Goal: Task Accomplishment & Management: Manage account settings

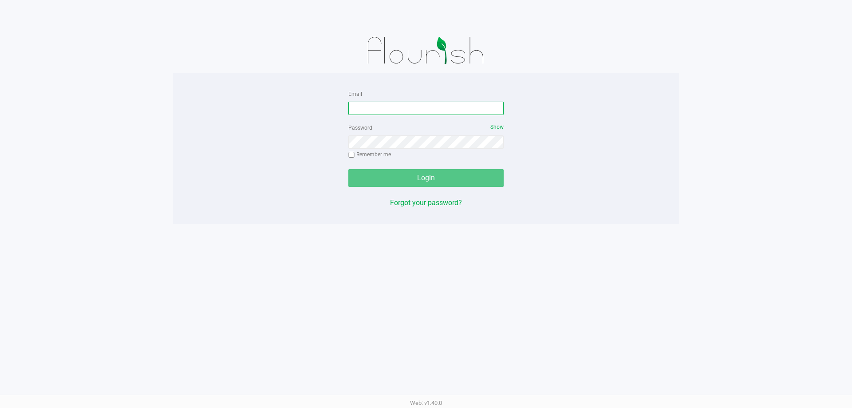
click at [400, 113] on input "Email" at bounding box center [426, 108] width 155 height 13
type input "r"
type input "[EMAIL_ADDRESS][DOMAIN_NAME]"
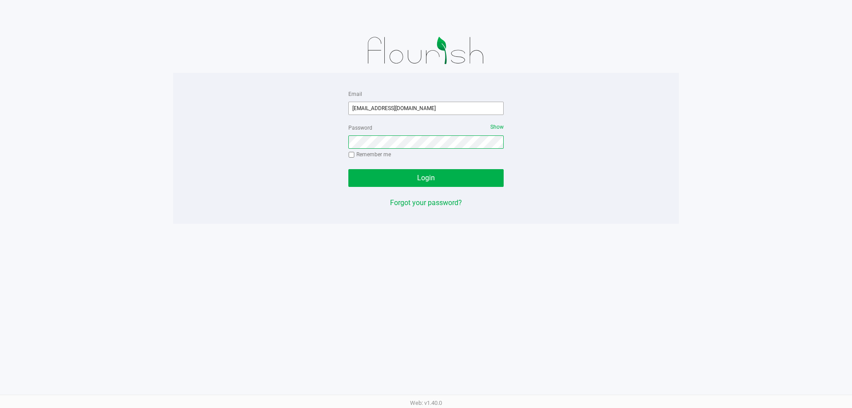
click at [349, 169] on button "Login" at bounding box center [426, 178] width 155 height 18
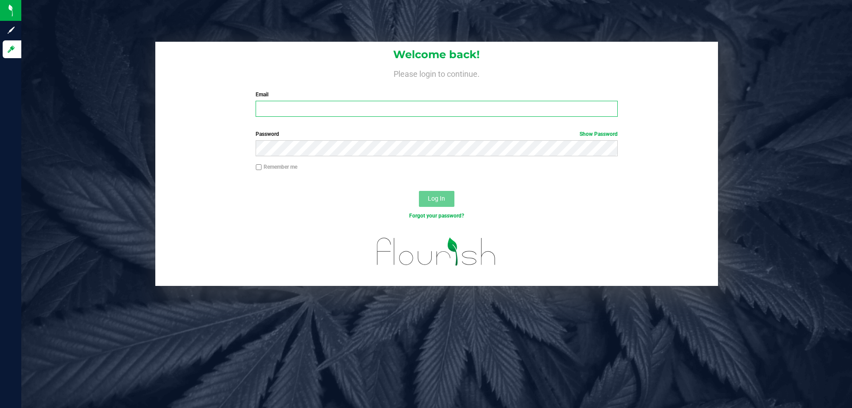
click at [301, 111] on input "Email" at bounding box center [437, 109] width 362 height 16
type input "[EMAIL_ADDRESS][DOMAIN_NAME]"
click at [419, 191] on button "Log In" at bounding box center [437, 199] width 36 height 16
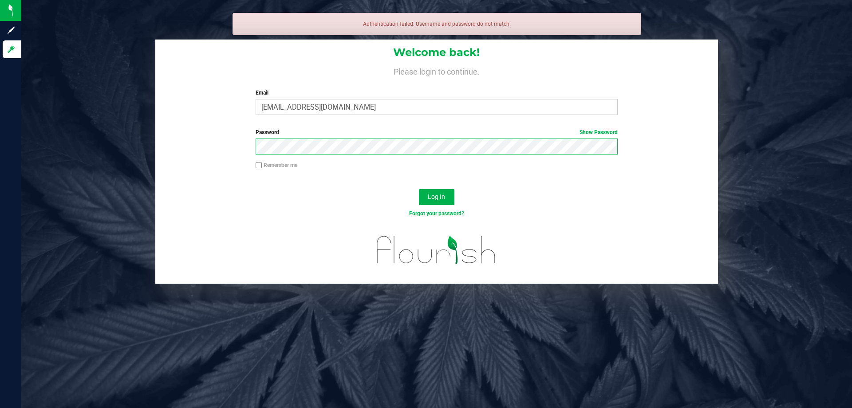
click at [419, 189] on button "Log In" at bounding box center [437, 197] width 36 height 16
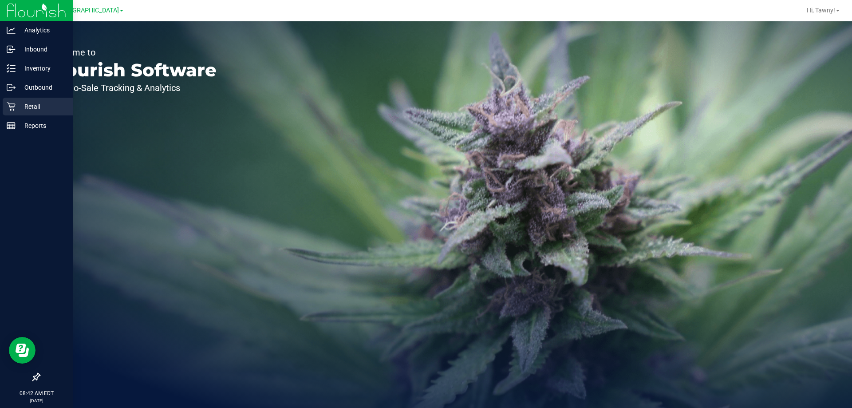
click at [19, 110] on p "Retail" at bounding box center [42, 106] width 53 height 11
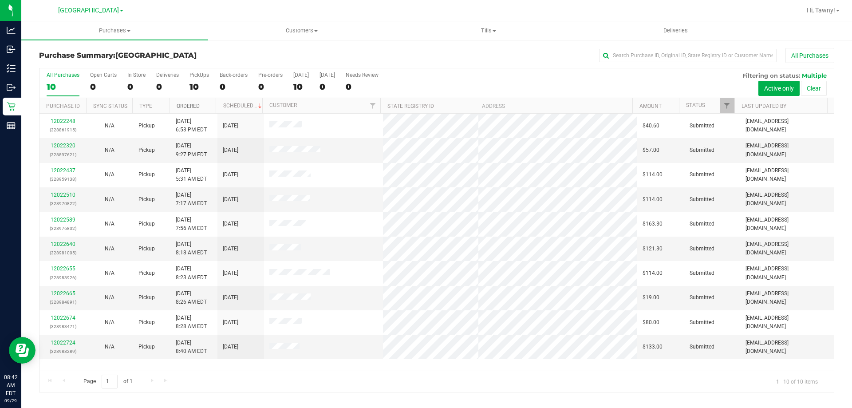
click at [194, 107] on link "Ordered" at bounding box center [188, 106] width 23 height 6
click at [67, 121] on link "12022248" at bounding box center [63, 121] width 25 height 6
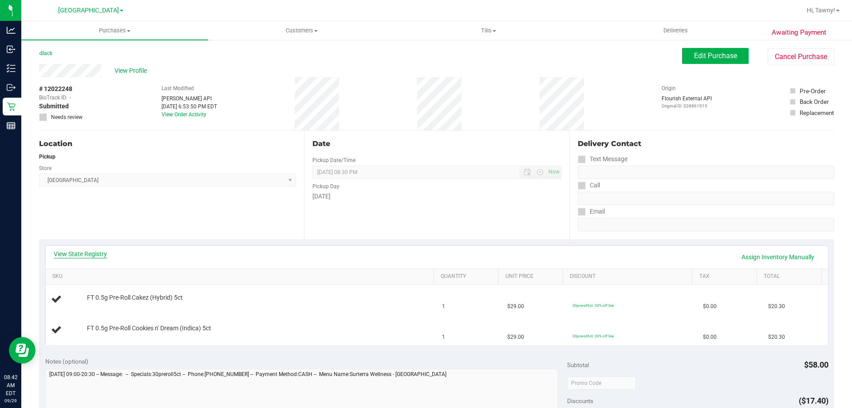
click at [83, 250] on div "View State Registry Assign Inventory Manually" at bounding box center [437, 257] width 783 height 23
click at [90, 251] on link "View State Registry" at bounding box center [80, 254] width 53 height 9
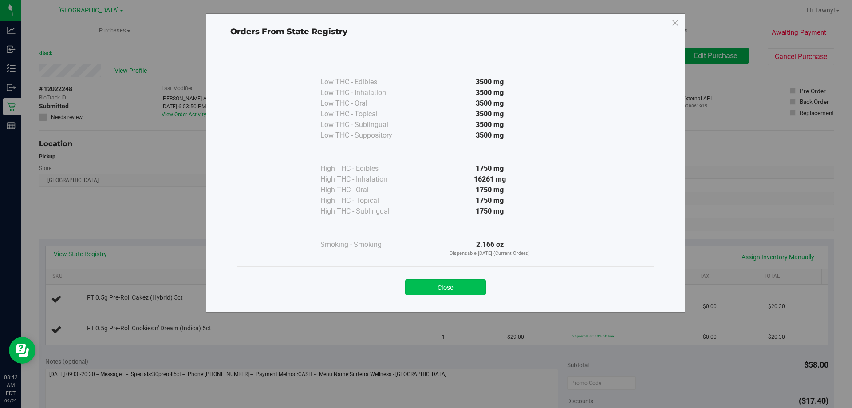
click at [472, 287] on button "Close" at bounding box center [445, 287] width 81 height 16
click at [511, 198] on div "[DATE]" at bounding box center [437, 196] width 249 height 9
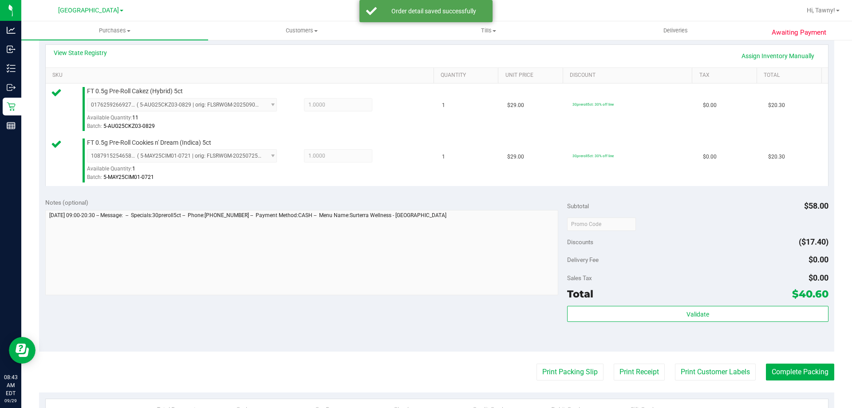
scroll to position [222, 0]
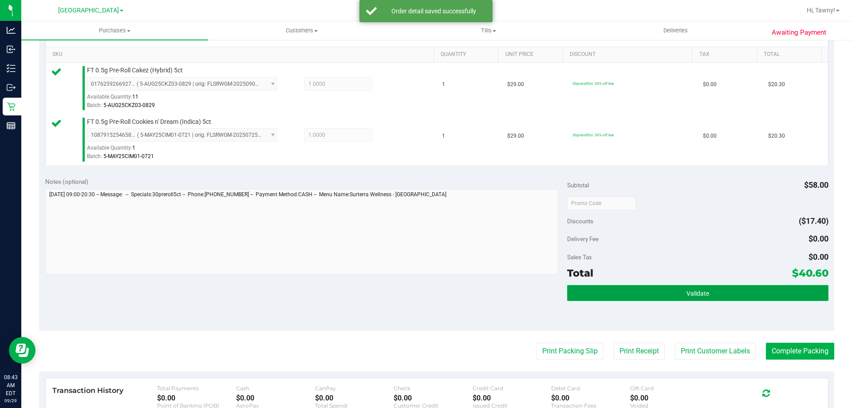
click at [636, 297] on button "Validate" at bounding box center [697, 293] width 261 height 16
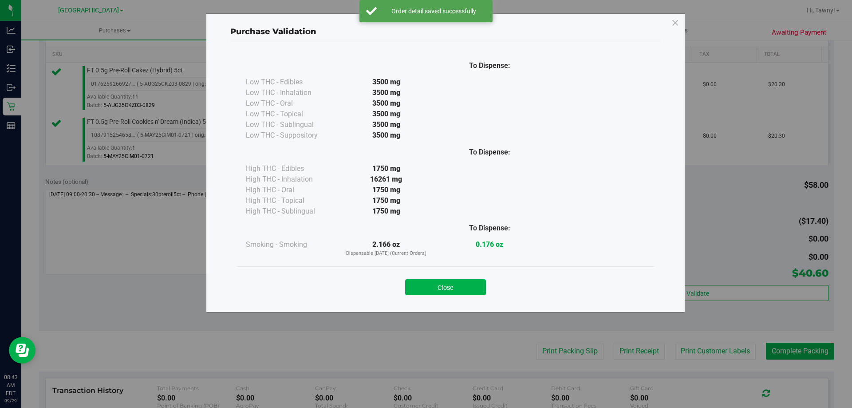
click at [438, 290] on button "Close" at bounding box center [445, 287] width 81 height 16
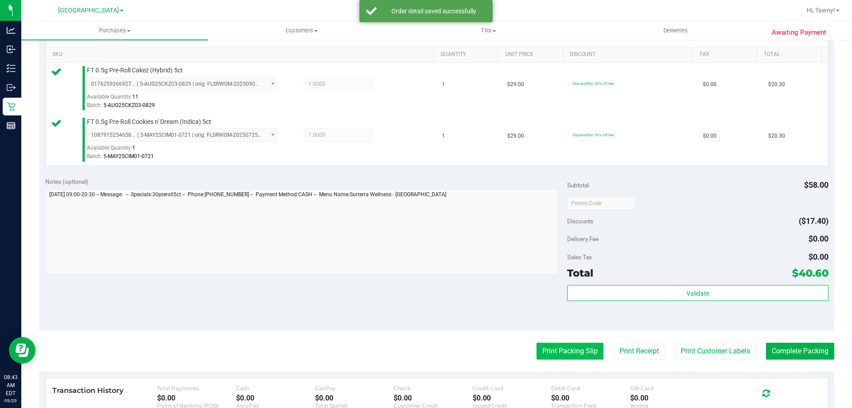
click at [552, 345] on button "Print Packing Slip" at bounding box center [570, 351] width 67 height 17
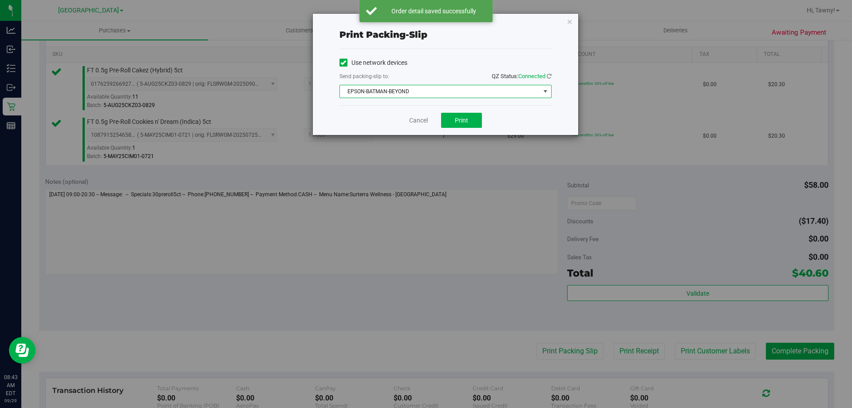
click at [452, 90] on span "EPSON-BATMAN-BEYOND" at bounding box center [440, 91] width 200 height 12
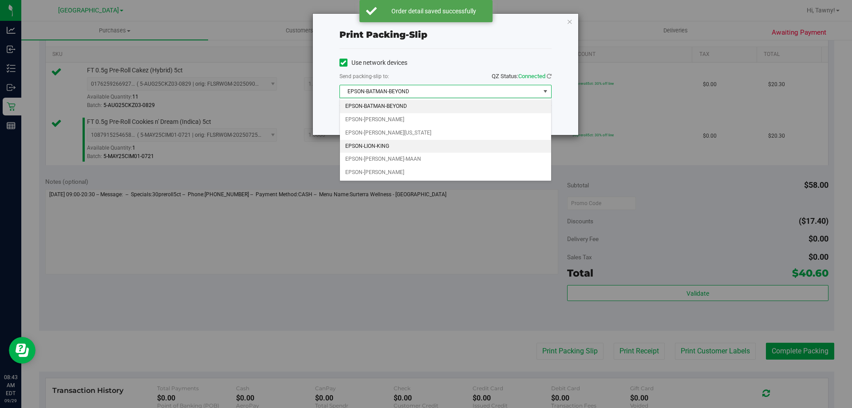
click at [389, 146] on li "EPSON-LION-KING" at bounding box center [445, 146] width 211 height 13
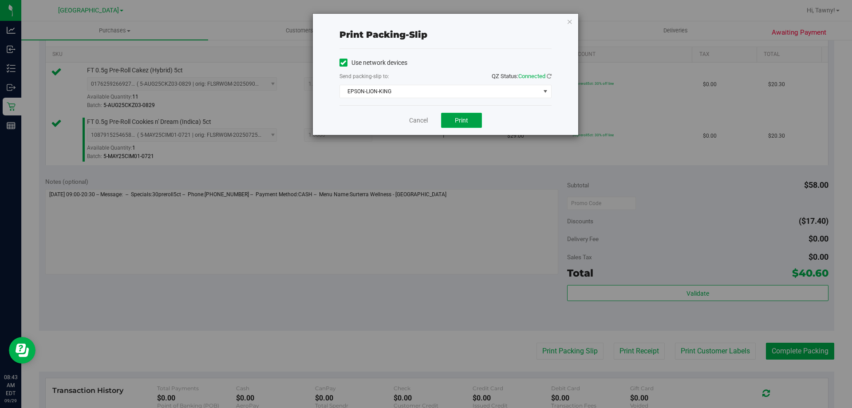
click at [454, 126] on button "Print" at bounding box center [461, 120] width 41 height 15
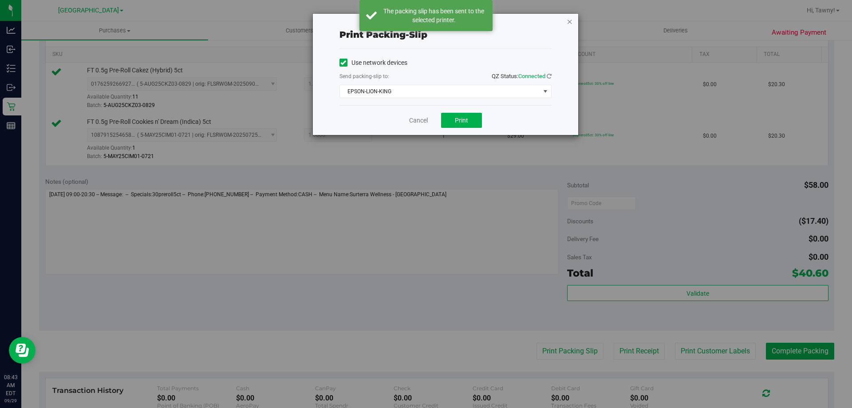
click at [568, 18] on icon "button" at bounding box center [570, 21] width 6 height 11
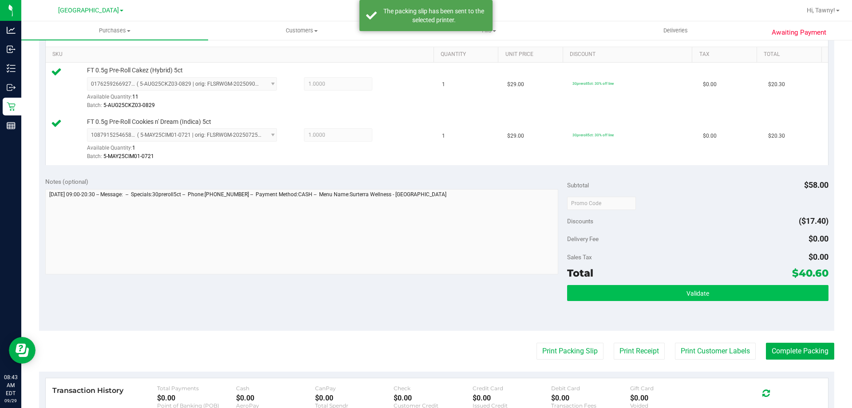
drag, startPoint x: 803, startPoint y: 301, endPoint x: 799, endPoint y: 298, distance: 5.3
click at [800, 300] on div "Validate" at bounding box center [697, 305] width 261 height 40
click at [797, 296] on button "Validate" at bounding box center [697, 293] width 261 height 16
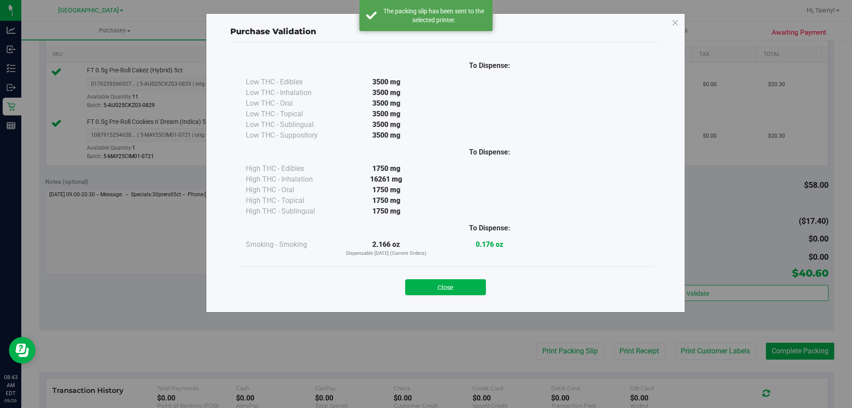
click at [464, 281] on button "Close" at bounding box center [445, 287] width 81 height 16
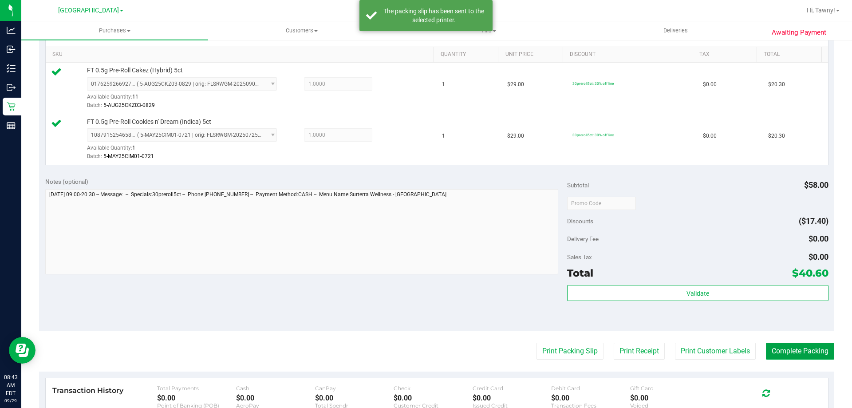
click at [810, 353] on button "Complete Packing" at bounding box center [800, 351] width 68 height 17
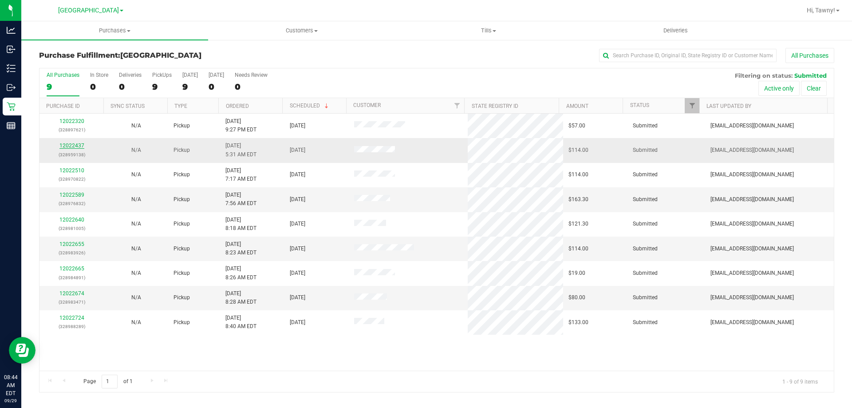
click at [80, 145] on link "12022437" at bounding box center [71, 146] width 25 height 6
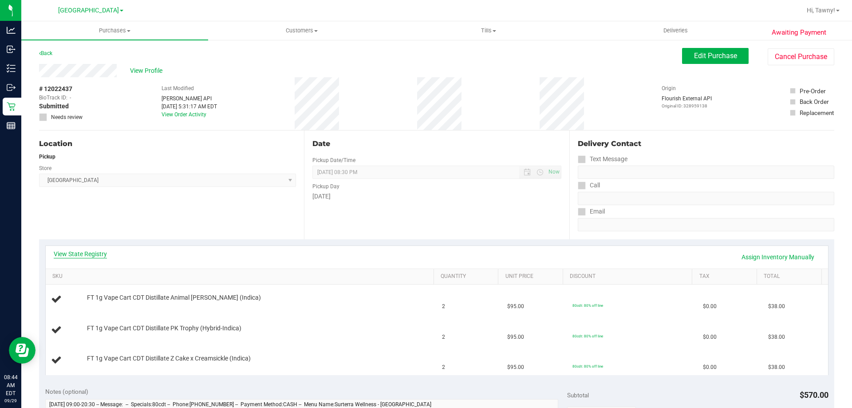
click at [102, 256] on link "View State Registry" at bounding box center [80, 254] width 53 height 9
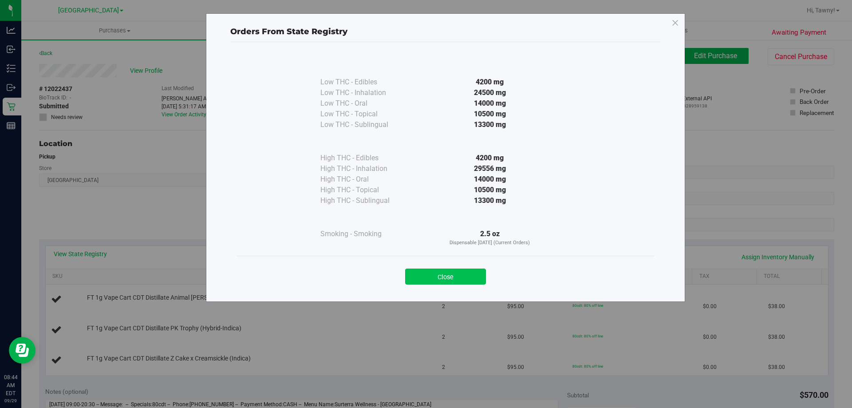
click at [446, 274] on button "Close" at bounding box center [445, 277] width 81 height 16
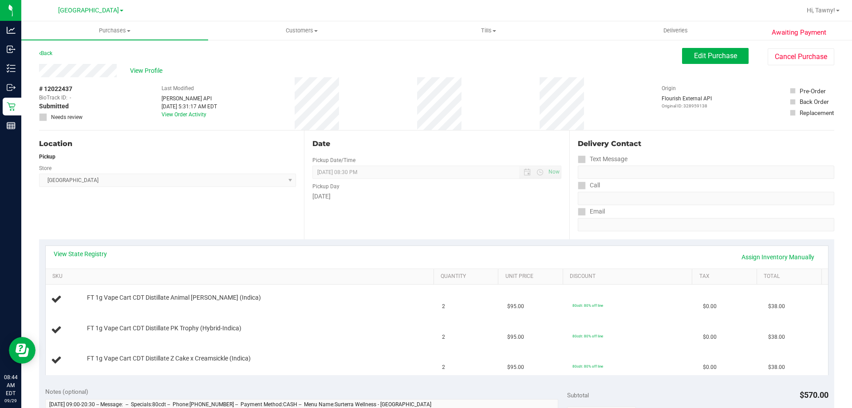
drag, startPoint x: 247, startPoint y: 220, endPoint x: 280, endPoint y: 209, distance: 35.1
click at [246, 220] on div "Location Pickup Store North Palm Beach WC Select Store Bonita Springs WC Boynto…" at bounding box center [171, 185] width 265 height 109
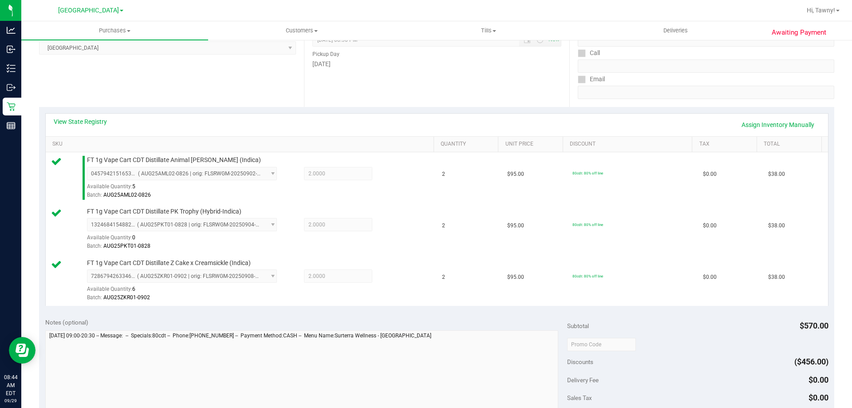
scroll to position [311, 0]
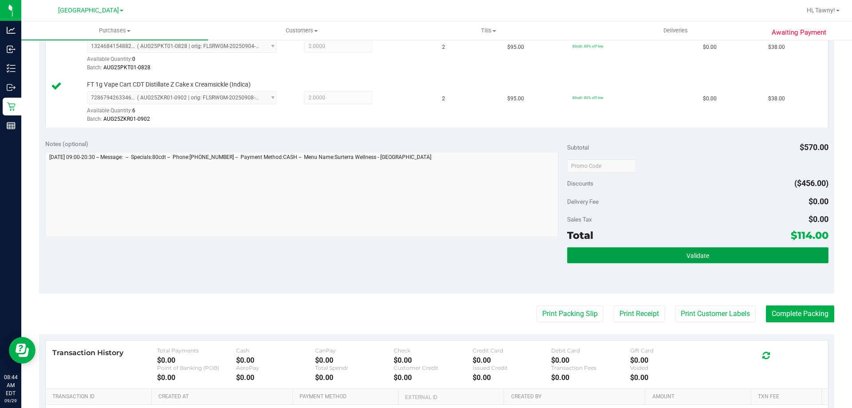
click at [678, 255] on button "Validate" at bounding box center [697, 255] width 261 height 16
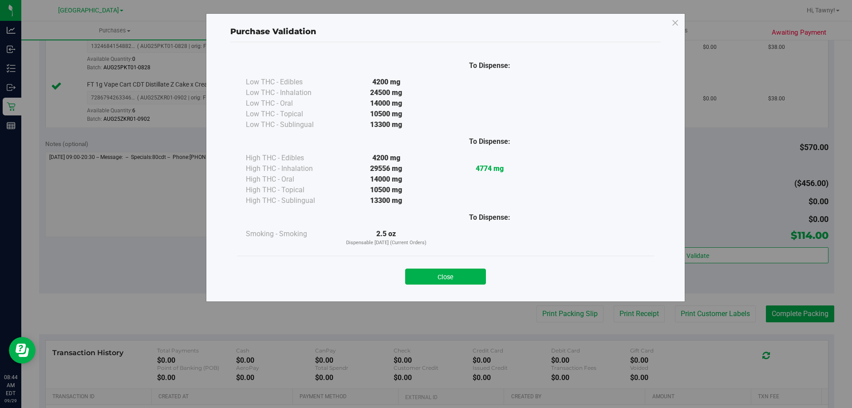
click at [438, 264] on div "Close" at bounding box center [446, 274] width 404 height 22
drag, startPoint x: 442, startPoint y: 274, endPoint x: 552, endPoint y: 290, distance: 111.3
click at [442, 274] on button "Close" at bounding box center [445, 277] width 81 height 16
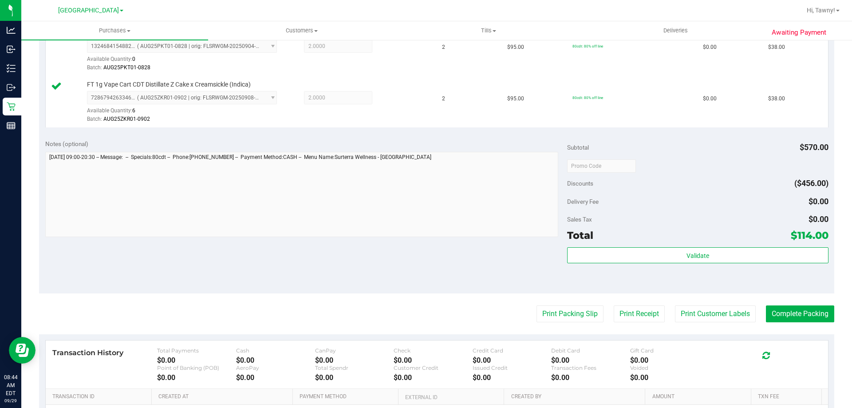
click at [559, 297] on purchase-details "Back Edit Purchase Cancel Purchase View Profile # 12022437 BioTrack ID: - Submi…" at bounding box center [437, 118] width 796 height 763
click at [561, 309] on button "Print Packing Slip" at bounding box center [570, 313] width 67 height 17
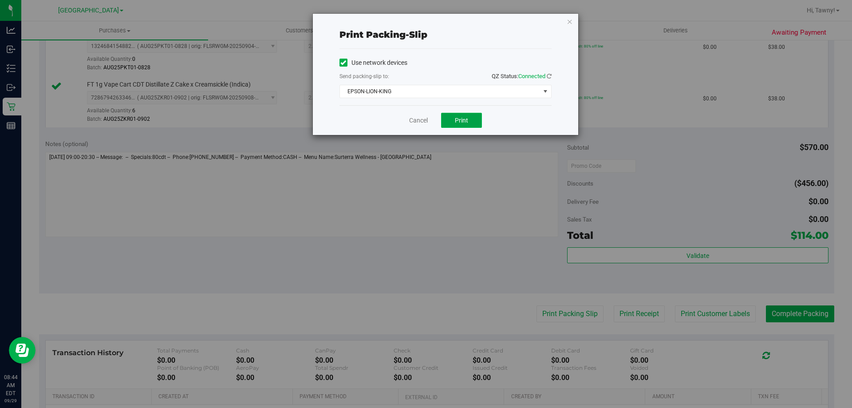
drag, startPoint x: 460, startPoint y: 116, endPoint x: 466, endPoint y: 116, distance: 5.8
click at [461, 116] on button "Print" at bounding box center [461, 120] width 41 height 15
click at [413, 123] on link "Cancel" at bounding box center [418, 120] width 19 height 9
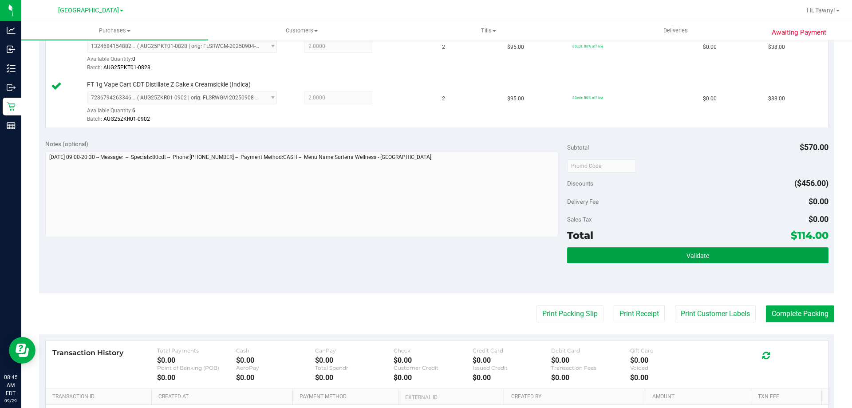
drag, startPoint x: 727, startPoint y: 260, endPoint x: 734, endPoint y: 263, distance: 8.2
click at [727, 259] on button "Validate" at bounding box center [697, 255] width 261 height 16
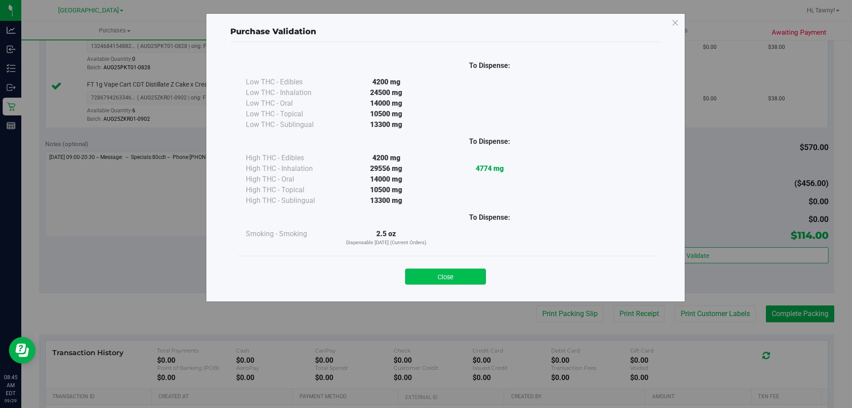
click at [420, 276] on button "Close" at bounding box center [445, 277] width 81 height 16
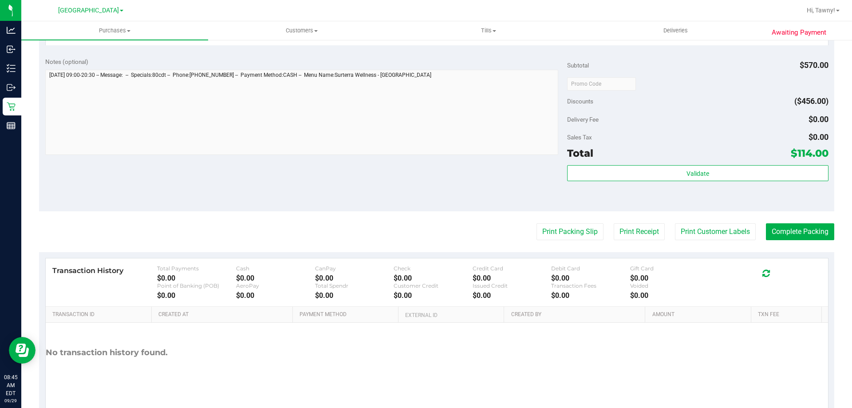
scroll to position [421, 0]
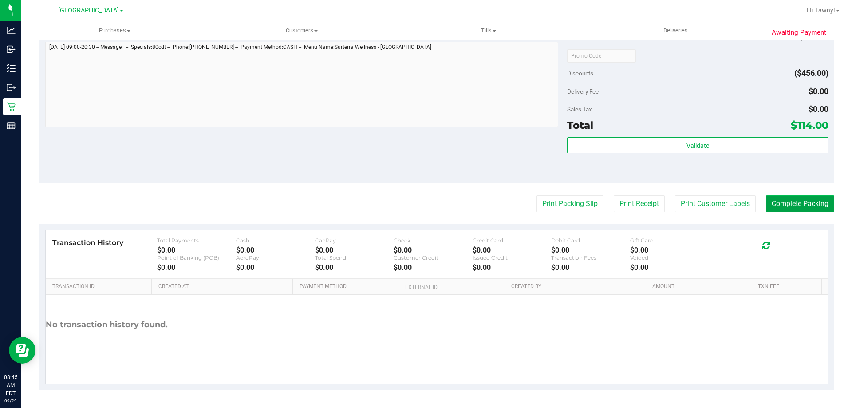
click at [801, 203] on button "Complete Packing" at bounding box center [800, 203] width 68 height 17
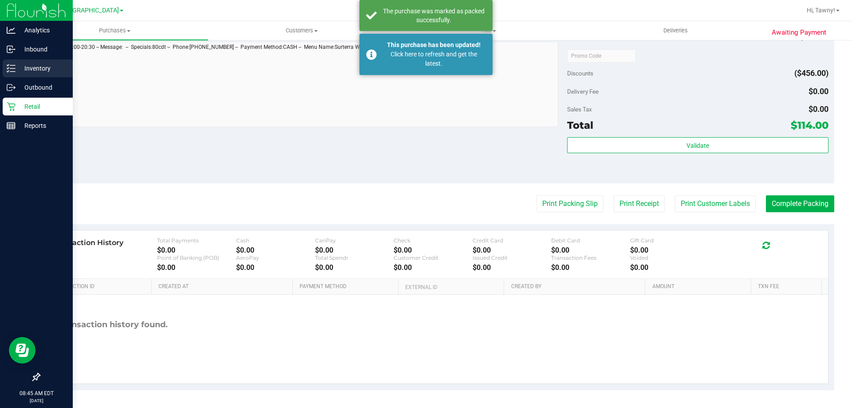
click at [23, 74] on div "Inventory" at bounding box center [38, 68] width 70 height 18
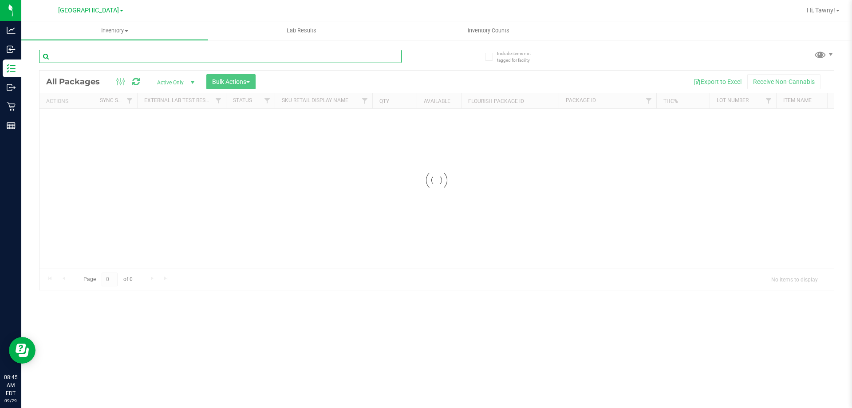
click at [197, 61] on input "text" at bounding box center [220, 56] width 363 height 13
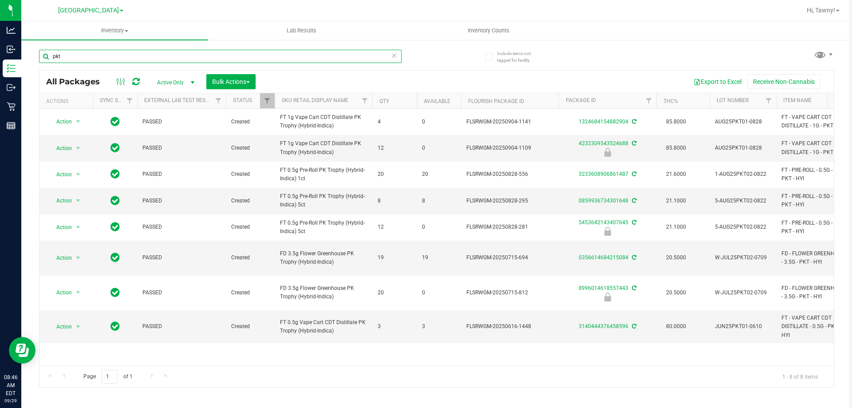
click at [69, 55] on input "pkt" at bounding box center [220, 56] width 363 height 13
type input "4232309543524688"
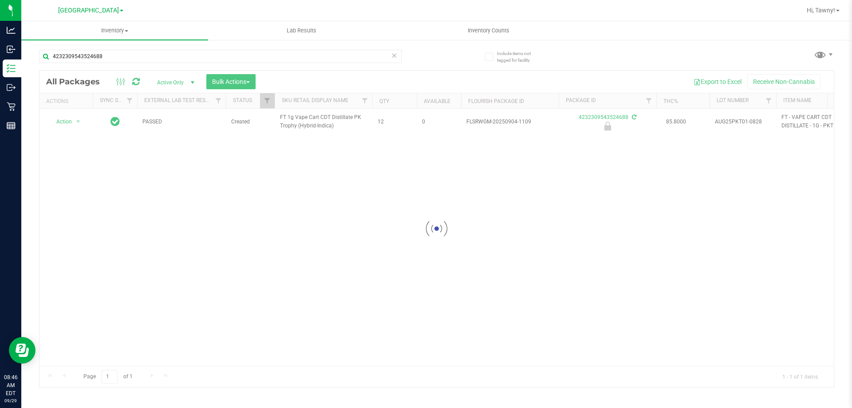
drag, startPoint x: 64, startPoint y: 116, endPoint x: 65, endPoint y: 123, distance: 7.6
click at [64, 116] on div at bounding box center [437, 229] width 795 height 317
click at [73, 121] on div at bounding box center [437, 229] width 795 height 317
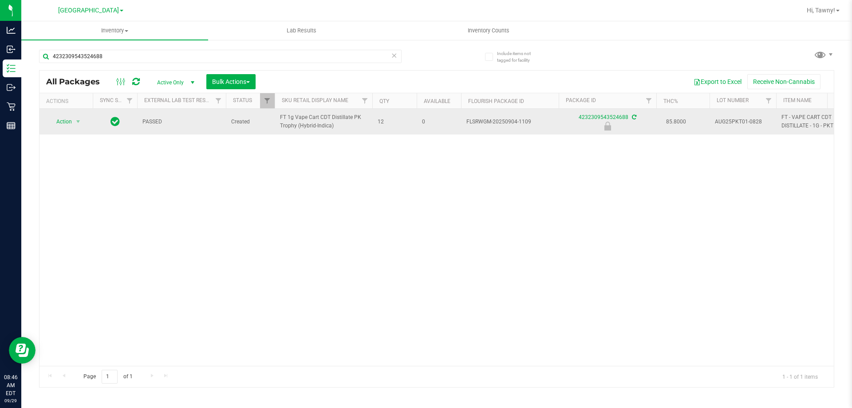
click at [74, 129] on td "Action Action Edit attributes Global inventory Locate package Package audit log…" at bounding box center [66, 122] width 53 height 26
click at [75, 124] on span "select" at bounding box center [78, 121] width 7 height 7
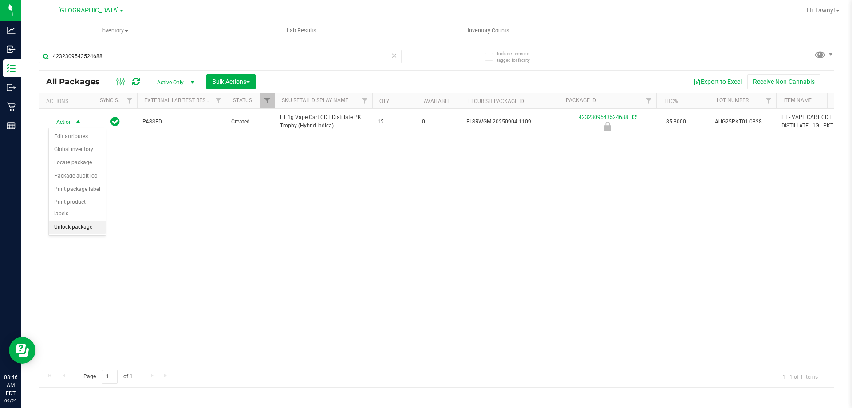
click at [75, 221] on li "Unlock package" at bounding box center [77, 227] width 57 height 13
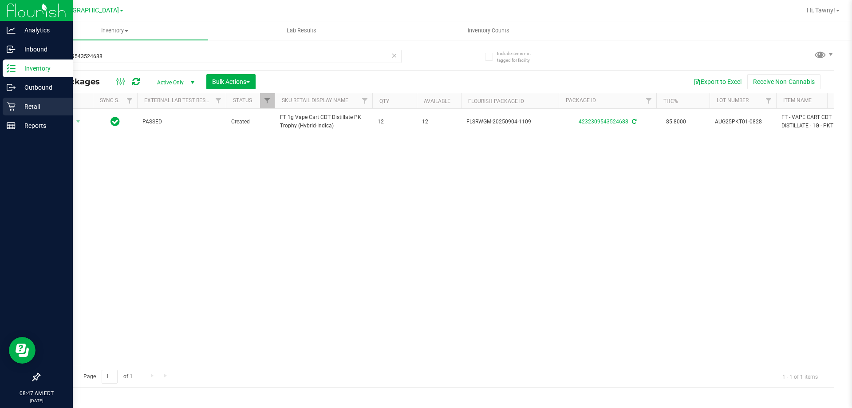
click at [9, 101] on div "Retail" at bounding box center [38, 107] width 70 height 18
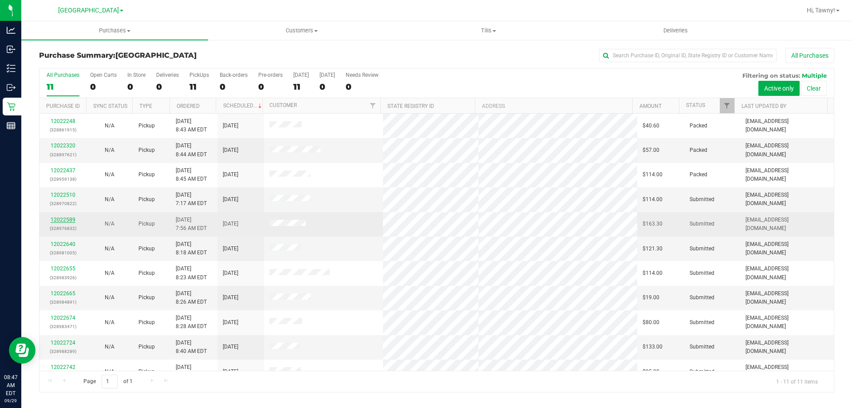
click at [55, 219] on link "12022589" at bounding box center [63, 220] width 25 height 6
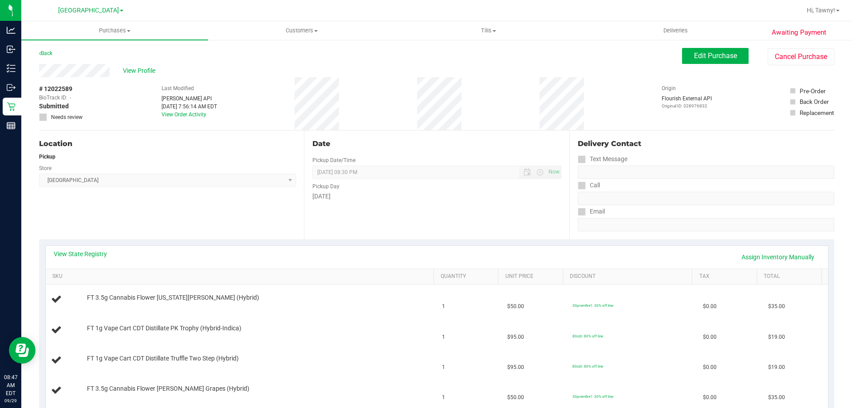
scroll to position [133, 0]
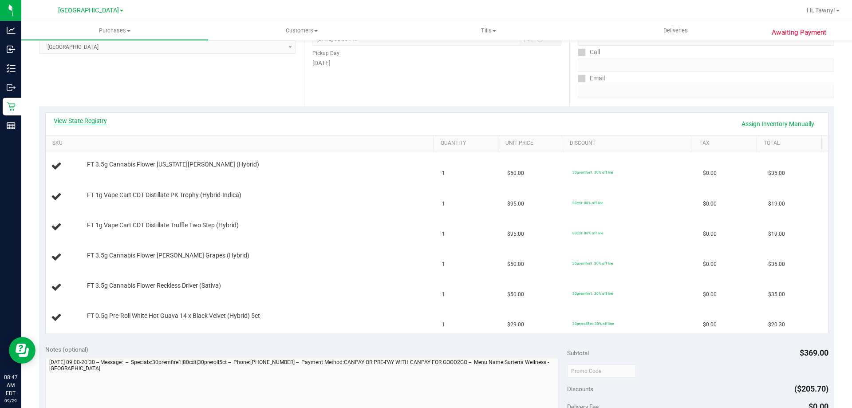
click at [96, 122] on link "View State Registry" at bounding box center [80, 120] width 53 height 9
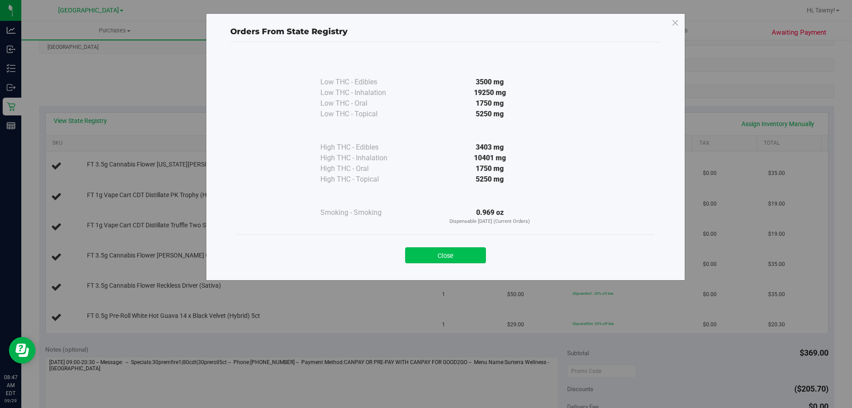
click at [451, 257] on button "Close" at bounding box center [445, 255] width 81 height 16
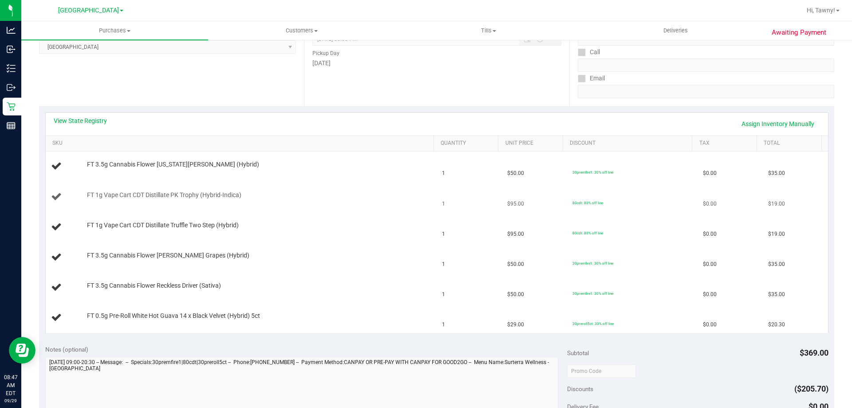
click at [343, 208] on td "FT 1g Vape Cart CDT Distillate PK Trophy (Hybrid-Indica)" at bounding box center [242, 197] width 392 height 30
click at [312, 312] on div "FT 0.5g Pre-Roll White Hot Guava 14 x Black Velvet (Hybrid) 5ct" at bounding box center [256, 316] width 347 height 9
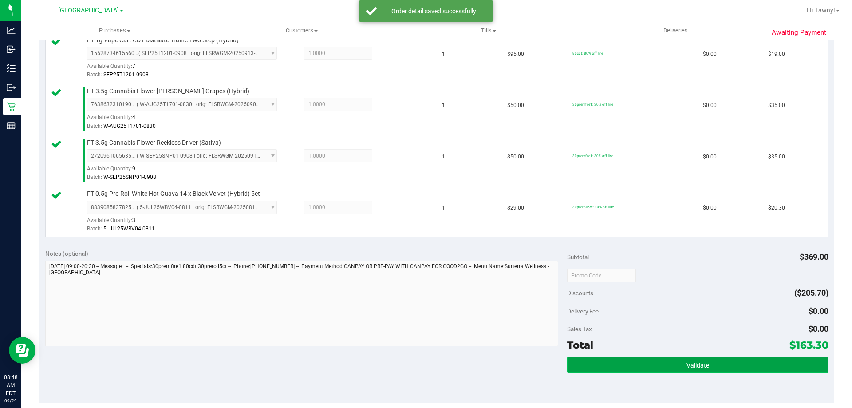
click at [672, 359] on button "Validate" at bounding box center [697, 365] width 261 height 16
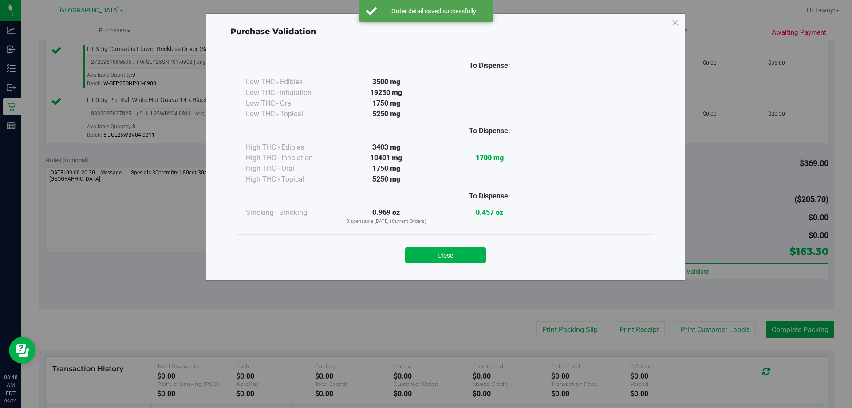
scroll to position [533, 0]
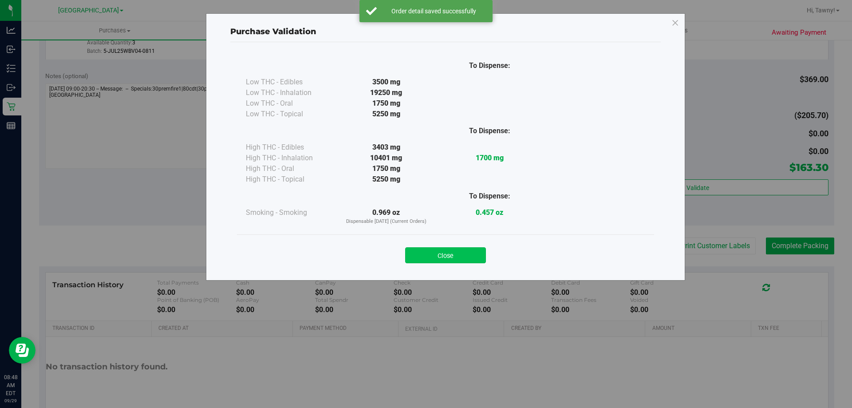
click at [462, 253] on button "Close" at bounding box center [445, 255] width 81 height 16
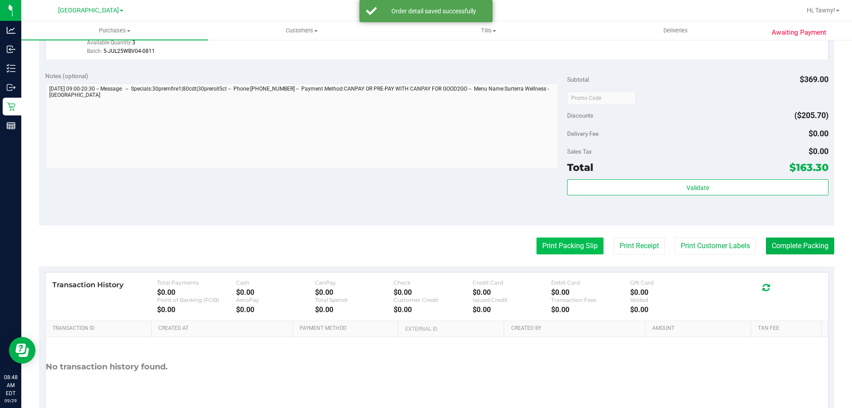
click at [575, 248] on button "Print Packing Slip" at bounding box center [570, 246] width 67 height 17
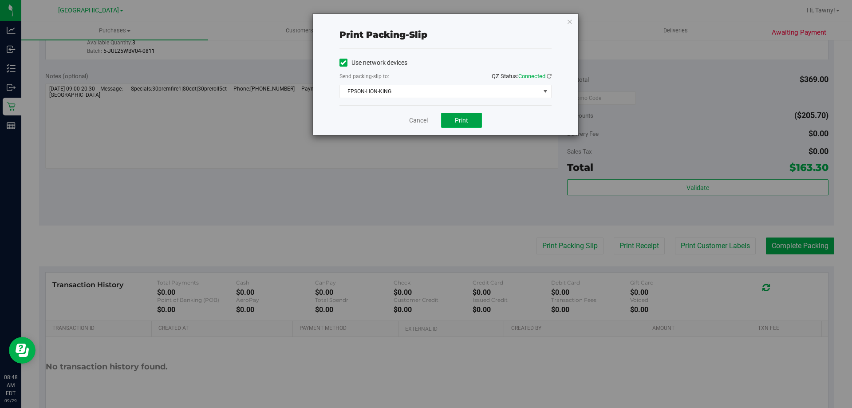
click at [463, 125] on button "Print" at bounding box center [461, 120] width 41 height 15
click at [424, 123] on link "Cancel" at bounding box center [418, 120] width 19 height 9
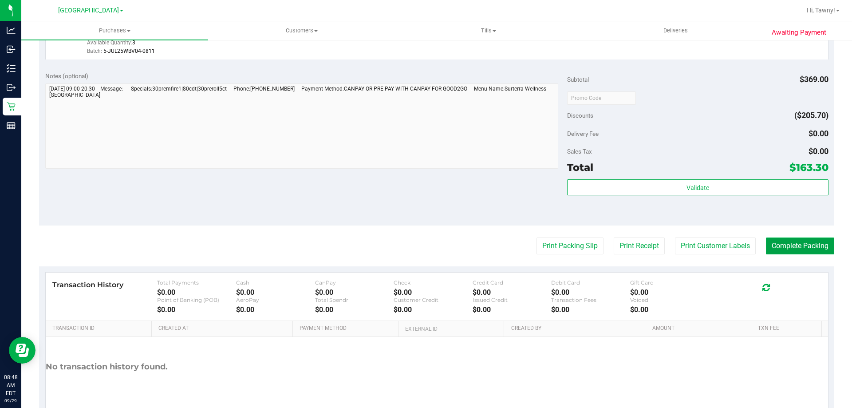
click at [821, 249] on button "Complete Packing" at bounding box center [800, 246] width 68 height 17
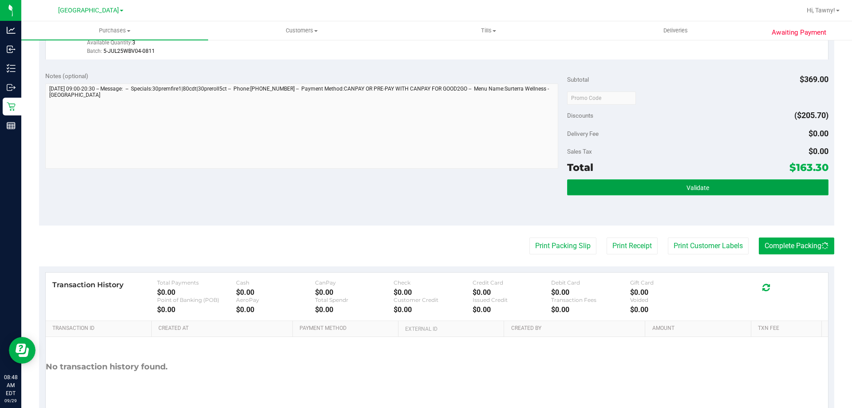
click at [785, 190] on button "Validate" at bounding box center [697, 187] width 261 height 16
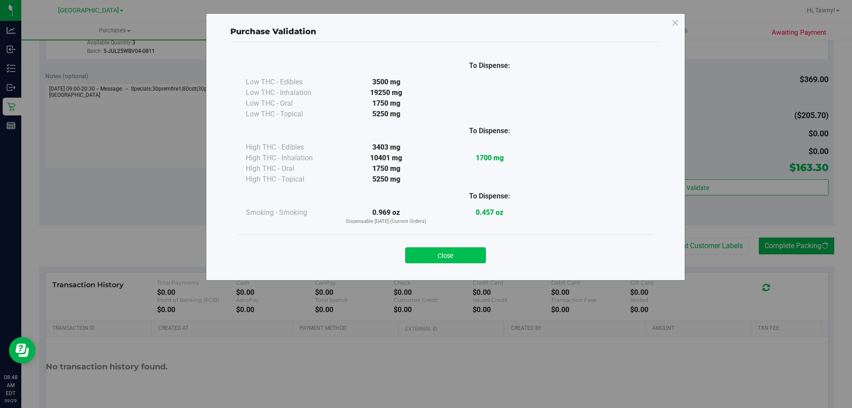
click at [448, 260] on button "Close" at bounding box center [445, 255] width 81 height 16
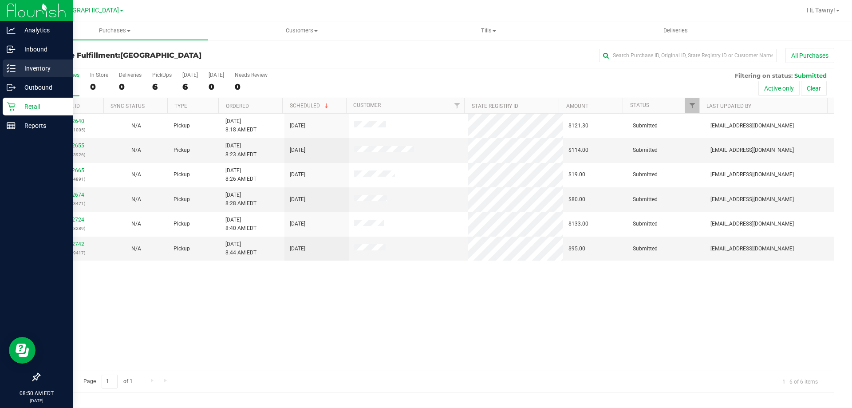
click at [18, 71] on p "Inventory" at bounding box center [42, 68] width 53 height 11
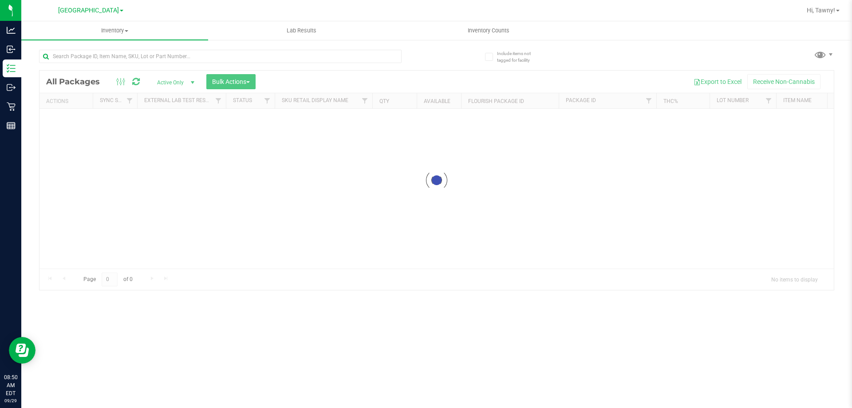
click at [212, 64] on div at bounding box center [220, 60] width 363 height 20
click at [228, 55] on input "text" at bounding box center [220, 56] width 363 height 13
paste input "FT 0.5g Vape Cart CDT Distillate Dutch Soda F2 (Hybrid)"
type input "FT 0.5g Vape Cart CDT Distillate Dutch Soda F2 (Hybrid)"
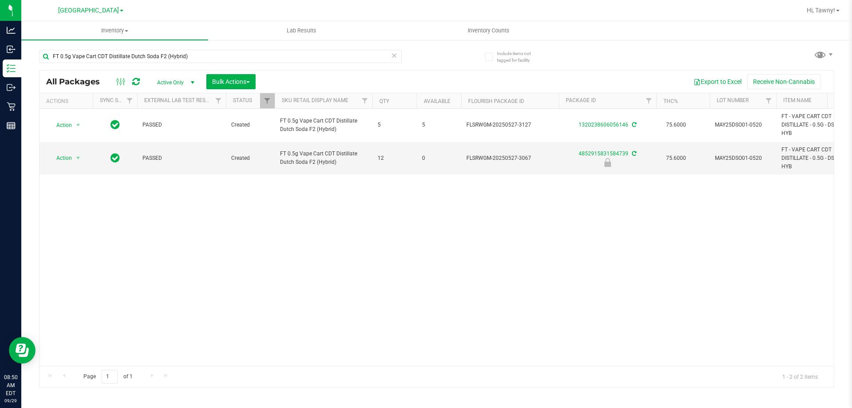
click at [677, 257] on div "Action Action Adjust qty Create package Edit attributes Global inventory Locate…" at bounding box center [437, 237] width 795 height 257
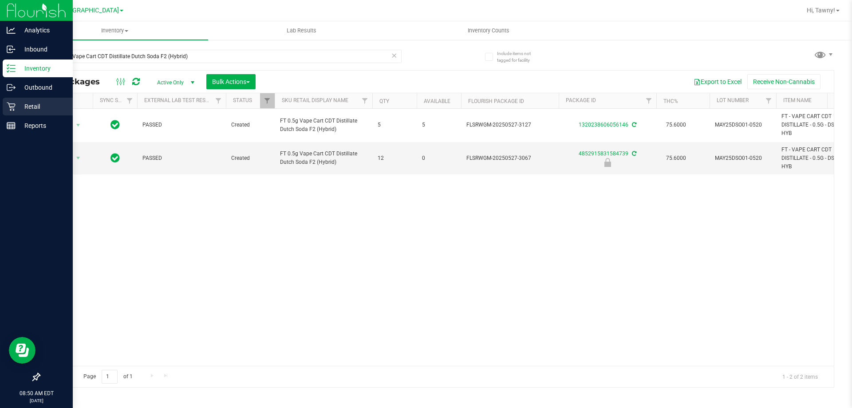
click at [5, 107] on div "Retail" at bounding box center [38, 107] width 70 height 18
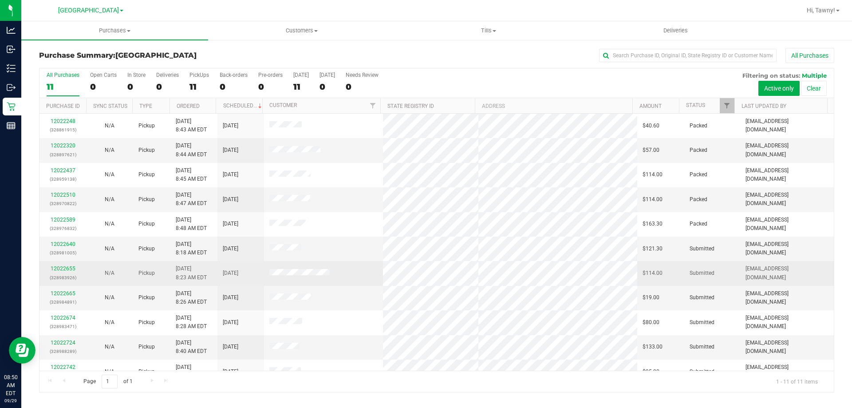
click at [70, 265] on div "12022655 (328983926)" at bounding box center [63, 273] width 36 height 17
click at [68, 268] on link "12022655" at bounding box center [63, 269] width 25 height 6
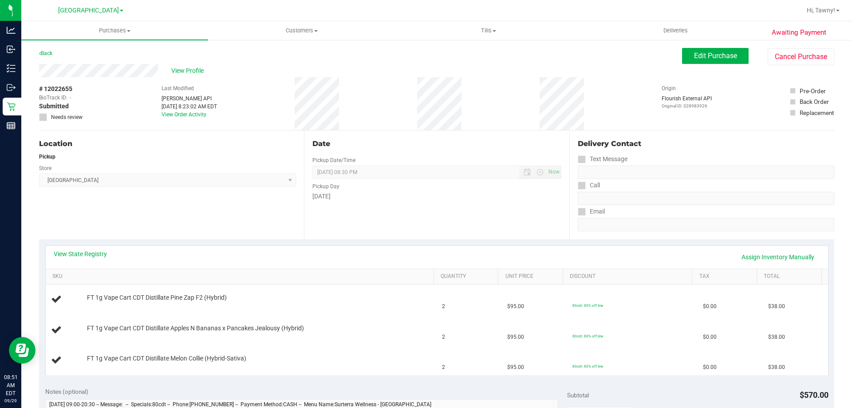
click at [221, 228] on div "Location Pickup Store North Palm Beach WC Select Store Bonita Springs WC Boynto…" at bounding box center [171, 185] width 265 height 109
click at [268, 206] on div "Location Pickup Store North Palm Beach WC Select Store Bonita Springs WC Boynto…" at bounding box center [171, 185] width 265 height 109
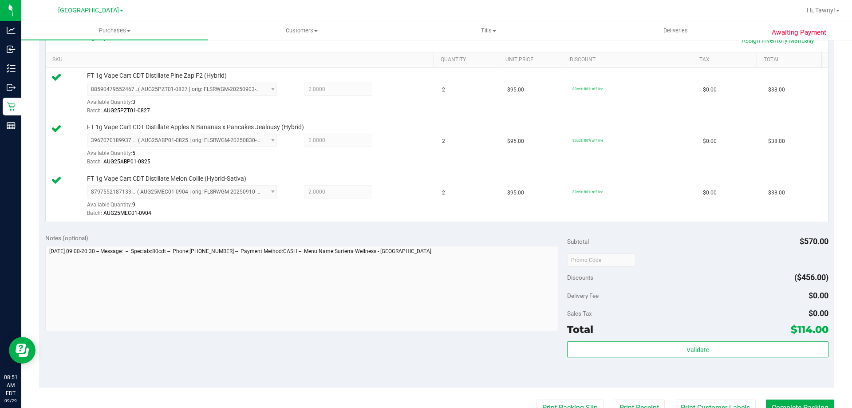
scroll to position [266, 0]
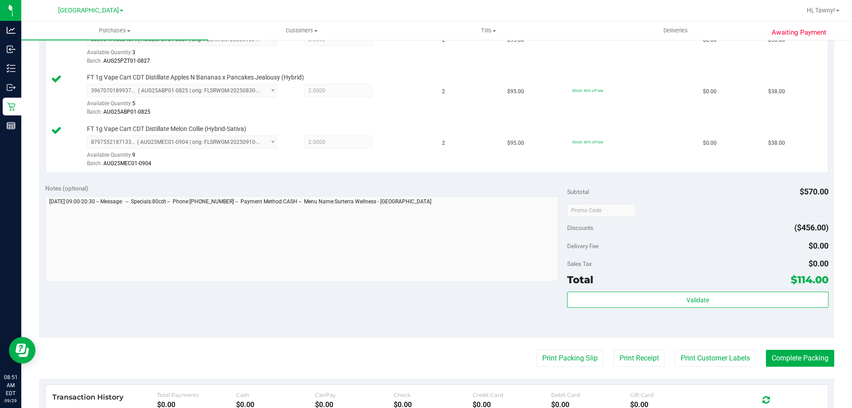
click at [622, 313] on div "Validate" at bounding box center [697, 312] width 261 height 40
click at [622, 309] on div "Validate" at bounding box center [697, 312] width 261 height 40
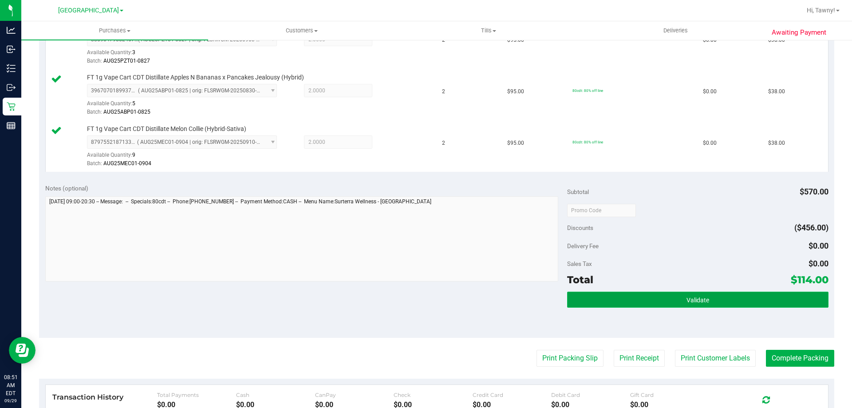
click at [589, 307] on button "Validate" at bounding box center [697, 300] width 261 height 16
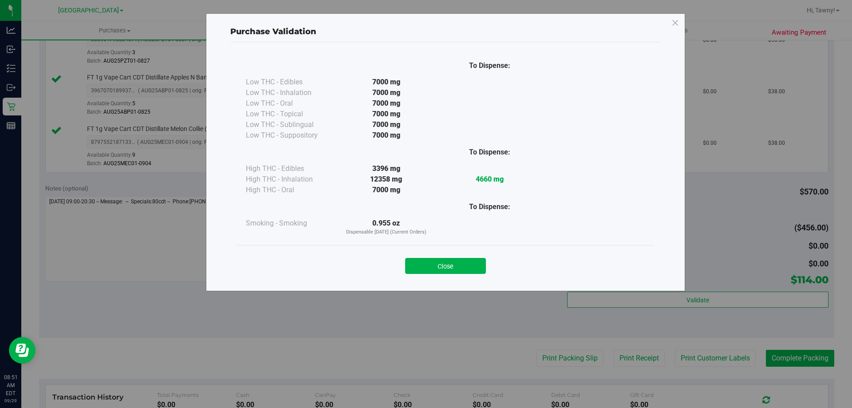
drag, startPoint x: 472, startPoint y: 268, endPoint x: 523, endPoint y: 320, distance: 72.8
click at [472, 268] on button "Close" at bounding box center [445, 266] width 81 height 16
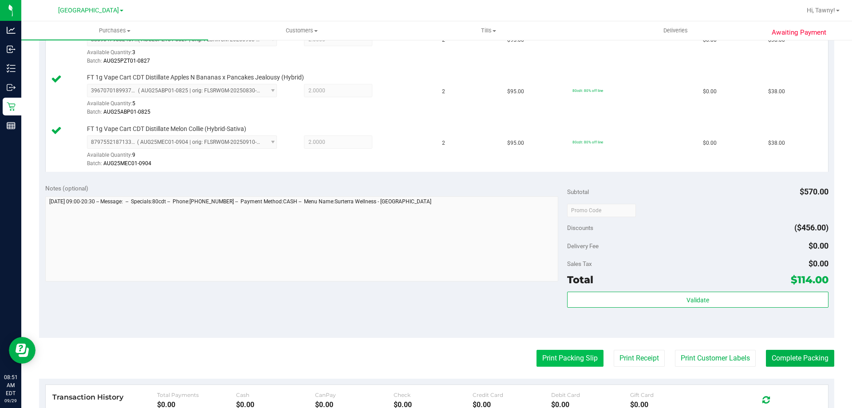
click at [560, 356] on button "Print Packing Slip" at bounding box center [570, 358] width 67 height 17
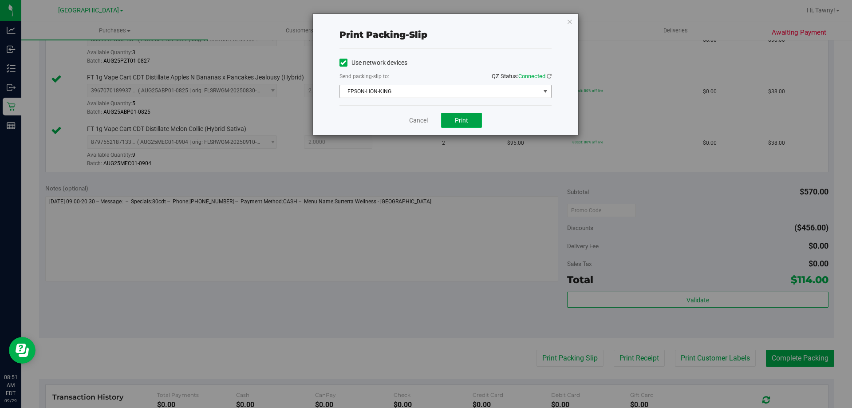
click at [444, 123] on button "Print" at bounding box center [461, 120] width 41 height 15
click at [419, 121] on link "Cancel" at bounding box center [418, 120] width 19 height 9
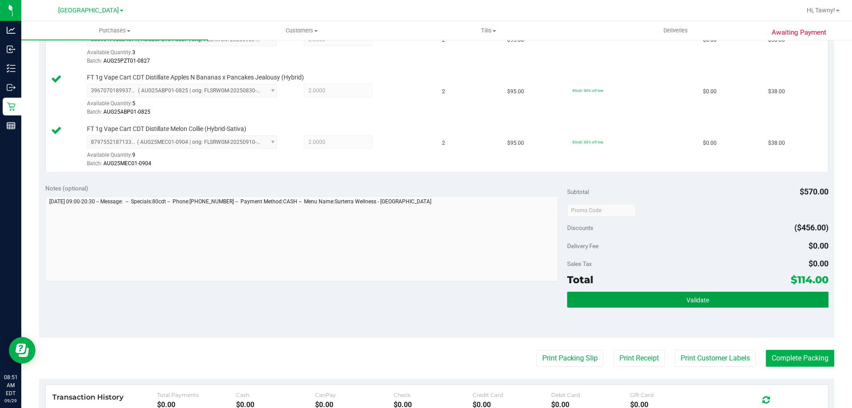
drag, startPoint x: 713, startPoint y: 298, endPoint x: 785, endPoint y: 341, distance: 84.2
click at [712, 298] on button "Validate" at bounding box center [697, 300] width 261 height 16
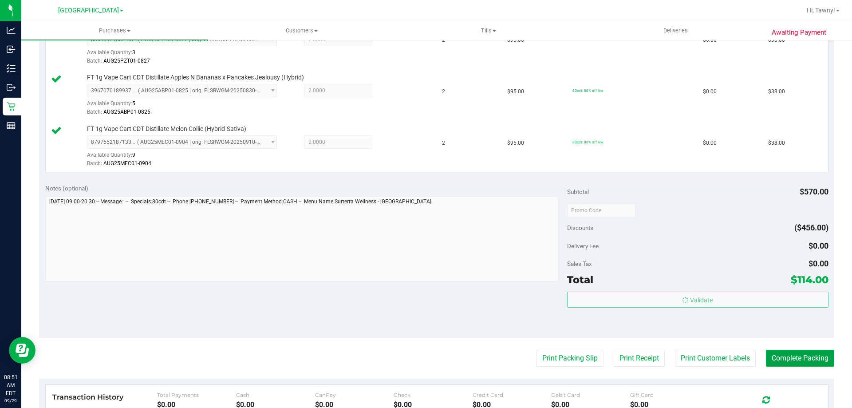
click at [788, 358] on button "Complete Packing" at bounding box center [800, 358] width 68 height 17
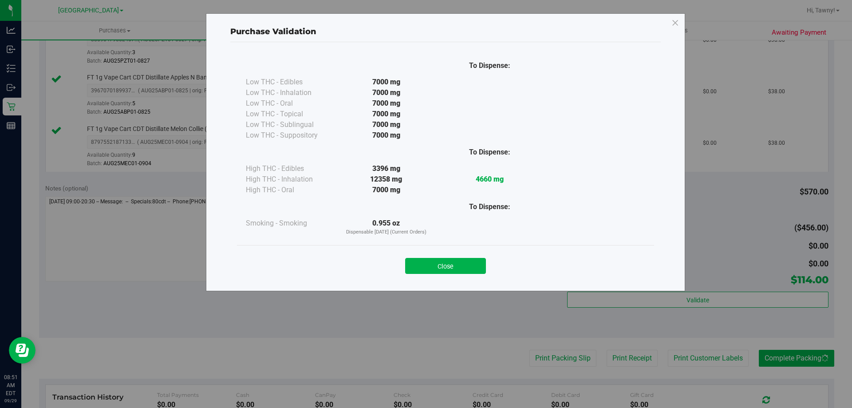
click at [483, 282] on div "To Dispense: Low THC - Edibles 7000 mg" at bounding box center [445, 162] width 431 height 241
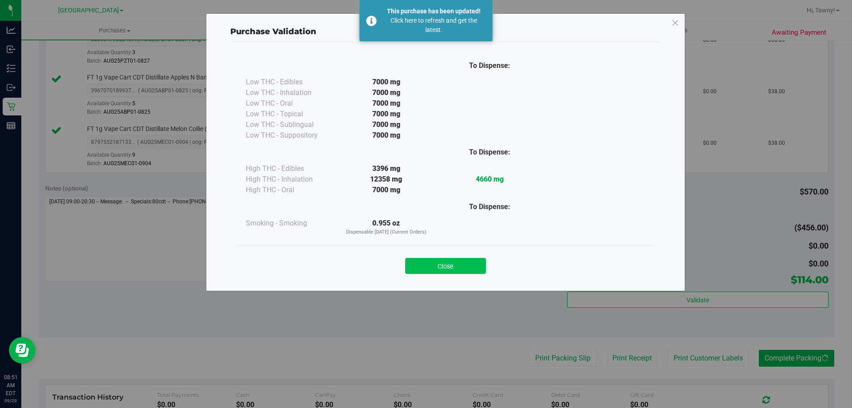
click at [468, 265] on button "Close" at bounding box center [445, 266] width 81 height 16
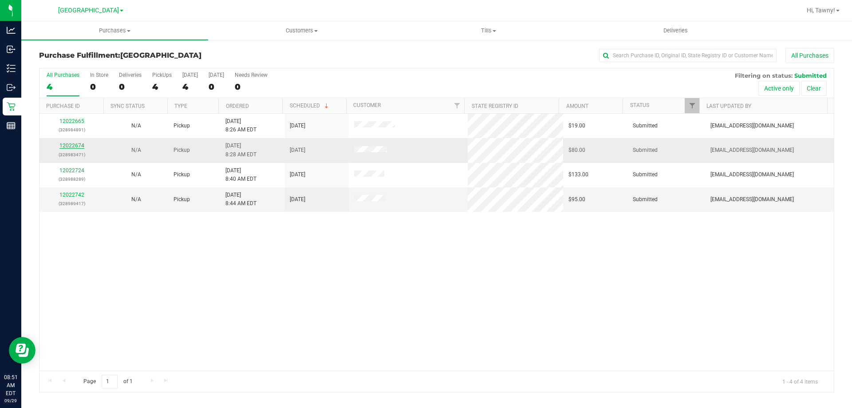
click at [64, 146] on link "12022674" at bounding box center [71, 146] width 25 height 6
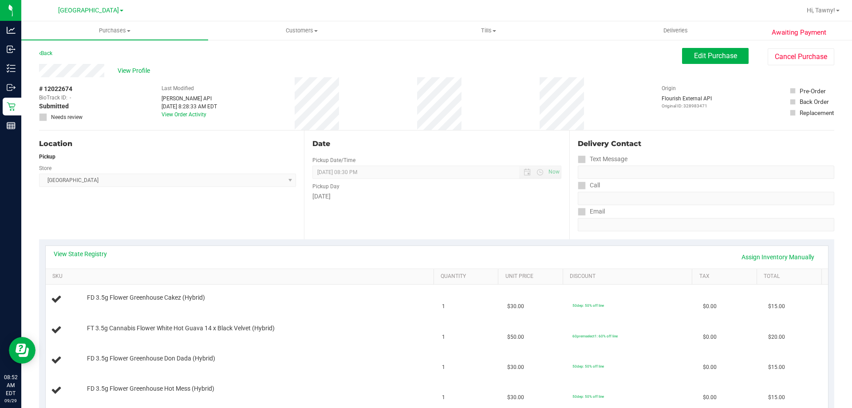
click at [259, 215] on div "Location Pickup Store North Palm Beach WC Select Store Bonita Springs WC Boynto…" at bounding box center [171, 185] width 265 height 109
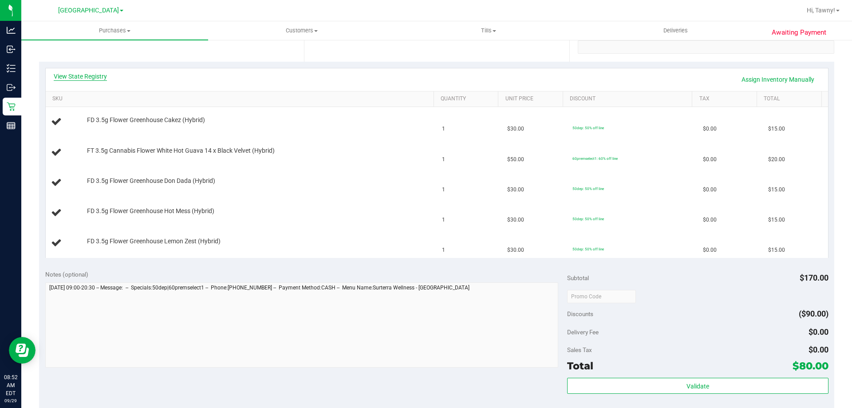
click at [103, 78] on link "View State Registry" at bounding box center [80, 76] width 53 height 9
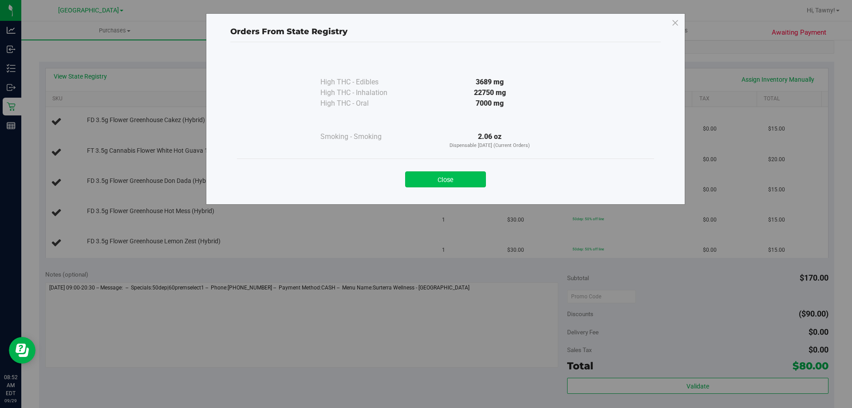
click at [458, 182] on button "Close" at bounding box center [445, 179] width 81 height 16
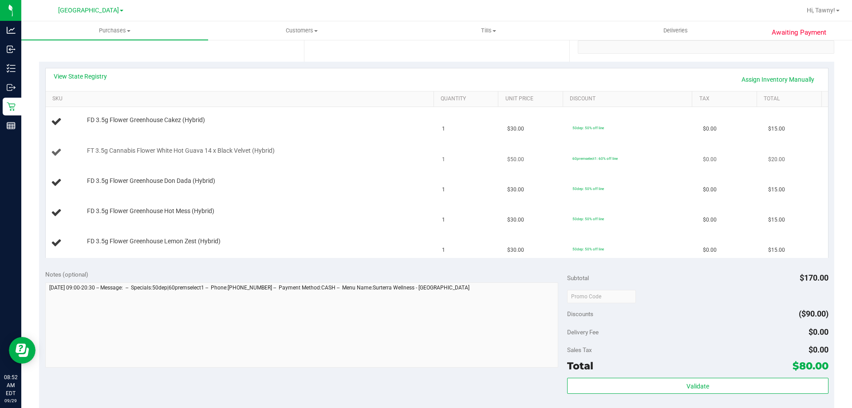
click at [350, 150] on div "FT 3.5g Cannabis Flower White Hot Guava 14 x Black Velvet (Hybrid)" at bounding box center [256, 151] width 347 height 9
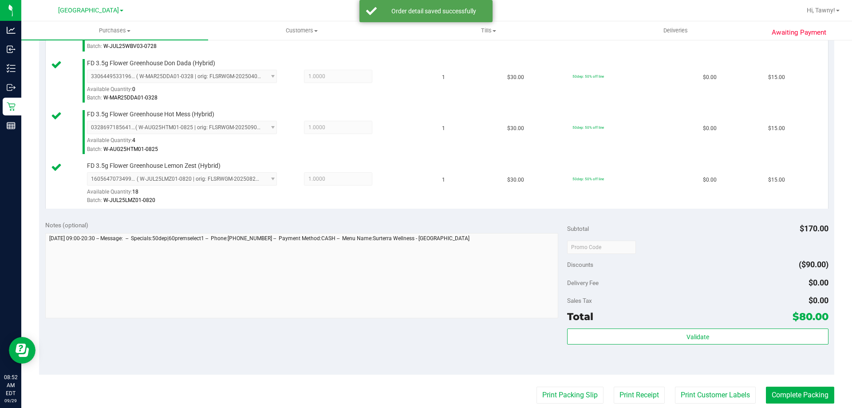
scroll to position [400, 0]
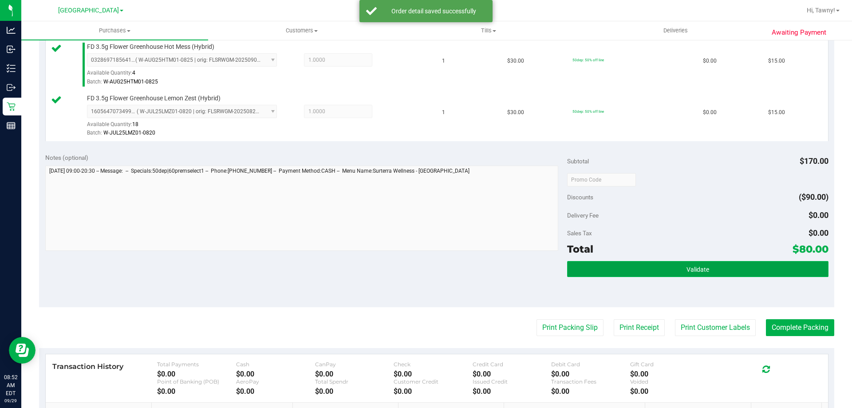
click at [700, 265] on button "Validate" at bounding box center [697, 269] width 261 height 16
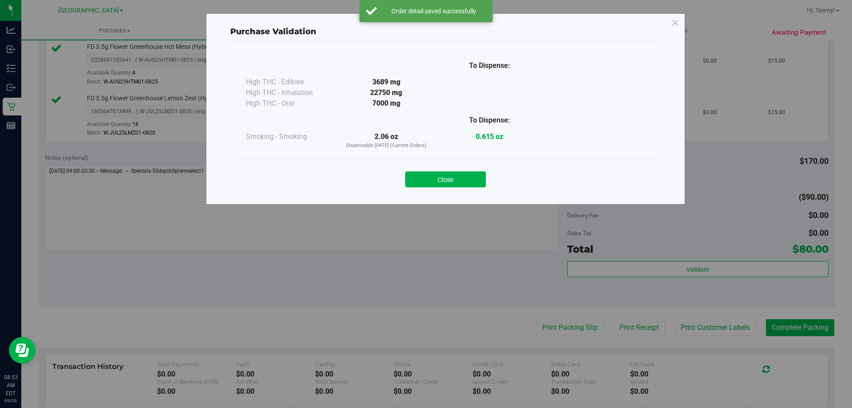
click at [454, 183] on button "Close" at bounding box center [445, 179] width 81 height 16
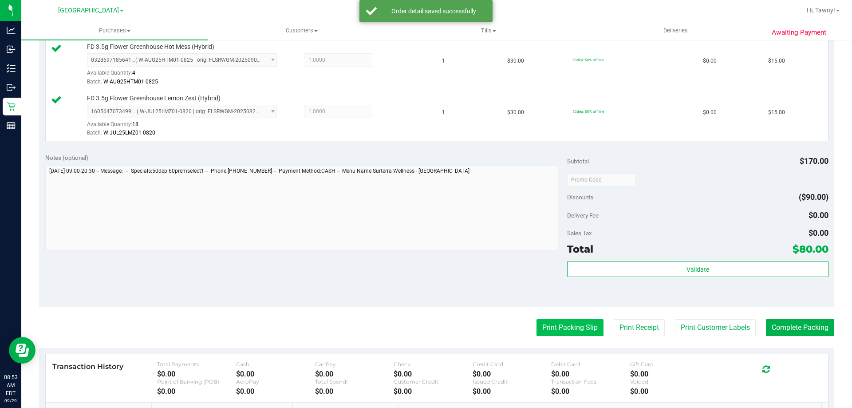
click at [566, 327] on button "Print Packing Slip" at bounding box center [570, 327] width 67 height 17
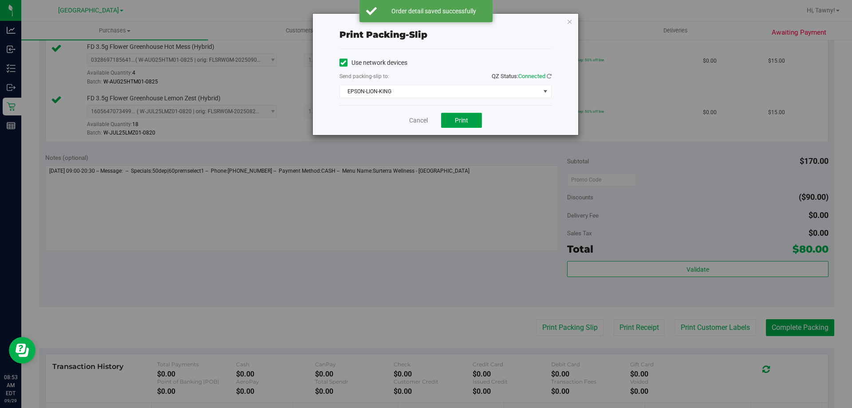
click at [462, 117] on span "Print" at bounding box center [461, 120] width 13 height 7
click at [408, 127] on div "Cancel Print" at bounding box center [446, 120] width 212 height 30
click at [427, 122] on link "Cancel" at bounding box center [418, 120] width 19 height 9
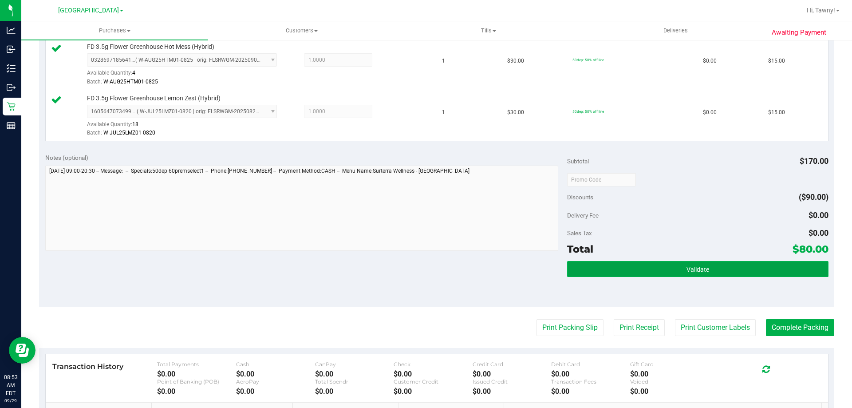
click at [715, 264] on button "Validate" at bounding box center [697, 269] width 261 height 16
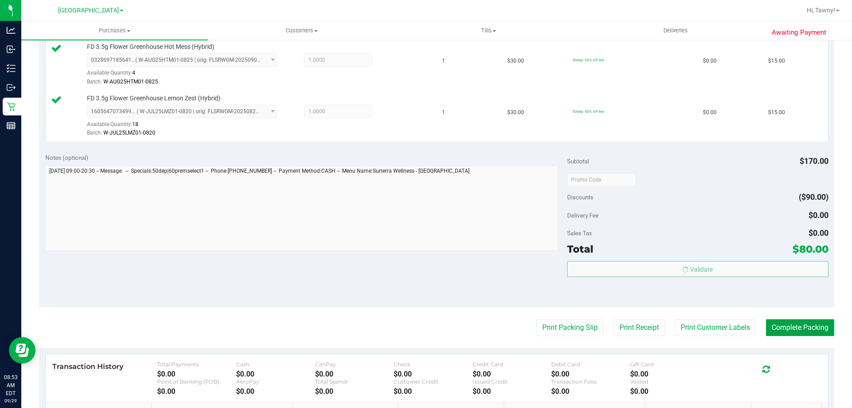
click at [785, 333] on button "Complete Packing" at bounding box center [800, 327] width 68 height 17
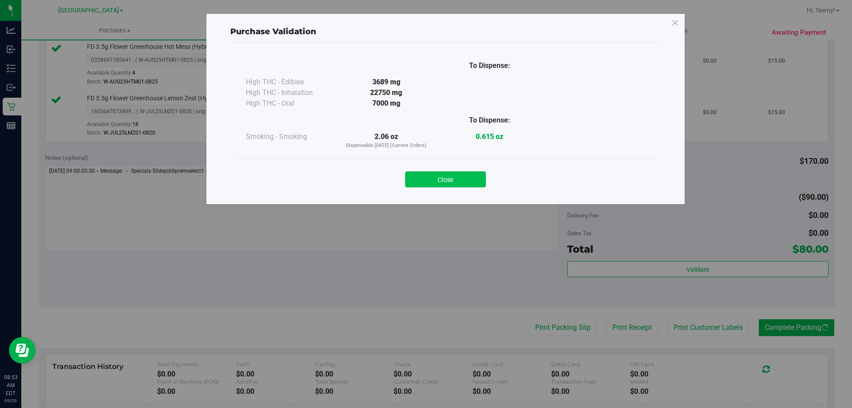
click at [454, 182] on button "Close" at bounding box center [445, 179] width 81 height 16
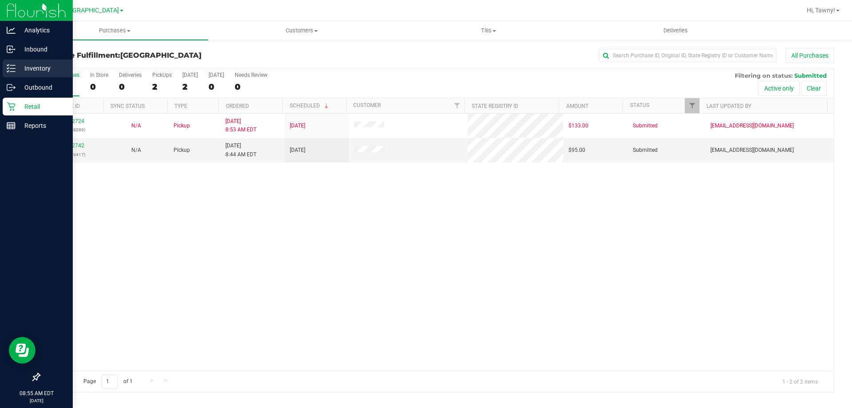
click at [14, 73] on div "Inventory" at bounding box center [38, 68] width 70 height 18
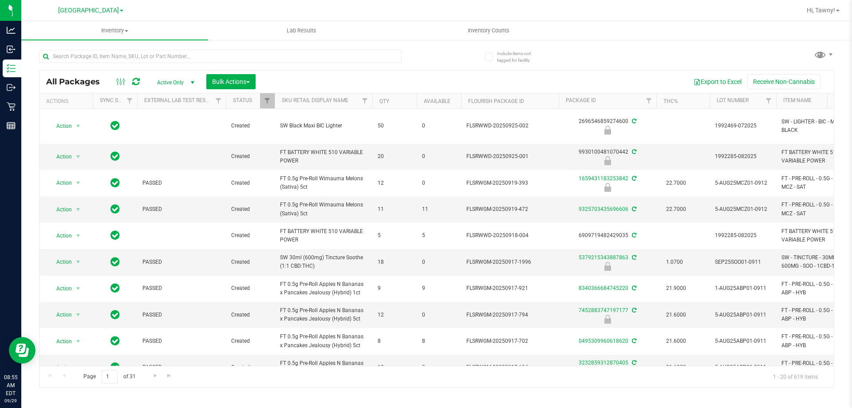
click at [141, 67] on div at bounding box center [220, 60] width 363 height 20
click at [143, 65] on div at bounding box center [220, 60] width 363 height 20
click at [149, 58] on input "text" at bounding box center [220, 56] width 363 height 13
type input "1394796474164524"
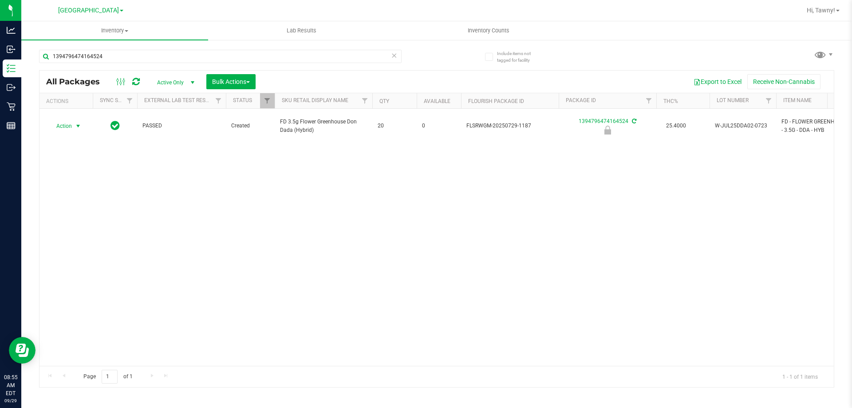
click at [71, 122] on span "Action" at bounding box center [60, 126] width 24 height 12
click at [71, 221] on li "Unlock package" at bounding box center [77, 227] width 57 height 13
click at [66, 61] on input "1394796474164524" at bounding box center [220, 56] width 363 height 13
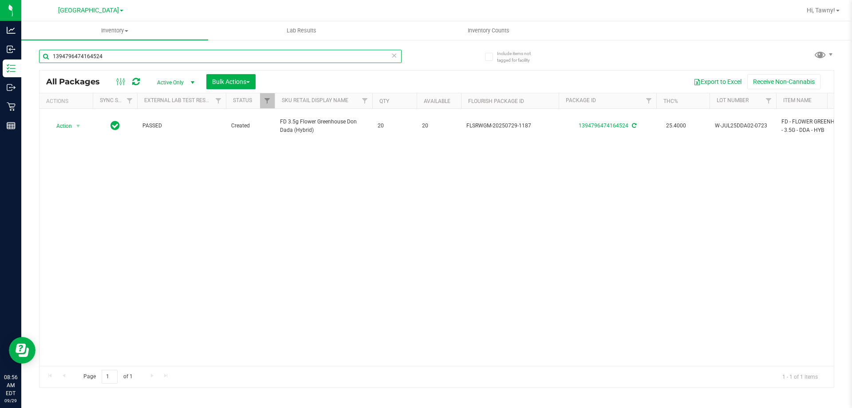
paste input "FT 1g Vape Cart CDT Distillate Rainbow Pebblez F2 (Hybrid)"
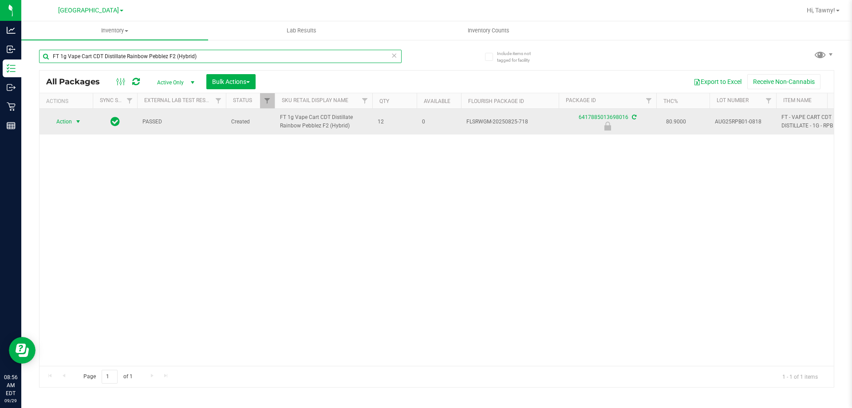
type input "FT 1g Vape Cart CDT Distillate Rainbow Pebblez F2 (Hybrid)"
click at [80, 124] on span "select" at bounding box center [78, 121] width 7 height 7
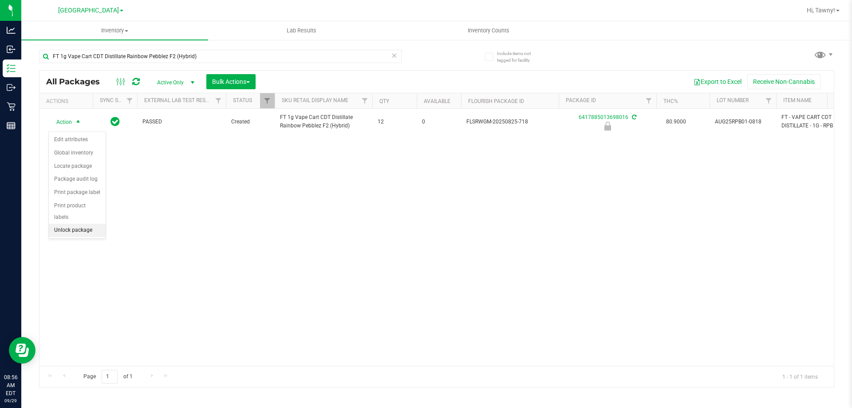
click at [90, 225] on li "Unlock package" at bounding box center [77, 230] width 57 height 13
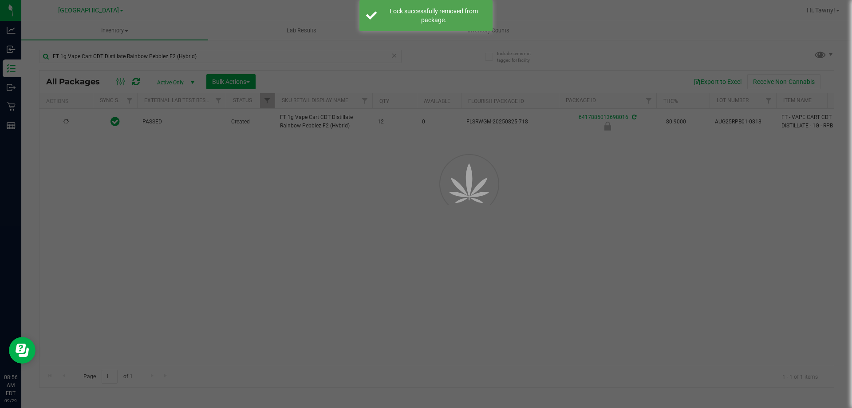
click at [214, 264] on div at bounding box center [426, 204] width 852 height 408
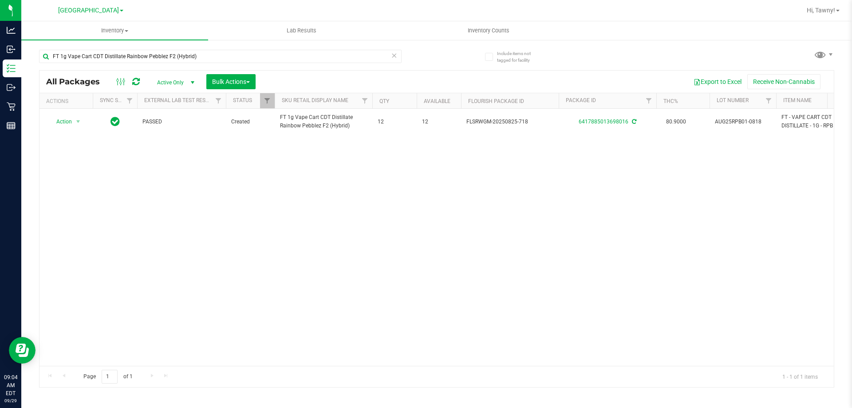
click at [107, 48] on div "FT 1g Vape Cart CDT Distillate Rainbow Pebblez F2 (Hybrid)" at bounding box center [238, 56] width 398 height 28
click at [107, 54] on input "FT 1g Vape Cart CDT Distillate Rainbow Pebblez F2 (Hybrid)" at bounding box center [220, 56] width 363 height 13
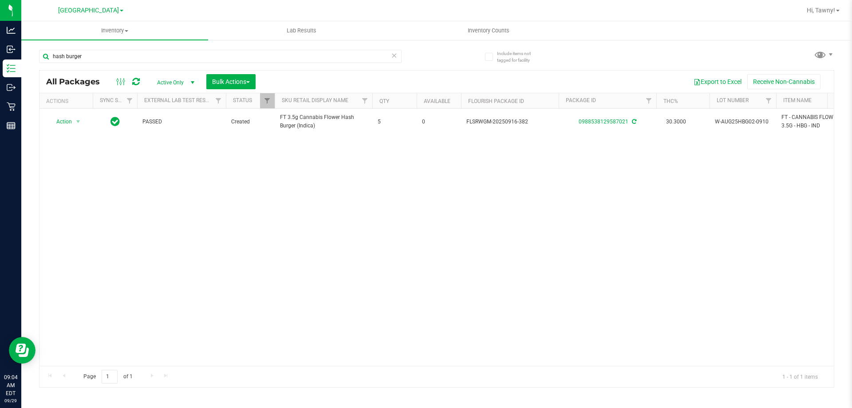
click at [587, 246] on div "Action Action Adjust qty Create package Edit attributes Global inventory Locate…" at bounding box center [437, 237] width 795 height 257
click at [95, 51] on input "hash burger" at bounding box center [220, 56] width 363 height 13
type input "e"
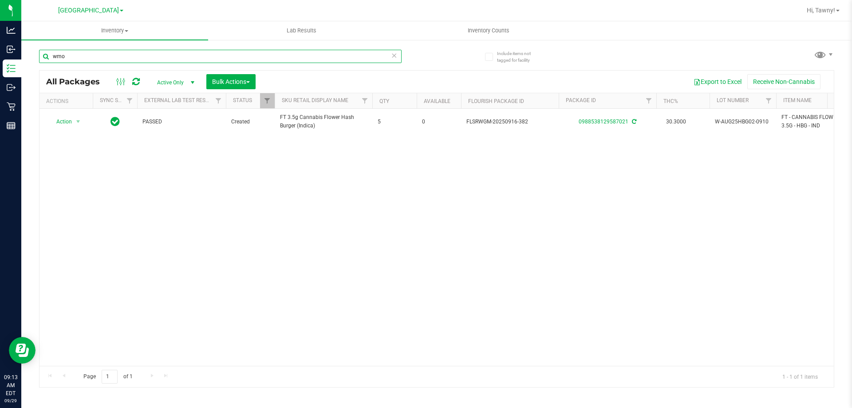
type input "wmo"
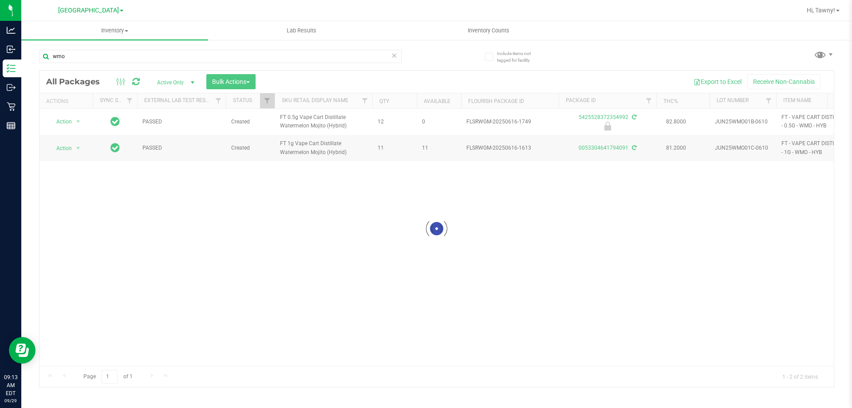
click at [77, 123] on div at bounding box center [437, 229] width 795 height 317
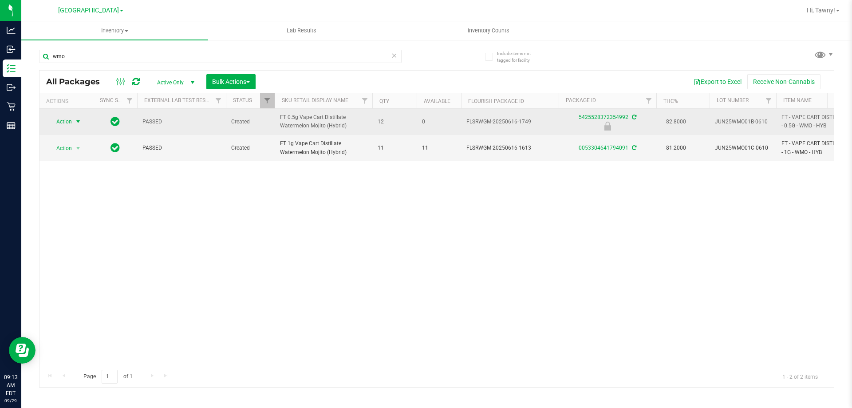
click at [75, 125] on span "select" at bounding box center [78, 121] width 7 height 7
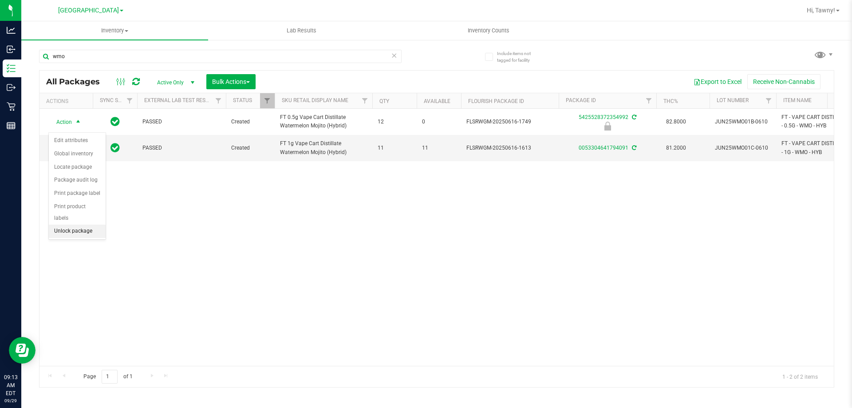
click at [72, 225] on li "Unlock package" at bounding box center [77, 231] width 57 height 13
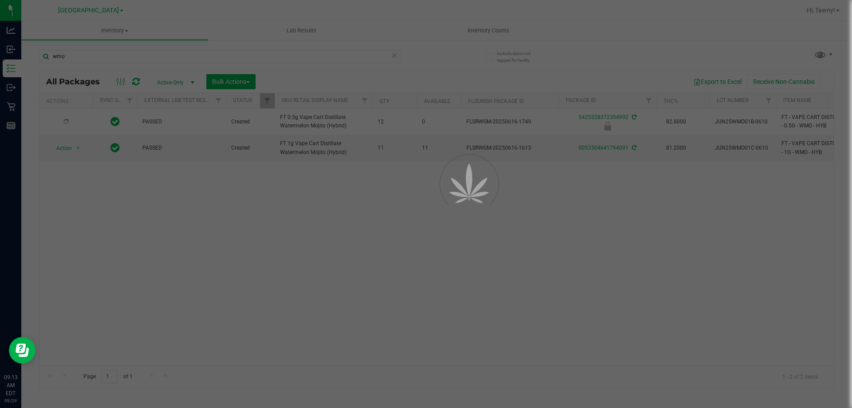
drag, startPoint x: 265, startPoint y: 276, endPoint x: 226, endPoint y: 143, distance: 138.8
click at [266, 274] on div "Inventory All packages All inventory Waste log Create inventory Lab Results Inv…" at bounding box center [436, 214] width 831 height 387
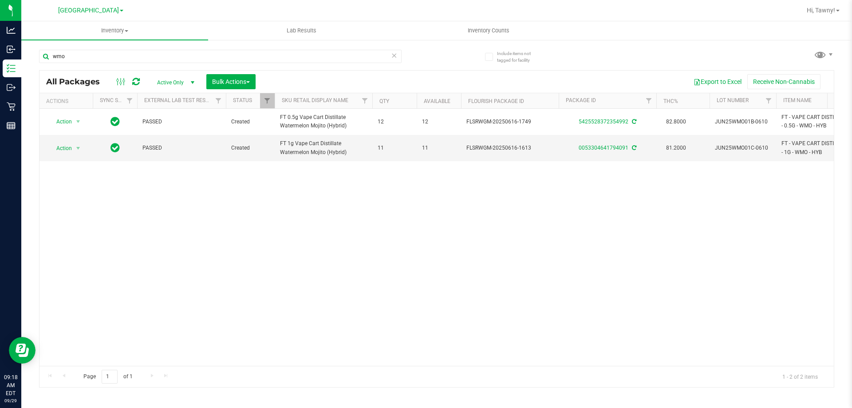
click at [177, 230] on div "Action Action Adjust qty Create package Edit attributes Global inventory Locate…" at bounding box center [437, 237] width 795 height 257
click at [315, 241] on div "Action Action Adjust qty Create package Edit attributes Global inventory Locate…" at bounding box center [437, 237] width 795 height 257
click at [155, 66] on div "wmo" at bounding box center [220, 60] width 363 height 20
click at [157, 59] on input "wmo" at bounding box center [220, 56] width 363 height 13
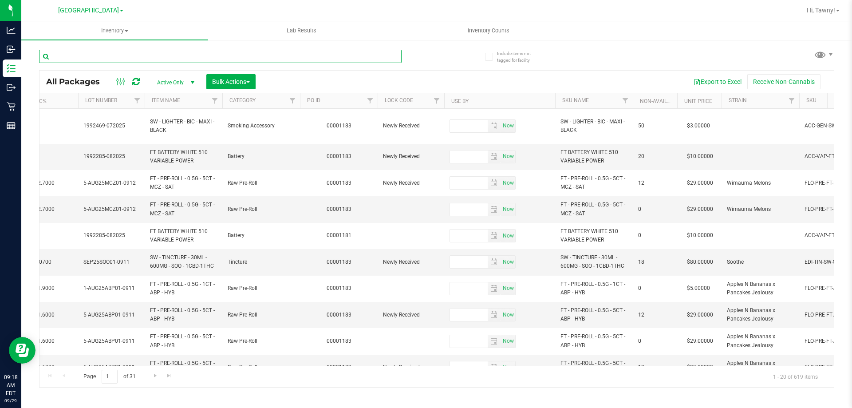
scroll to position [0, 709]
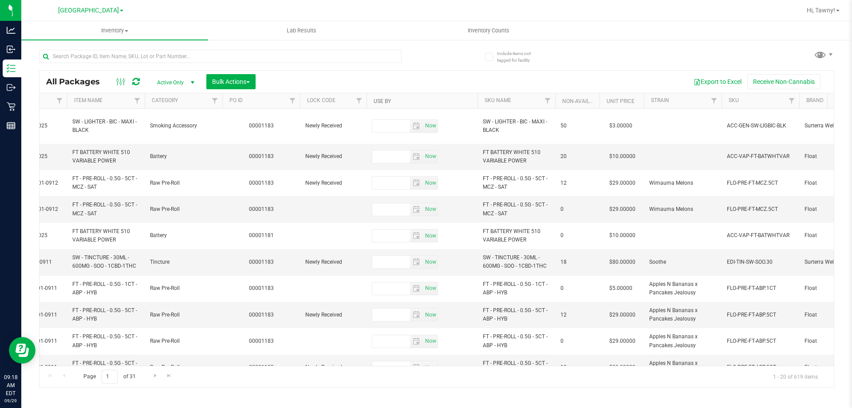
click at [389, 99] on link "Use By" at bounding box center [382, 101] width 17 height 6
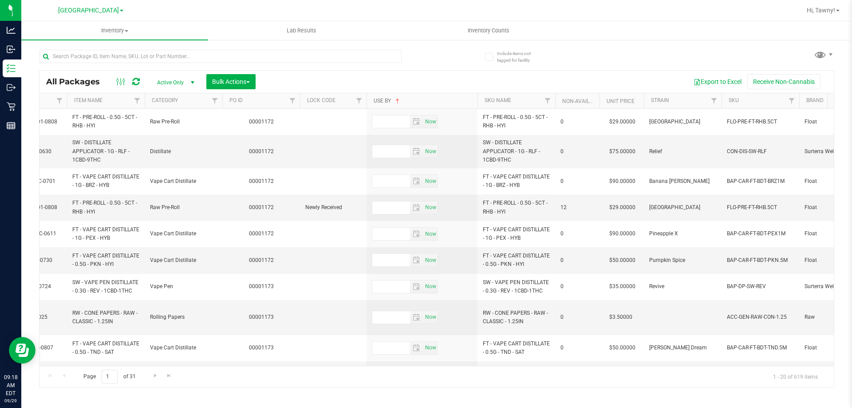
click at [389, 99] on link "Use By" at bounding box center [388, 101] width 28 height 6
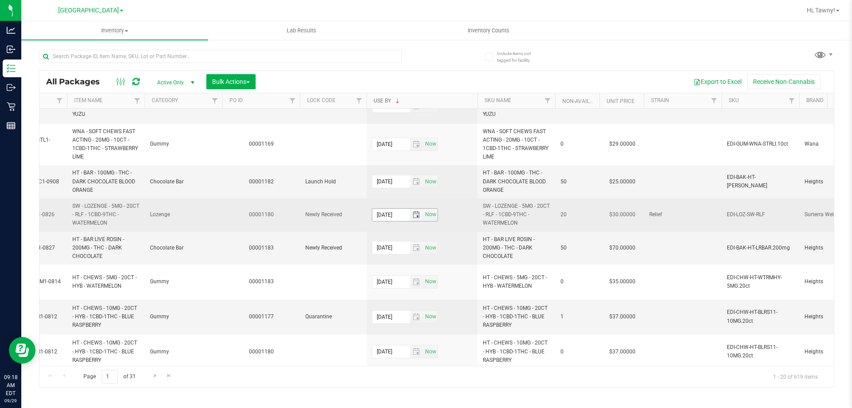
scroll to position [447, 709]
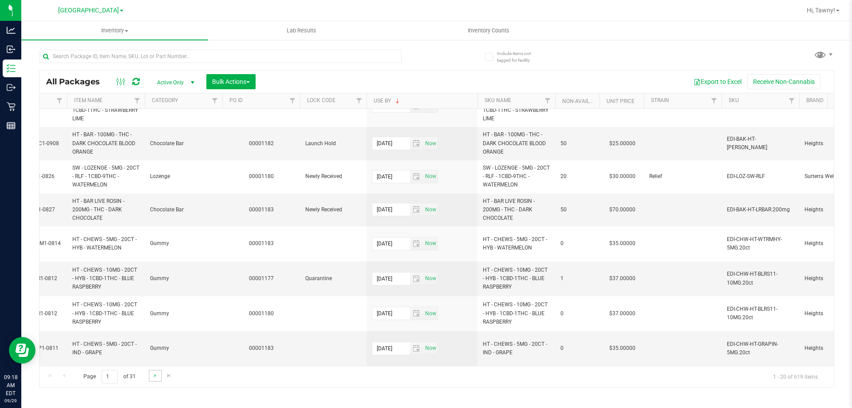
click at [154, 380] on link "Go to the next page" at bounding box center [155, 376] width 13 height 12
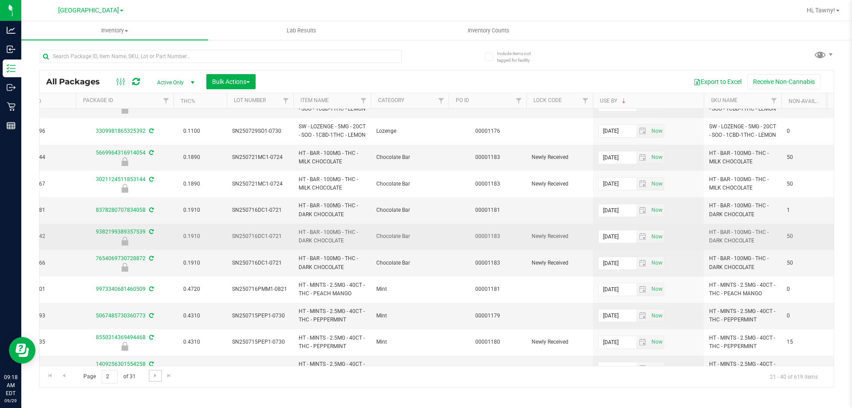
scroll to position [326, 483]
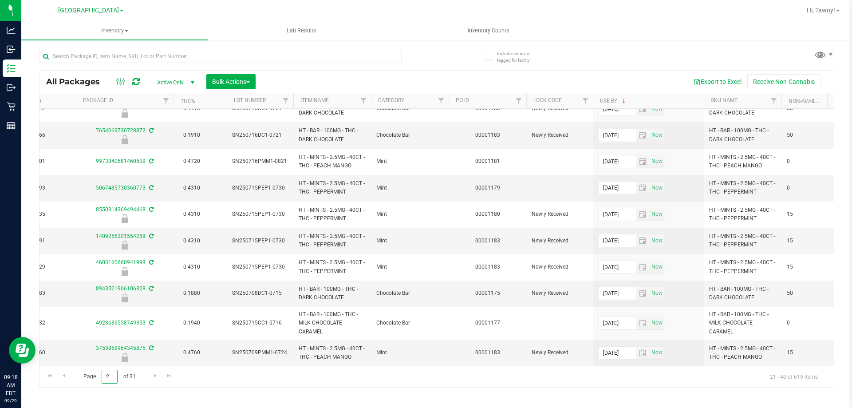
drag, startPoint x: 114, startPoint y: 378, endPoint x: 107, endPoint y: 377, distance: 7.6
click at [107, 377] on input "2" at bounding box center [110, 377] width 16 height 14
type input "5"
click at [216, 380] on div "Page 5 of 31 21 - 40 of 619 items" at bounding box center [437, 376] width 795 height 21
click at [111, 379] on input "5" at bounding box center [110, 377] width 16 height 14
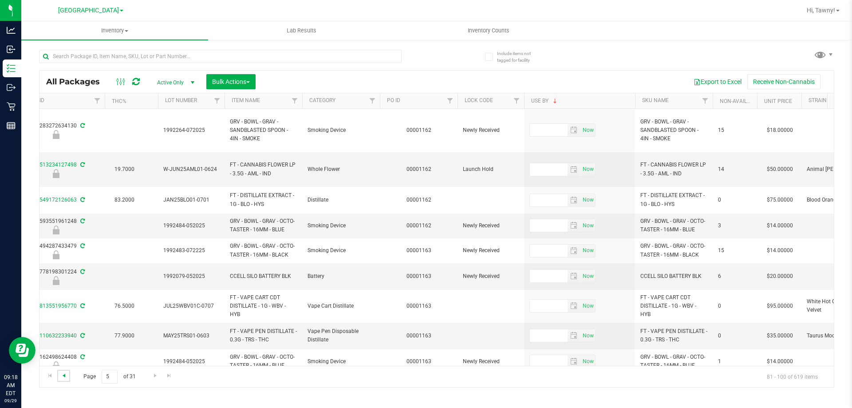
click at [62, 373] on span "Go to the previous page" at bounding box center [63, 375] width 7 height 7
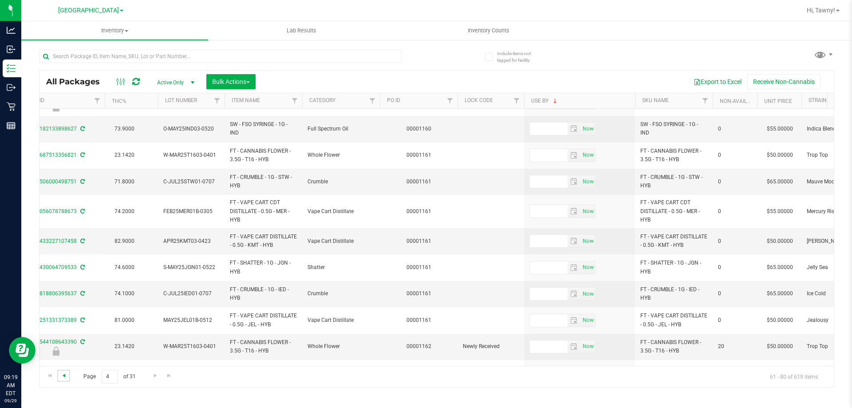
click at [65, 375] on span "Go to the previous page" at bounding box center [63, 375] width 7 height 7
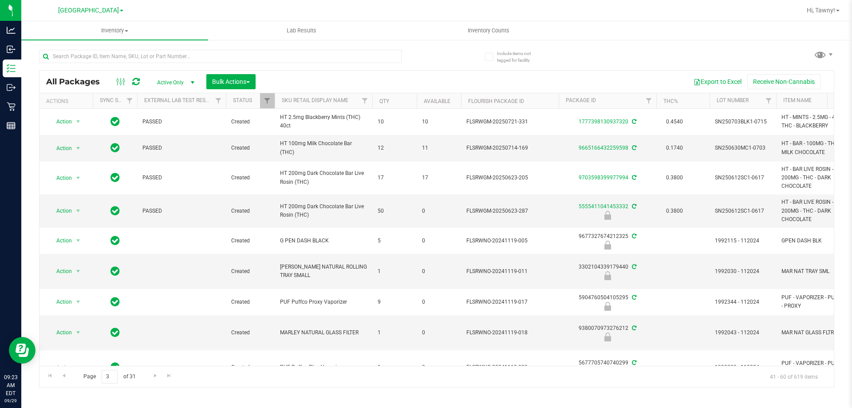
click at [425, 58] on div at bounding box center [238, 56] width 398 height 28
click at [105, 63] on div at bounding box center [220, 60] width 363 height 20
click at [106, 62] on input "text" at bounding box center [220, 56] width 363 height 13
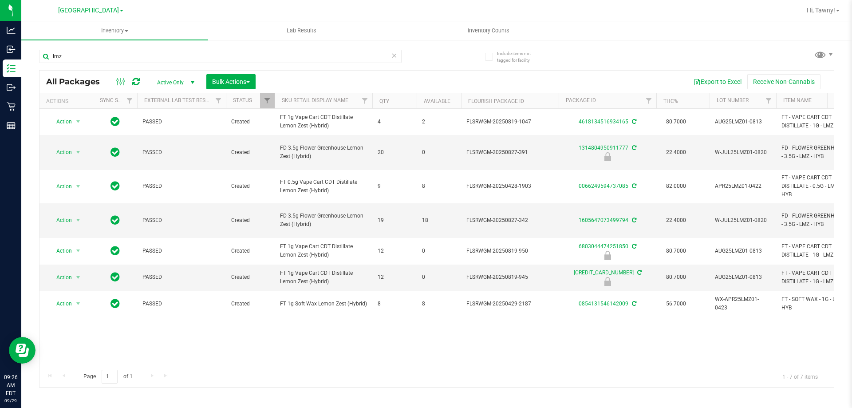
click at [352, 347] on div "Action Action Adjust qty Create package Edit attributes Global inventory Locate…" at bounding box center [437, 237] width 795 height 257
click at [360, 338] on div "Action Action Adjust qty Create package Edit attributes Global inventory Locate…" at bounding box center [437, 237] width 795 height 257
click at [373, 338] on div "Action Action Adjust qty Create package Edit attributes Global inventory Locate…" at bounding box center [437, 237] width 795 height 257
click at [205, 63] on div "lmz" at bounding box center [220, 60] width 363 height 20
click at [206, 60] on input "lmz" at bounding box center [220, 56] width 363 height 13
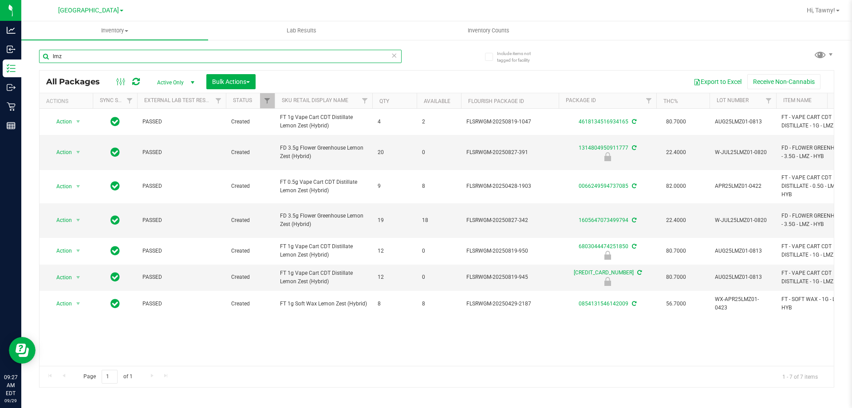
click at [206, 59] on input "lmz" at bounding box center [220, 56] width 363 height 13
type input "6803044474251850"
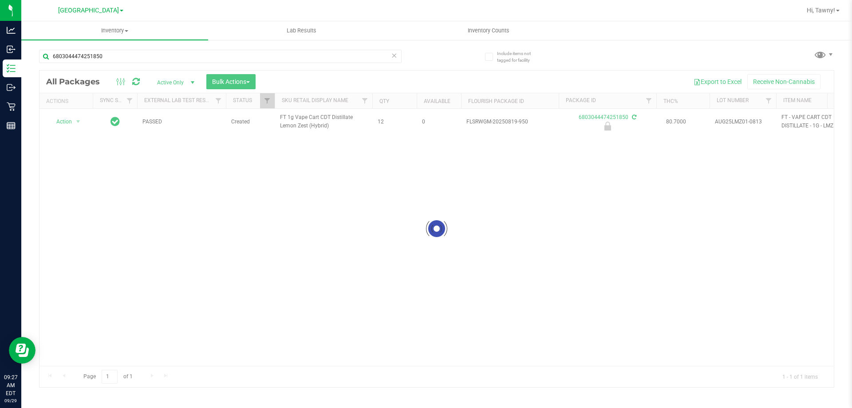
click at [74, 125] on div at bounding box center [437, 229] width 795 height 317
click at [68, 121] on span "Action" at bounding box center [60, 121] width 24 height 12
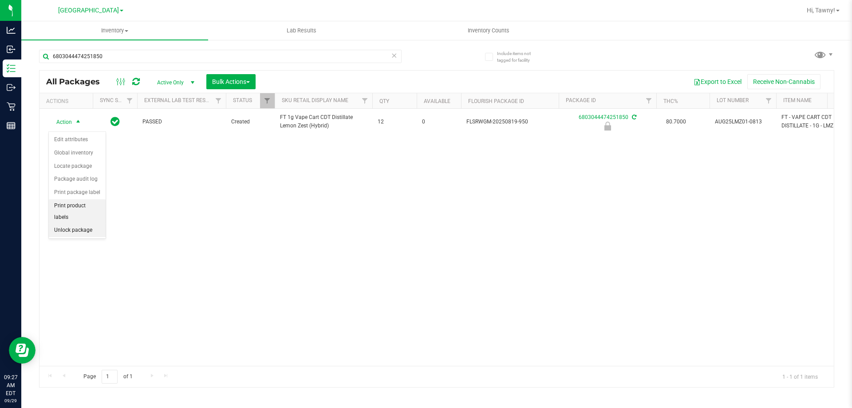
click at [80, 225] on li "Unlock package" at bounding box center [77, 230] width 57 height 13
click at [83, 219] on div "Inventory All packages All inventory Waste log Create inventory Lab Results Inv…" at bounding box center [436, 214] width 831 height 387
click at [363, 284] on div "Action Action Adjust qty Create package Edit attributes Global inventory Locate…" at bounding box center [437, 237] width 795 height 257
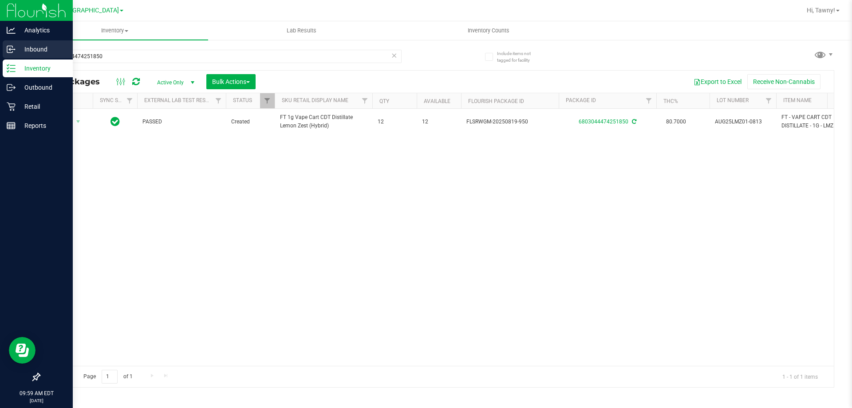
click at [21, 53] on p "Inbound" at bounding box center [42, 49] width 53 height 11
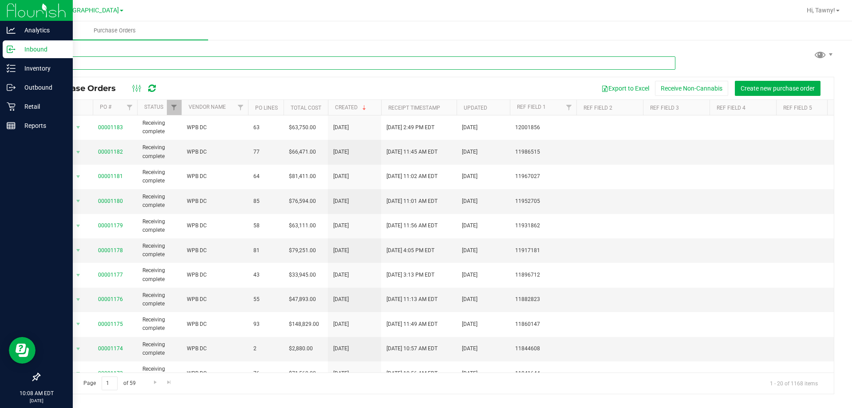
click at [155, 59] on input "text" at bounding box center [357, 62] width 637 height 13
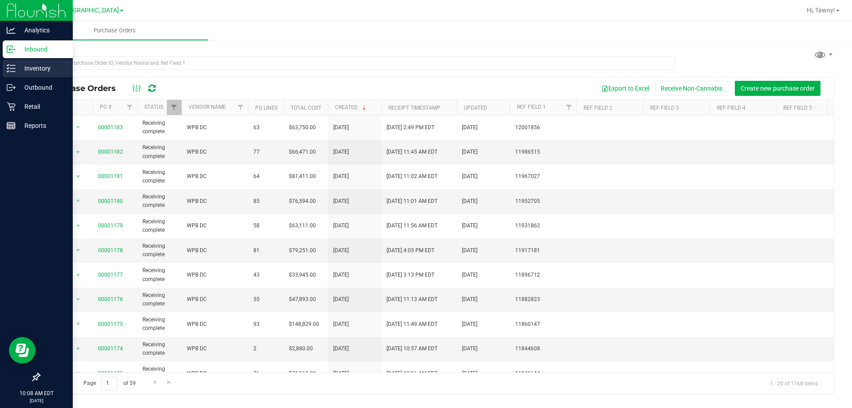
click at [16, 68] on p "Inventory" at bounding box center [42, 68] width 53 height 11
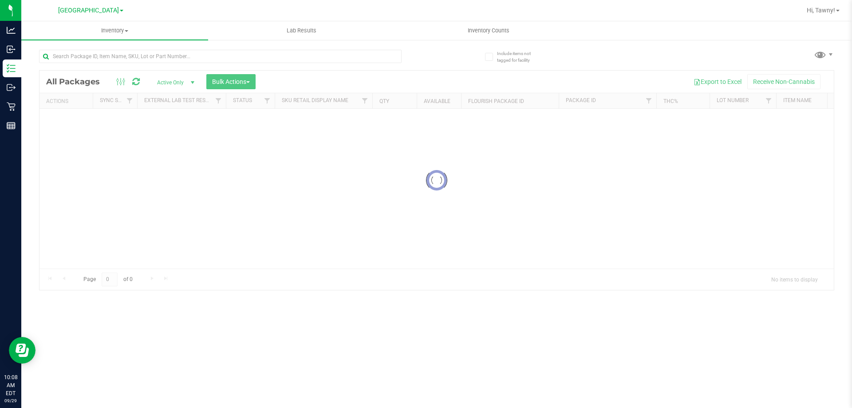
click at [168, 66] on div at bounding box center [220, 60] width 363 height 20
click at [182, 59] on input "text" at bounding box center [220, 56] width 363 height 13
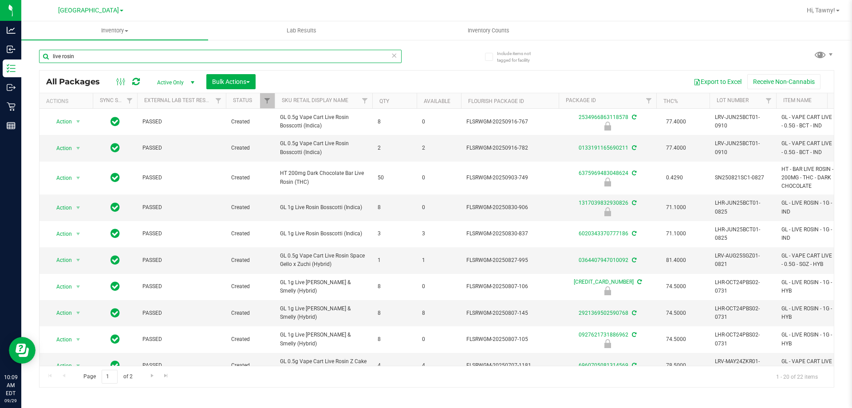
click at [48, 57] on input "live rosin" at bounding box center [220, 56] width 363 height 13
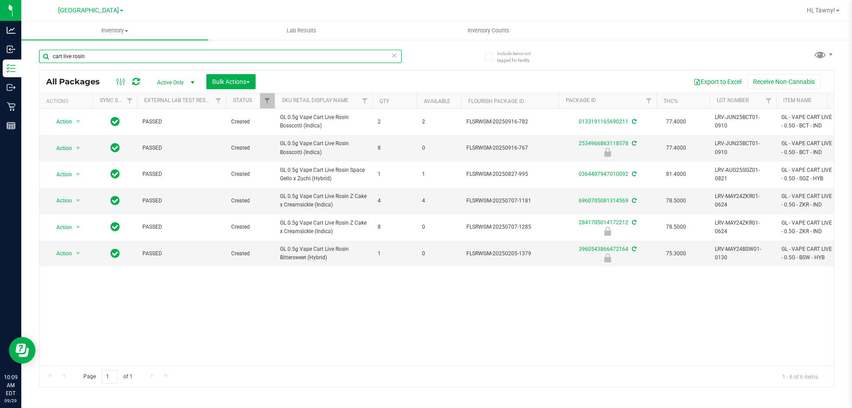
click at [168, 53] on input "cart live rosin" at bounding box center [220, 56] width 363 height 13
click at [64, 58] on input "cart live rosin" at bounding box center [220, 56] width 363 height 13
click at [62, 57] on input "cart live rosin" at bounding box center [220, 56] width 363 height 13
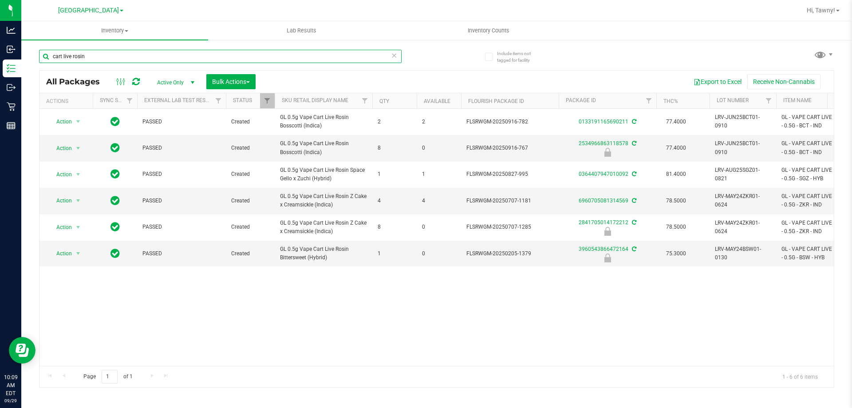
drag, startPoint x: 64, startPoint y: 57, endPoint x: 28, endPoint y: 57, distance: 35.5
click at [28, 57] on div "Include items not tagged for facility cart live rosin All Packages Active Only …" at bounding box center [436, 174] width 831 height 271
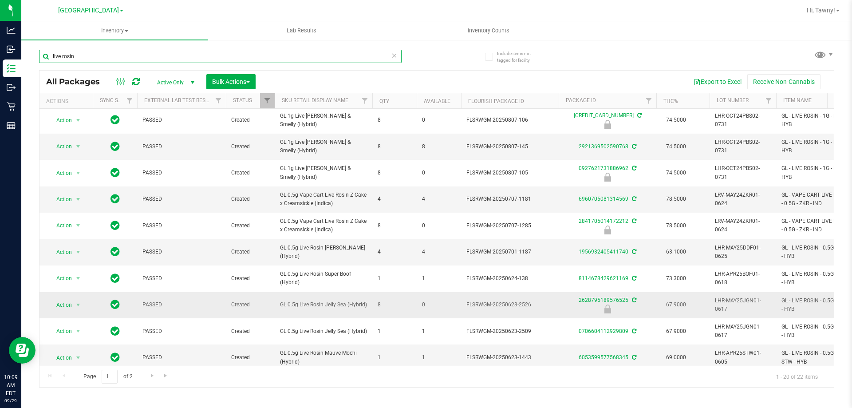
scroll to position [164, 0]
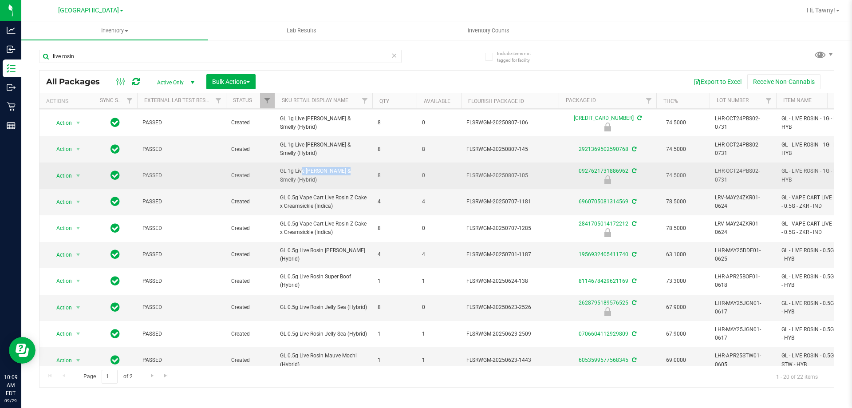
drag, startPoint x: 280, startPoint y: 171, endPoint x: 321, endPoint y: 171, distance: 40.4
click at [321, 171] on span "GL 1g Live Rosin PB & Smelly (Hybrid)" at bounding box center [323, 175] width 87 height 17
copy span "GL 1g Live Rosin"
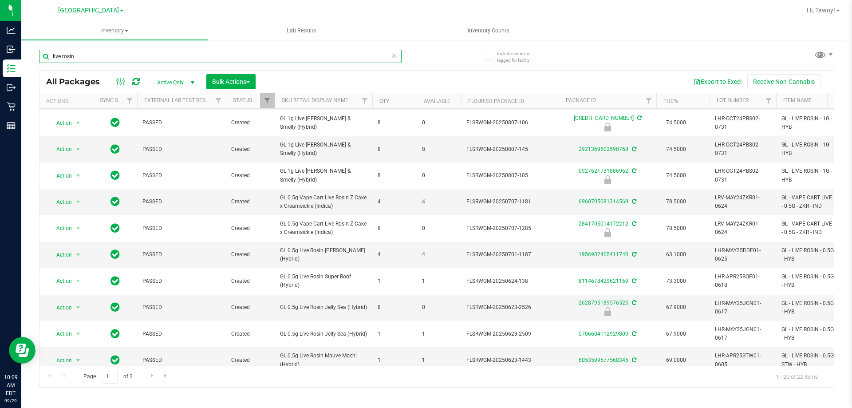
click at [135, 59] on input "live rosin" at bounding box center [220, 56] width 363 height 13
paste input "GL 1g Live Rosin"
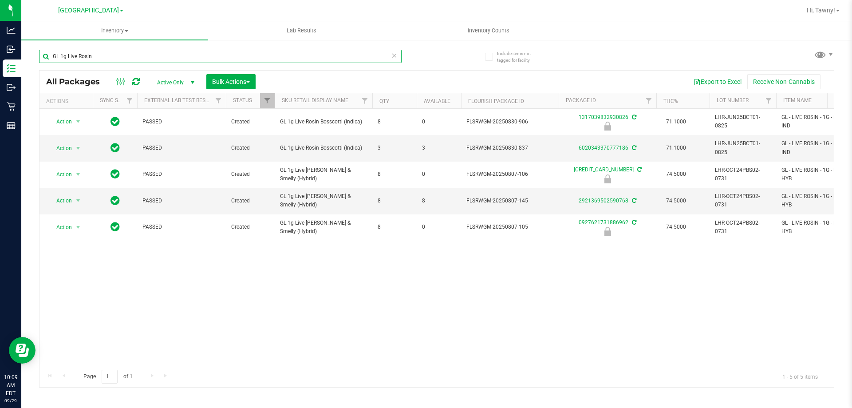
type input "GL 1g Live Rosin"
click at [103, 59] on input "GL 1g Live Rosin" at bounding box center [220, 56] width 363 height 13
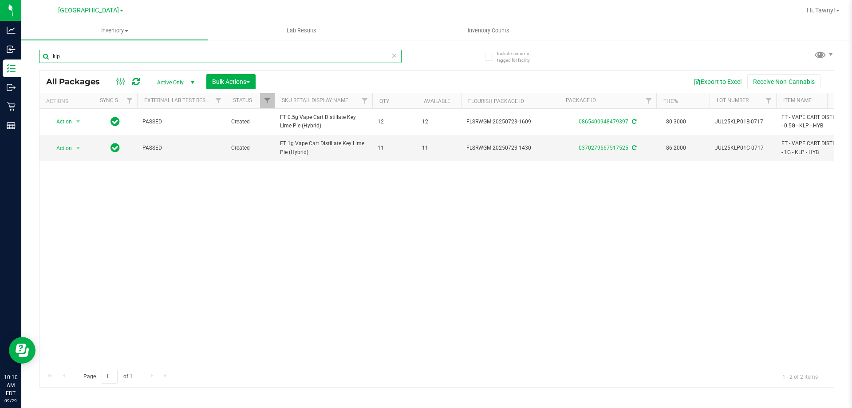
click at [116, 57] on input "klp" at bounding box center [220, 56] width 363 height 13
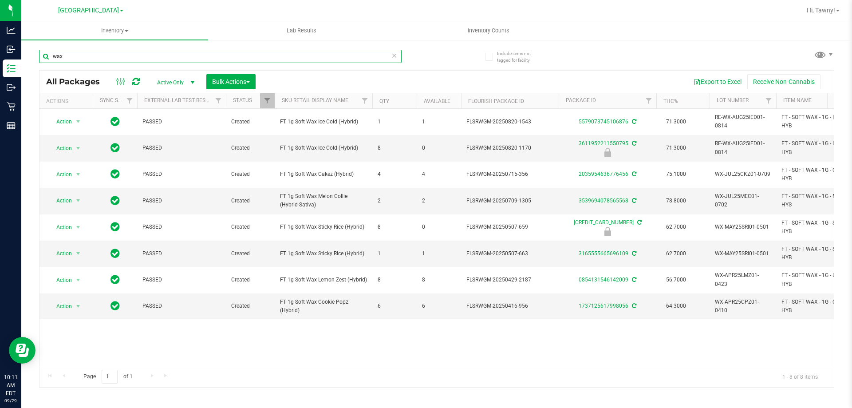
click at [108, 51] on input "wax" at bounding box center [220, 56] width 363 height 13
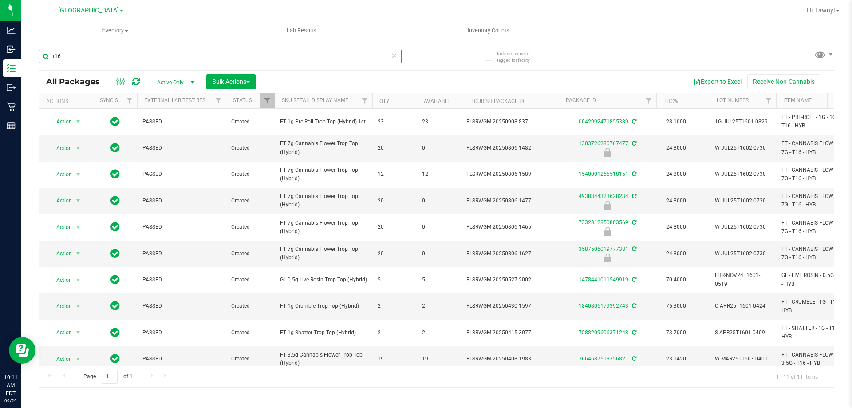
click at [141, 55] on input "t16" at bounding box center [220, 56] width 363 height 13
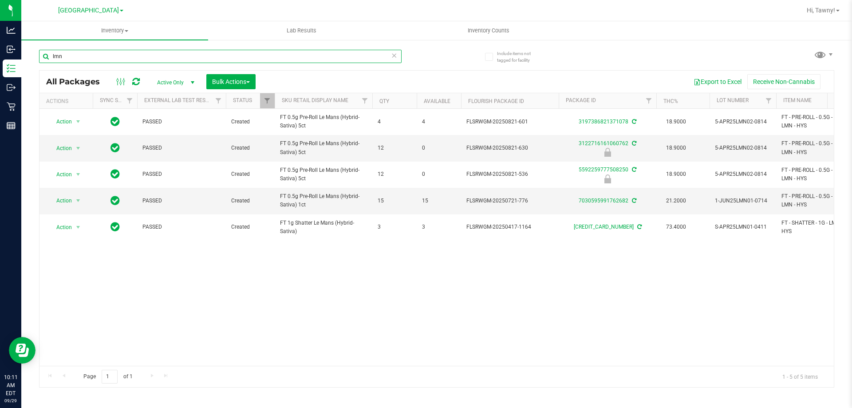
click at [166, 53] on input "lmn" at bounding box center [220, 56] width 363 height 13
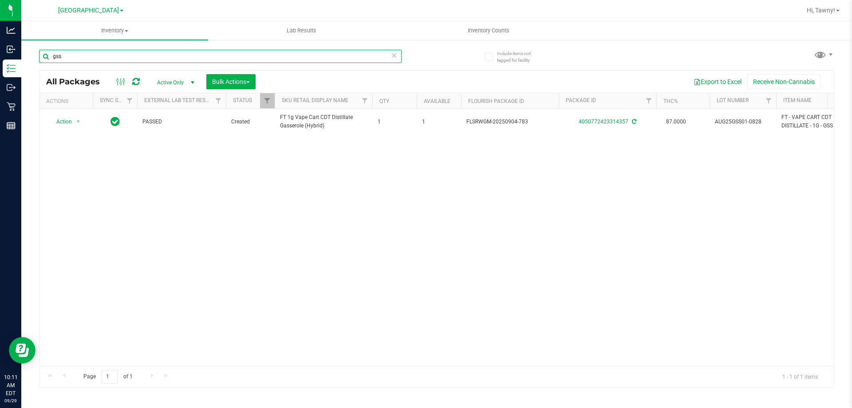
click at [195, 51] on input "gss" at bounding box center [220, 56] width 363 height 13
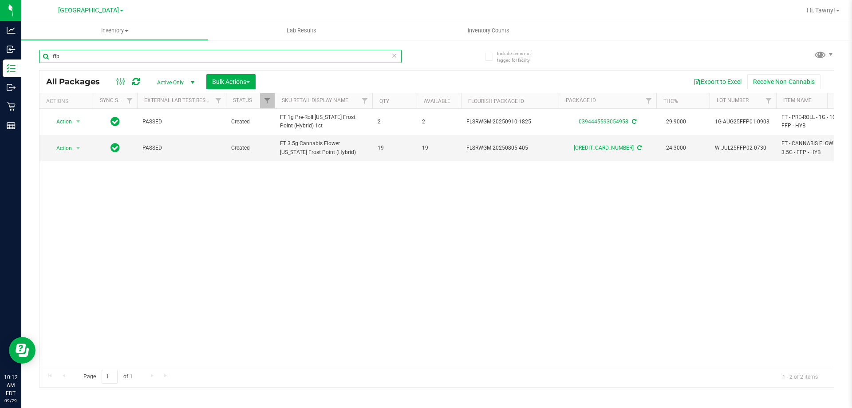
click at [128, 56] on input "ffp" at bounding box center [220, 56] width 363 height 13
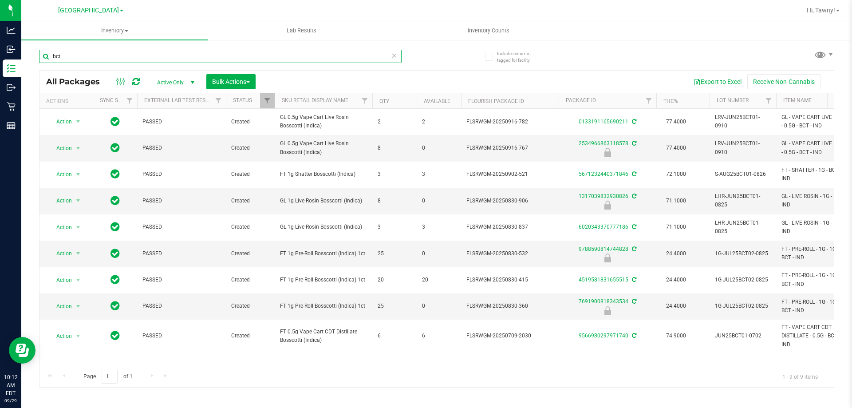
click at [155, 56] on input "bct" at bounding box center [220, 56] width 363 height 13
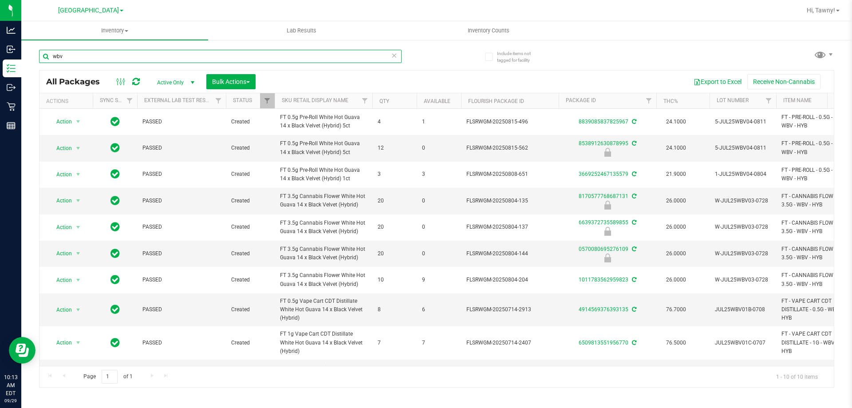
click at [148, 52] on input "wbv" at bounding box center [220, 56] width 363 height 13
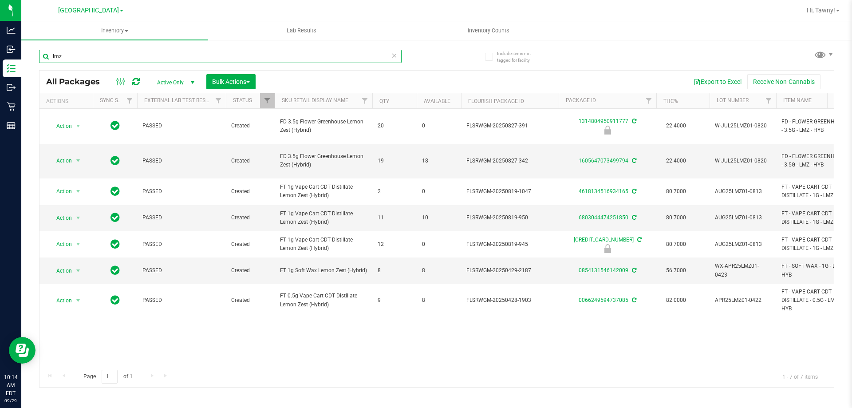
click at [197, 55] on input "lmz" at bounding box center [220, 56] width 363 height 13
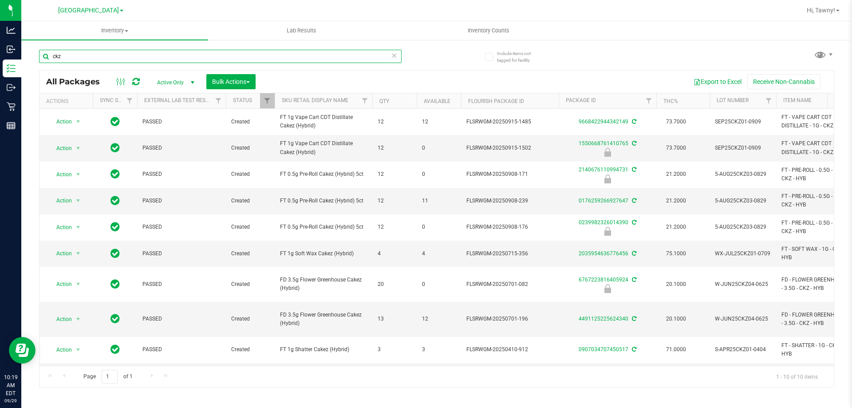
click at [190, 53] on input "ckz" at bounding box center [220, 56] width 363 height 13
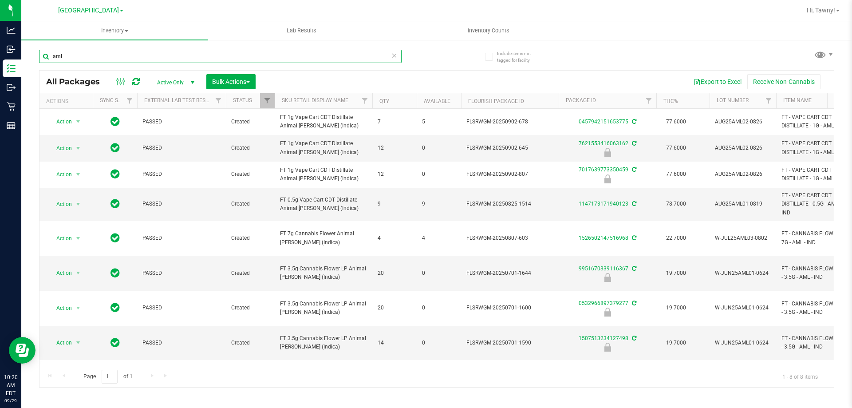
click at [183, 52] on input "aml" at bounding box center [220, 56] width 363 height 13
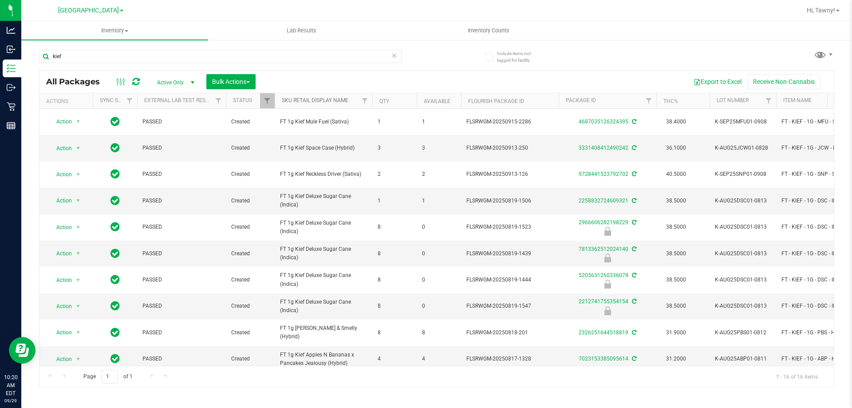
click at [322, 99] on link "Sku Retail Display Name" at bounding box center [315, 100] width 67 height 6
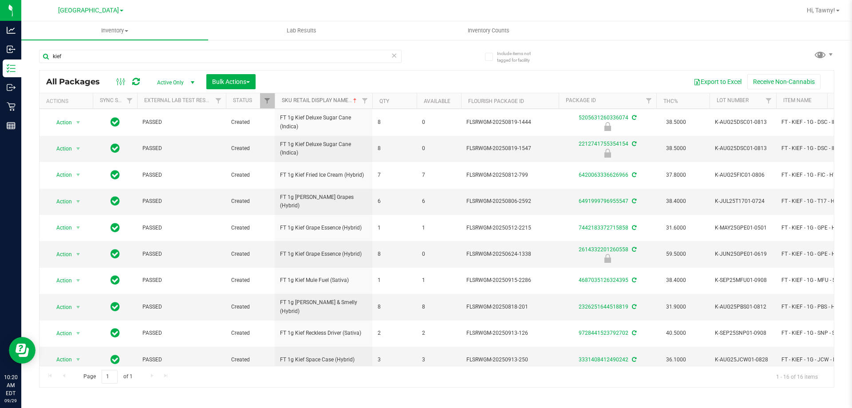
scroll to position [171, 0]
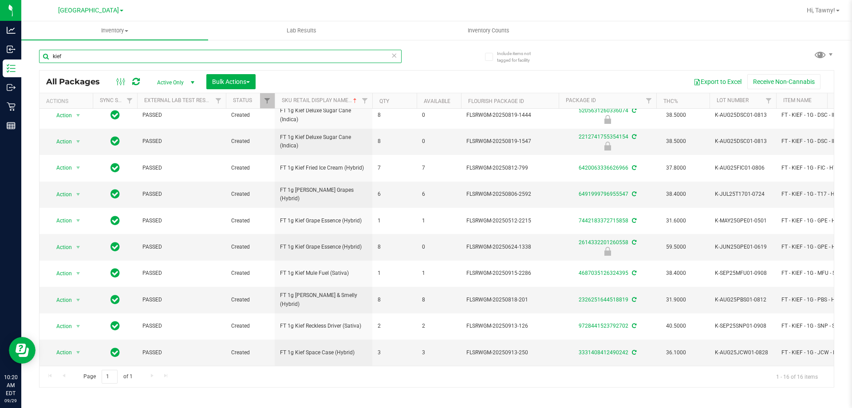
click at [212, 57] on input "kief" at bounding box center [220, 56] width 363 height 13
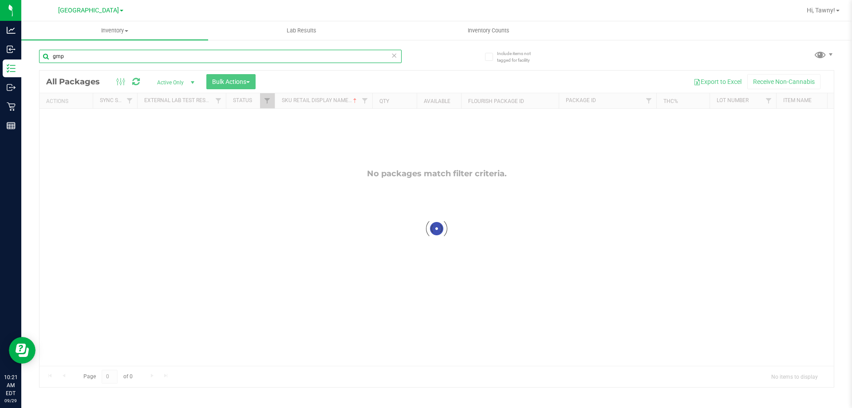
click at [135, 59] on input "gmp" at bounding box center [220, 56] width 363 height 13
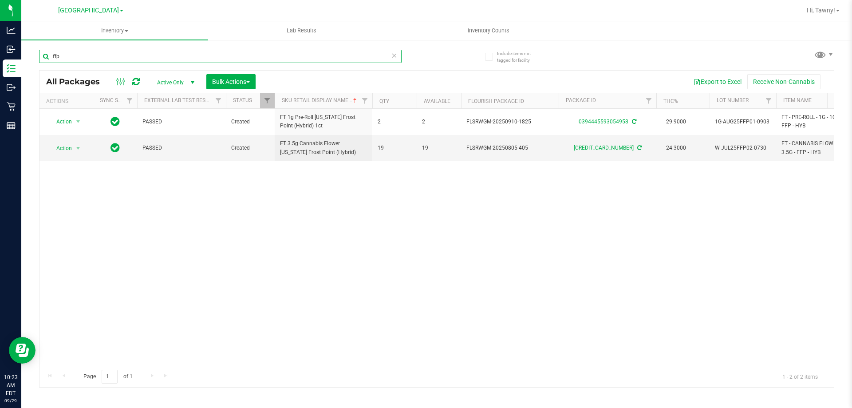
click at [141, 54] on input "ffp" at bounding box center [220, 56] width 363 height 13
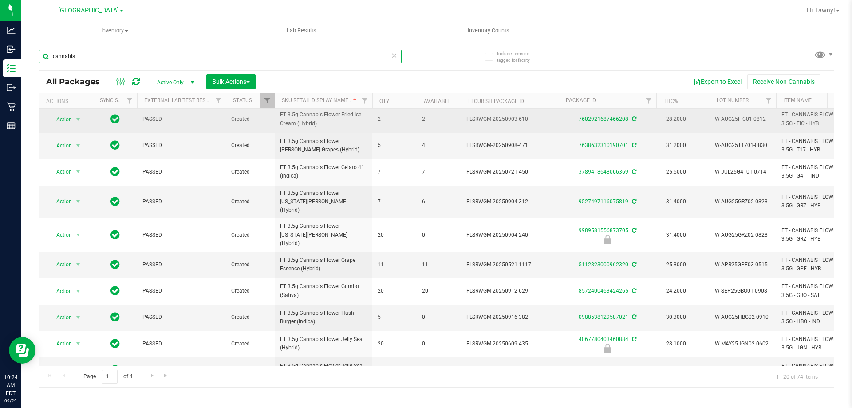
scroll to position [283, 0]
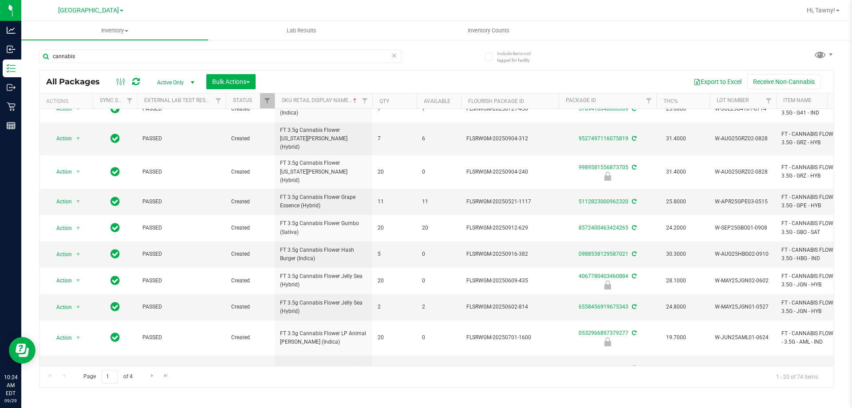
click at [169, 48] on div "cannabis" at bounding box center [238, 56] width 398 height 28
click at [159, 59] on input "cannabis" at bounding box center [220, 56] width 363 height 13
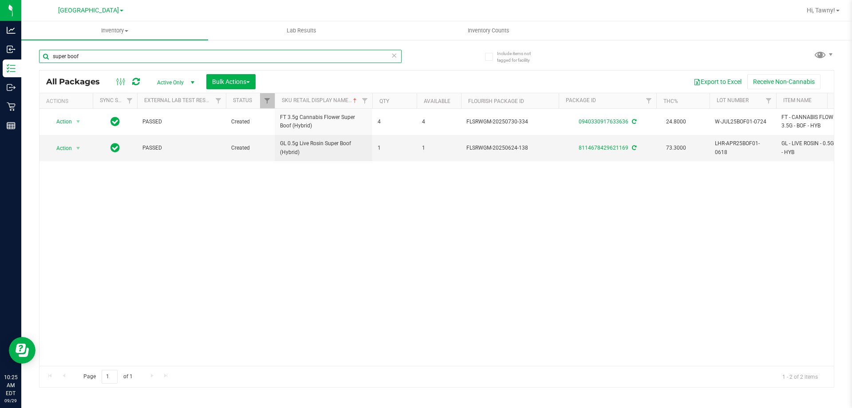
click at [118, 50] on input "super boof" at bounding box center [220, 56] width 363 height 13
click at [113, 53] on input "super boof" at bounding box center [220, 56] width 363 height 13
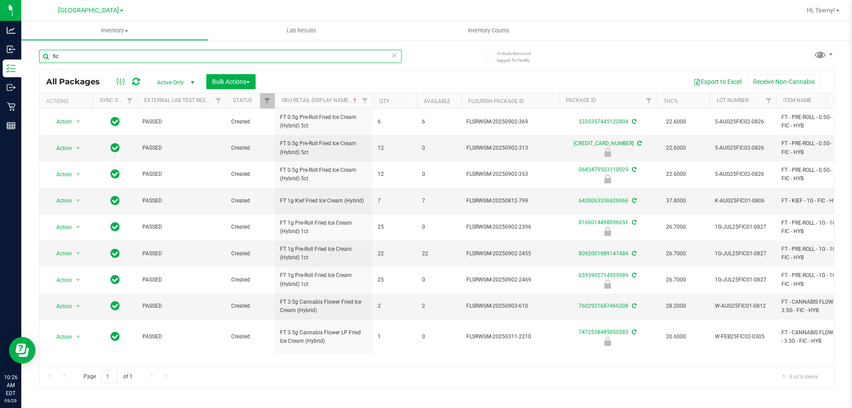
click at [155, 59] on input "fic" at bounding box center [220, 56] width 363 height 13
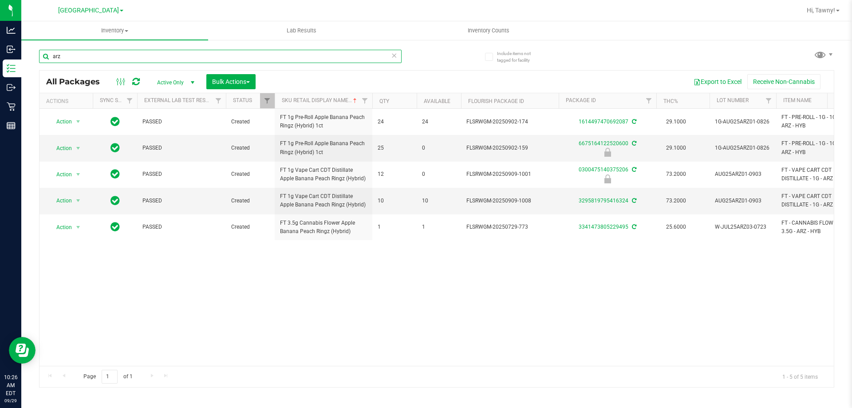
click at [170, 60] on input "arz" at bounding box center [220, 56] width 363 height 13
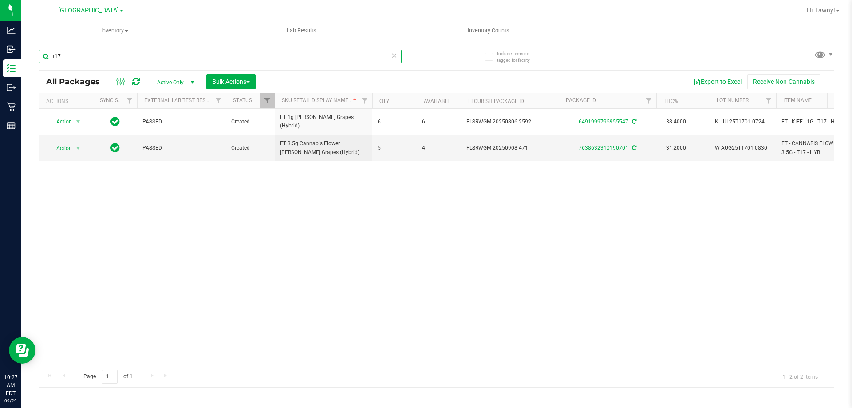
click at [134, 51] on input "t17" at bounding box center [220, 56] width 363 height 13
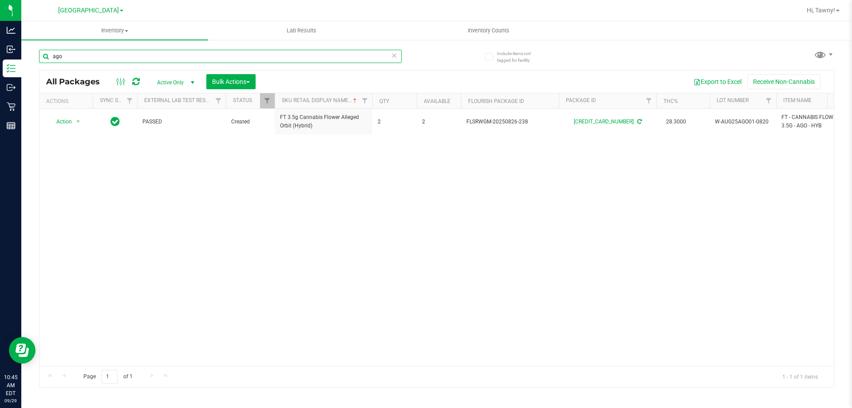
click at [184, 57] on input "ago" at bounding box center [220, 56] width 363 height 13
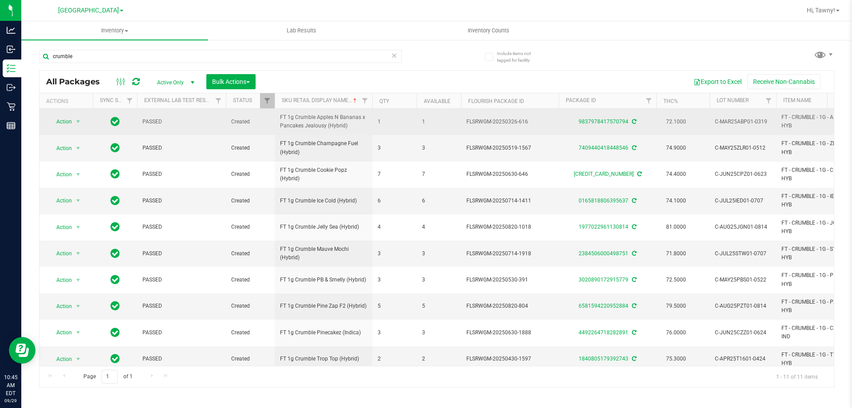
click at [317, 119] on span "FT 1g Crumble Apples N Bananas x Pancakes Jealousy (Hybrid)" at bounding box center [323, 121] width 87 height 17
copy tr "FT 1g Crumble Apples N Bananas x Pancakes Jealousy (Hybrid)"
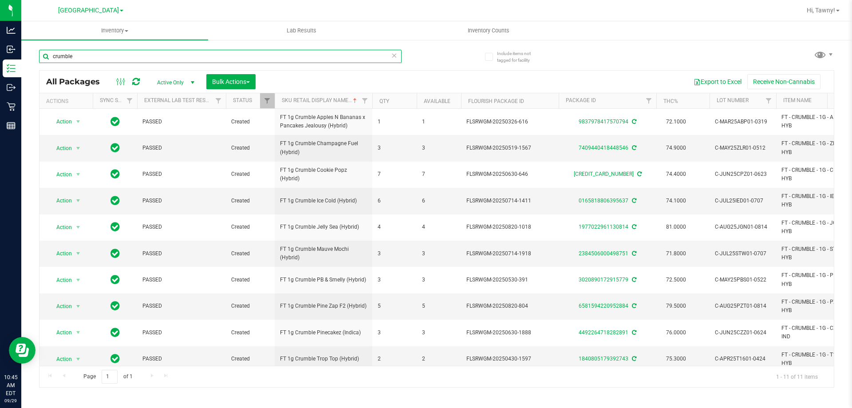
click at [243, 54] on input "crumble" at bounding box center [220, 56] width 363 height 13
paste input "FT 1g Crumble Apples N Bananas x Pancakes Jealousy (Hybrid)"
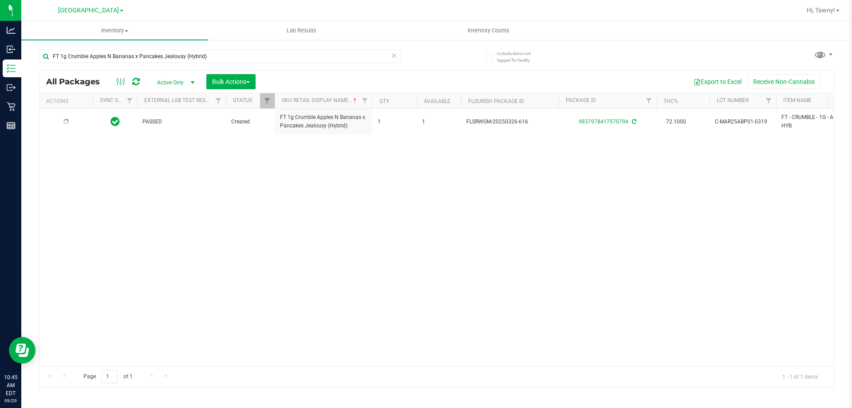
click at [262, 238] on div "PASSED Created FT 1g Crumble Apples N Bananas x Pancakes Jealousy (Hybrid) 1 1 …" at bounding box center [437, 237] width 795 height 257
click at [131, 60] on input "FT 1g Crumble Apples N Bananas x Pancakes Jealousy (Hybrid)" at bounding box center [220, 56] width 363 height 13
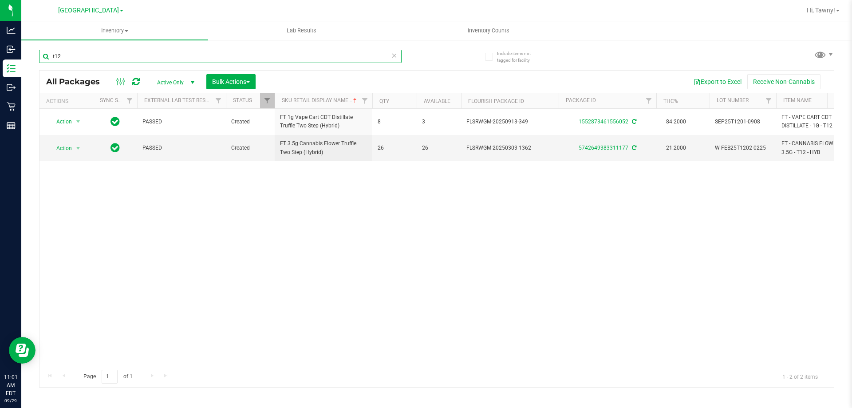
click at [107, 50] on input "t12" at bounding box center [220, 56] width 363 height 13
type input "cim"
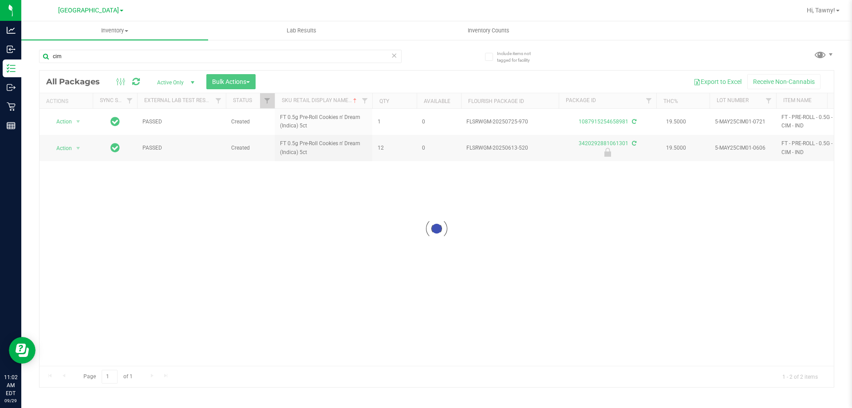
click at [100, 246] on div at bounding box center [437, 229] width 795 height 317
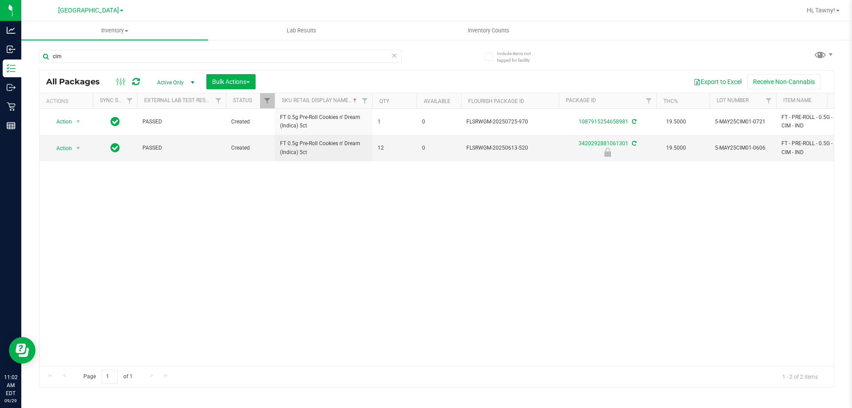
click at [412, 212] on div "Action Action Adjust qty Create package Edit attributes Global inventory Locate…" at bounding box center [437, 237] width 795 height 257
click at [68, 151] on span "Action" at bounding box center [60, 148] width 24 height 12
click at [77, 234] on li "Print product labels" at bounding box center [77, 234] width 57 height 24
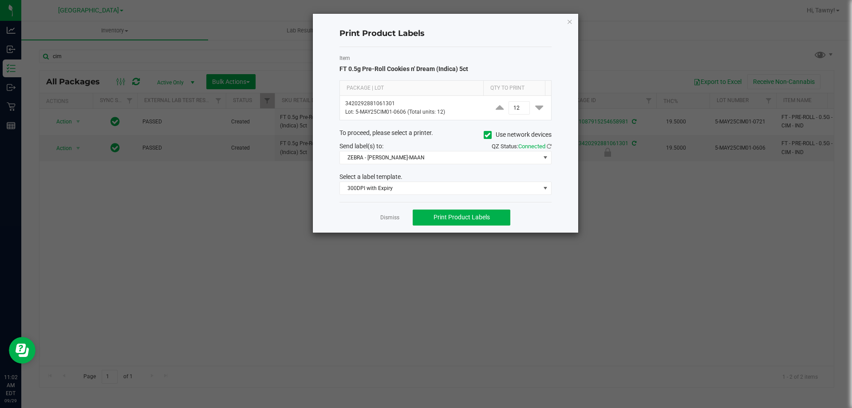
click at [387, 218] on link "Dismiss" at bounding box center [389, 218] width 19 height 8
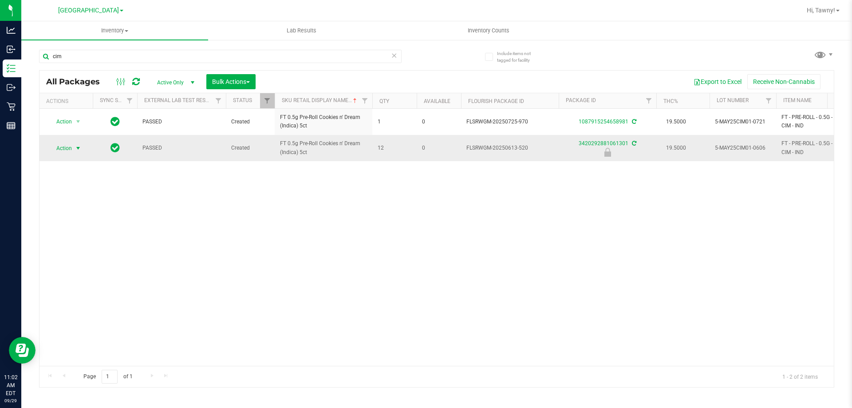
click at [66, 146] on span "Action" at bounding box center [60, 148] width 24 height 12
click at [65, 247] on li "Unlock package" at bounding box center [77, 253] width 57 height 13
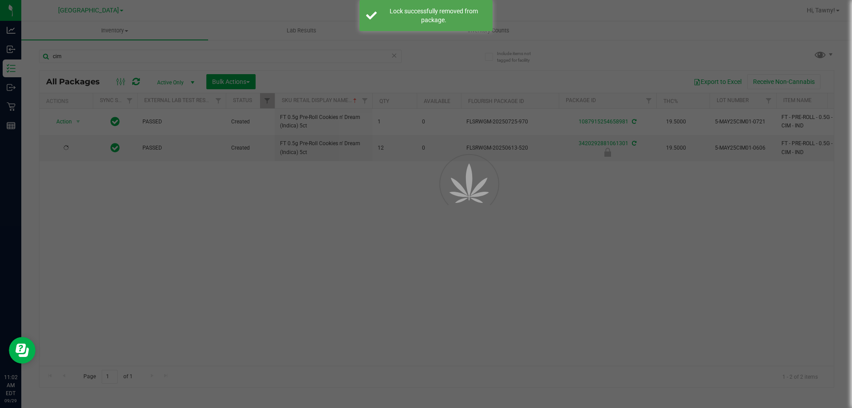
drag, startPoint x: 179, startPoint y: 256, endPoint x: 204, endPoint y: 227, distance: 37.8
click at [181, 256] on div "Inventory All packages All inventory Waste log Create inventory Lab Results Inv…" at bounding box center [436, 214] width 831 height 387
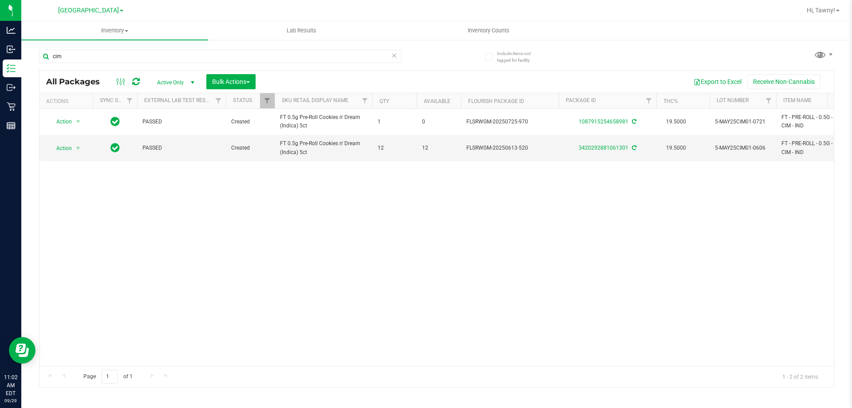
click at [226, 206] on div "Action Action Adjust qty Create package Edit attributes Global inventory Locate…" at bounding box center [437, 237] width 795 height 257
click at [75, 150] on span "select" at bounding box center [78, 148] width 7 height 7
click at [78, 161] on li "Adjust qty" at bounding box center [83, 162] width 69 height 13
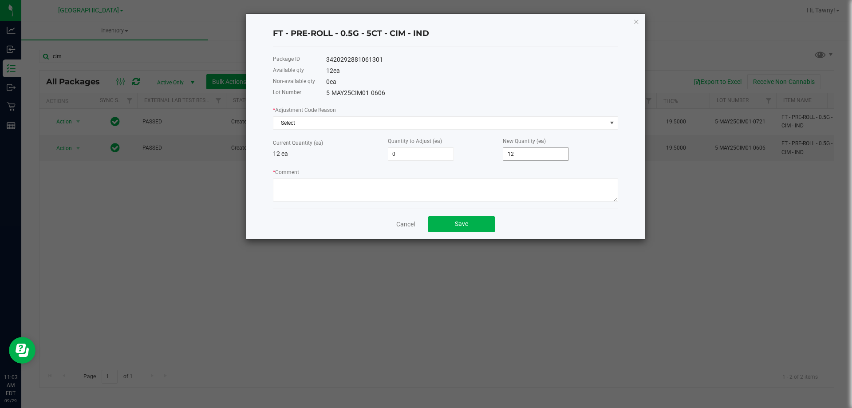
click at [523, 152] on input "12" at bounding box center [535, 154] width 65 height 12
type input "-3"
type input "9"
click at [482, 130] on div "* Adjustment Code Reason Select Current Quantity (ea) 12 ea Quantity to Adjust …" at bounding box center [445, 153] width 345 height 96
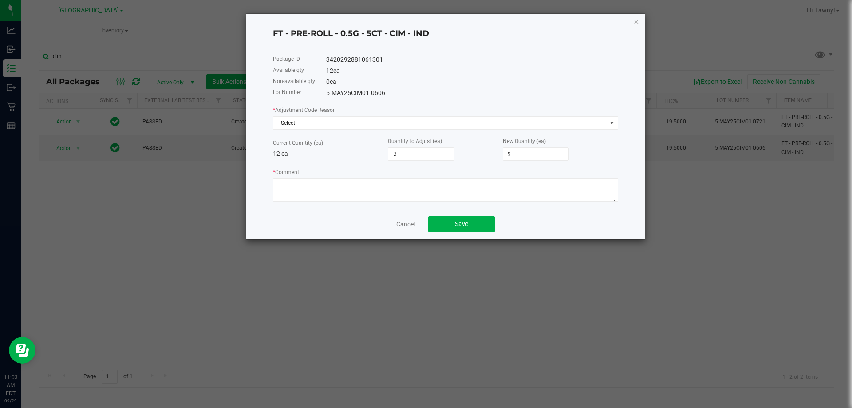
click at [464, 130] on div "* Adjustment Code Reason Select Current Quantity (ea) 12 ea Quantity to Adjust …" at bounding box center [445, 153] width 345 height 96
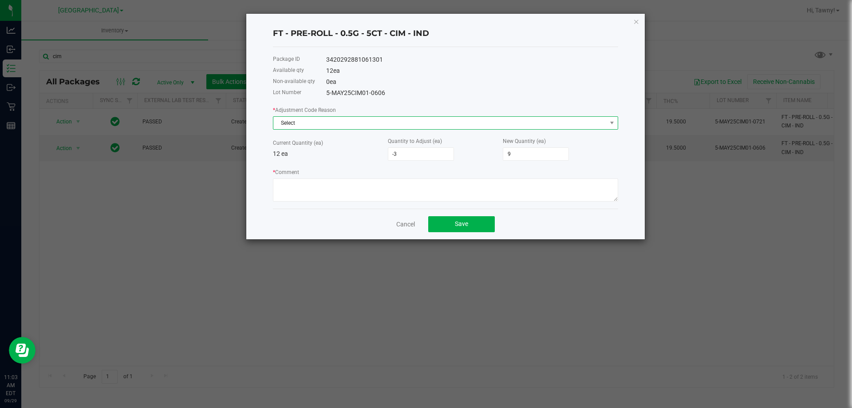
click at [401, 127] on span "Select" at bounding box center [439, 123] width 333 height 12
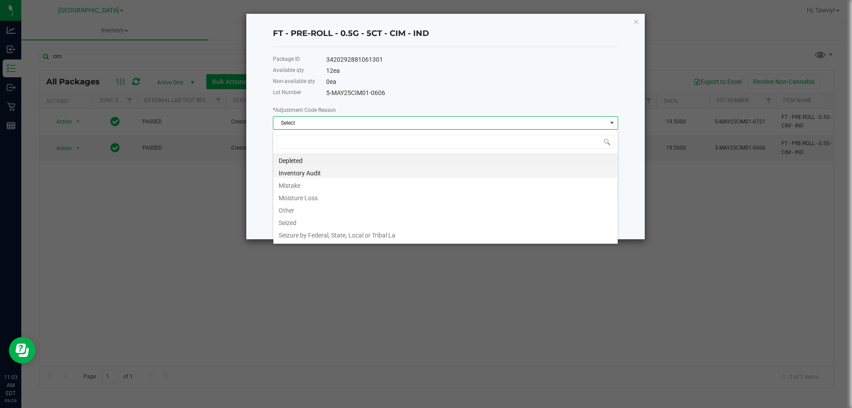
scroll to position [13, 345]
click at [312, 170] on li "Inventory Audit" at bounding box center [445, 172] width 345 height 12
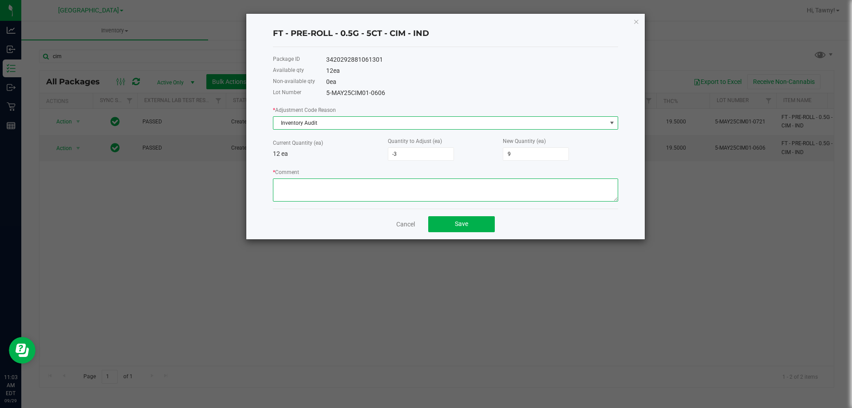
click at [336, 197] on textarea "* Comment" at bounding box center [445, 189] width 345 height 23
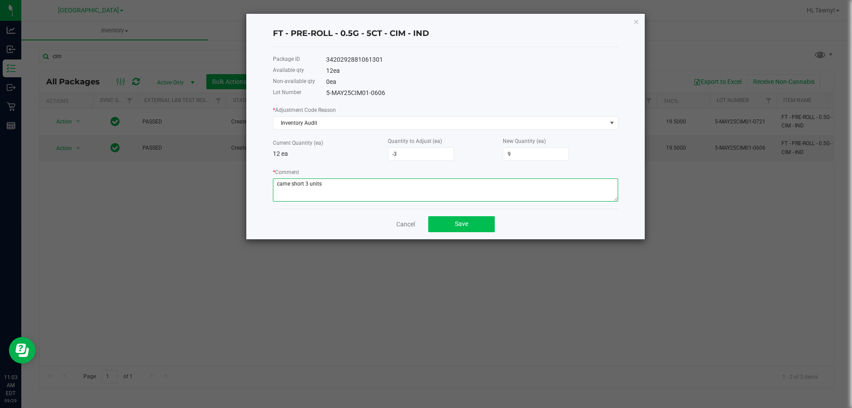
type textarea "came short 3 units"
click at [451, 219] on button "Save" at bounding box center [461, 224] width 67 height 16
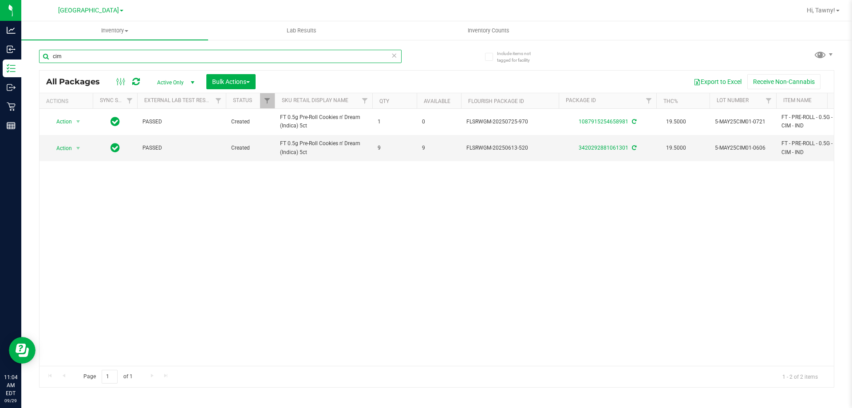
click at [221, 61] on input "cim" at bounding box center [220, 56] width 363 height 13
click at [221, 60] on input "cim" at bounding box center [220, 56] width 363 height 13
click at [221, 57] on input "cimbea" at bounding box center [220, 56] width 363 height 13
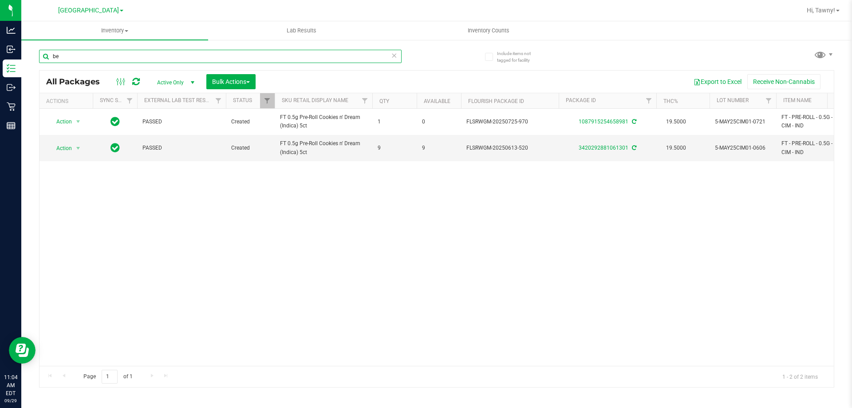
type input "bez"
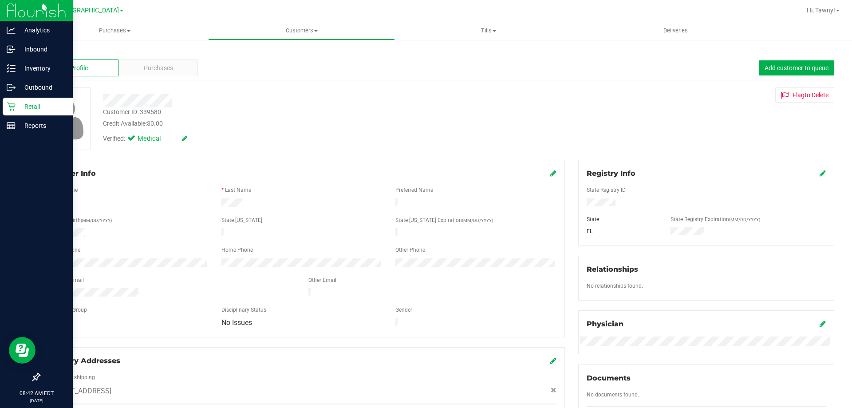
click at [15, 105] on icon at bounding box center [11, 107] width 8 height 8
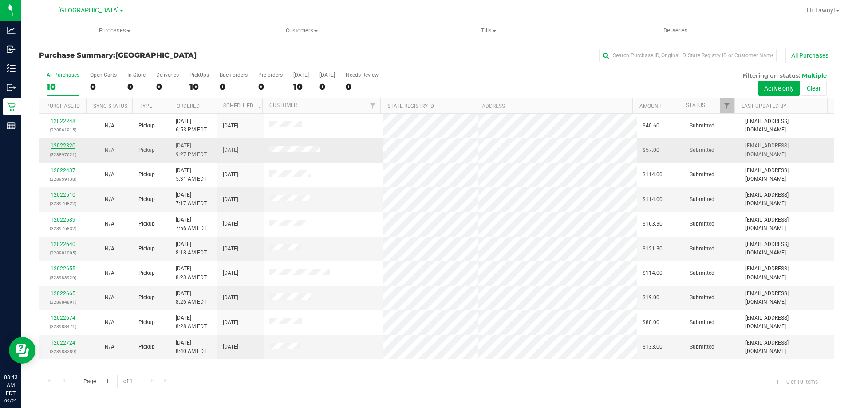
click at [65, 146] on link "12022320" at bounding box center [63, 146] width 25 height 6
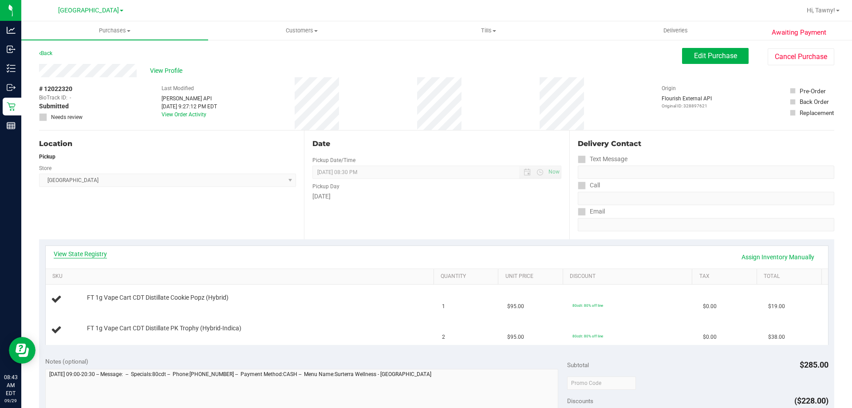
click at [89, 255] on link "View State Registry" at bounding box center [80, 254] width 53 height 9
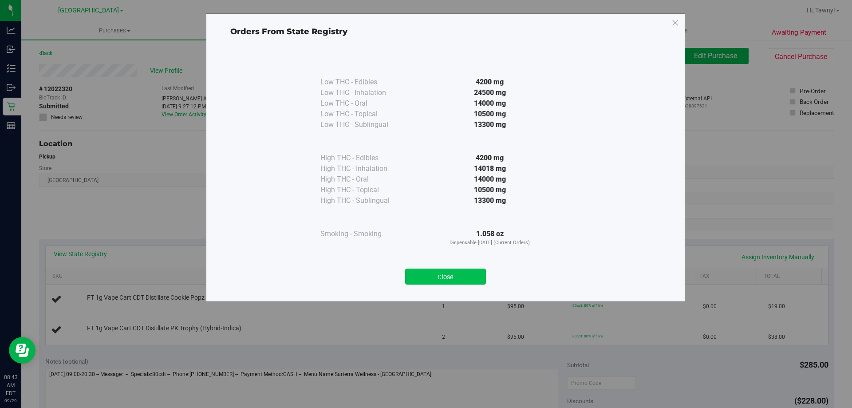
click at [462, 277] on button "Close" at bounding box center [445, 277] width 81 height 16
click at [441, 215] on div "Date Pickup Date/Time 09/29/2025 Now 09/29/2025 08:30 PM Now Pickup Day Monday" at bounding box center [436, 185] width 265 height 109
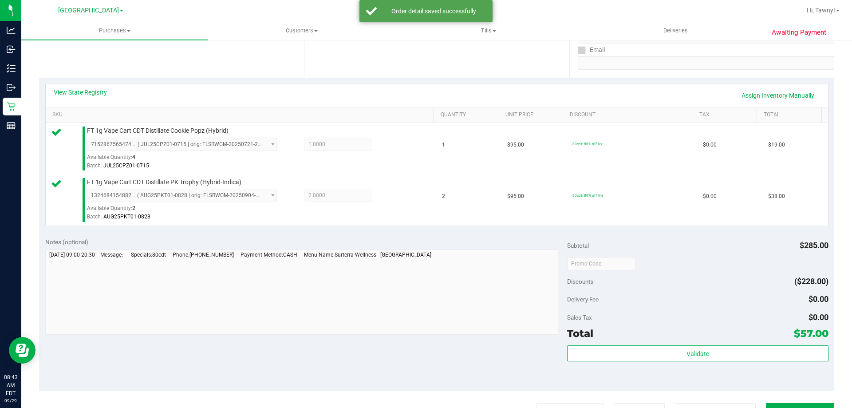
scroll to position [266, 0]
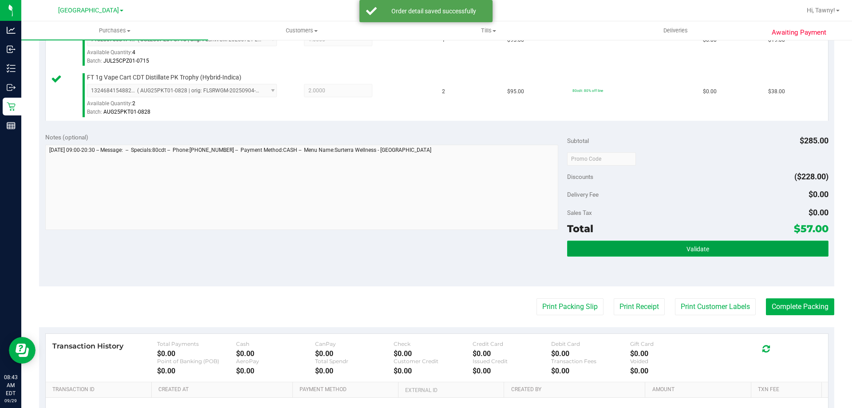
click at [619, 254] on button "Validate" at bounding box center [697, 249] width 261 height 16
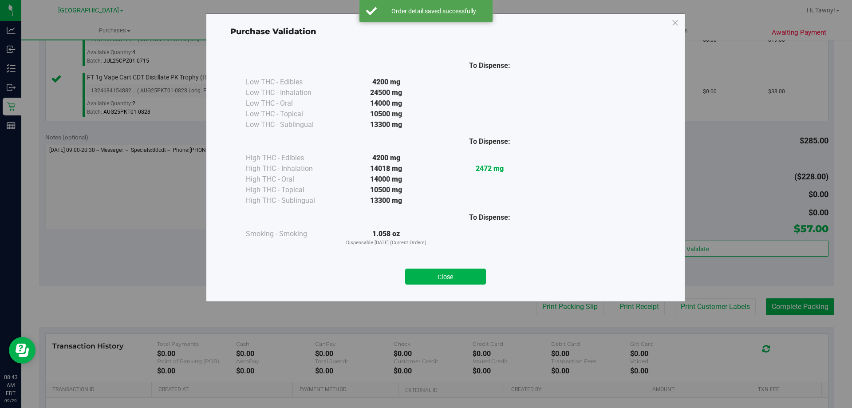
click at [447, 273] on button "Close" at bounding box center [445, 277] width 81 height 16
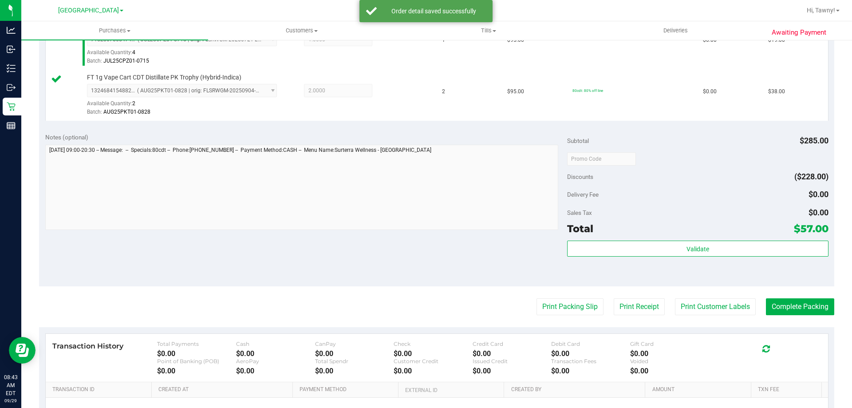
click at [580, 317] on purchase-details "Back Edit Purchase Cancel Purchase View Profile # 12022320 BioTrack ID: - Submi…" at bounding box center [437, 138] width 796 height 712
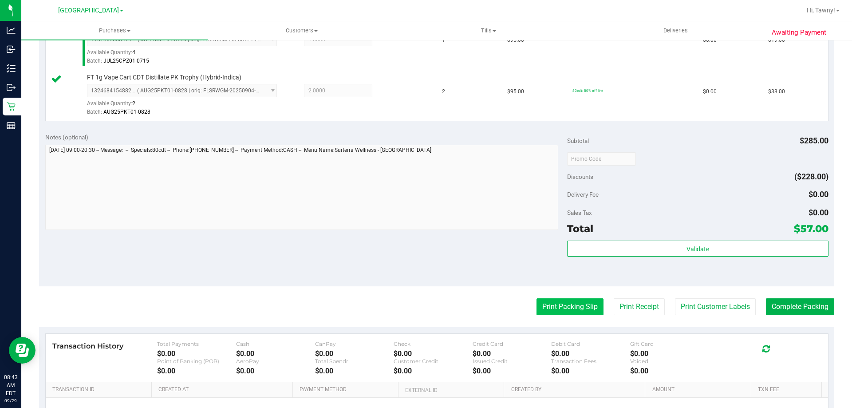
click at [571, 313] on button "Print Packing Slip" at bounding box center [570, 306] width 67 height 17
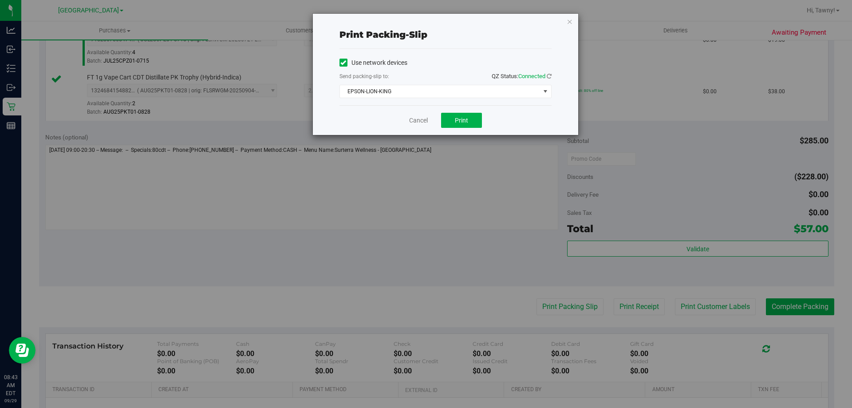
click at [463, 129] on div "Cancel Print" at bounding box center [446, 120] width 212 height 30
click at [487, 121] on div "Cancel Print" at bounding box center [446, 120] width 212 height 30
click at [453, 121] on button "Print" at bounding box center [461, 120] width 41 height 15
click at [421, 124] on link "Cancel" at bounding box center [418, 120] width 19 height 9
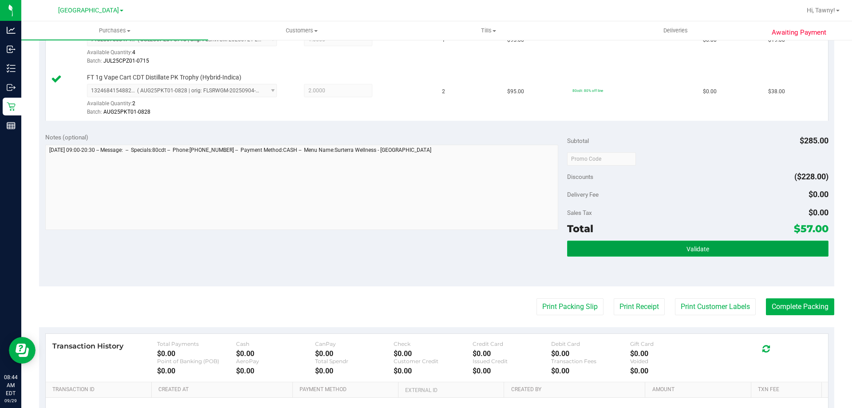
drag, startPoint x: 707, startPoint y: 243, endPoint x: 725, endPoint y: 247, distance: 18.5
click at [708, 244] on button "Validate" at bounding box center [697, 249] width 261 height 16
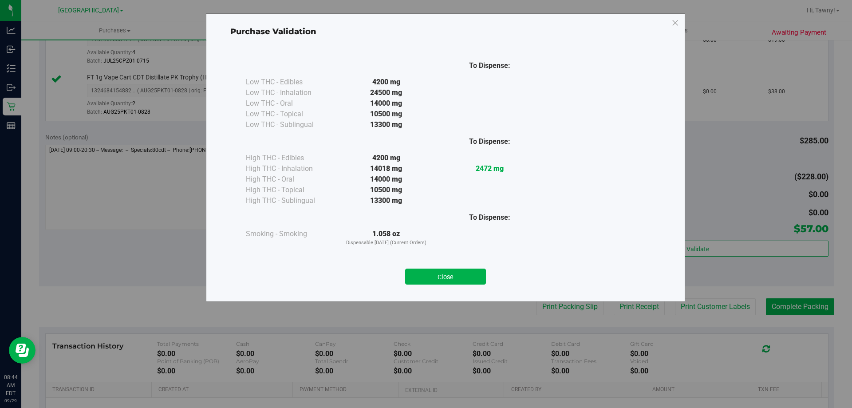
drag, startPoint x: 461, startPoint y: 281, endPoint x: 496, endPoint y: 285, distance: 35.8
click at [463, 281] on button "Close" at bounding box center [445, 277] width 81 height 16
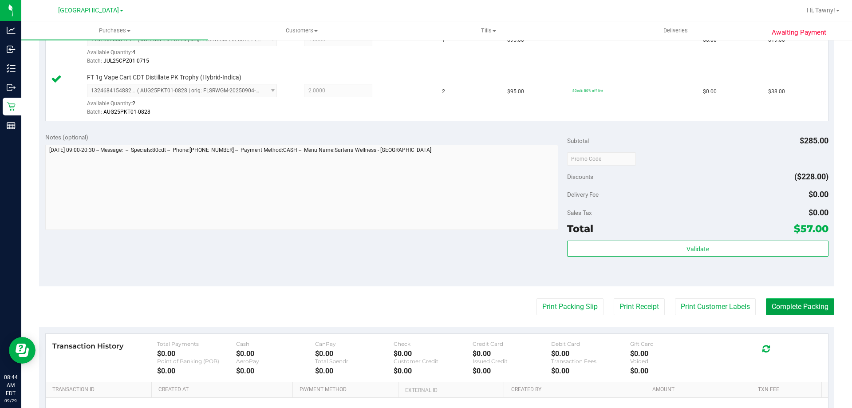
click at [791, 311] on button "Complete Packing" at bounding box center [800, 306] width 68 height 17
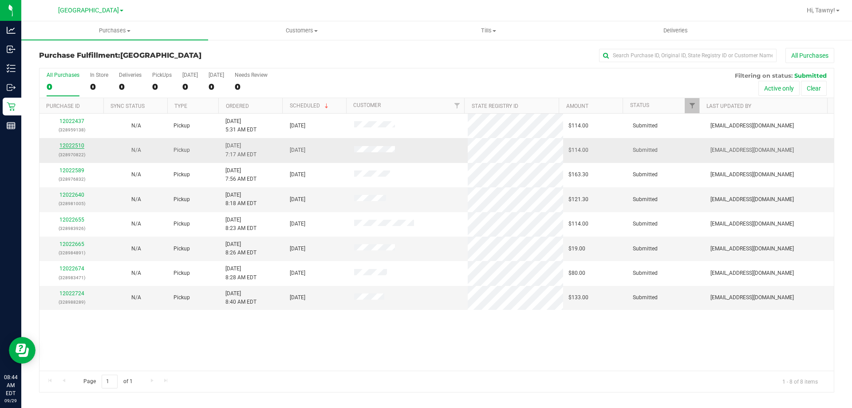
click at [68, 143] on link "12022510" at bounding box center [71, 146] width 25 height 6
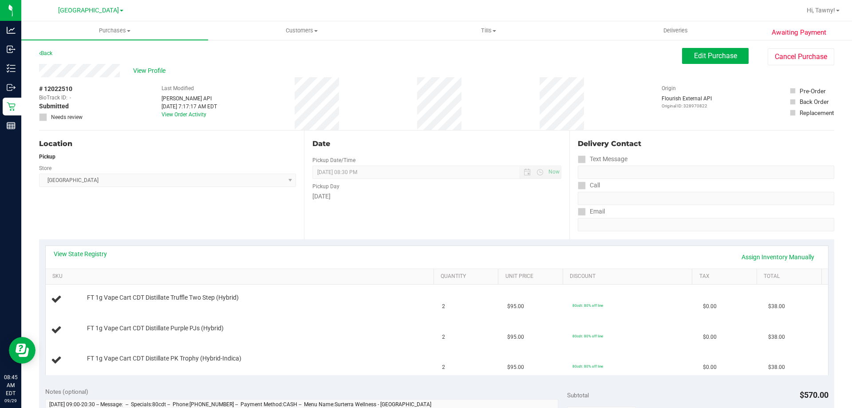
scroll to position [89, 0]
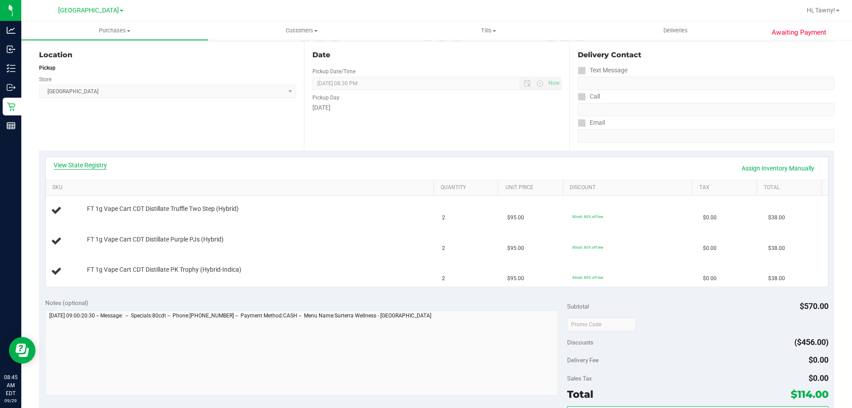
click at [102, 166] on link "View State Registry" at bounding box center [80, 165] width 53 height 9
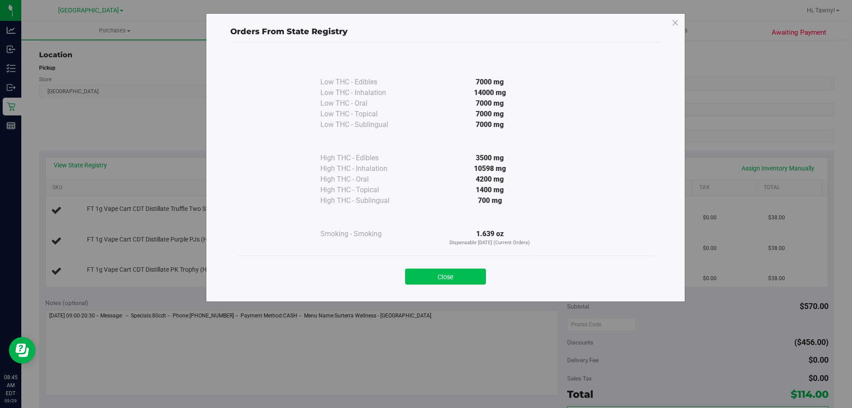
click at [442, 274] on button "Close" at bounding box center [445, 277] width 81 height 16
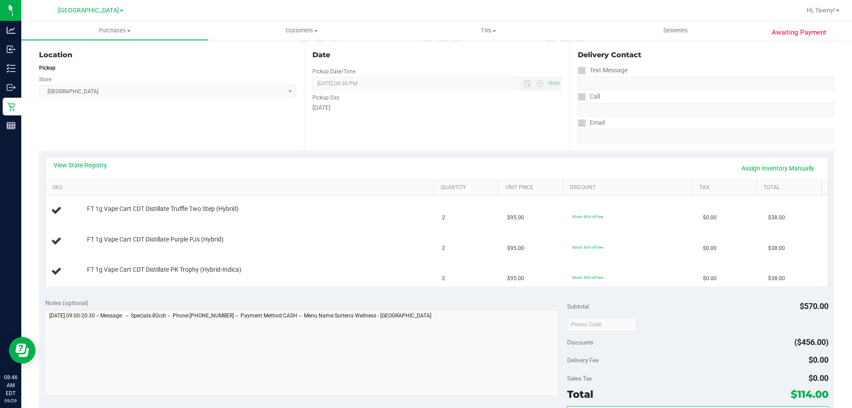
click at [250, 122] on div "Location Pickup Store North Palm Beach WC Select Store Bonita Springs WC Boynto…" at bounding box center [171, 96] width 265 height 109
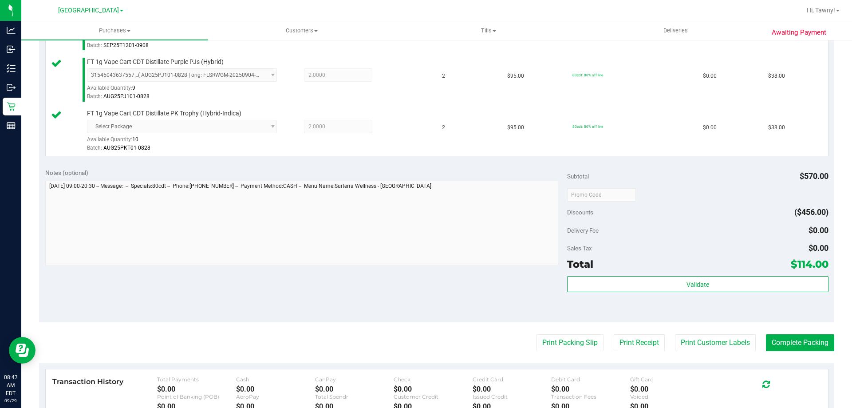
scroll to position [311, 0]
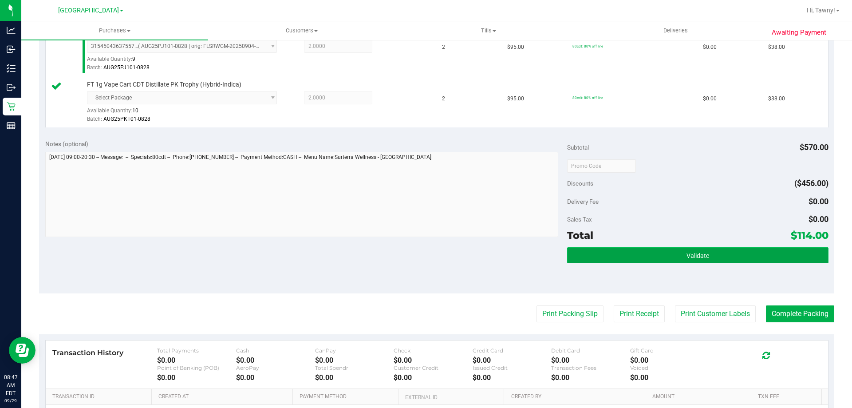
click at [626, 250] on button "Validate" at bounding box center [697, 255] width 261 height 16
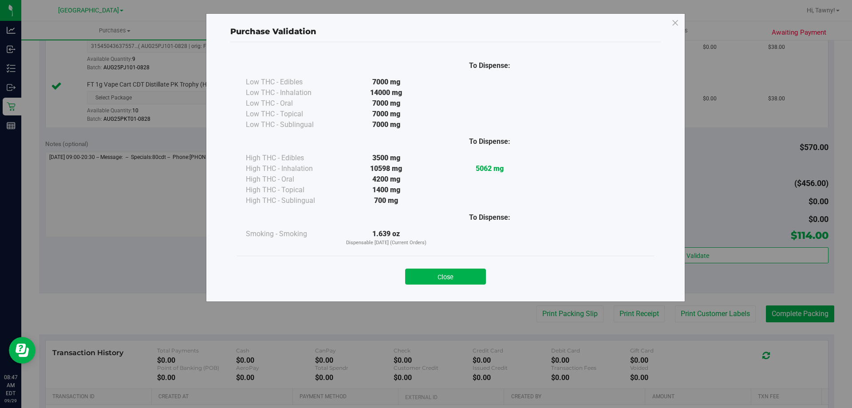
click at [461, 278] on button "Close" at bounding box center [445, 277] width 81 height 16
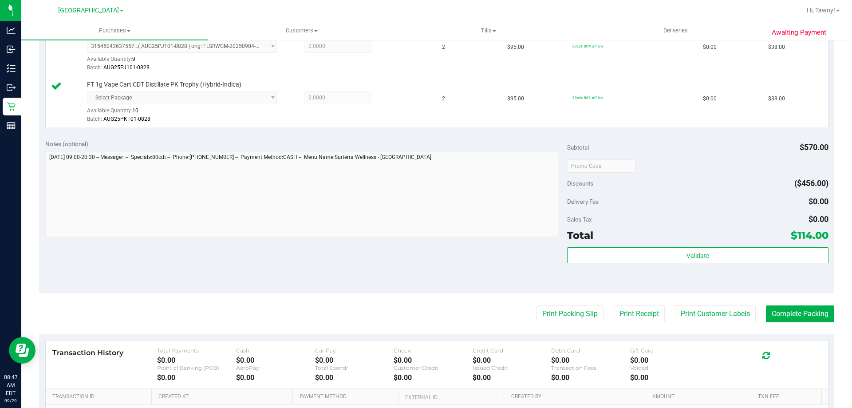
click at [565, 304] on purchase-details "Back Edit Purchase Cancel Purchase View Profile # 12022510 BioTrack ID: - Submi…" at bounding box center [437, 118] width 796 height 763
click at [563, 313] on button "Print Packing Slip" at bounding box center [570, 313] width 67 height 17
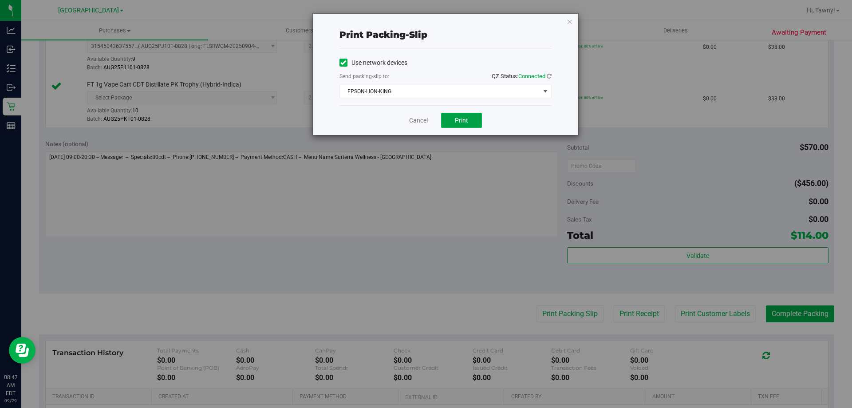
click at [465, 121] on span "Print" at bounding box center [461, 120] width 13 height 7
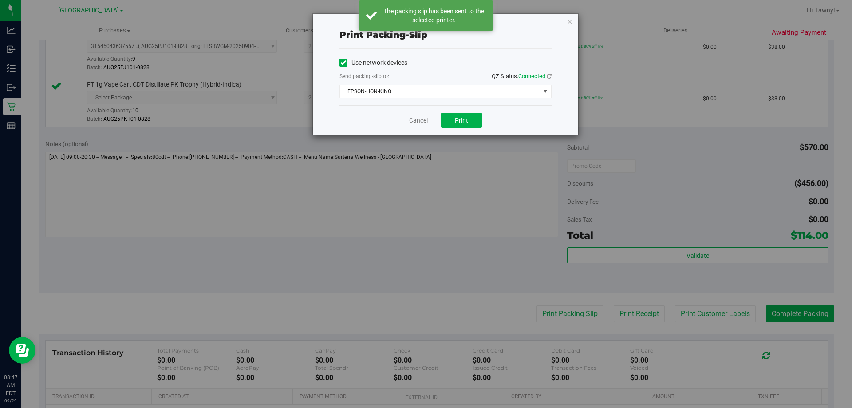
click at [577, 16] on div "Print packing-slip Use network devices Send packing-slip to: QZ Status: Connect…" at bounding box center [446, 74] width 266 height 121
click at [569, 19] on icon "button" at bounding box center [570, 21] width 6 height 11
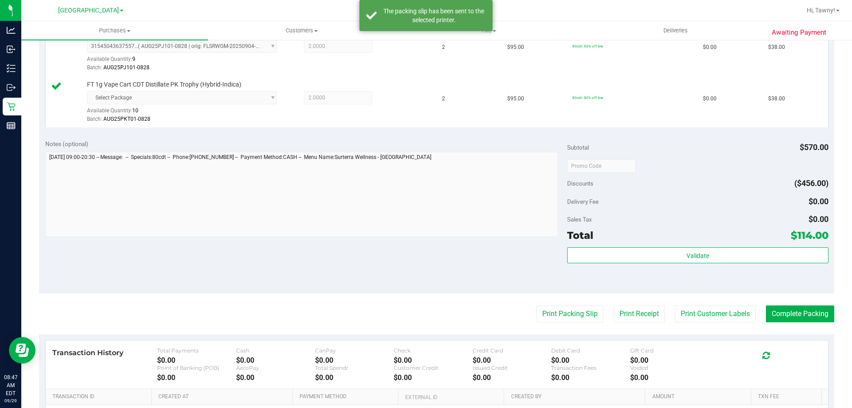
click at [739, 240] on div "Total $114.00" at bounding box center [697, 235] width 261 height 16
click at [737, 246] on div "Subtotal $570.00 Discounts ($456.00) Delivery Fee $0.00 Sales Tax $0.00 Total $…" at bounding box center [697, 213] width 261 height 148
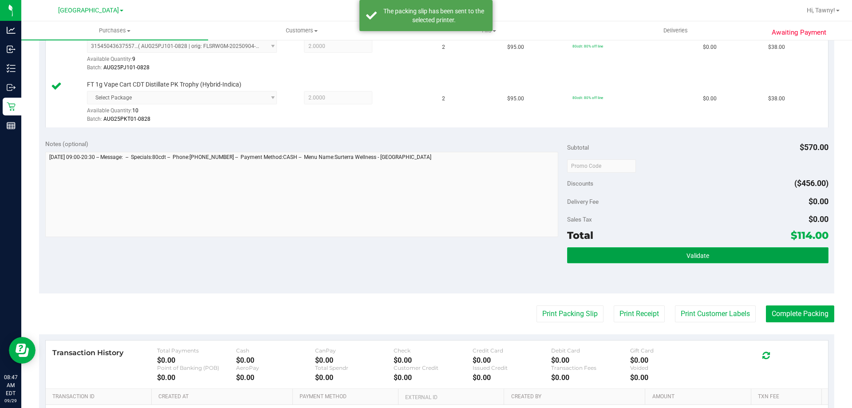
click at [737, 251] on button "Validate" at bounding box center [697, 255] width 261 height 16
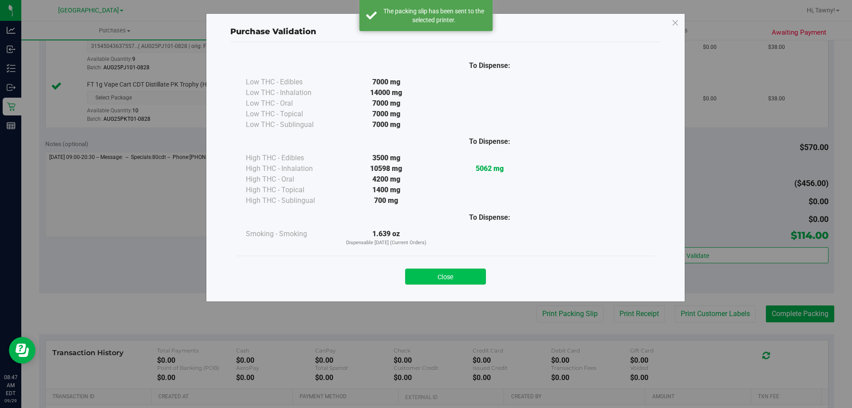
drag, startPoint x: 472, startPoint y: 273, endPoint x: 519, endPoint y: 299, distance: 54.4
click at [472, 274] on button "Close" at bounding box center [445, 277] width 81 height 16
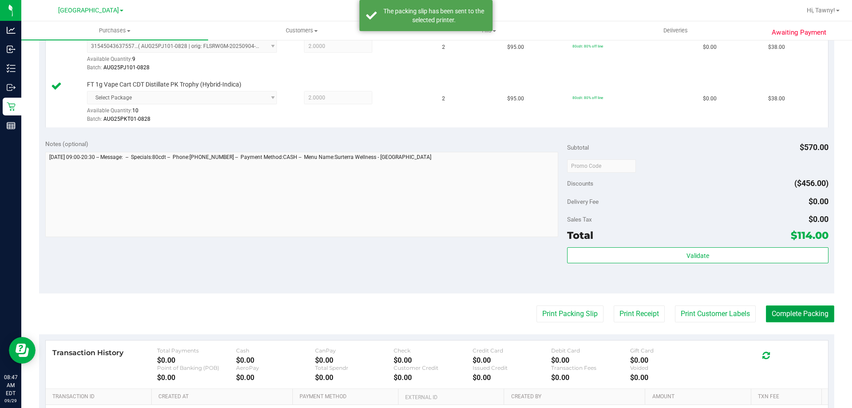
click at [783, 312] on button "Complete Packing" at bounding box center [800, 313] width 68 height 17
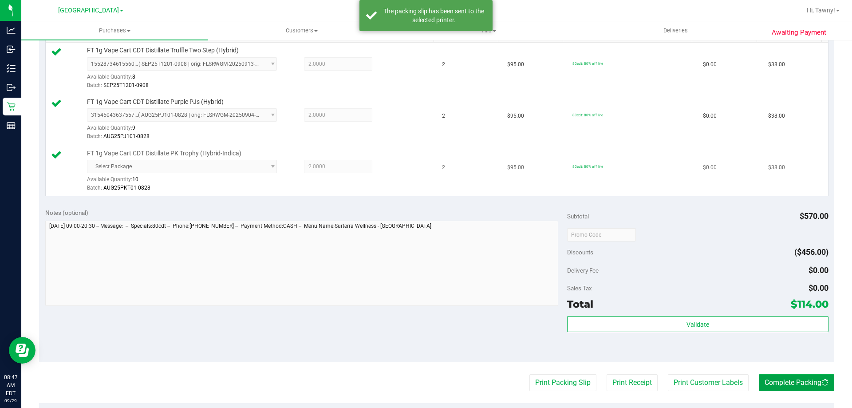
scroll to position [178, 0]
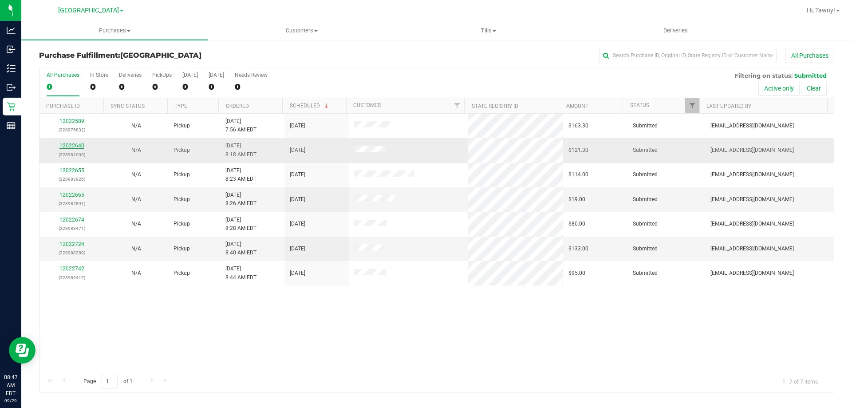
click at [65, 148] on link "12022640" at bounding box center [71, 146] width 25 height 6
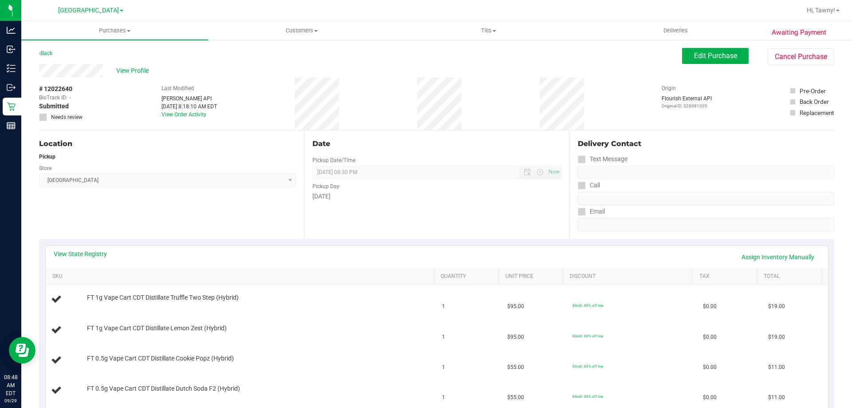
click at [242, 238] on div "Location Pickup Store North Palm Beach WC Select Store Bonita Springs WC Boynto…" at bounding box center [171, 185] width 265 height 109
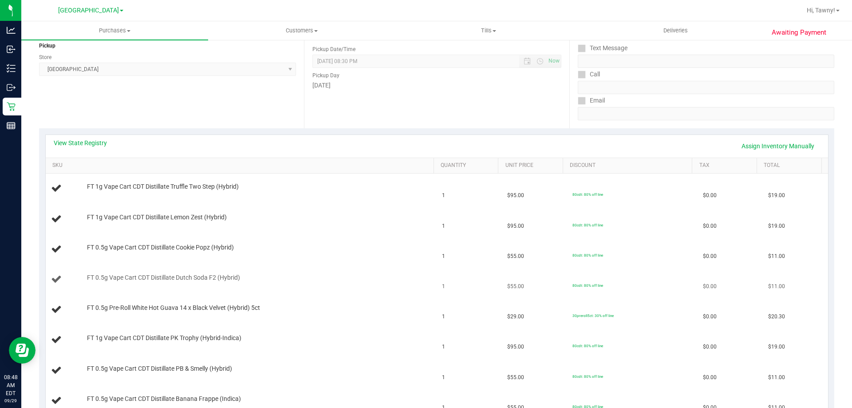
scroll to position [178, 0]
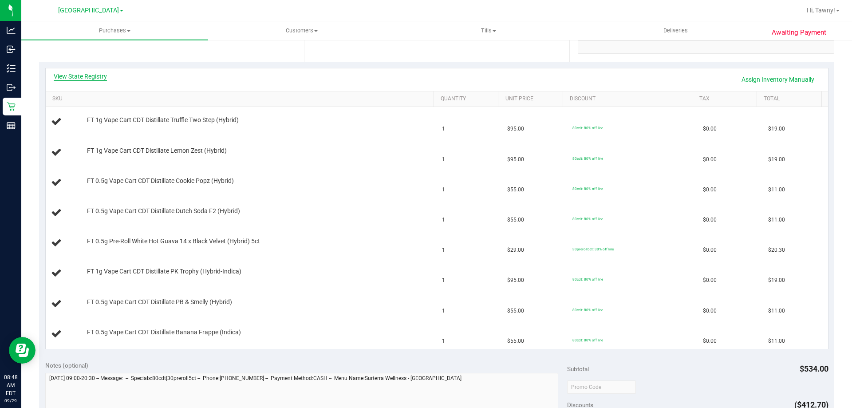
click at [96, 79] on link "View State Registry" at bounding box center [80, 76] width 53 height 9
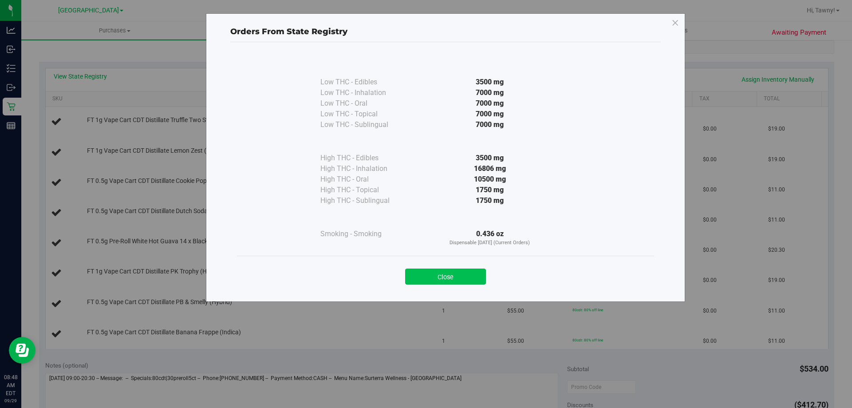
click at [452, 282] on button "Close" at bounding box center [445, 277] width 81 height 16
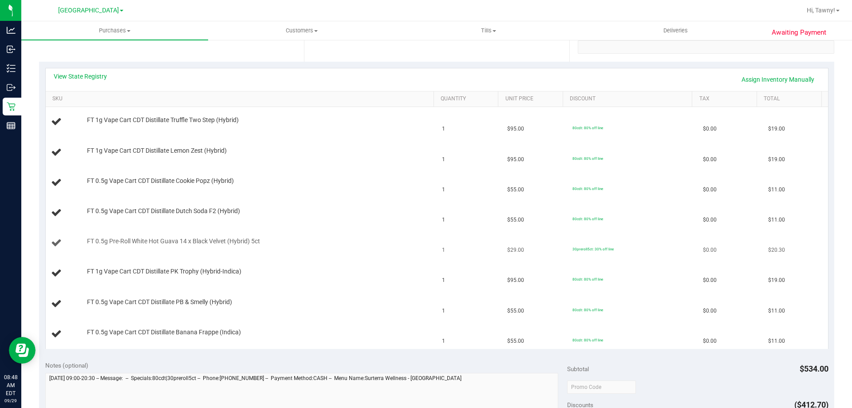
click at [353, 255] on td "FT 0.5g Pre-Roll White Hot Guava 14 x Black Velvet (Hybrid) 5ct" at bounding box center [242, 243] width 392 height 30
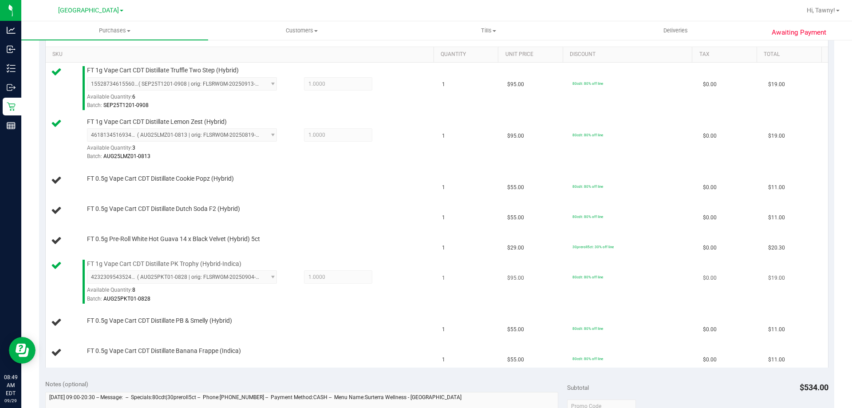
scroll to position [266, 0]
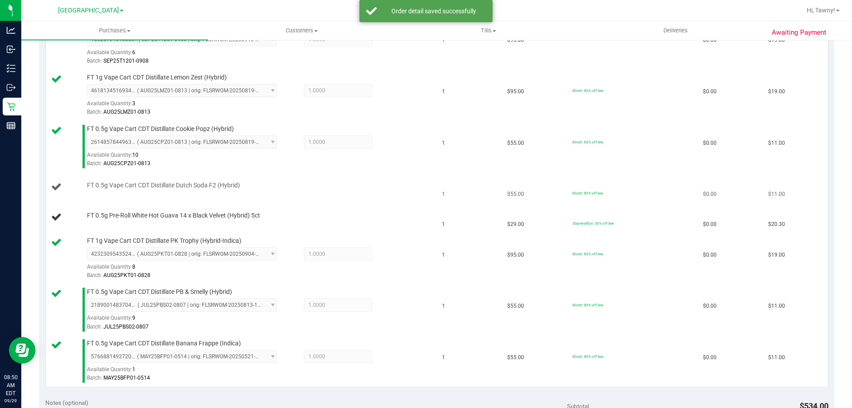
click at [162, 189] on span "FT 0.5g Vape Cart CDT Distillate Dutch Soda F2 (Hybrid)" at bounding box center [163, 185] width 153 height 8
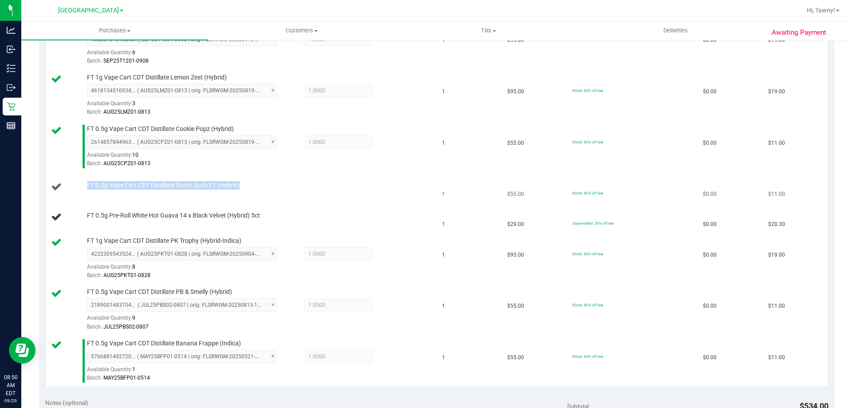
copy div "FT 0.5g Vape Cart CDT Distillate Dutch Soda F2 (Hybrid)"
click at [309, 182] on td "FT 0.5g Vape Cart CDT Distillate Dutch Soda F2 (Hybrid)" at bounding box center [242, 187] width 392 height 30
click at [622, 235] on td "80cdt: 80% off line" at bounding box center [632, 259] width 131 height 52
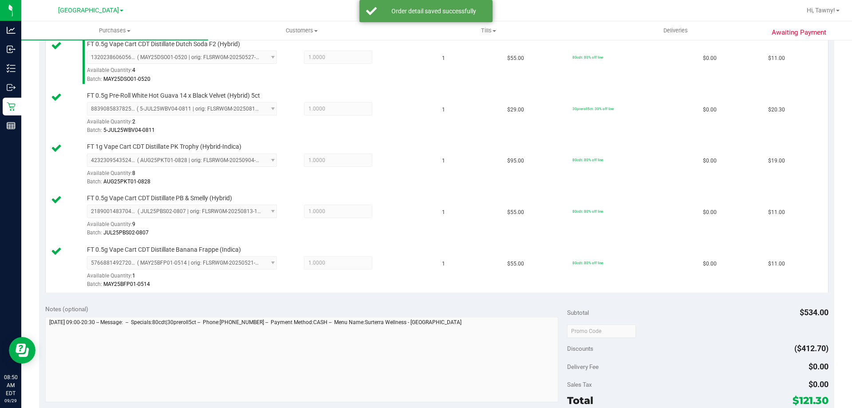
scroll to position [577, 0]
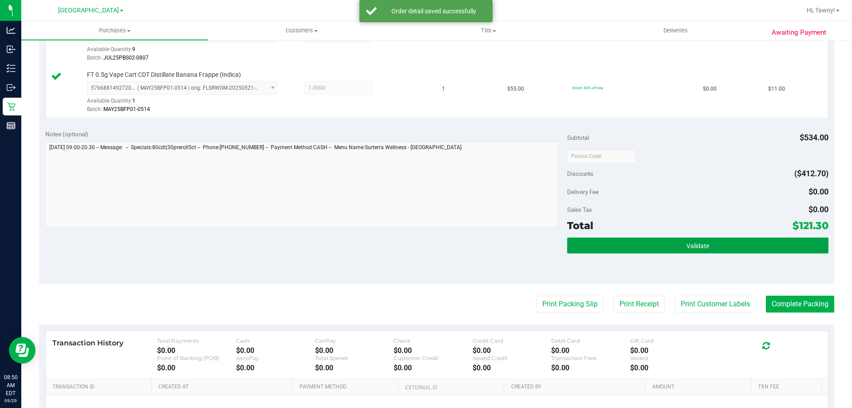
click at [667, 253] on button "Validate" at bounding box center [697, 246] width 261 height 16
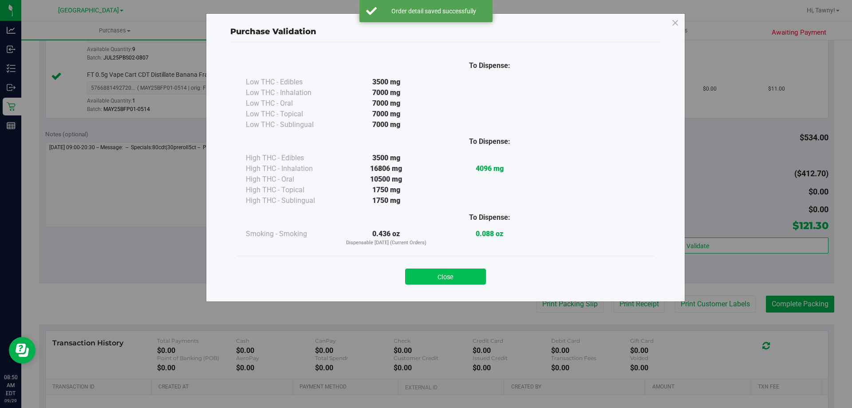
click at [465, 282] on button "Close" at bounding box center [445, 277] width 81 height 16
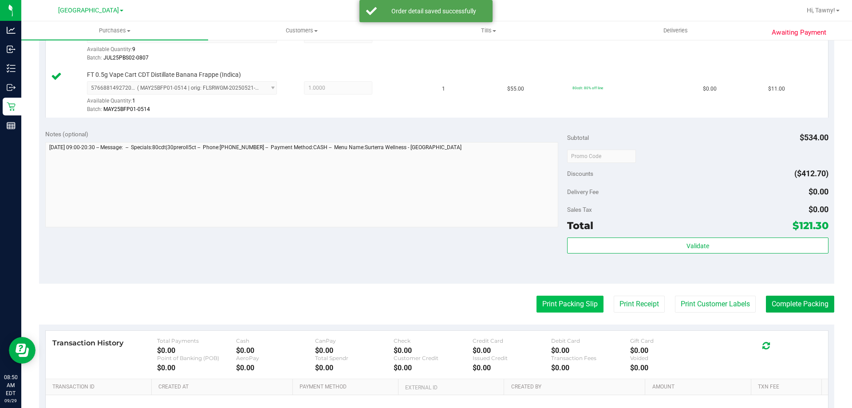
click at [547, 301] on button "Print Packing Slip" at bounding box center [570, 304] width 67 height 17
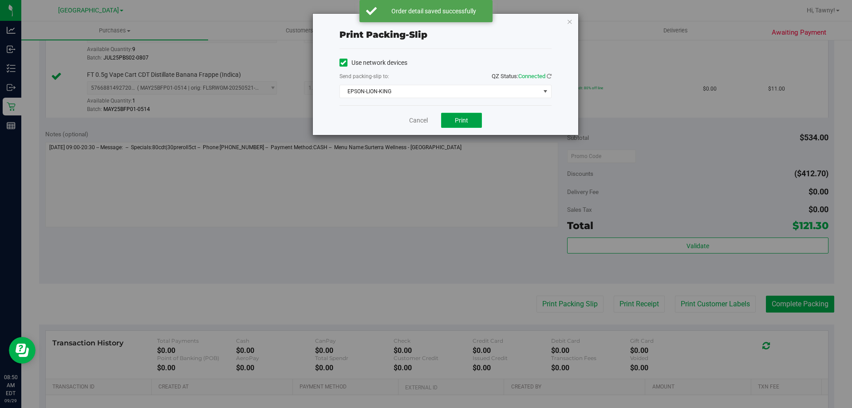
click at [461, 115] on button "Print" at bounding box center [461, 120] width 41 height 15
click at [420, 120] on link "Cancel" at bounding box center [418, 120] width 19 height 9
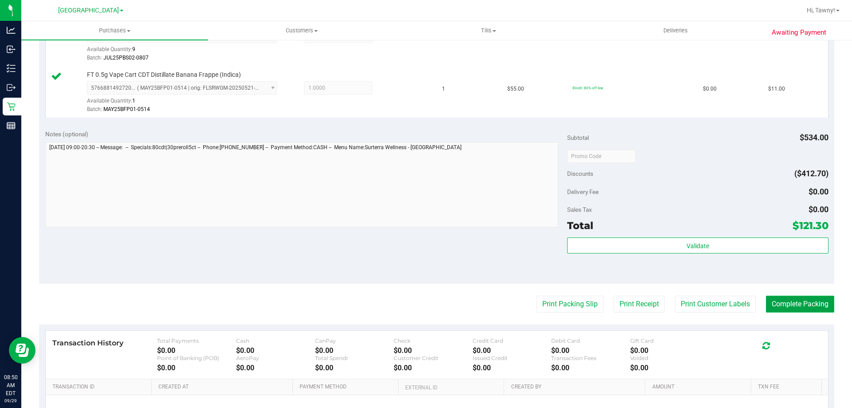
click at [797, 302] on button "Complete Packing" at bounding box center [800, 304] width 68 height 17
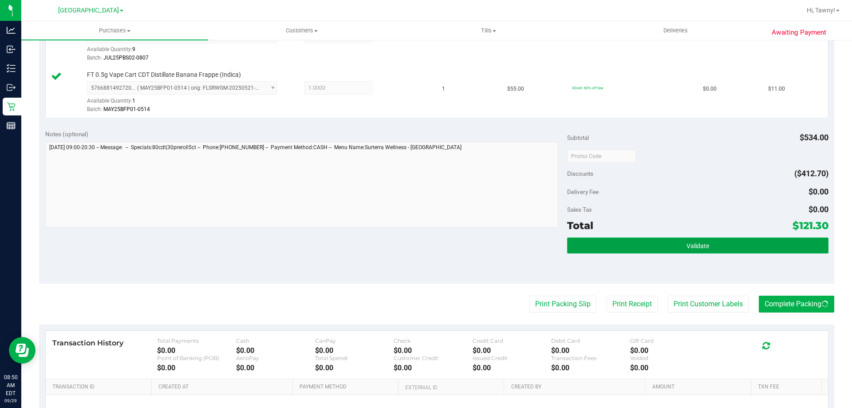
click at [764, 240] on button "Validate" at bounding box center [697, 246] width 261 height 16
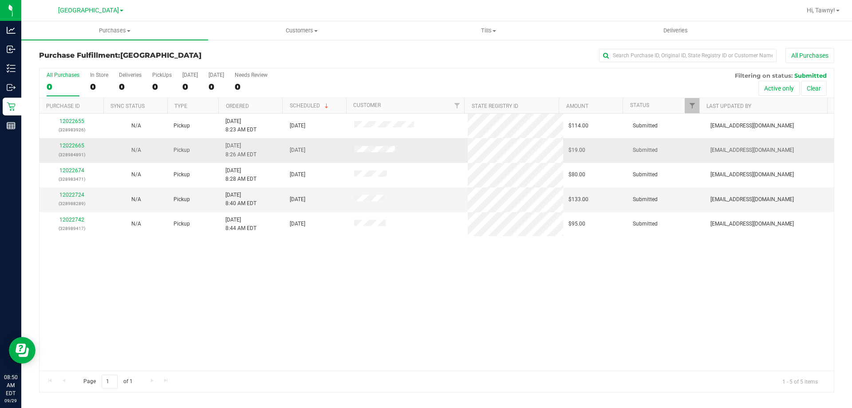
click at [78, 151] on p "(328984891)" at bounding box center [72, 155] width 54 height 8
click at [80, 146] on link "12022665" at bounding box center [71, 146] width 25 height 6
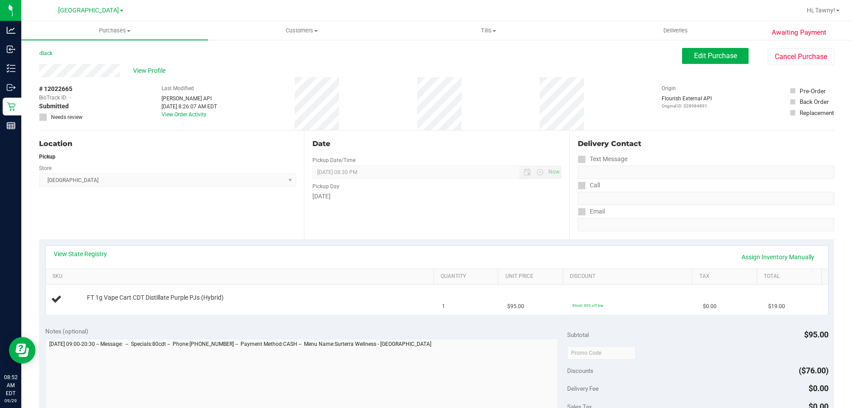
click at [211, 183] on span "North Palm Beach WC Select Store Bonita Springs WC Boynton Beach WC Bradenton W…" at bounding box center [167, 180] width 257 height 13
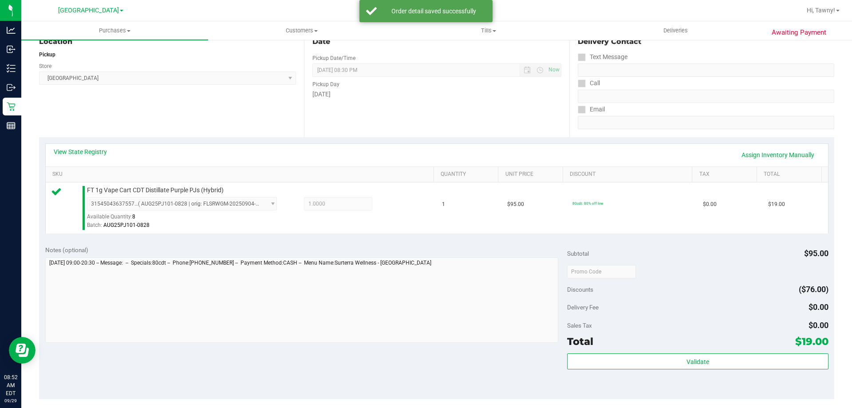
scroll to position [178, 0]
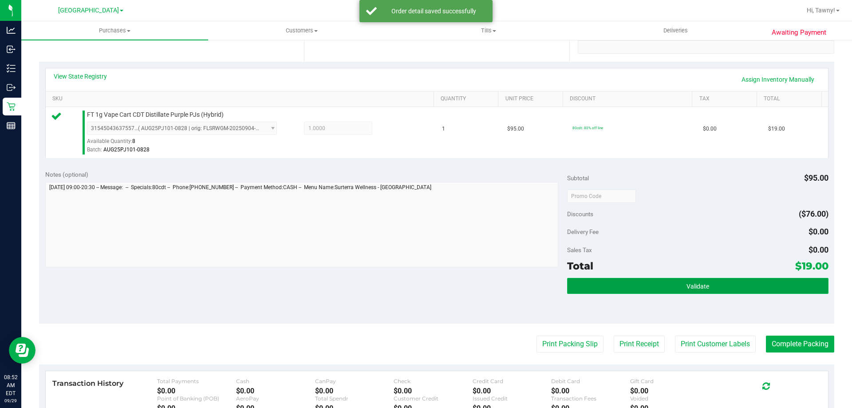
click at [623, 282] on button "Validate" at bounding box center [697, 286] width 261 height 16
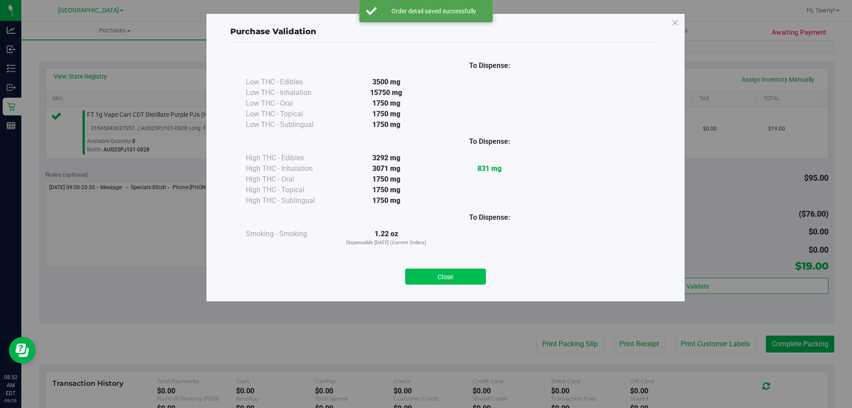
click at [462, 278] on button "Close" at bounding box center [445, 277] width 81 height 16
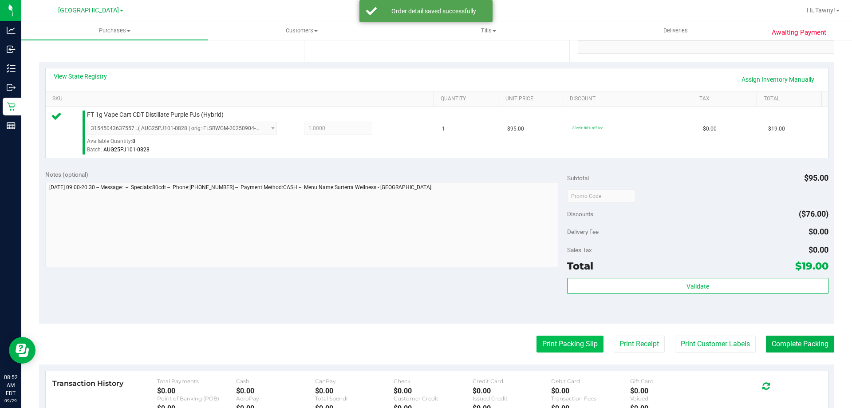
click at [578, 341] on button "Print Packing Slip" at bounding box center [570, 344] width 67 height 17
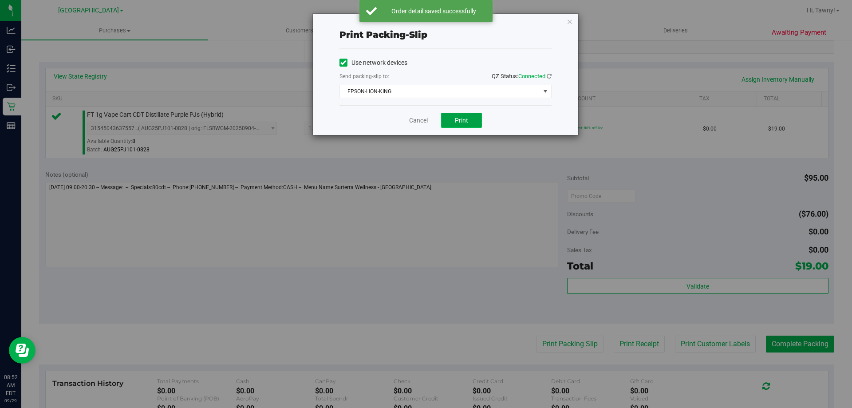
click at [472, 120] on button "Print" at bounding box center [461, 120] width 41 height 15
click at [569, 23] on icon "button" at bounding box center [570, 21] width 6 height 11
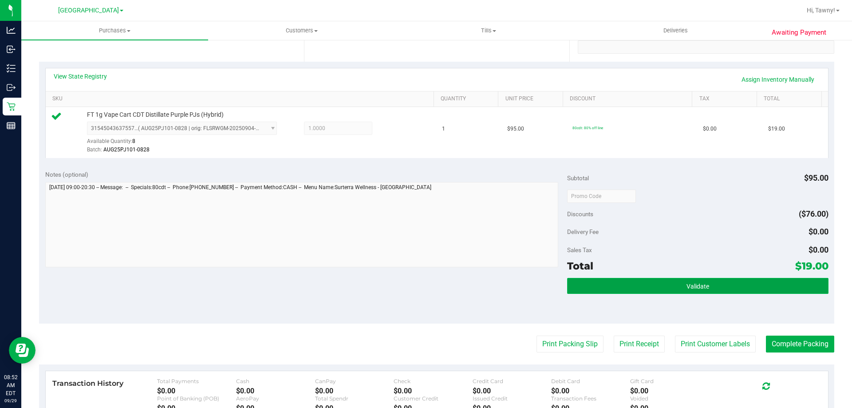
click at [653, 289] on button "Validate" at bounding box center [697, 286] width 261 height 16
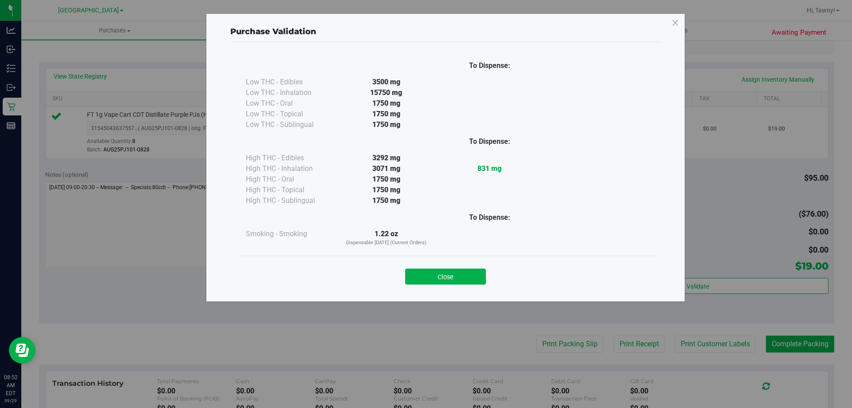
click at [765, 322] on div "Purchase Validation To Dispense: Low THC - Edibles 3500 mg" at bounding box center [429, 204] width 859 height 408
click at [783, 345] on div "Purchase Validation To Dispense: Low THC - Edibles 3500 mg" at bounding box center [429, 204] width 859 height 408
click at [469, 274] on button "Close" at bounding box center [445, 277] width 81 height 16
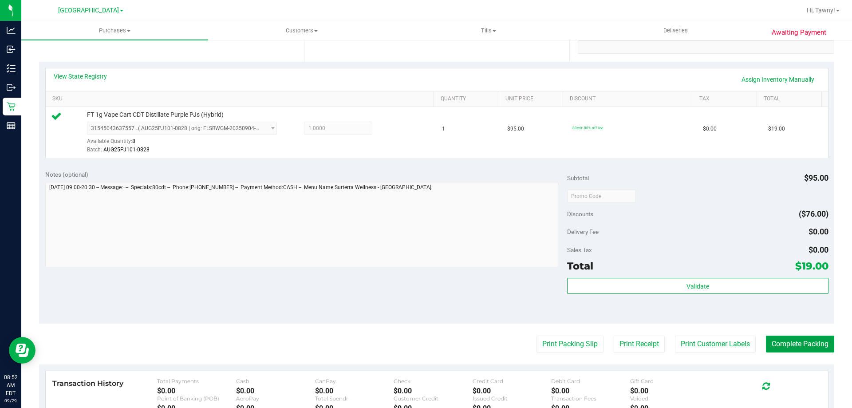
click at [795, 345] on button "Complete Packing" at bounding box center [800, 344] width 68 height 17
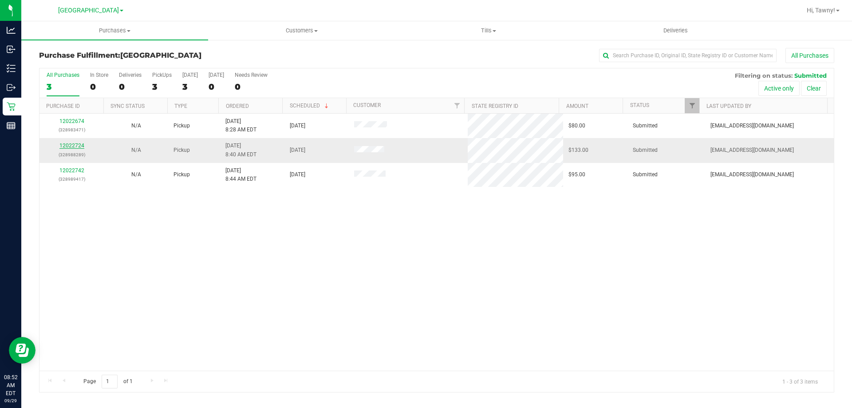
click at [82, 147] on link "12022724" at bounding box center [71, 146] width 25 height 6
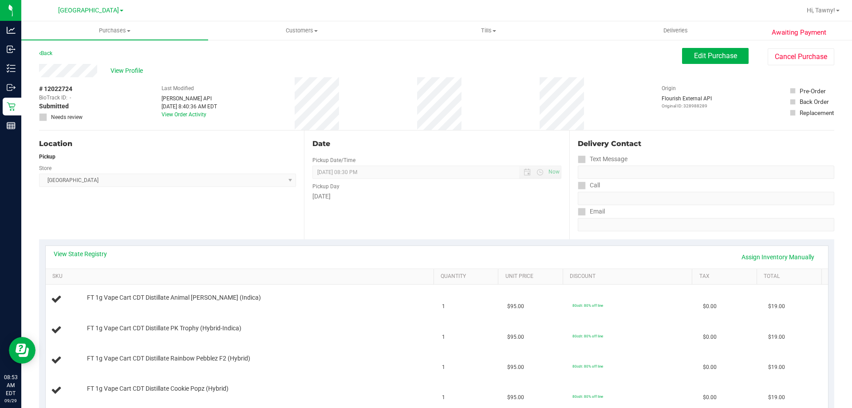
click at [262, 205] on div "Location Pickup Store North Palm Beach WC Select Store Bonita Springs WC Boynto…" at bounding box center [171, 185] width 265 height 109
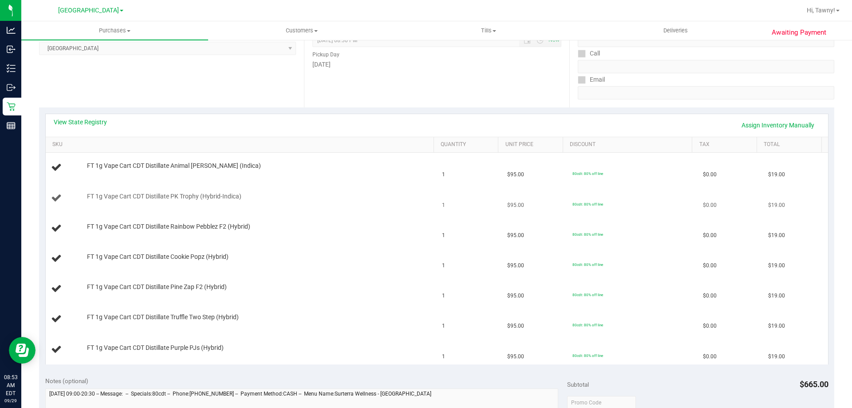
scroll to position [133, 0]
click at [81, 118] on link "View State Registry" at bounding box center [80, 120] width 53 height 9
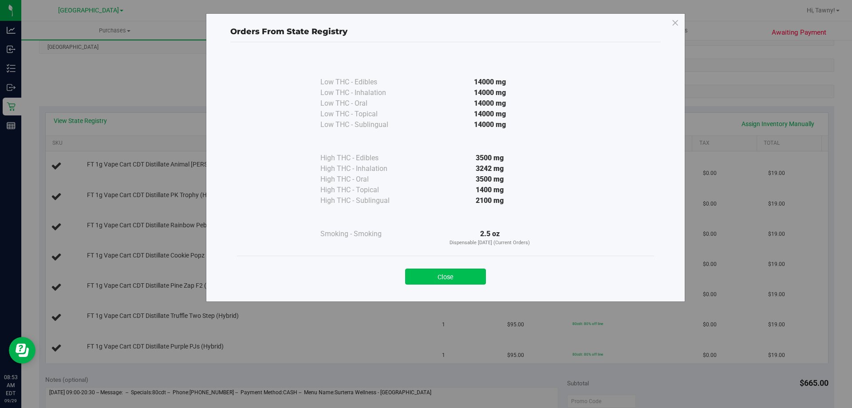
click at [457, 279] on button "Close" at bounding box center [445, 277] width 81 height 16
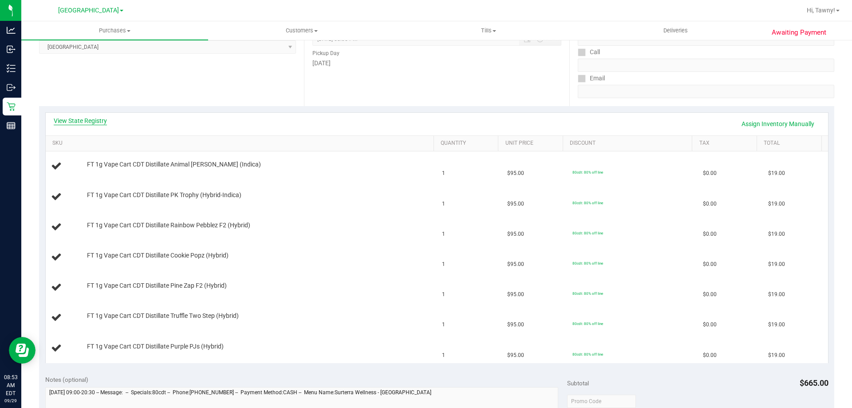
click at [93, 121] on link "View State Registry" at bounding box center [80, 120] width 53 height 9
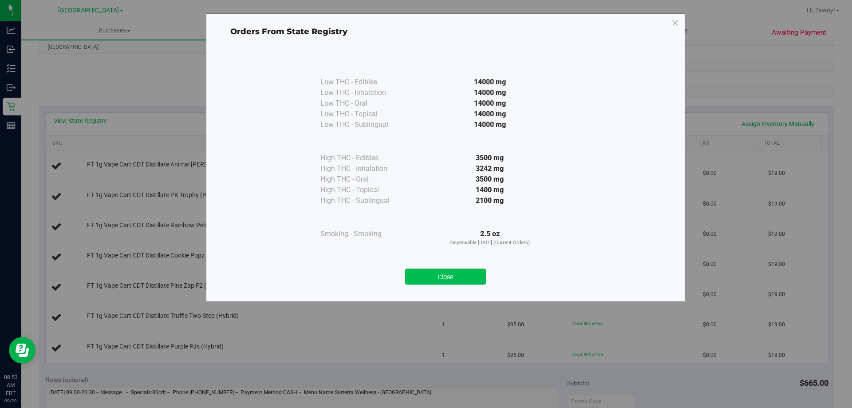
click at [420, 270] on button "Close" at bounding box center [445, 277] width 81 height 16
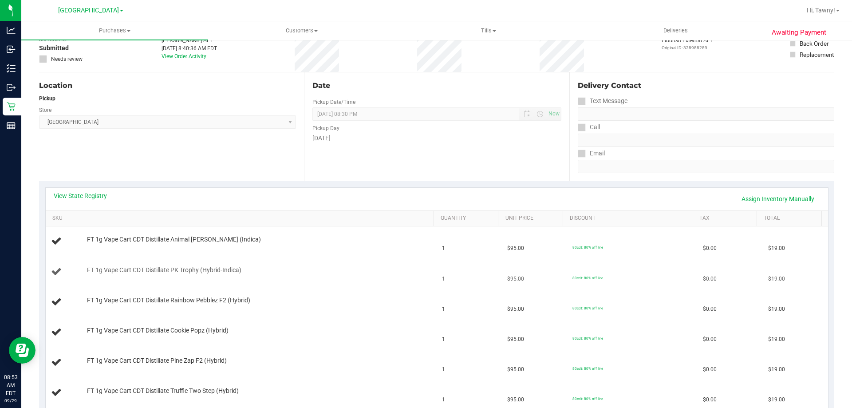
scroll to position [0, 0]
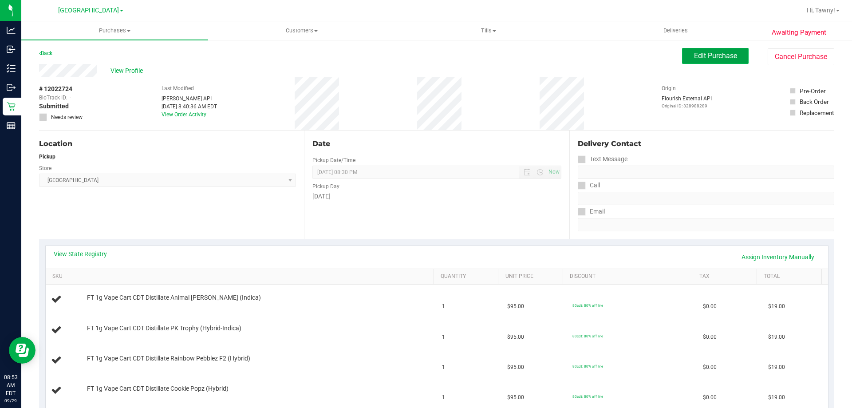
click at [682, 58] on button "Edit Purchase" at bounding box center [715, 56] width 67 height 16
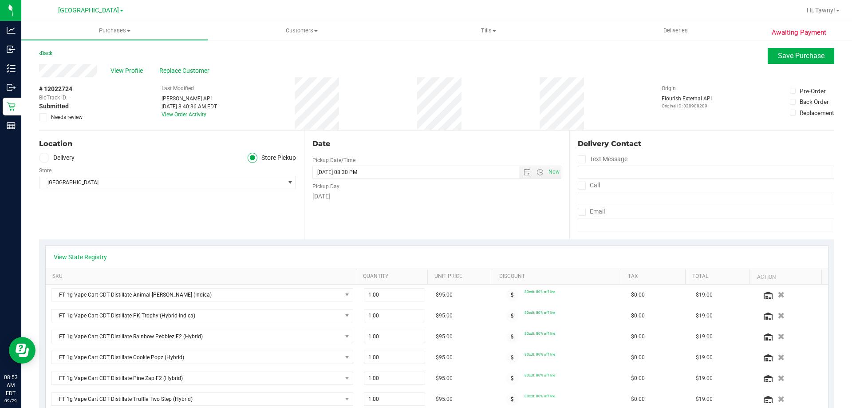
click at [48, 121] on div "# 12022724 BioTrack ID: - Submitted Needs review" at bounding box center [61, 103] width 44 height 53
click at [43, 113] on span at bounding box center [43, 117] width 8 height 8
click at [0, 0] on input "Needs review" at bounding box center [0, 0] width 0 height 0
click at [72, 256] on link "View State Registry" at bounding box center [80, 257] width 53 height 9
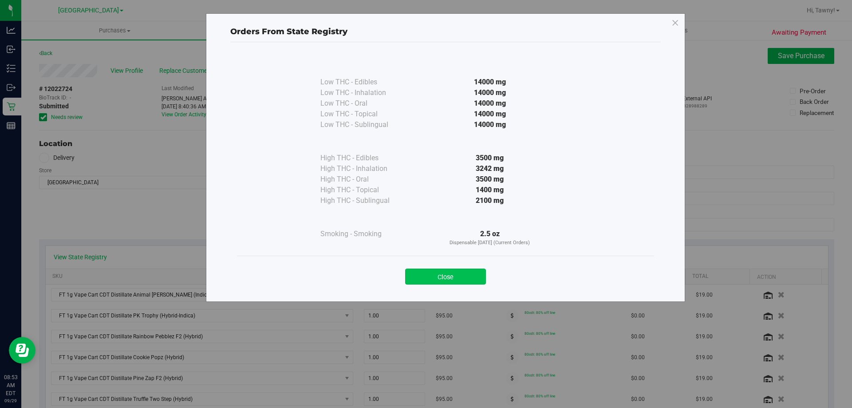
click at [441, 280] on button "Close" at bounding box center [445, 277] width 81 height 16
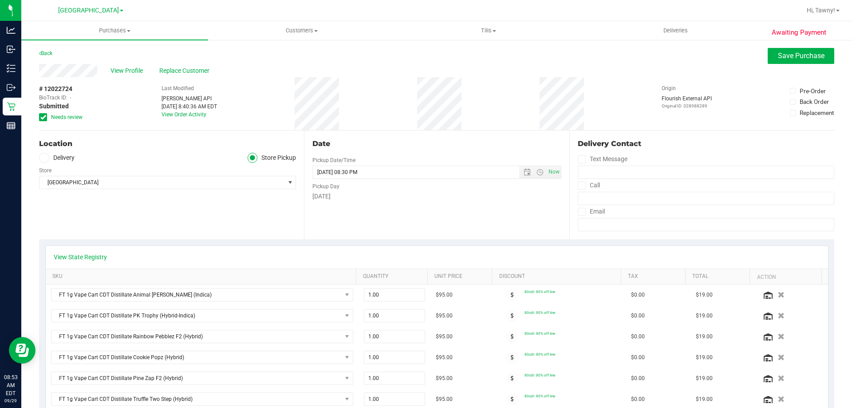
scroll to position [178, 0]
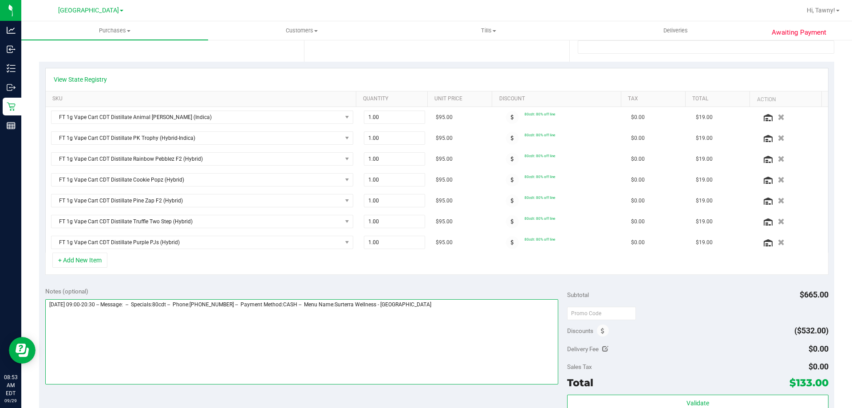
drag, startPoint x: 497, startPoint y: 317, endPoint x: 492, endPoint y: 310, distance: 8.6
click at [497, 317] on textarea at bounding box center [302, 341] width 514 height 85
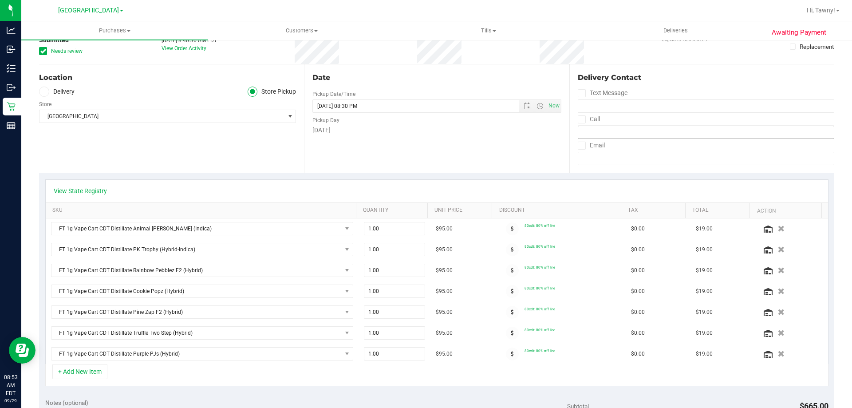
scroll to position [0, 0]
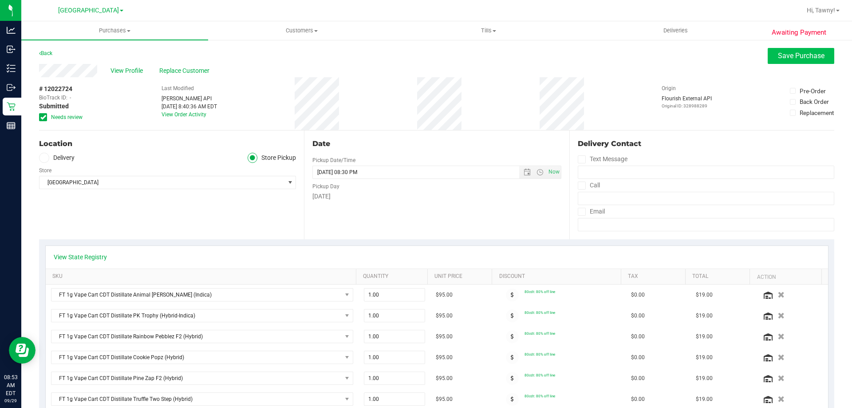
type textarea "Monday 09/29/2025 09:00-20:30 -- Message: -- Specials:80cdt -- Phone:5615435489…"
click at [778, 54] on span "Save Purchase" at bounding box center [801, 56] width 47 height 8
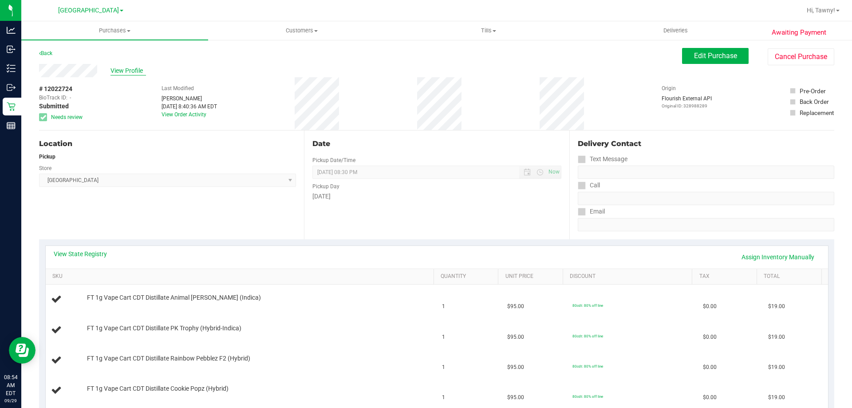
click at [132, 71] on span "View Profile" at bounding box center [129, 70] width 36 height 9
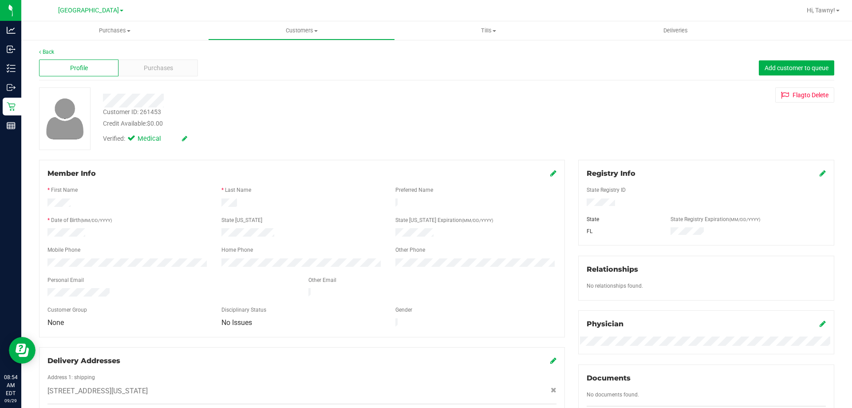
click at [154, 111] on div "Customer ID: 261453" at bounding box center [132, 111] width 58 height 9
copy div "261453"
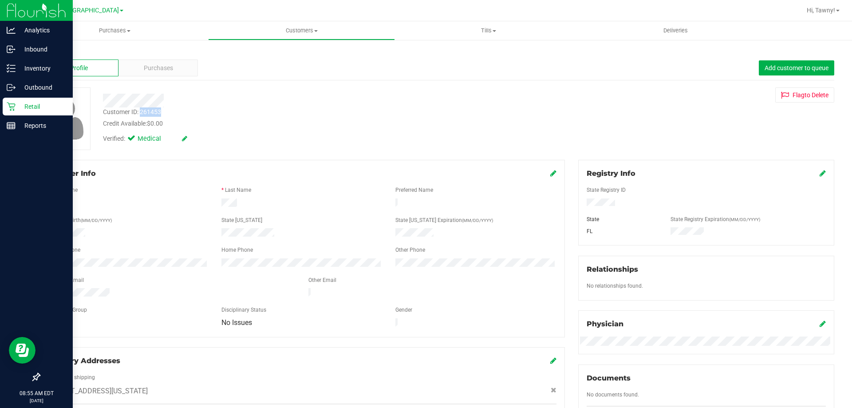
click at [19, 112] on div "Retail" at bounding box center [38, 107] width 70 height 18
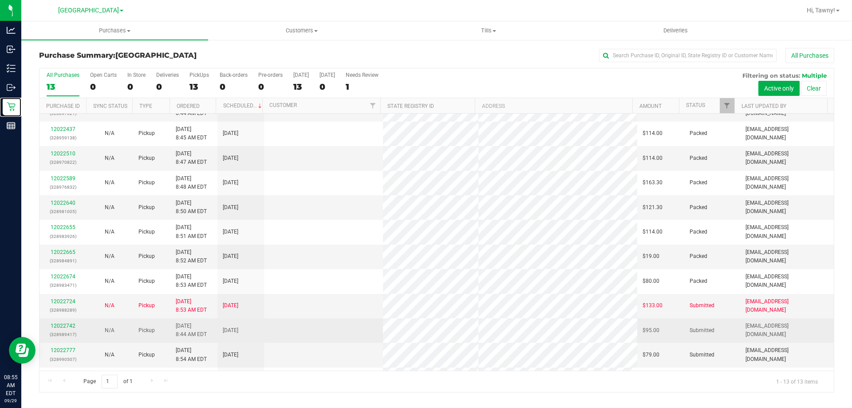
scroll to position [62, 0]
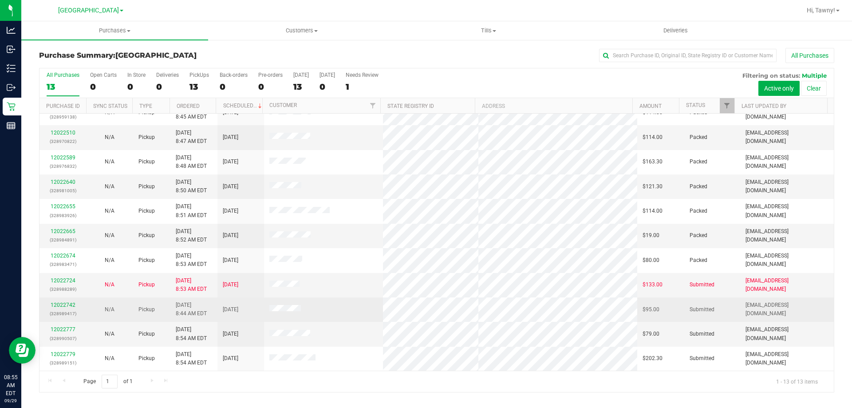
click at [61, 299] on td "12022742 (328989417)" at bounding box center [63, 309] width 47 height 24
click at [61, 305] on link "12022742" at bounding box center [63, 305] width 25 height 6
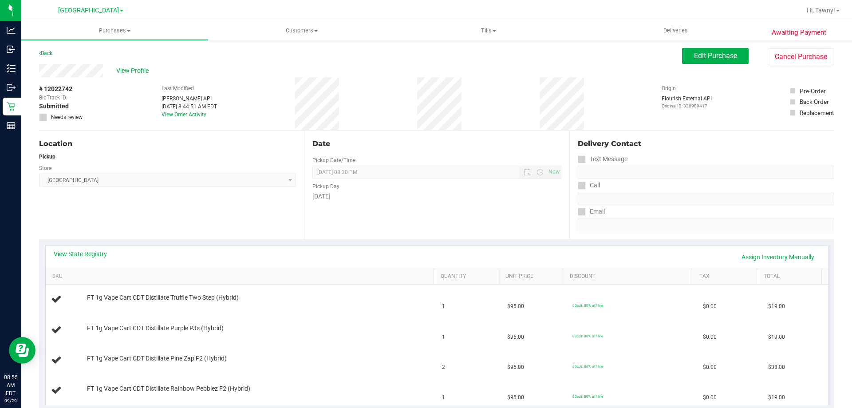
drag, startPoint x: 204, startPoint y: 254, endPoint x: 210, endPoint y: 253, distance: 5.8
click at [204, 253] on div "View State Registry Assign Inventory Manually" at bounding box center [437, 257] width 767 height 15
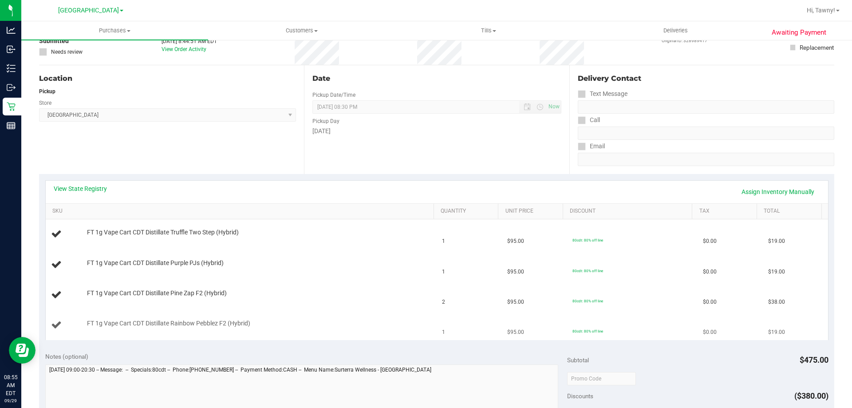
scroll to position [133, 0]
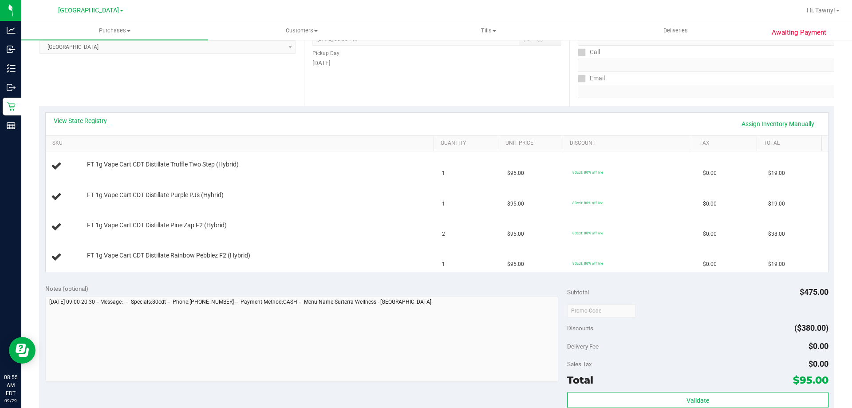
click at [83, 121] on link "View State Registry" at bounding box center [80, 120] width 53 height 9
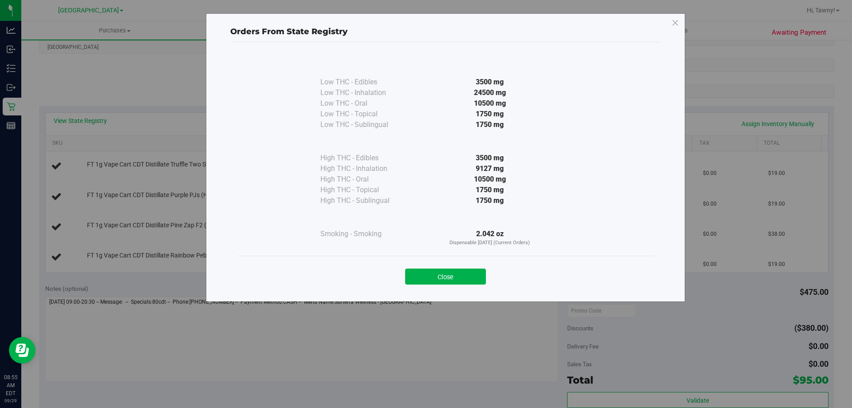
click at [444, 278] on button "Close" at bounding box center [445, 277] width 81 height 16
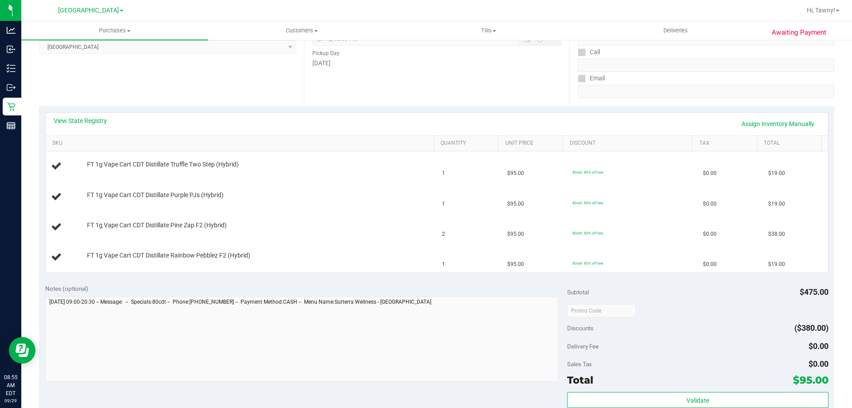
click at [267, 122] on div "View State Registry Assign Inventory Manually" at bounding box center [437, 123] width 767 height 15
click at [132, 251] on span "FT 1g Vape Cart CDT Distillate Rainbow Pebblez F2 (Hybrid)" at bounding box center [168, 255] width 163 height 8
click at [133, 252] on span "FT 1g Vape Cart CDT Distillate Rainbow Pebblez F2 (Hybrid)" at bounding box center [168, 255] width 163 height 8
copy div "FT 1g Vape Cart CDT Distillate Rainbow Pebblez F2 (Hybrid)"
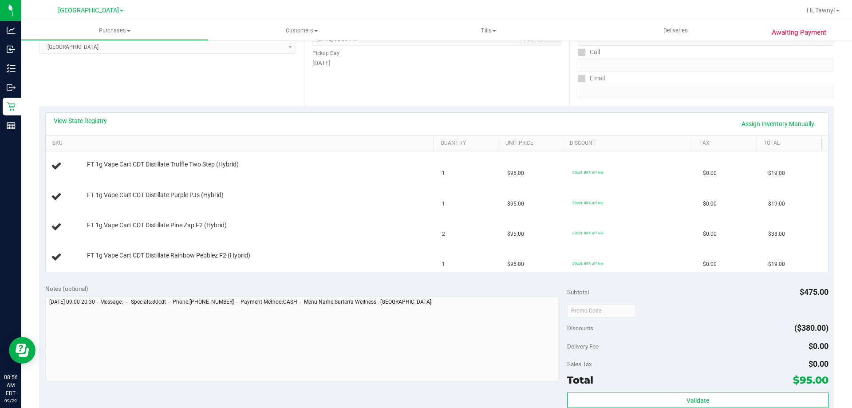
click at [261, 87] on div "Location Pickup Store North Palm Beach WC Select Store Bonita Springs WC Boynto…" at bounding box center [171, 51] width 265 height 109
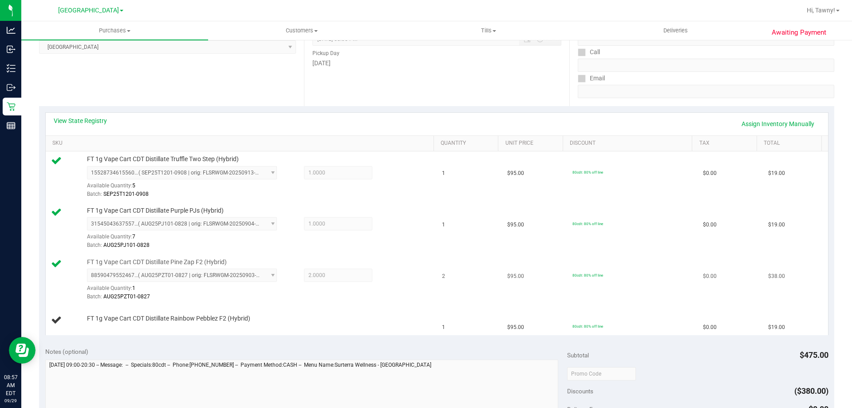
click at [402, 258] on div "FT 1g Vape Cart CDT Distillate Pine Zap F2 (Hybrid) 8859047955246714 ( AUG25PZT…" at bounding box center [256, 280] width 347 height 44
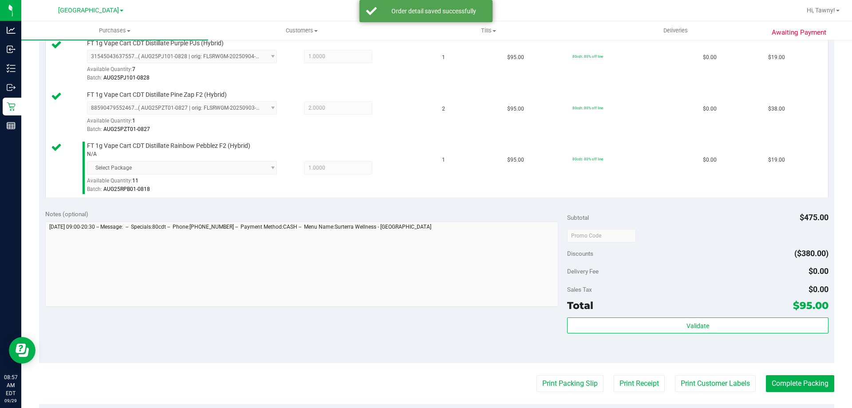
scroll to position [311, 0]
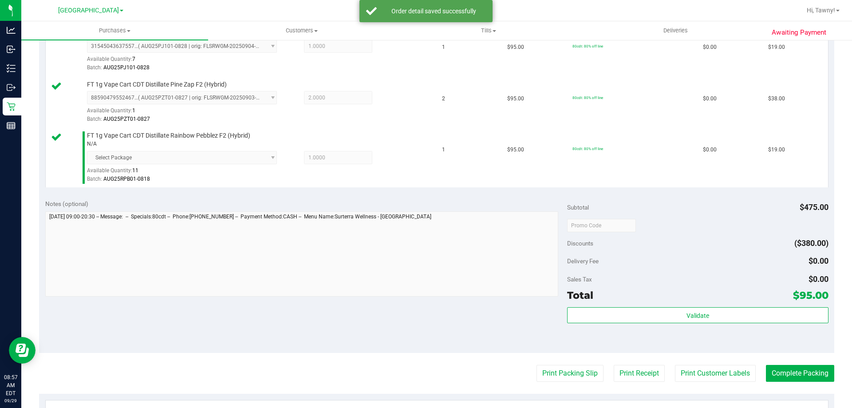
click at [640, 324] on div "Validate" at bounding box center [697, 327] width 261 height 40
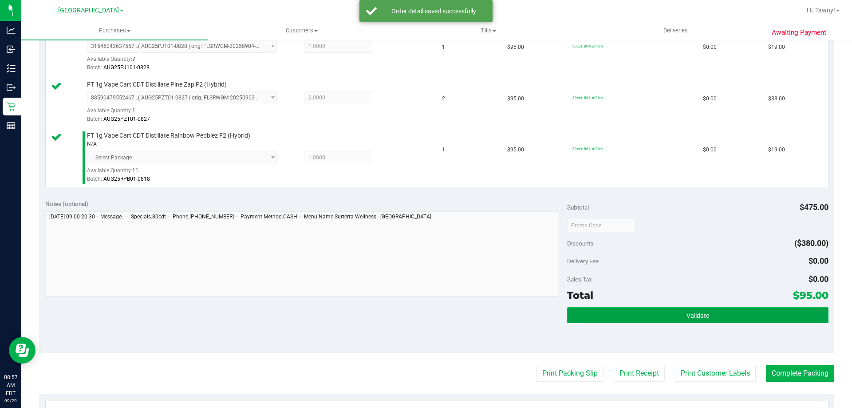
drag, startPoint x: 640, startPoint y: 322, endPoint x: 640, endPoint y: 317, distance: 5.3
click at [640, 320] on button "Validate" at bounding box center [697, 315] width 261 height 16
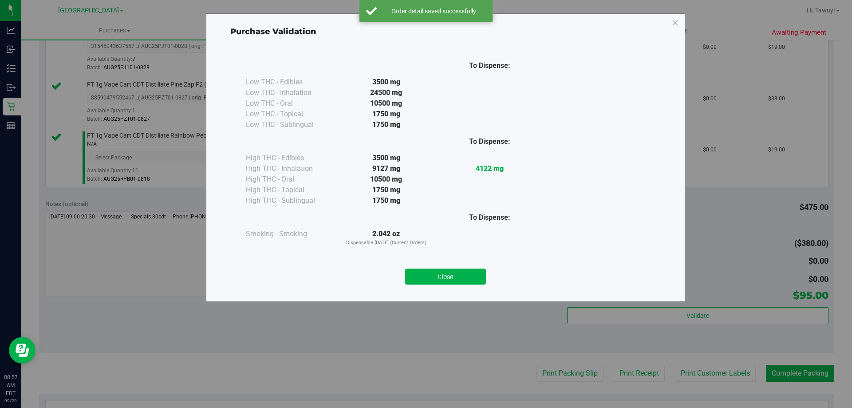
drag, startPoint x: 460, startPoint y: 285, endPoint x: 460, endPoint y: 275, distance: 9.8
click at [459, 284] on div "Close" at bounding box center [445, 274] width 417 height 36
click at [461, 276] on button "Close" at bounding box center [445, 277] width 81 height 16
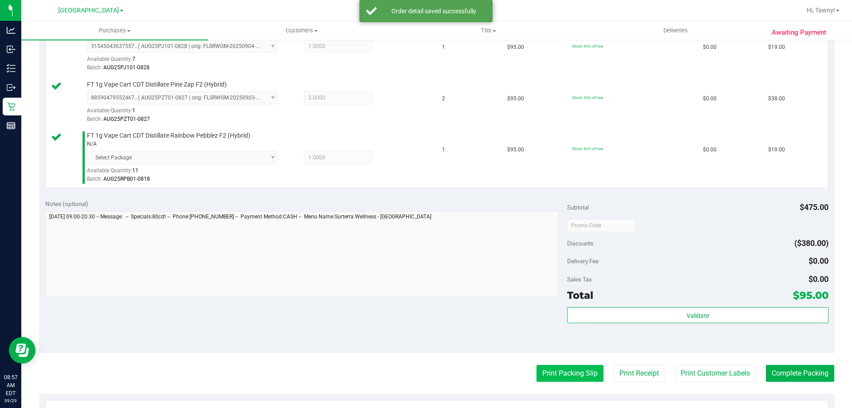
click at [561, 369] on button "Print Packing Slip" at bounding box center [570, 373] width 67 height 17
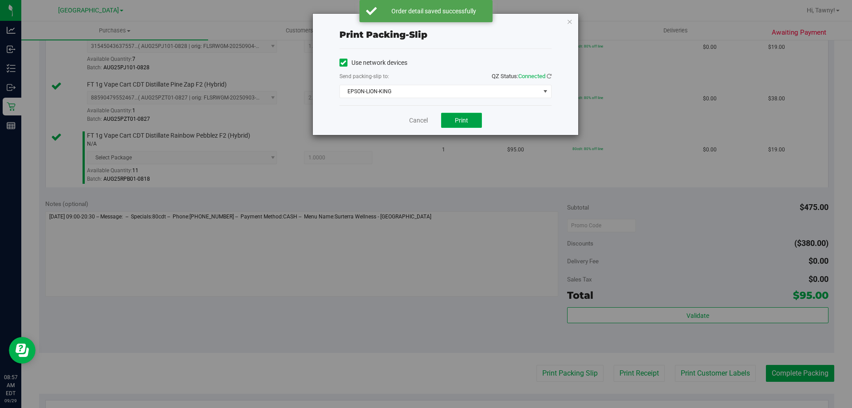
click at [471, 117] on button "Print" at bounding box center [461, 120] width 41 height 15
click at [420, 124] on link "Cancel" at bounding box center [418, 120] width 19 height 9
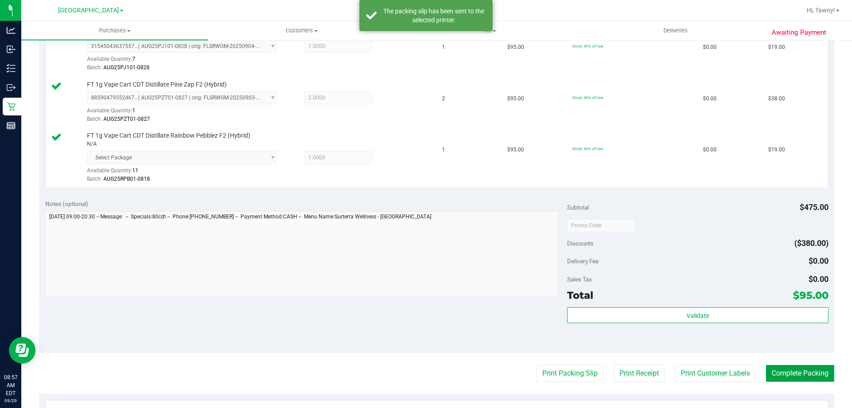
click at [777, 377] on button "Complete Packing" at bounding box center [800, 373] width 68 height 17
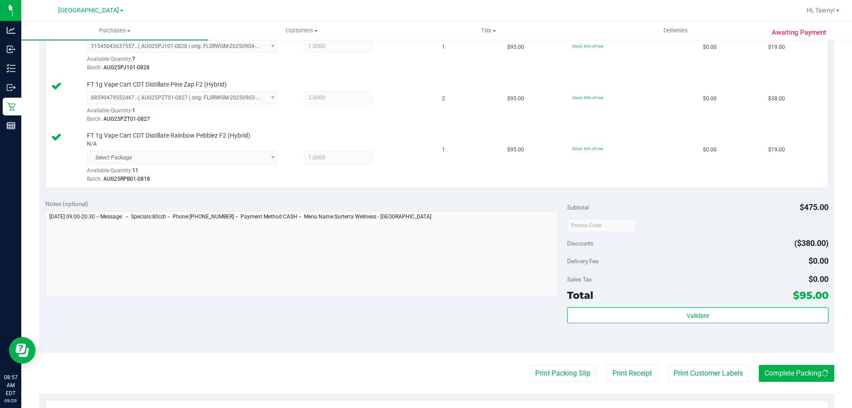
click at [721, 323] on div "Validate" at bounding box center [697, 315] width 261 height 17
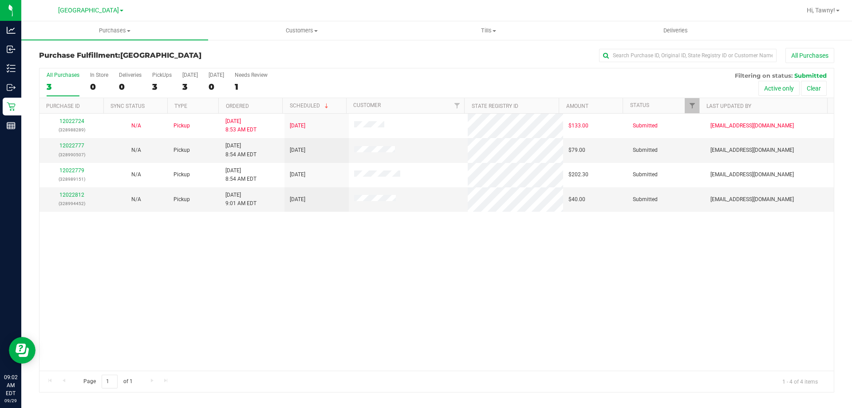
click at [155, 272] on div "12022724 (328988289) N/A Pickup 9/29/2025 8:53 AM EDT 9/29/2025 $133.00 Submitt…" at bounding box center [437, 242] width 795 height 257
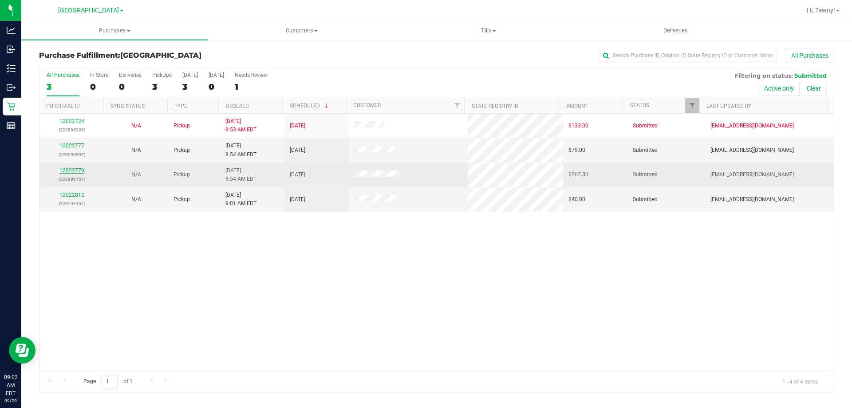
click at [76, 173] on link "12022779" at bounding box center [71, 170] width 25 height 6
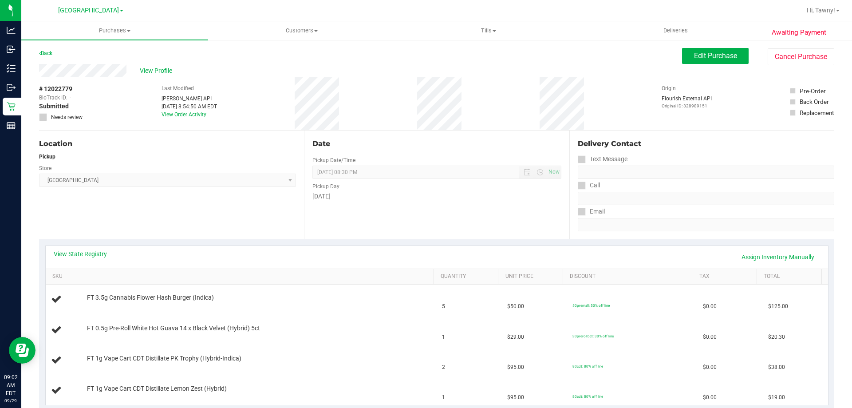
scroll to position [133, 0]
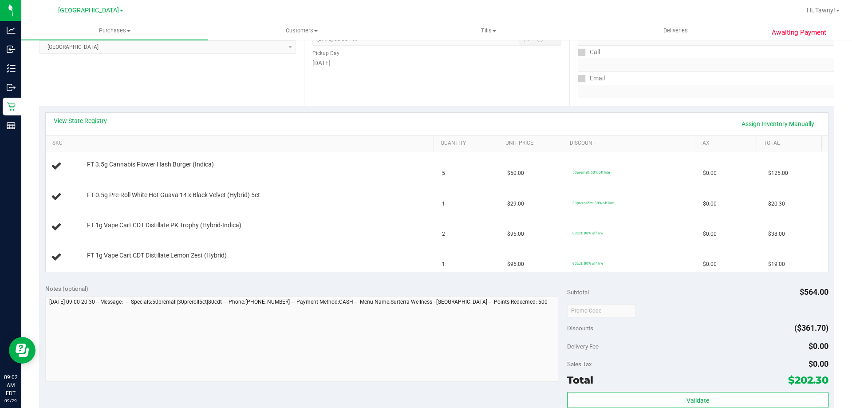
click at [80, 130] on div "View State Registry Assign Inventory Manually" at bounding box center [437, 123] width 767 height 15
click at [93, 125] on link "View State Registry" at bounding box center [80, 120] width 53 height 9
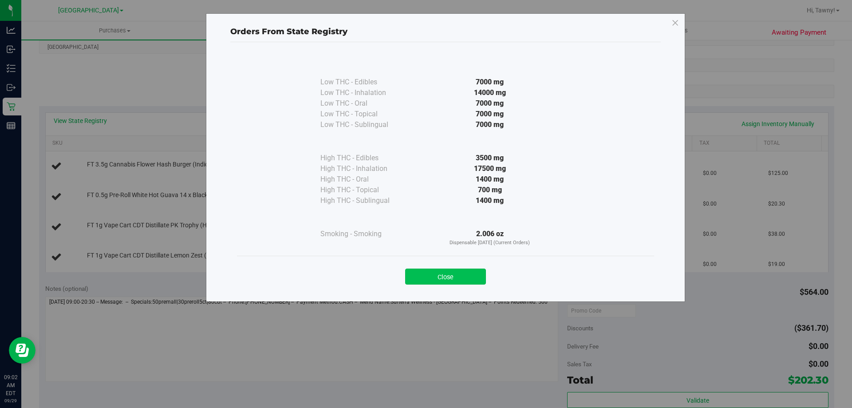
click at [468, 277] on button "Close" at bounding box center [445, 277] width 81 height 16
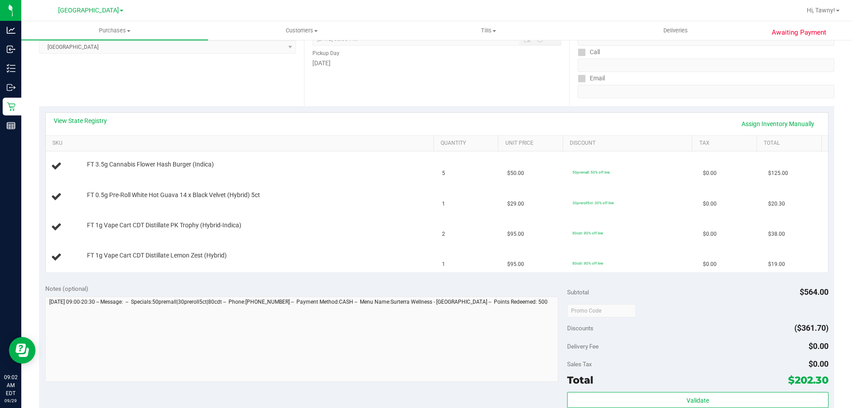
click at [247, 105] on div "Location Pickup Store North Palm Beach WC Select Store Bonita Springs WC Boynto…" at bounding box center [171, 51] width 265 height 109
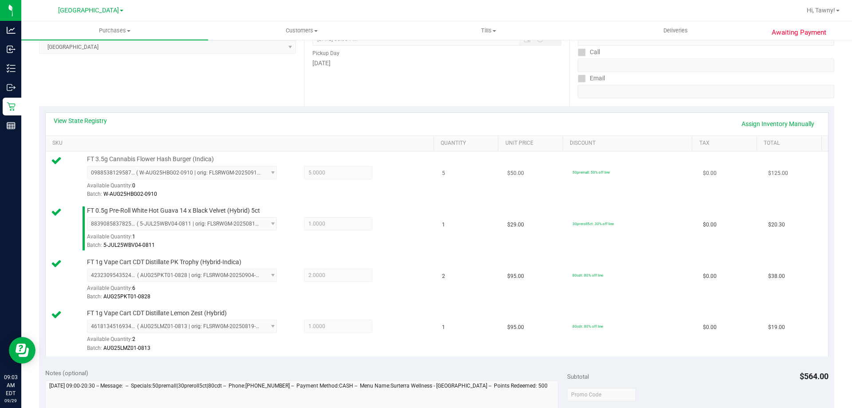
scroll to position [311, 0]
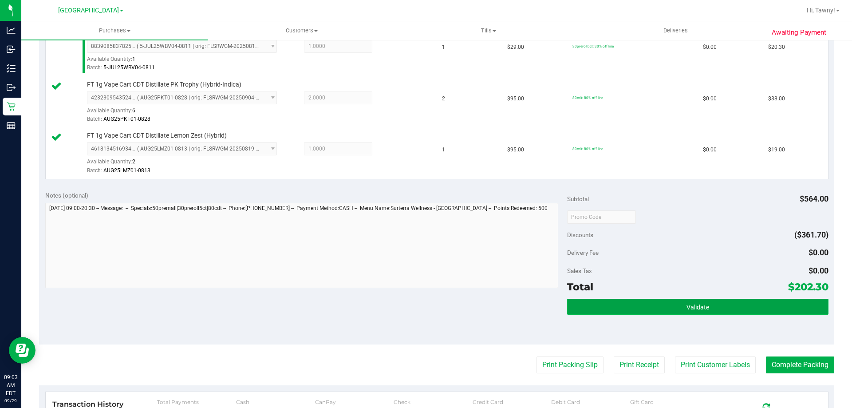
click at [663, 301] on button "Validate" at bounding box center [697, 307] width 261 height 16
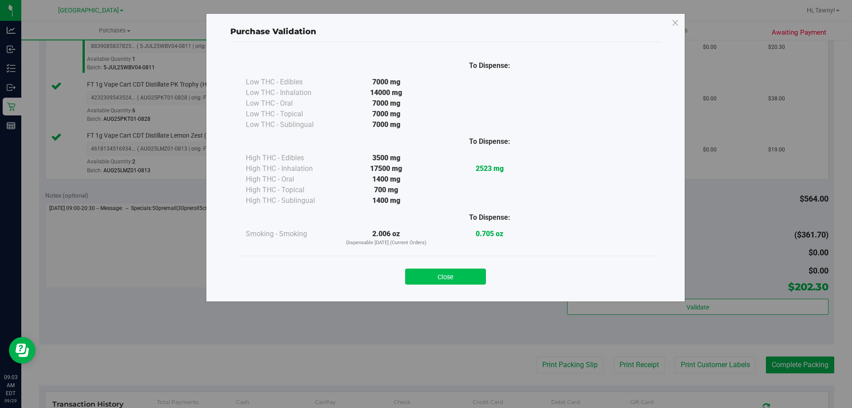
click at [451, 281] on button "Close" at bounding box center [445, 277] width 81 height 16
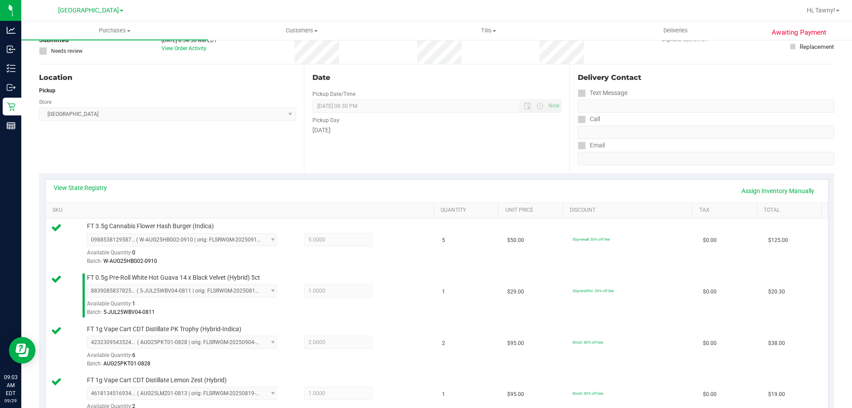
scroll to position [0, 0]
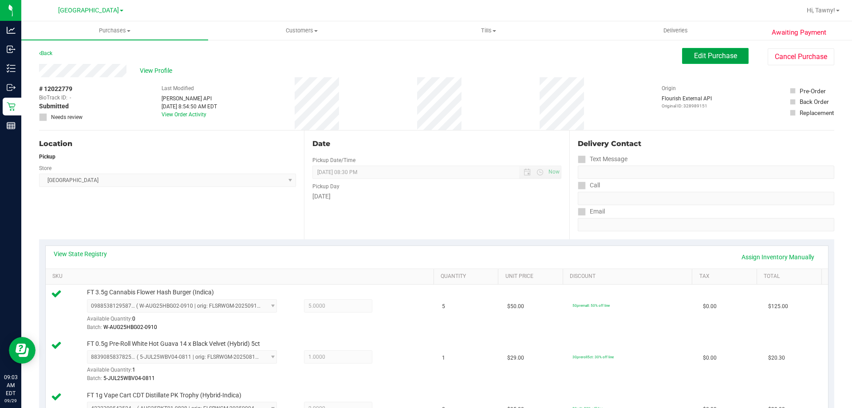
click at [695, 60] on button "Edit Purchase" at bounding box center [715, 56] width 67 height 16
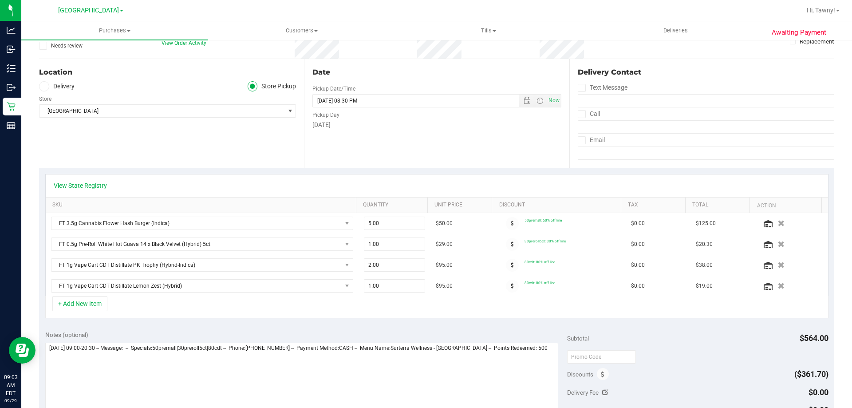
scroll to position [133, 0]
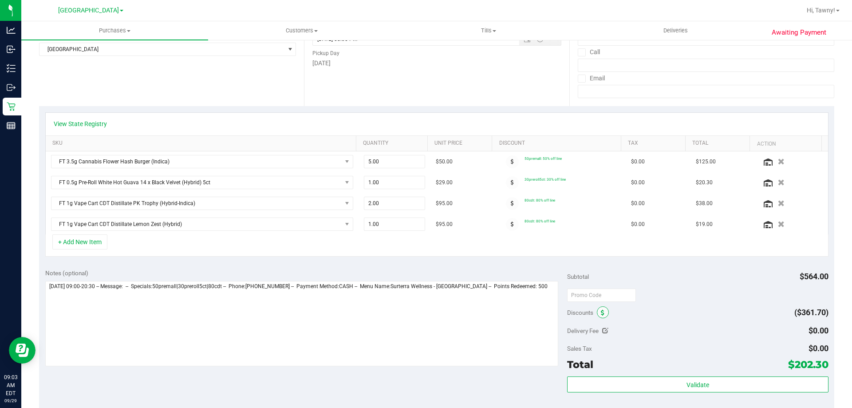
click at [601, 314] on icon at bounding box center [603, 313] width 4 height 6
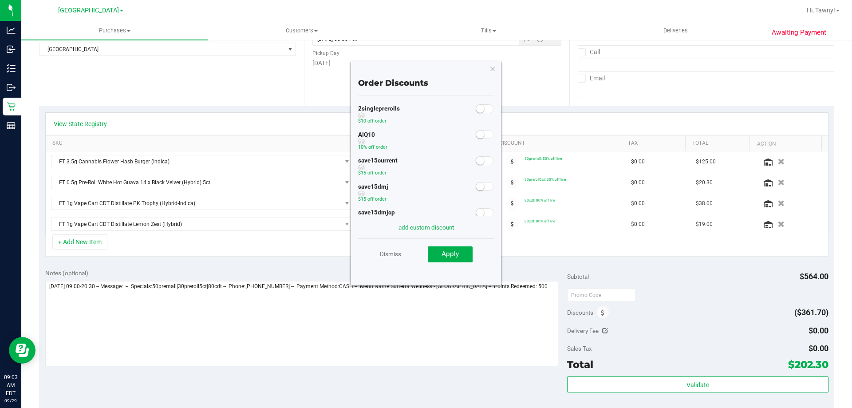
click at [479, 136] on span at bounding box center [485, 134] width 18 height 9
drag, startPoint x: 458, startPoint y: 258, endPoint x: 548, endPoint y: 258, distance: 90.1
click at [459, 258] on span "Apply" at bounding box center [450, 254] width 17 height 8
click at [698, 271] on div "Subtotal $564.00" at bounding box center [697, 277] width 261 height 16
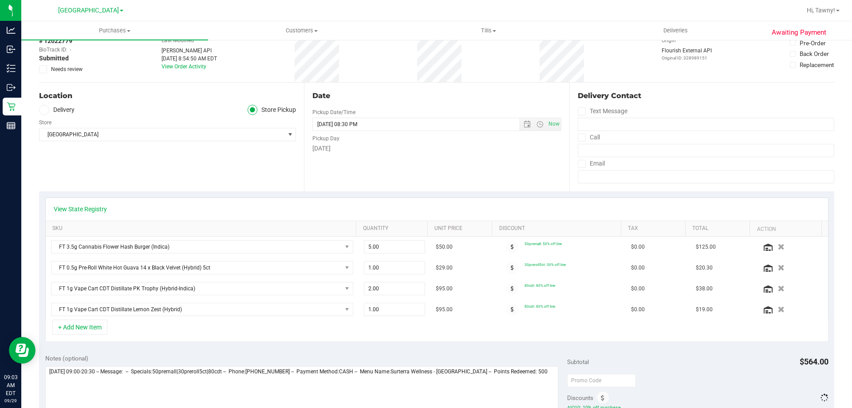
scroll to position [0, 0]
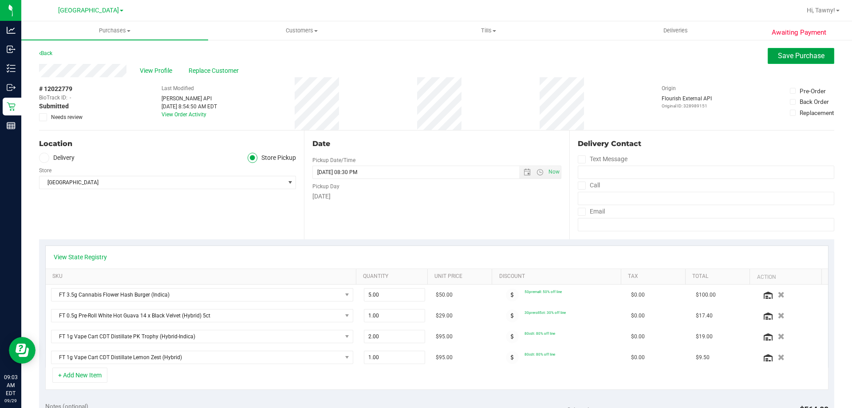
click at [788, 61] on button "Save Purchase" at bounding box center [801, 56] width 67 height 16
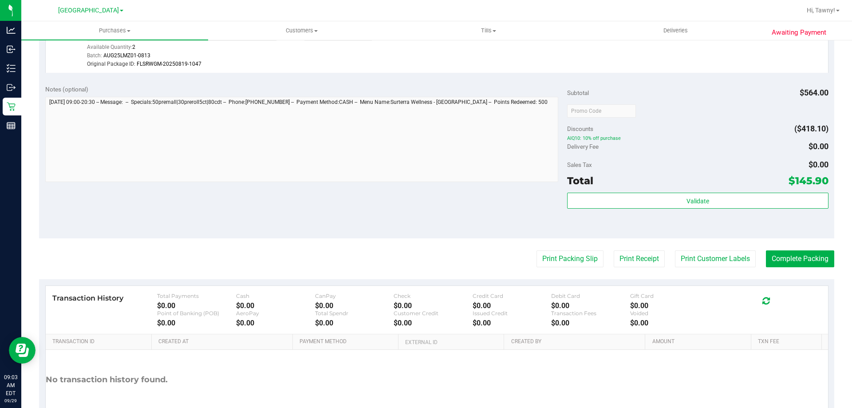
scroll to position [506, 0]
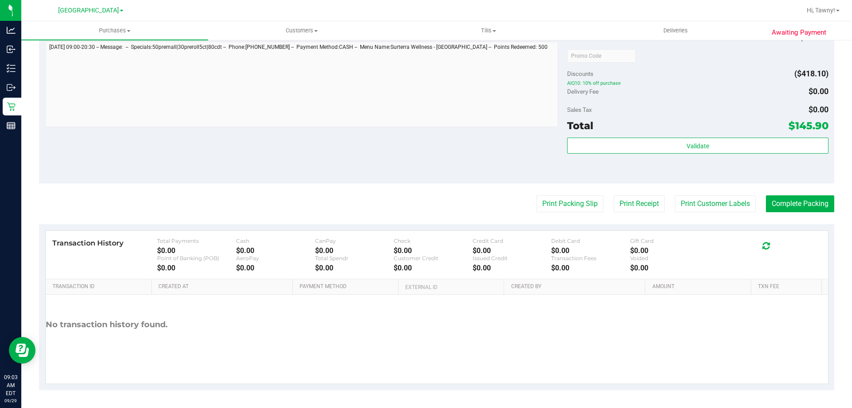
click at [681, 131] on div "Total $145.90" at bounding box center [697, 126] width 261 height 16
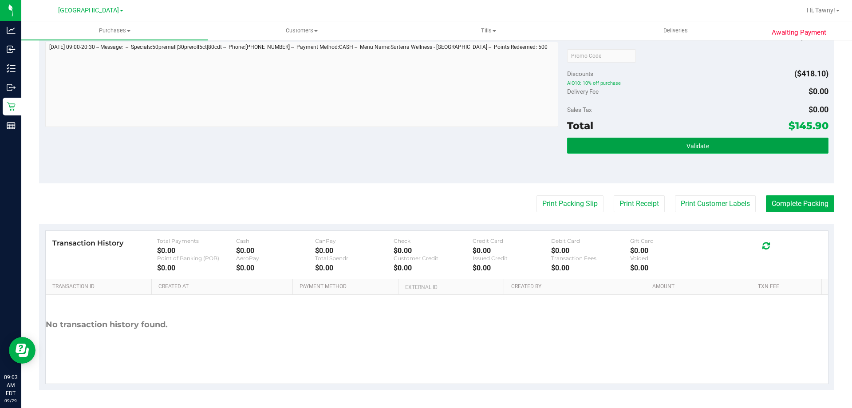
click at [684, 138] on button "Validate" at bounding box center [697, 146] width 261 height 16
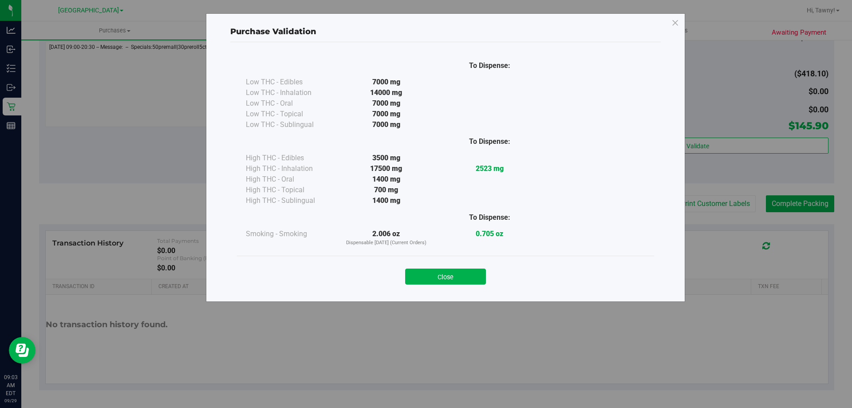
click at [438, 281] on button "Close" at bounding box center [445, 277] width 81 height 16
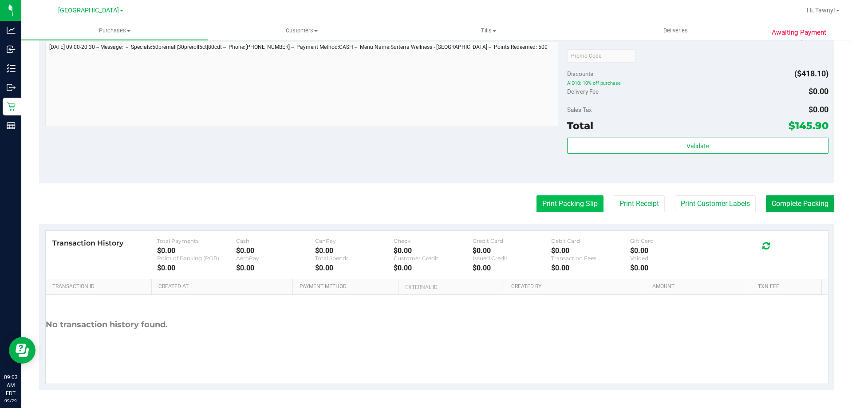
click at [555, 209] on button "Print Packing Slip" at bounding box center [570, 203] width 67 height 17
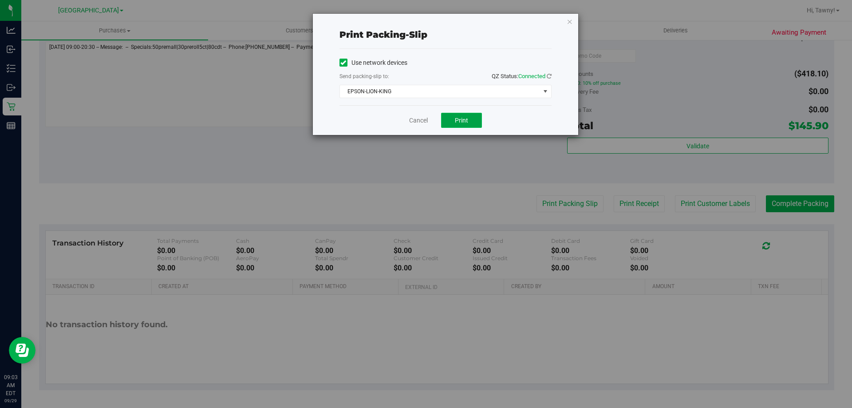
click at [468, 127] on button "Print" at bounding box center [461, 120] width 41 height 15
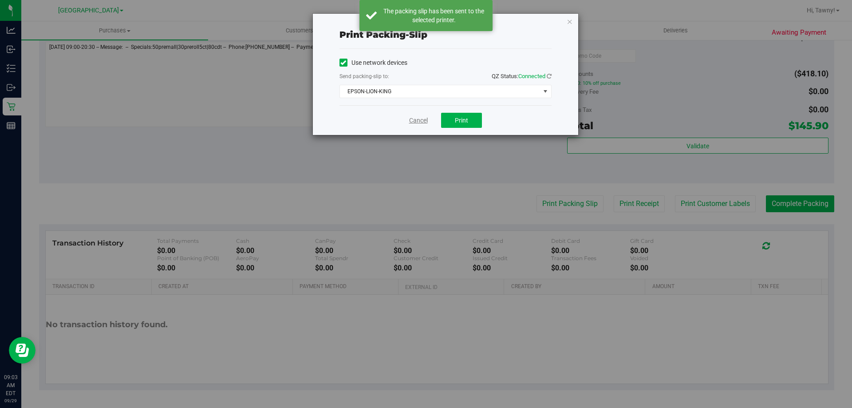
click at [422, 125] on link "Cancel" at bounding box center [418, 120] width 19 height 9
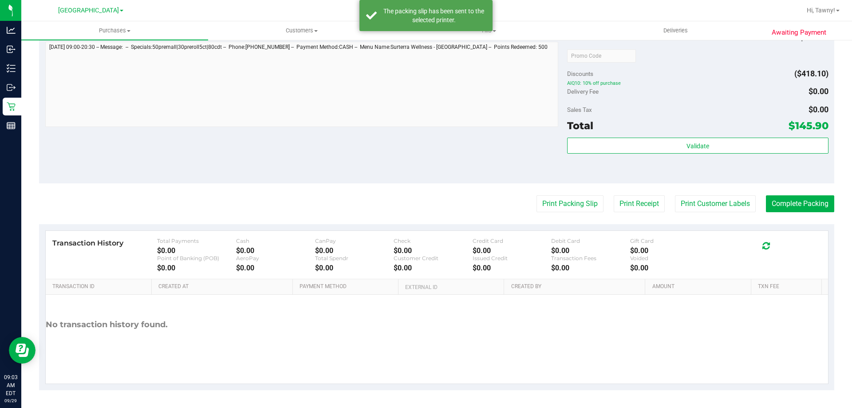
click at [787, 209] on button "Complete Packing" at bounding box center [800, 203] width 68 height 17
click at [772, 161] on div "Validate" at bounding box center [697, 158] width 261 height 40
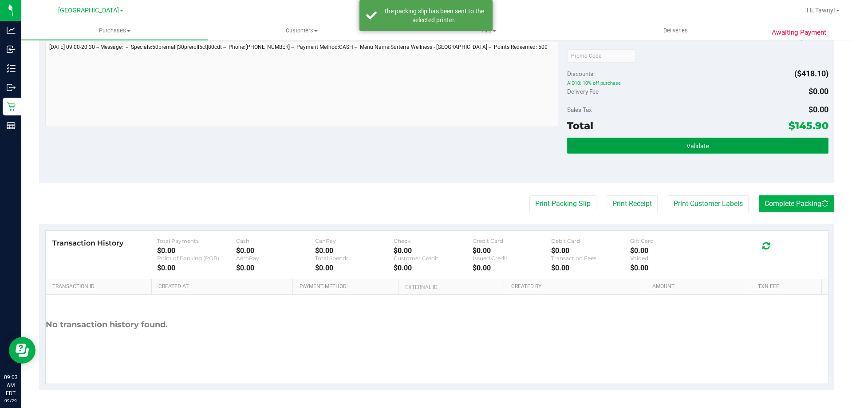
click at [766, 148] on button "Validate" at bounding box center [697, 146] width 261 height 16
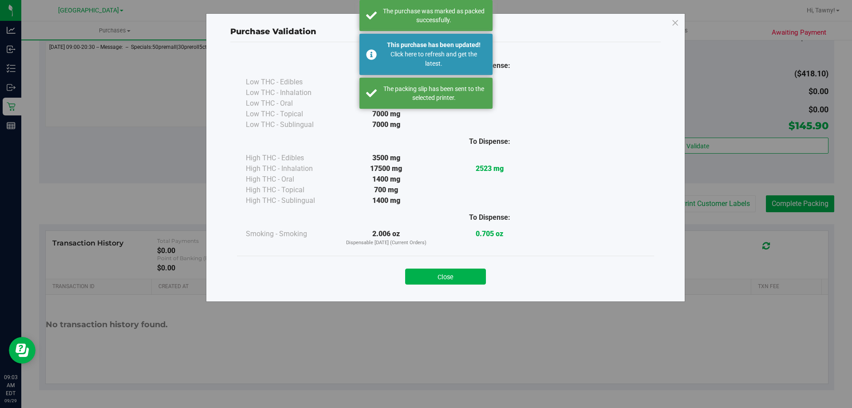
drag, startPoint x: 443, startPoint y: 269, endPoint x: 482, endPoint y: 228, distance: 56.8
click at [443, 272] on button "Close" at bounding box center [445, 277] width 81 height 16
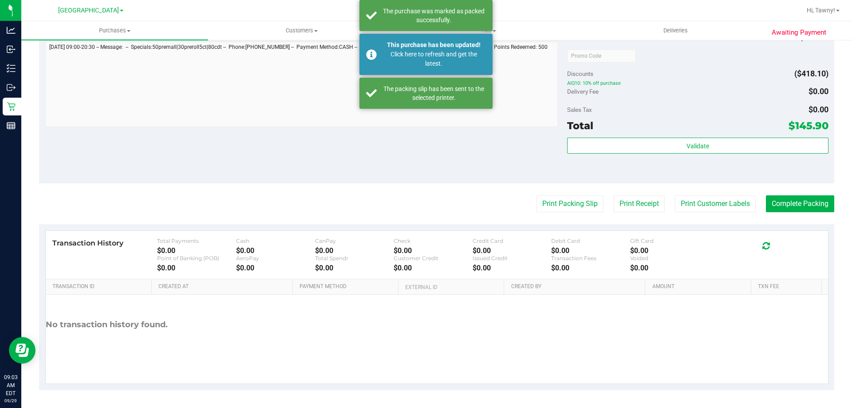
click at [483, 228] on div "Transaction History Total Payments $0.00 Cash $0.00 CanPay $0.00 Check $0.00 Cr…" at bounding box center [437, 307] width 796 height 166
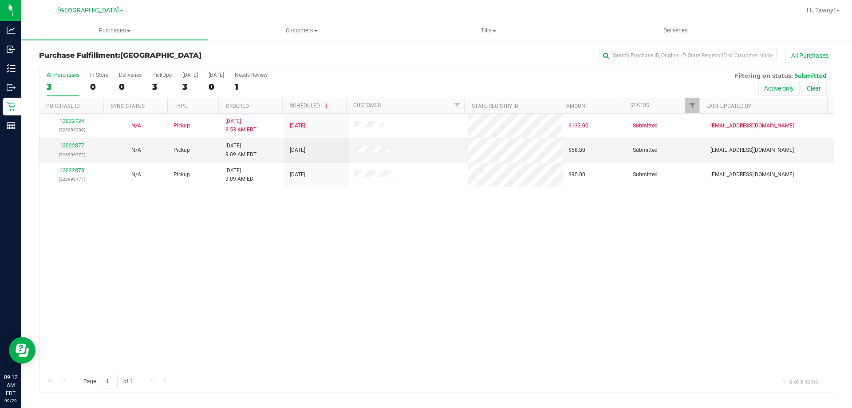
click at [259, 197] on div "12022724 (328988289) N/A Pickup 9/29/2025 8:53 AM EDT 9/29/2025 $133.00 Submitt…" at bounding box center [437, 242] width 795 height 257
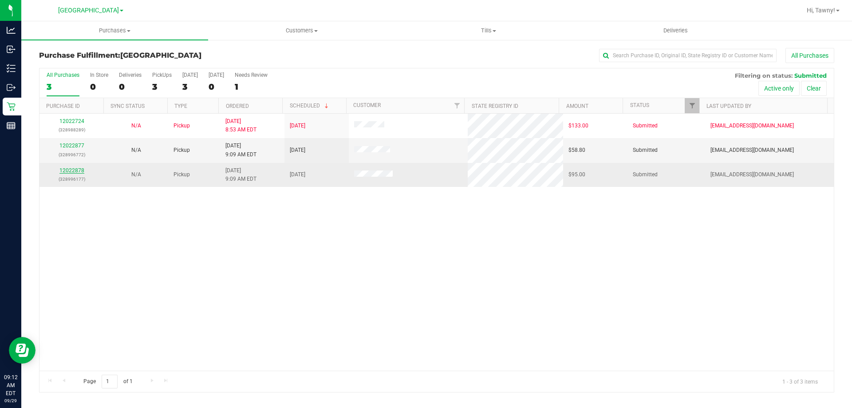
click at [71, 171] on link "12022878" at bounding box center [71, 170] width 25 height 6
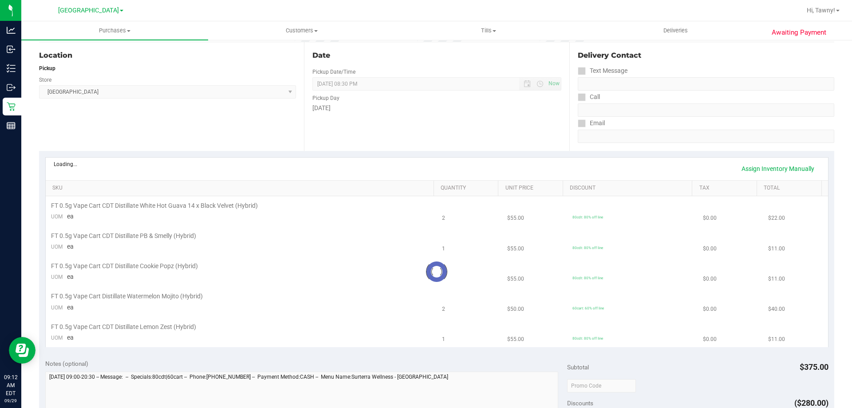
scroll to position [89, 0]
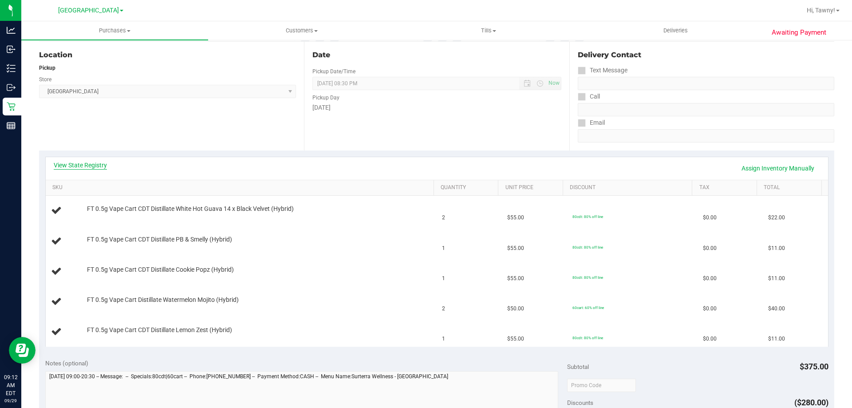
click at [94, 166] on link "View State Registry" at bounding box center [80, 165] width 53 height 9
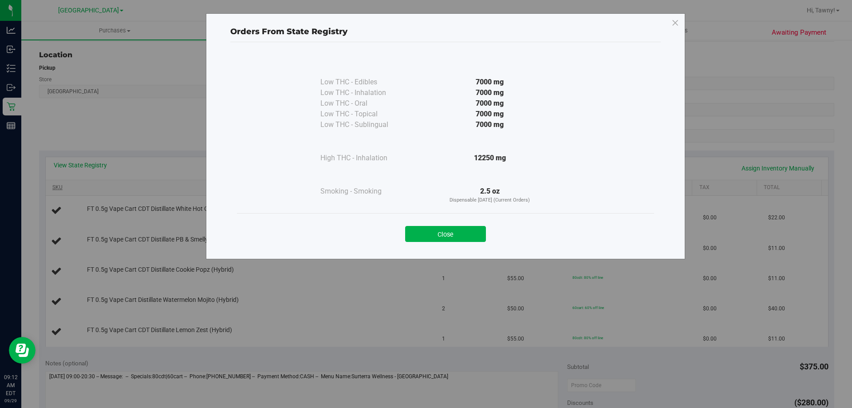
drag, startPoint x: 433, startPoint y: 232, endPoint x: 297, endPoint y: 188, distance: 143.6
click at [433, 232] on button "Close" at bounding box center [445, 234] width 81 height 16
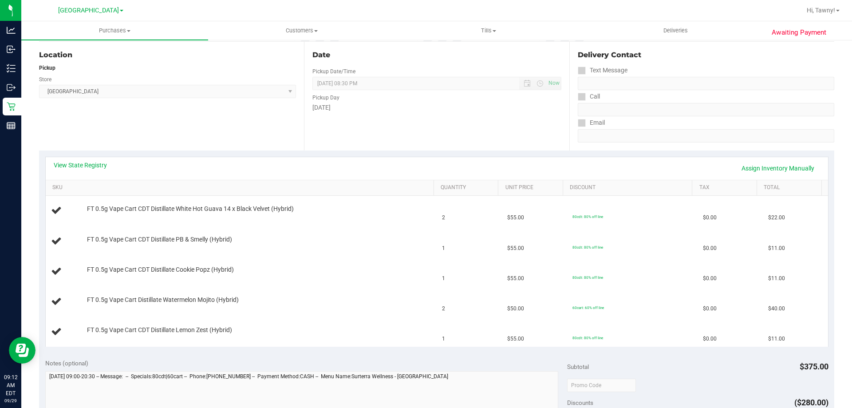
click at [157, 138] on div "Location Pickup Store North Palm Beach WC Select Store Bonita Springs WC Boynto…" at bounding box center [171, 96] width 265 height 109
click at [215, 131] on div "Location Pickup Store North Palm Beach WC Select Store Bonita Springs WC Boynto…" at bounding box center [171, 96] width 265 height 109
click at [64, 160] on div "View State Registry Assign Inventory Manually" at bounding box center [437, 168] width 783 height 23
click at [84, 169] on link "View State Registry" at bounding box center [80, 165] width 53 height 9
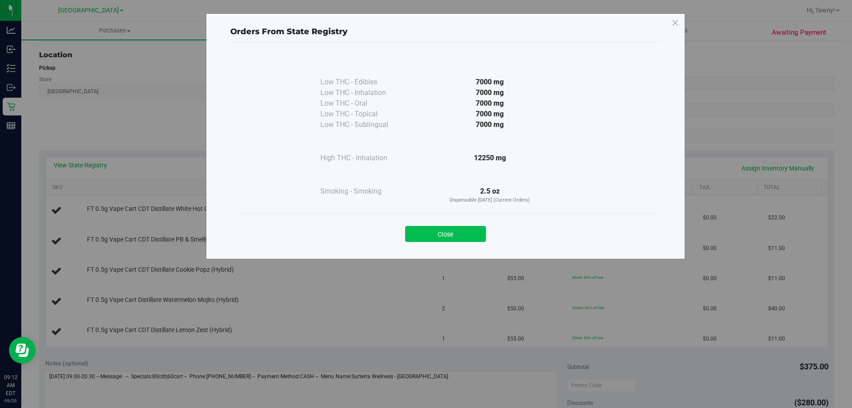
click at [468, 236] on button "Close" at bounding box center [445, 234] width 81 height 16
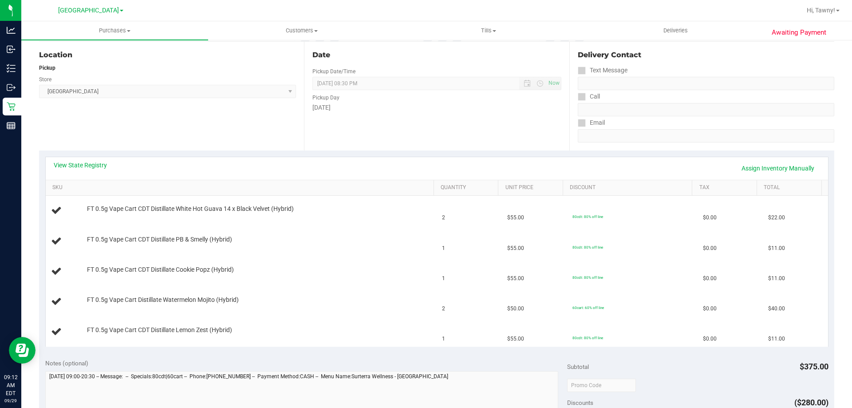
click at [197, 150] on div "Location Pickup Store North Palm Beach WC Select Store Bonita Springs WC Boynto…" at bounding box center [171, 96] width 265 height 109
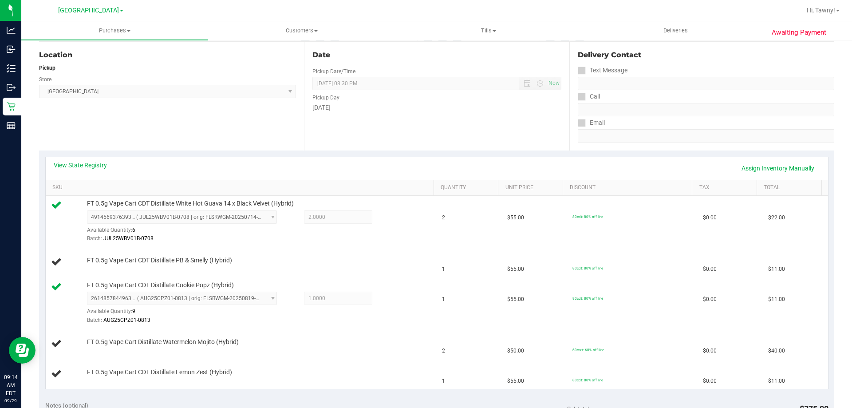
click at [234, 121] on div "Location Pickup Store North Palm Beach WC Select Store Bonita Springs WC Boynto…" at bounding box center [171, 96] width 265 height 109
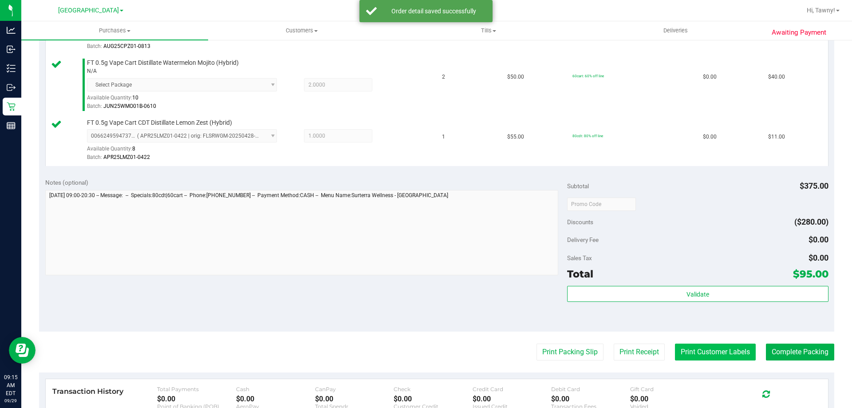
scroll to position [444, 0]
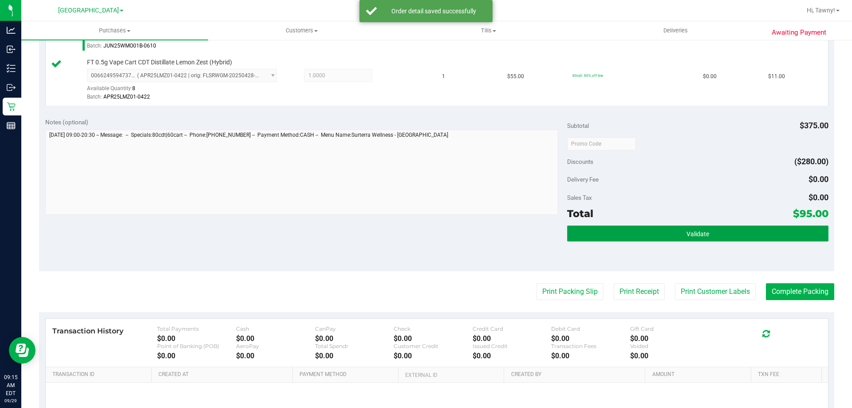
click at [720, 233] on button "Validate" at bounding box center [697, 234] width 261 height 16
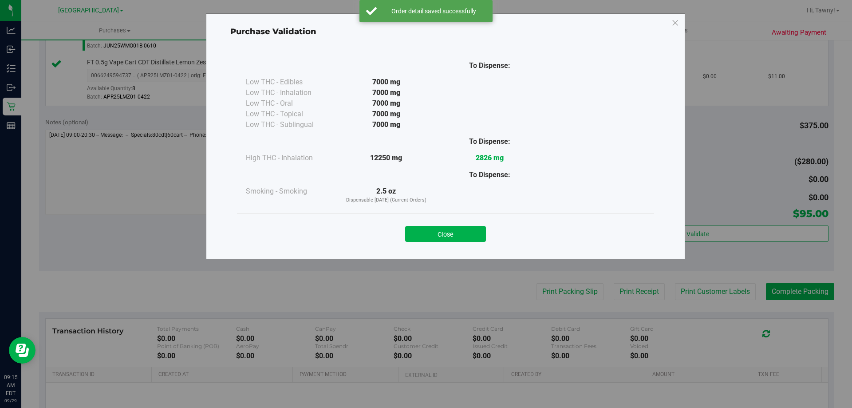
click at [456, 233] on button "Close" at bounding box center [445, 234] width 81 height 16
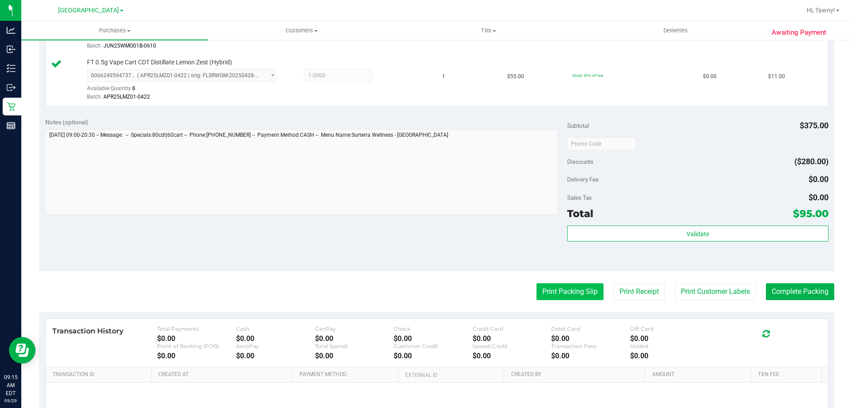
click at [583, 293] on button "Print Packing Slip" at bounding box center [570, 291] width 67 height 17
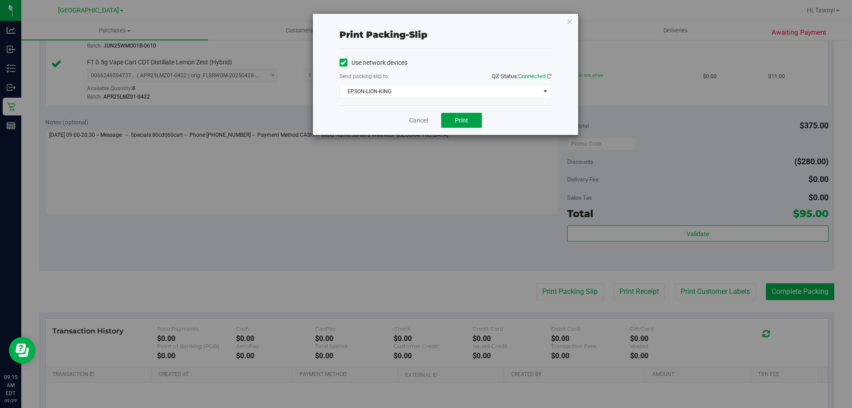
click at [453, 118] on button "Print" at bounding box center [461, 120] width 41 height 15
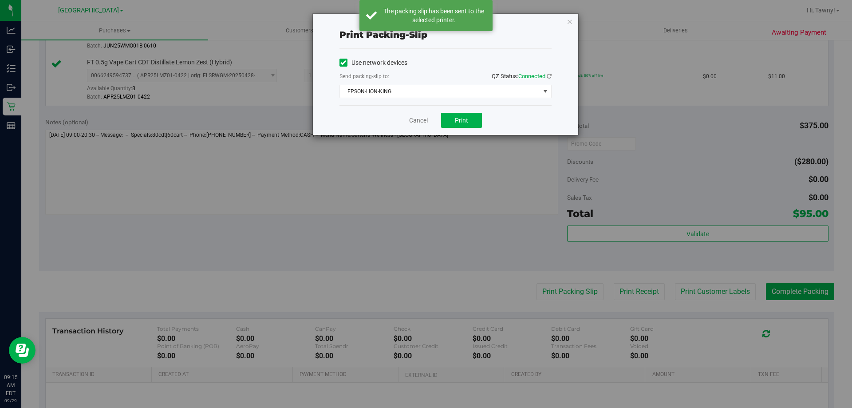
click at [573, 22] on icon "button" at bounding box center [570, 21] width 6 height 11
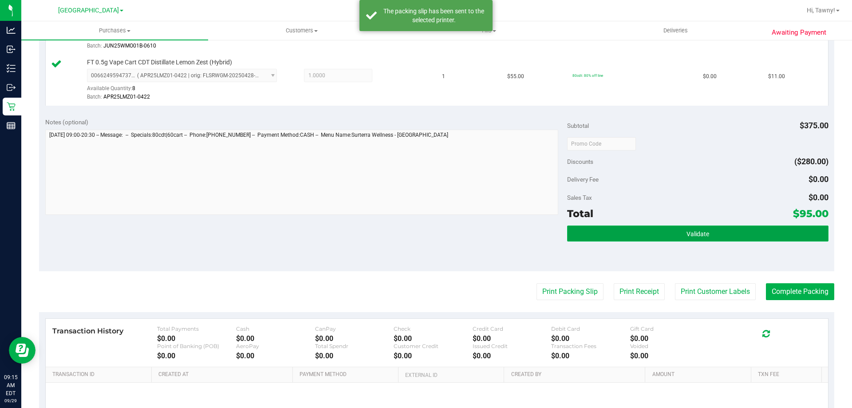
click at [780, 235] on button "Validate" at bounding box center [697, 234] width 261 height 16
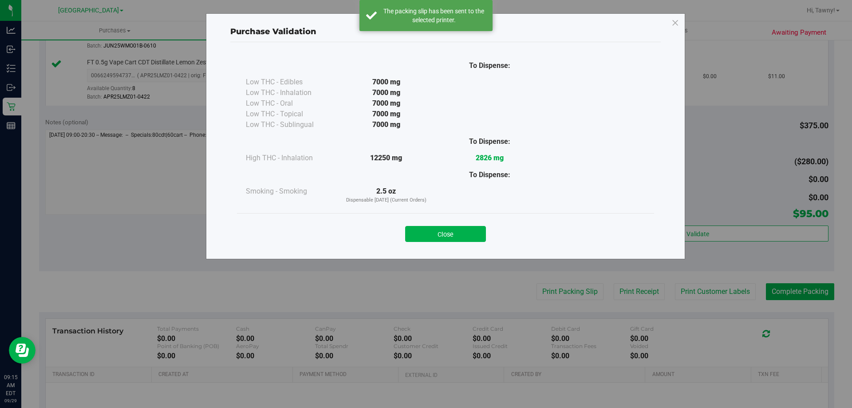
click at [457, 223] on div "Close" at bounding box center [446, 231] width 404 height 22
click at [474, 236] on button "Close" at bounding box center [445, 234] width 81 height 16
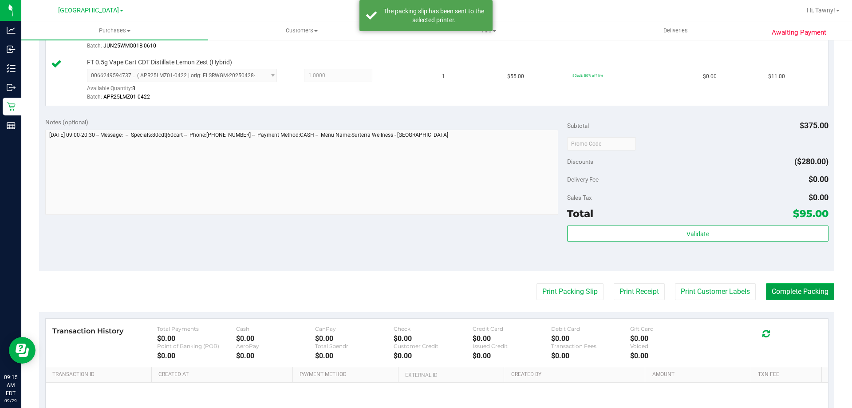
click at [777, 293] on button "Complete Packing" at bounding box center [800, 291] width 68 height 17
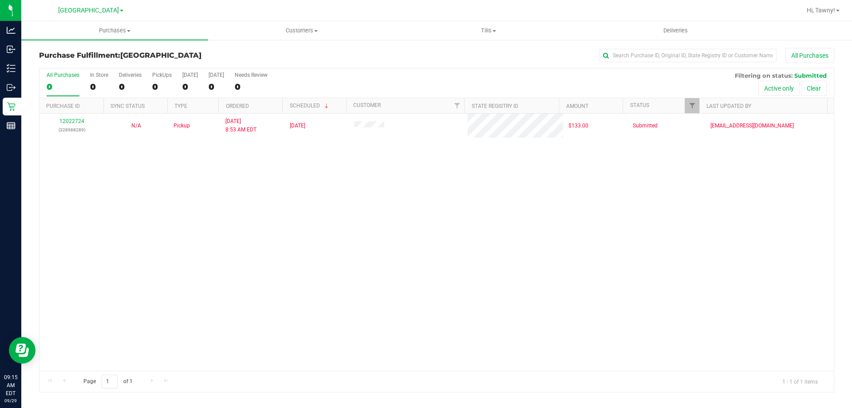
click at [387, 178] on div "12022724 (328988289) N/A Pickup 9/29/2025 8:53 AM EDT 9/29/2025 $133.00 Submitt…" at bounding box center [437, 242] width 795 height 257
click at [346, 193] on div "12022724 (328988289) N/A Pickup 9/29/2025 8:53 AM EDT 9/29/2025 $133.00 Submitt…" at bounding box center [437, 242] width 795 height 257
click at [275, 198] on div "12022724 (328988289) N/A Pickup 9/29/2025 8:53 AM EDT 9/29/2025 $133.00 Submitt…" at bounding box center [437, 242] width 795 height 257
click at [238, 214] on div "12022724 (328988289) N/A Pickup 9/29/2025 8:53 AM EDT 9/29/2025 $133.00 Submitt…" at bounding box center [437, 242] width 795 height 257
click at [293, 209] on div "Loading... 12022724 (328988289) N/A Pickup 9/29/2025 8:53 AM EDT 9/29/2025 $133…" at bounding box center [437, 242] width 795 height 257
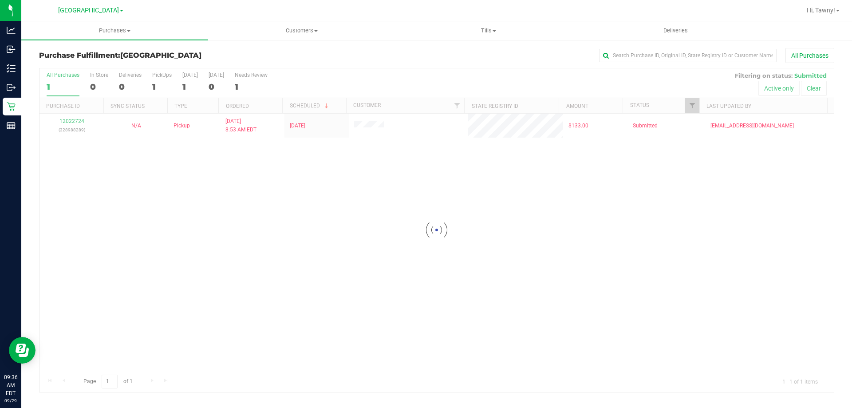
click at [222, 237] on div at bounding box center [437, 230] width 795 height 324
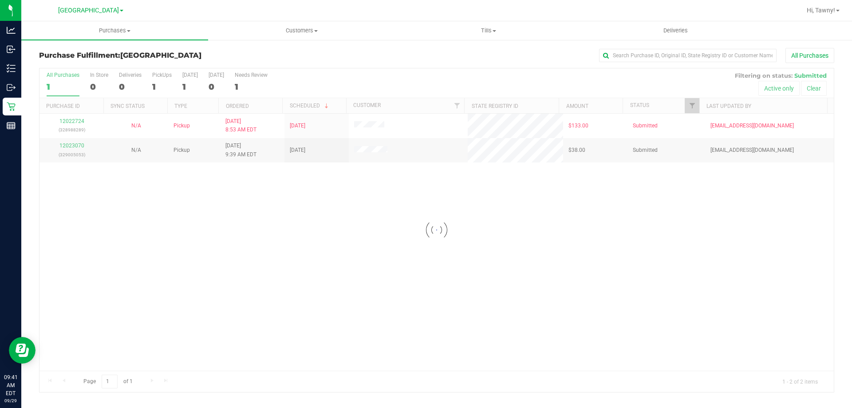
click at [225, 258] on div at bounding box center [437, 230] width 795 height 324
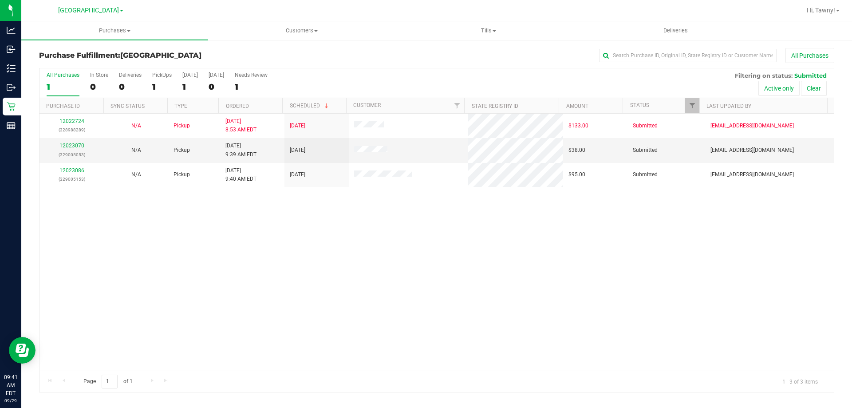
click at [146, 262] on div "12022724 (328988289) N/A Pickup 9/29/2025 8:53 AM EDT 9/29/2025 $133.00 Submitt…" at bounding box center [437, 242] width 795 height 257
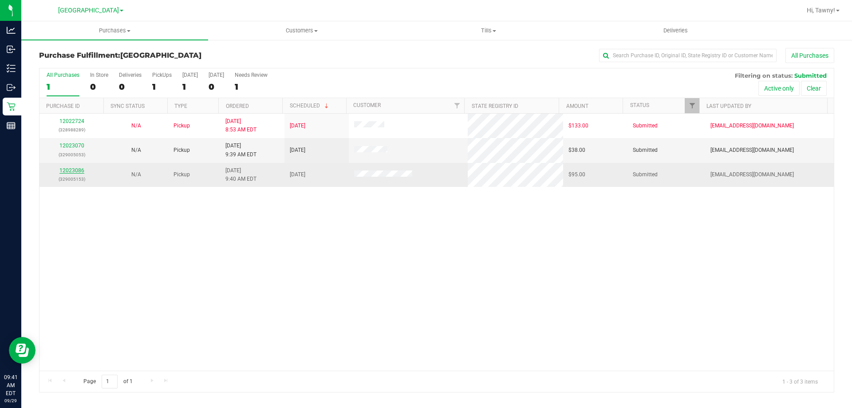
click at [71, 173] on link "12023086" at bounding box center [71, 170] width 25 height 6
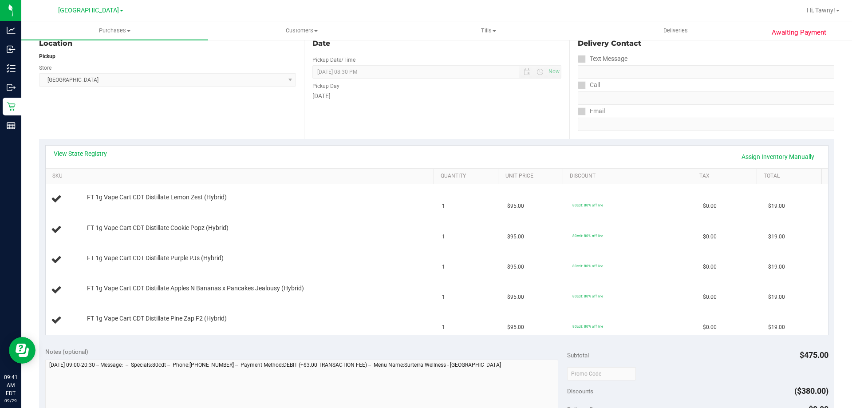
scroll to position [98, 0]
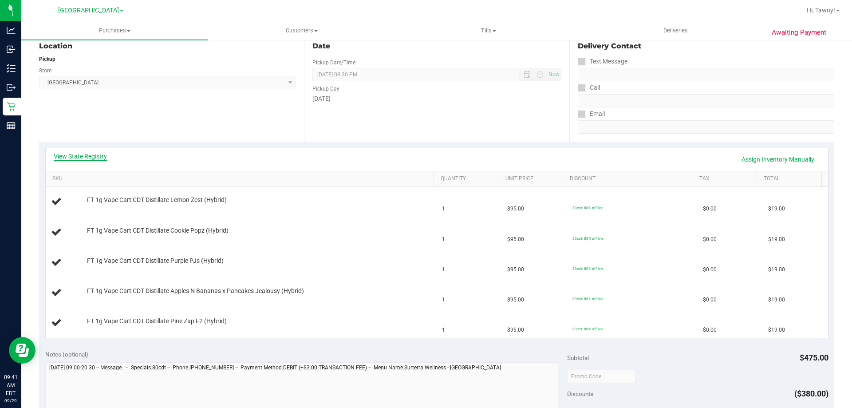
click at [98, 156] on link "View State Registry" at bounding box center [80, 156] width 53 height 9
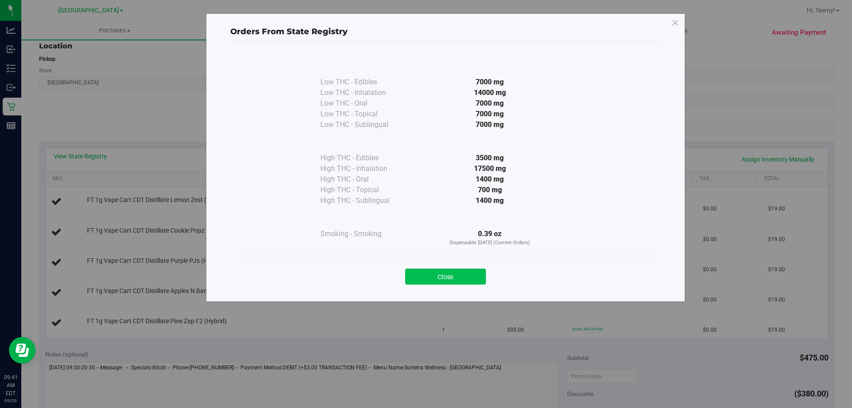
click at [436, 278] on button "Close" at bounding box center [445, 277] width 81 height 16
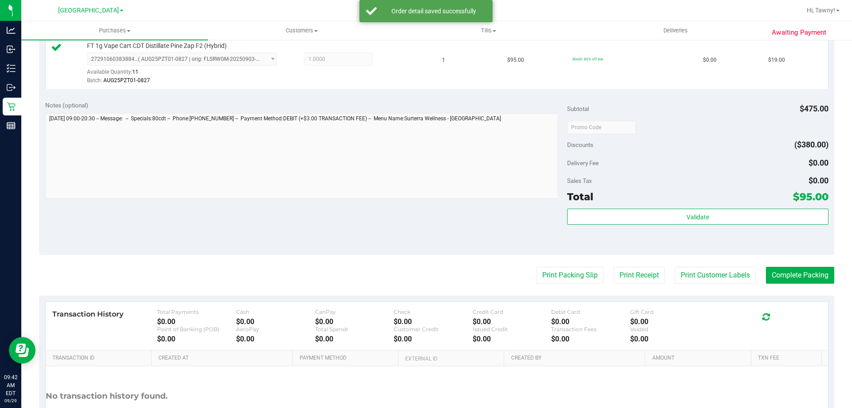
scroll to position [453, 0]
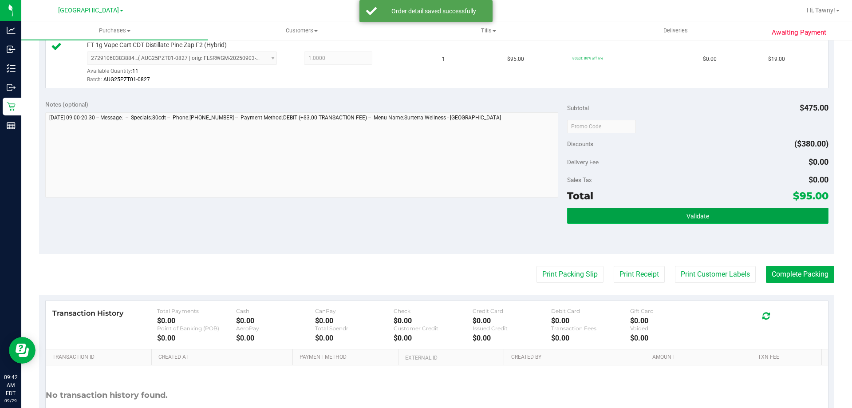
click at [654, 213] on button "Validate" at bounding box center [697, 216] width 261 height 16
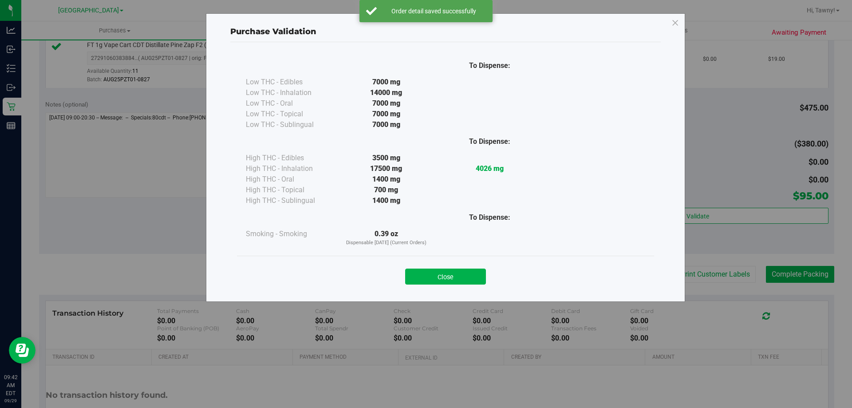
drag, startPoint x: 456, startPoint y: 273, endPoint x: 568, endPoint y: 303, distance: 115.8
click at [458, 273] on button "Close" at bounding box center [445, 277] width 81 height 16
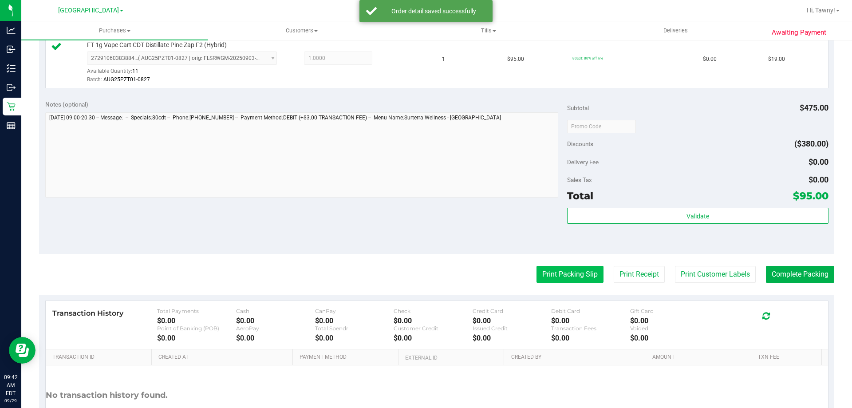
drag, startPoint x: 600, startPoint y: 280, endPoint x: 594, endPoint y: 278, distance: 6.5
click at [599, 280] on div "Print Packing Slip Print Receipt Print Customer Labels Complete Packing" at bounding box center [437, 274] width 796 height 17
click at [589, 278] on button "Print Packing Slip" at bounding box center [570, 274] width 67 height 17
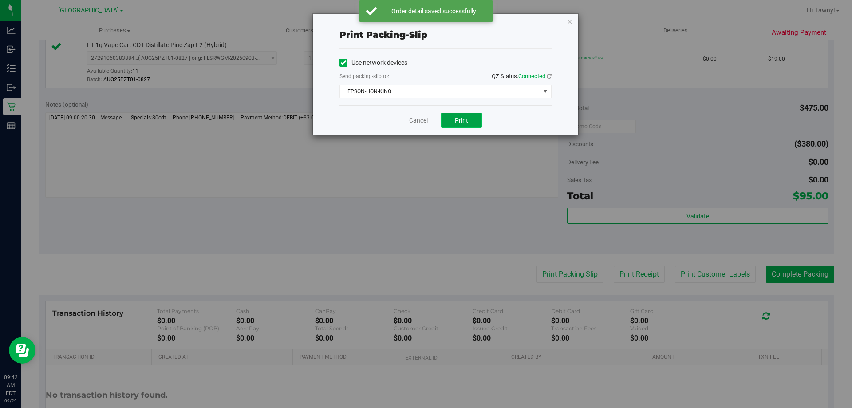
click at [472, 126] on button "Print" at bounding box center [461, 120] width 41 height 15
click at [571, 22] on icon "button" at bounding box center [570, 21] width 6 height 11
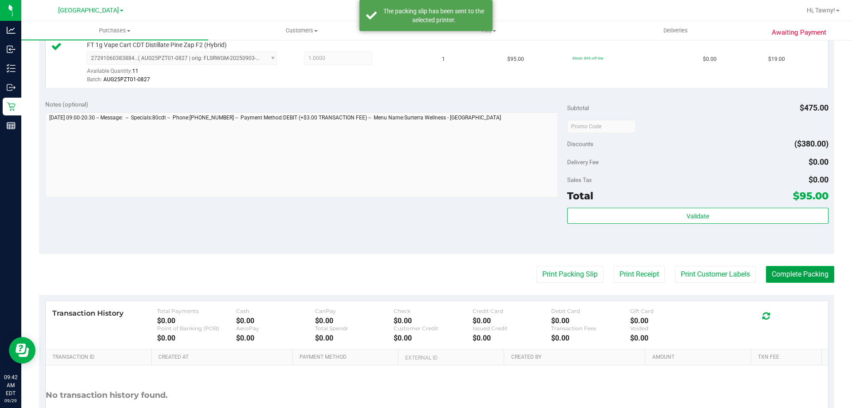
click at [774, 273] on button "Complete Packing" at bounding box center [800, 274] width 68 height 17
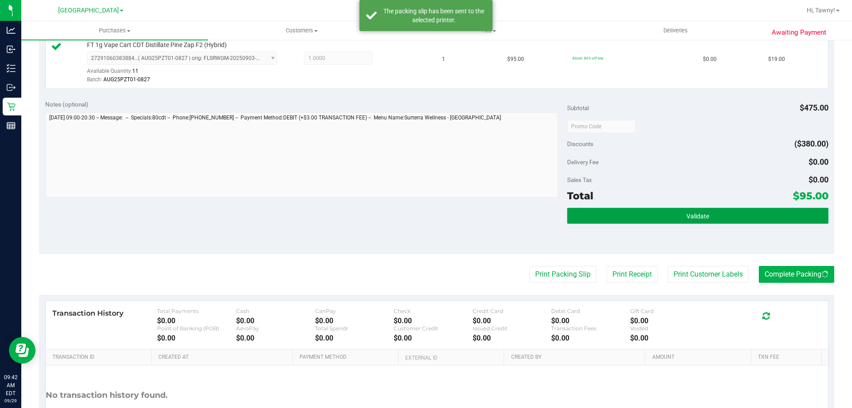
click at [752, 217] on button "Validate" at bounding box center [697, 216] width 261 height 16
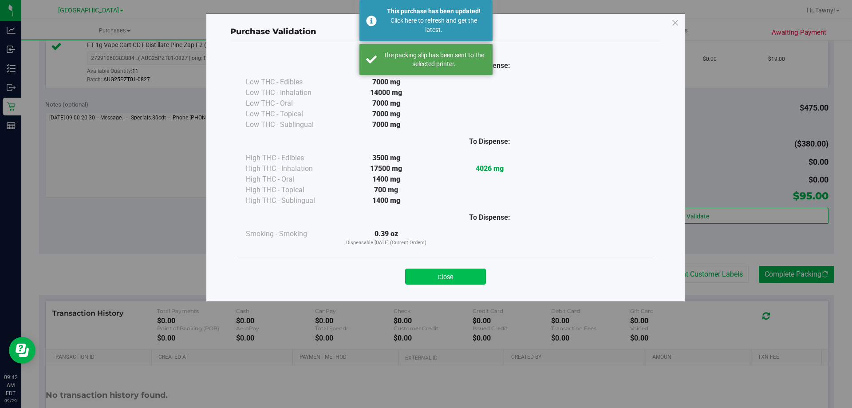
click at [449, 285] on div "Close" at bounding box center [445, 274] width 417 height 36
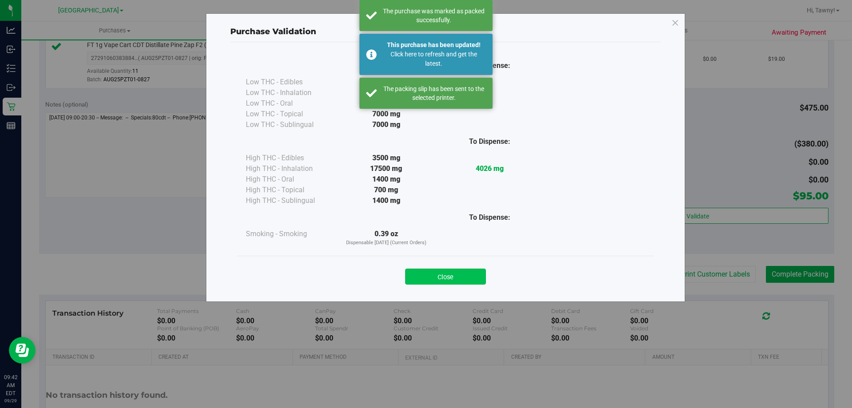
click at [456, 279] on button "Close" at bounding box center [445, 277] width 81 height 16
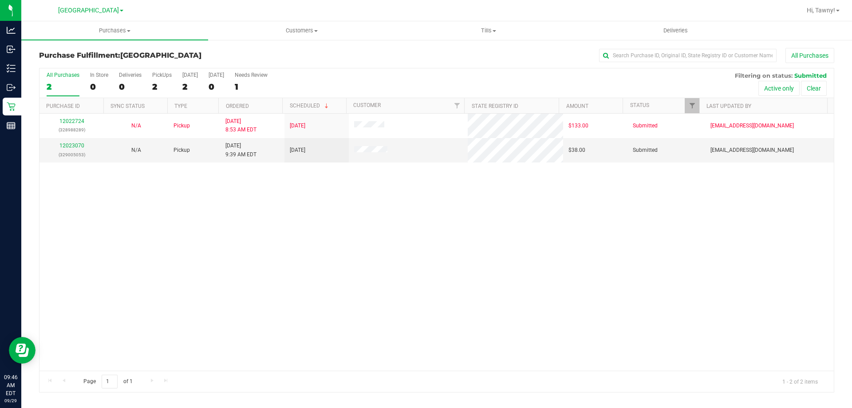
click at [272, 231] on div "12022724 (328988289) N/A Pickup 9/29/2025 8:53 AM EDT 9/29/2025 $133.00 Submitt…" at bounding box center [437, 242] width 795 height 257
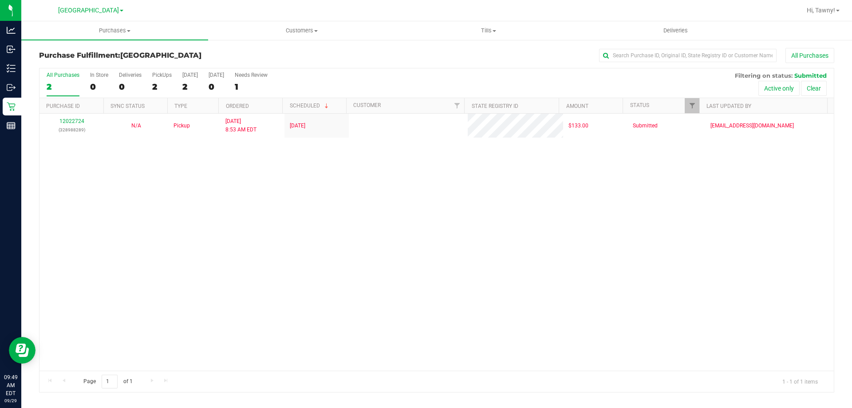
click at [193, 187] on div "12022724 (328988289) N/A Pickup 9/29/2025 8:53 AM EDT 9/29/2025 $133.00 Submitt…" at bounding box center [437, 242] width 795 height 257
click at [163, 82] on div "2" at bounding box center [162, 87] width 20 height 10
click at [0, 0] on input "PickUps 2" at bounding box center [0, 0] width 0 height 0
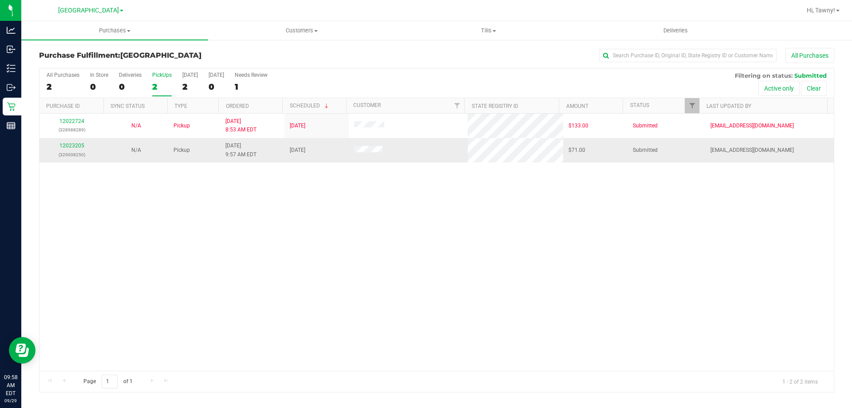
click at [66, 142] on div "12023205 (329008250)" at bounding box center [72, 150] width 54 height 17
click at [68, 145] on link "12023205" at bounding box center [71, 146] width 25 height 6
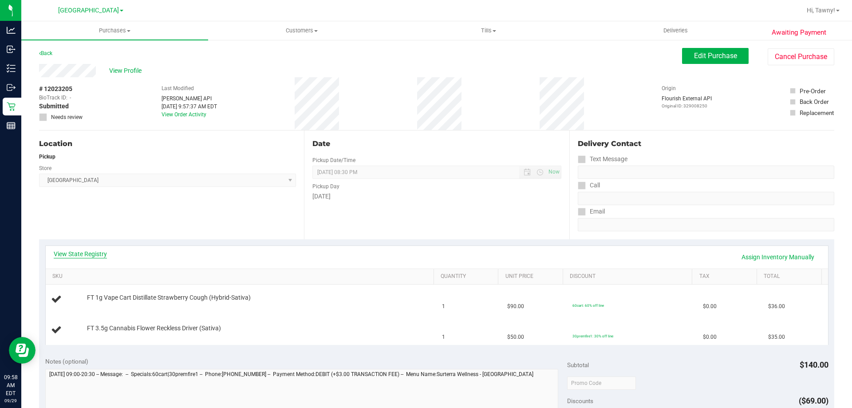
click at [79, 253] on link "View State Registry" at bounding box center [80, 254] width 53 height 9
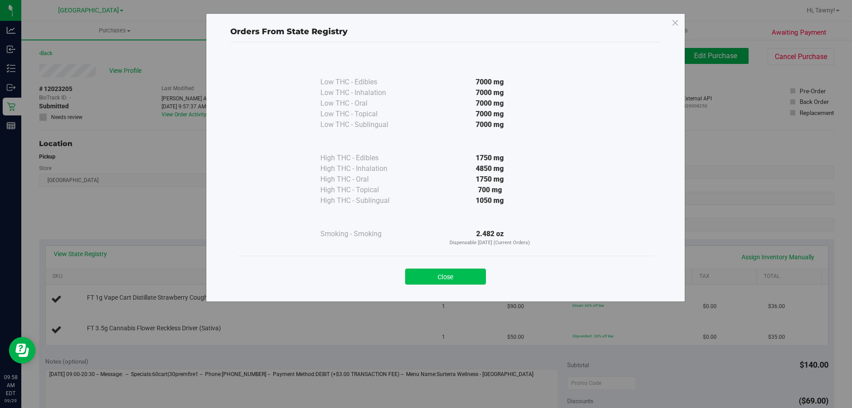
click at [440, 273] on button "Close" at bounding box center [445, 277] width 81 height 16
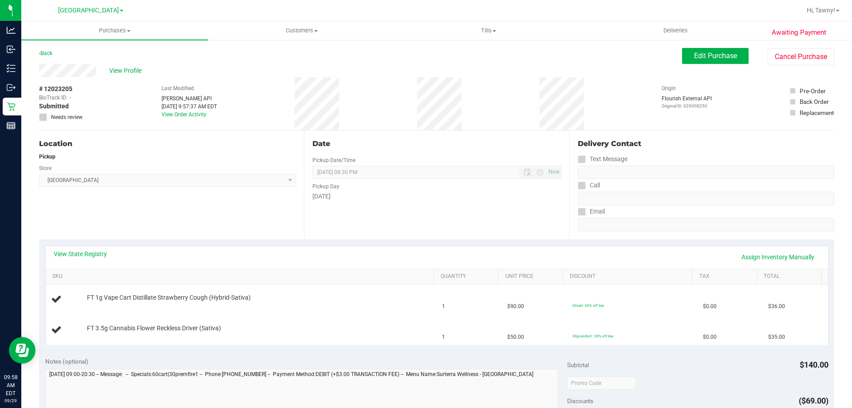
click at [189, 225] on div "Location Pickup Store North Palm Beach WC Select Store Bonita Springs WC Boynto…" at bounding box center [171, 185] width 265 height 109
click at [189, 222] on div "Location Pickup Store North Palm Beach WC Select Store Bonita Springs WC Boynto…" at bounding box center [171, 185] width 265 height 109
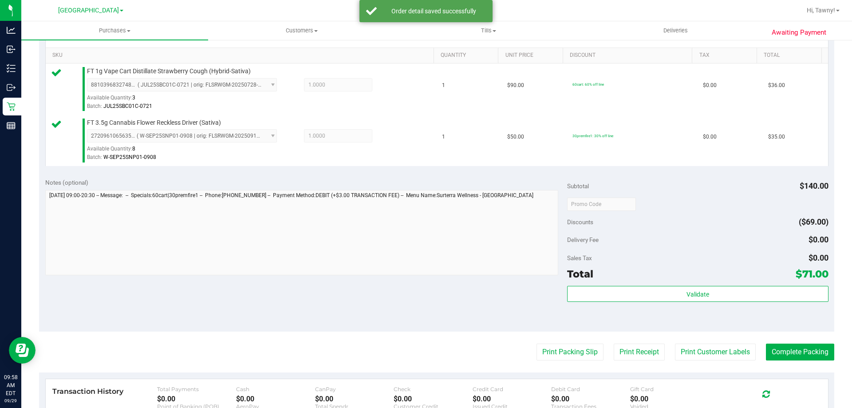
scroll to position [311, 0]
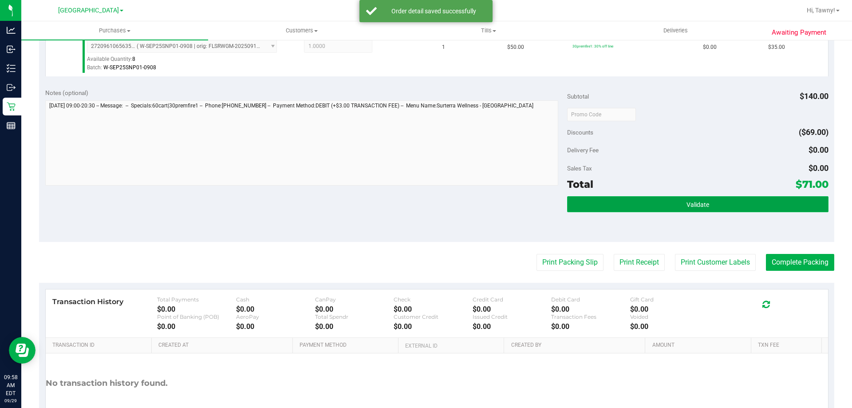
click at [686, 210] on button "Validate" at bounding box center [697, 204] width 261 height 16
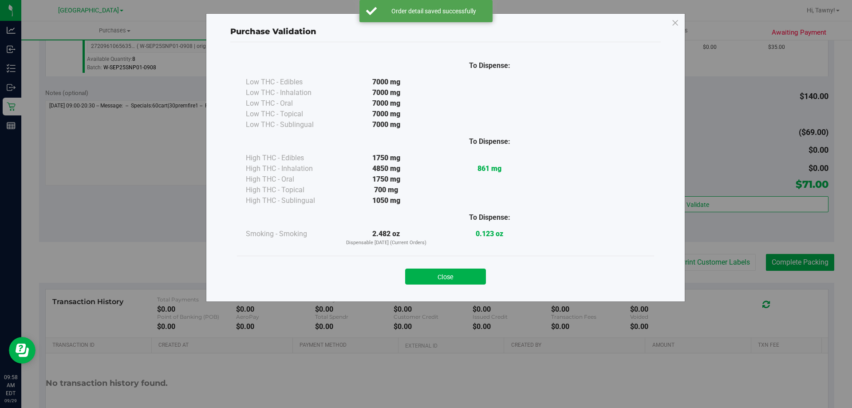
click at [475, 286] on div "Close" at bounding box center [445, 274] width 417 height 36
click at [476, 278] on button "Close" at bounding box center [445, 277] width 81 height 16
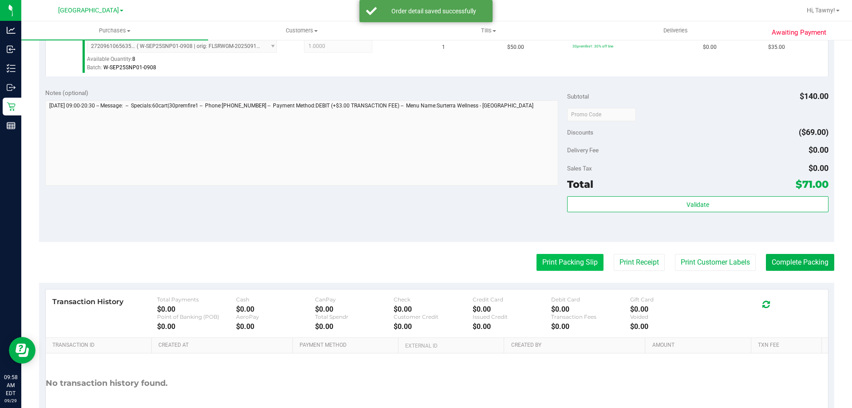
click at [555, 263] on button "Print Packing Slip" at bounding box center [570, 262] width 67 height 17
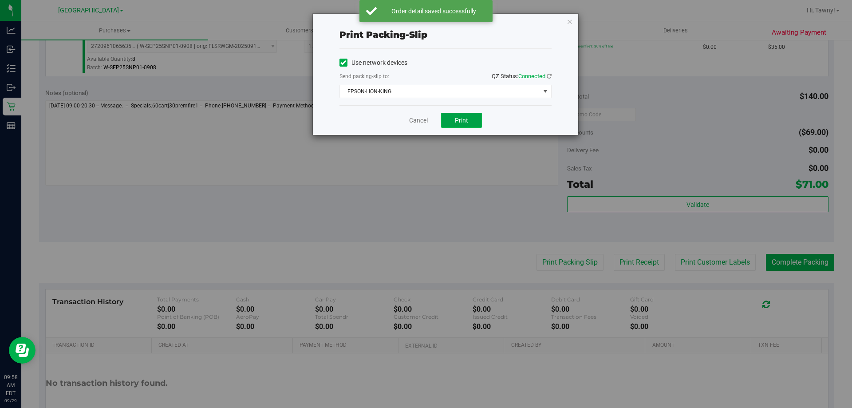
click at [465, 121] on span "Print" at bounding box center [461, 120] width 13 height 7
click at [571, 22] on icon "button" at bounding box center [570, 21] width 6 height 11
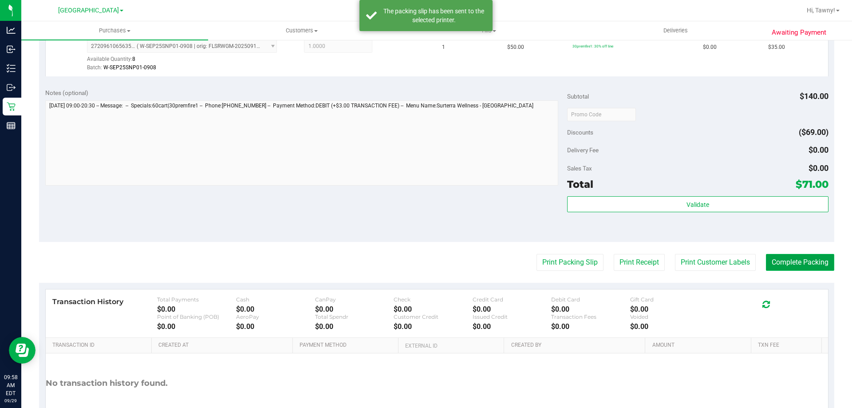
click at [775, 259] on button "Complete Packing" at bounding box center [800, 262] width 68 height 17
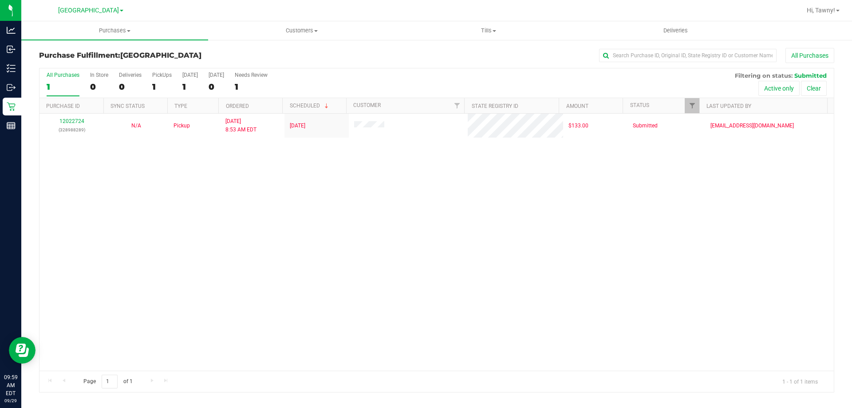
click at [226, 240] on div "12022724 (328988289) N/A Pickup 9/29/2025 8:53 AM EDT 9/29/2025 $133.00 Submitt…" at bounding box center [437, 242] width 795 height 257
drag, startPoint x: 111, startPoint y: 231, endPoint x: 127, endPoint y: 180, distance: 52.9
click at [111, 231] on div "12022724 (328988289) N/A Pickup 9/29/2025 8:53 AM EDT 9/29/2025 $133.00 Submitt…" at bounding box center [437, 242] width 795 height 257
click at [458, 210] on div "12022724 (328988289) N/A Pickup 9/29/2025 8:53 AM EDT 9/29/2025 $133.00 Submitt…" at bounding box center [437, 242] width 795 height 257
drag, startPoint x: 269, startPoint y: 217, endPoint x: 243, endPoint y: 210, distance: 26.2
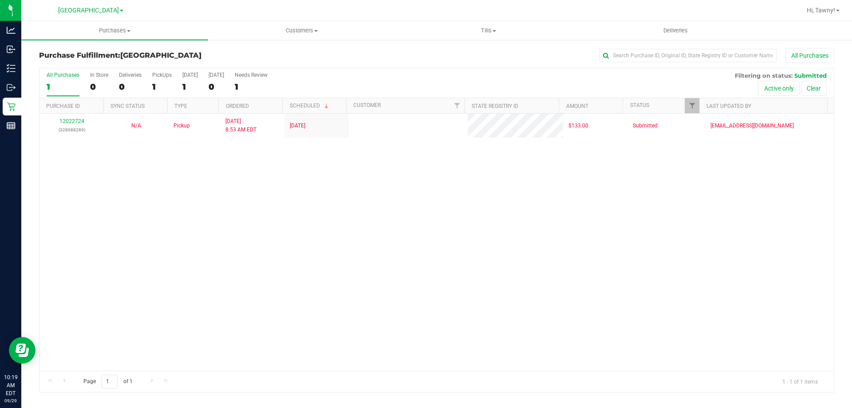
click at [268, 217] on div "12022724 (328988289) N/A Pickup 9/29/2025 8:53 AM EDT 9/29/2025 $133.00 Submitt…" at bounding box center [437, 242] width 795 height 257
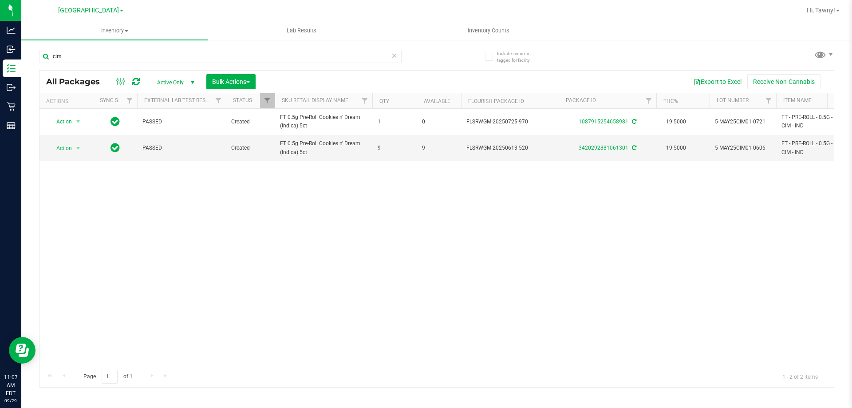
click at [230, 177] on div "Action Action Adjust qty Create package Edit attributes Global inventory Locate…" at bounding box center [437, 237] width 795 height 257
click at [133, 51] on input "cim" at bounding box center [220, 56] width 363 height 13
type input "bez"
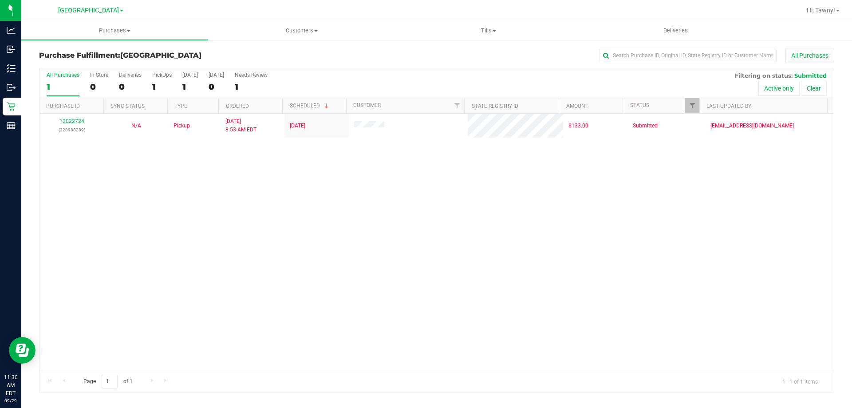
click at [234, 187] on div "12022724 (328988289) N/A Pickup [DATE] 8:53 AM EDT 9/29/2025 $133.00 Submitted …" at bounding box center [437, 242] width 795 height 257
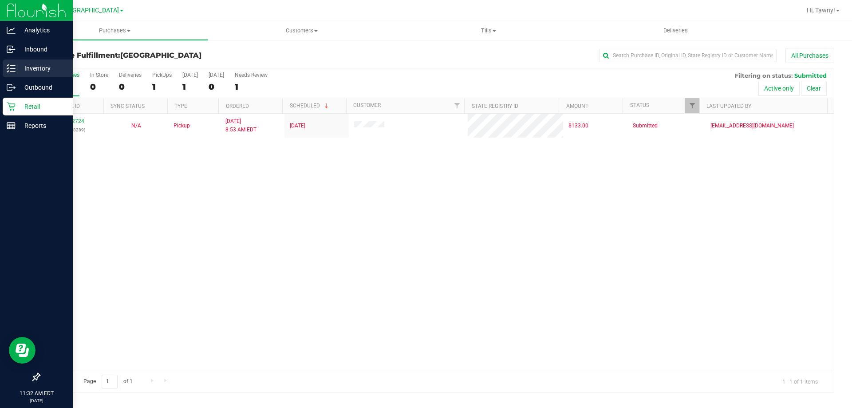
click at [3, 63] on div "Inventory" at bounding box center [38, 68] width 70 height 18
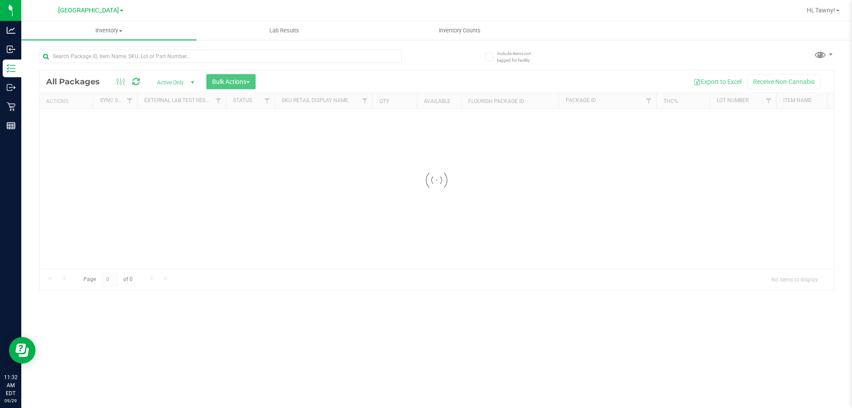
click at [135, 44] on div at bounding box center [238, 56] width 398 height 28
click at [137, 52] on input "text" at bounding box center [220, 56] width 363 height 13
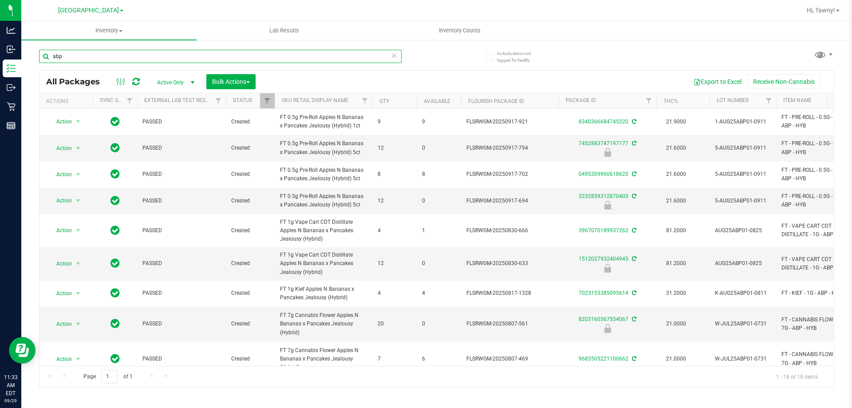
click at [130, 54] on input "abp" at bounding box center [220, 56] width 363 height 13
type input "arz"
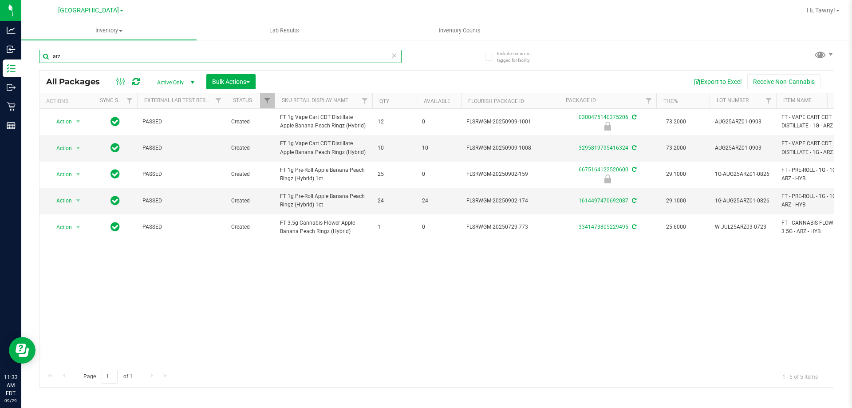
click at [129, 54] on input "arz" at bounding box center [220, 56] width 363 height 13
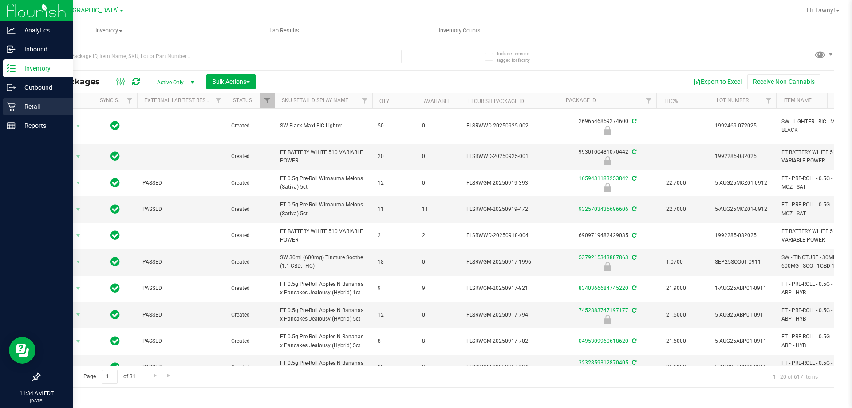
click at [38, 101] on div "Retail" at bounding box center [38, 107] width 70 height 18
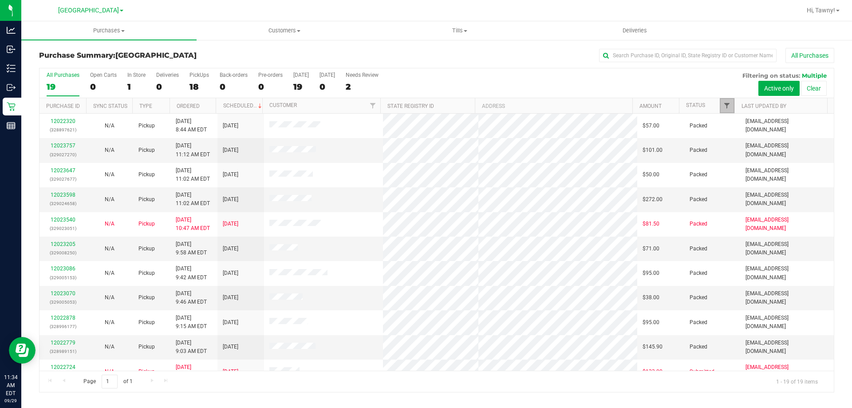
click at [731, 107] on span "Filter" at bounding box center [727, 105] width 7 height 7
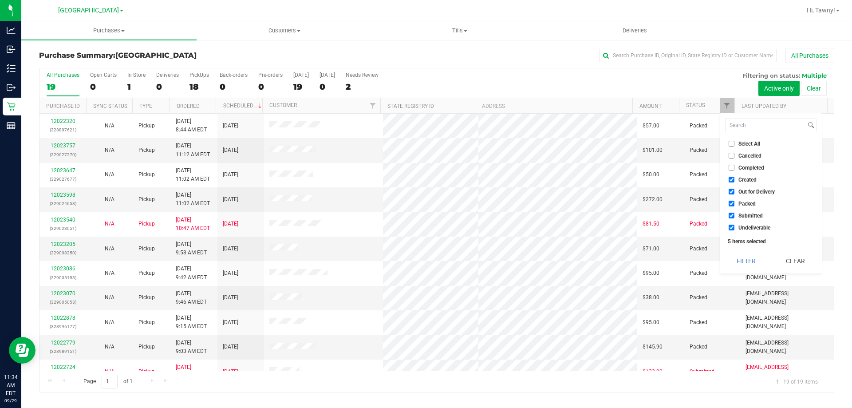
click at [738, 181] on label "Created" at bounding box center [743, 180] width 28 height 6
click at [735, 181] on input "Created" at bounding box center [732, 180] width 6 height 6
checkbox input "false"
click at [738, 189] on label "Out for Delivery" at bounding box center [752, 192] width 46 height 6
click at [735, 189] on input "Out for Delivery" at bounding box center [732, 192] width 6 height 6
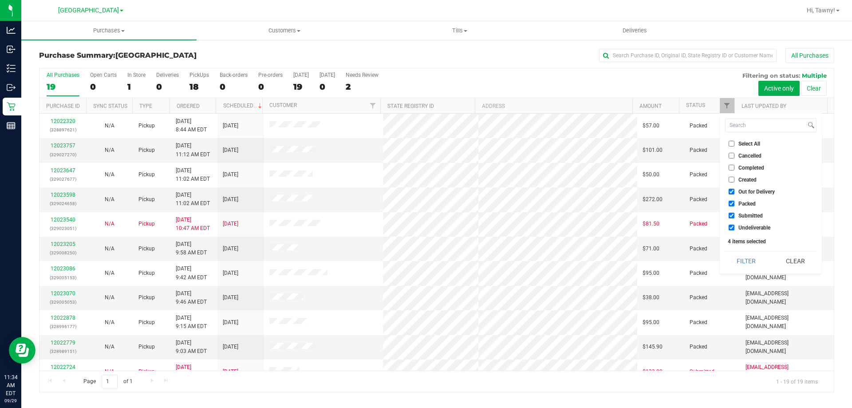
checkbox input "false"
click at [738, 204] on label "Packed" at bounding box center [742, 204] width 27 height 6
click at [735, 204] on input "Packed" at bounding box center [732, 204] width 6 height 6
checkbox input "false"
click at [742, 230] on span "Undeliverable" at bounding box center [755, 227] width 32 height 5
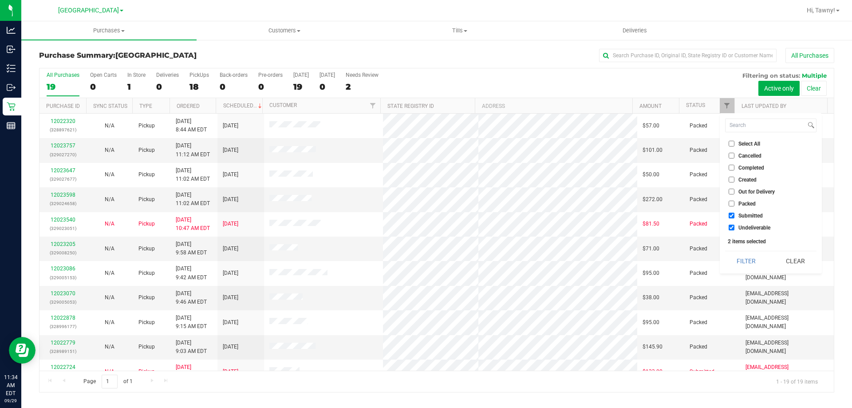
click at [735, 230] on input "Undeliverable" at bounding box center [732, 228] width 6 height 6
checkbox input "false"
click at [742, 255] on button "Filter" at bounding box center [746, 261] width 43 height 20
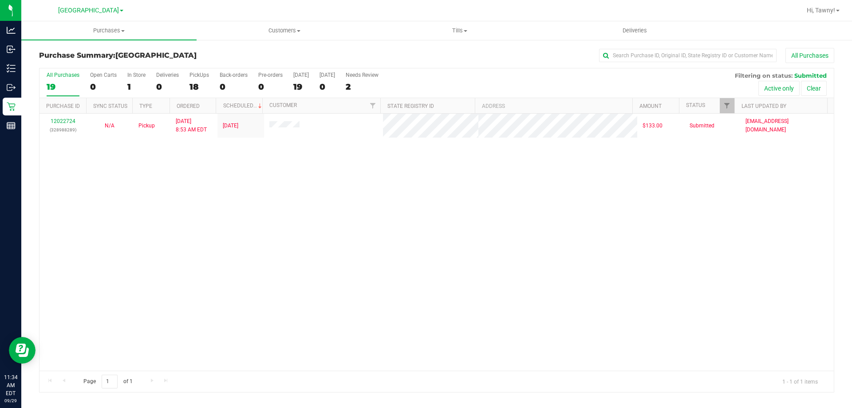
drag, startPoint x: 269, startPoint y: 194, endPoint x: 270, endPoint y: 181, distance: 13.4
click at [270, 194] on div "12022724 (328988289) N/A Pickup 9/29/2025 8:53 AM EDT 9/29/2025 $133.00 Submitt…" at bounding box center [437, 242] width 795 height 257
click at [340, 193] on div "12022724 (328988289) N/A Pickup 9/29/2025 8:53 AM EDT 9/29/2025 $133.00 Submitt…" at bounding box center [437, 242] width 795 height 257
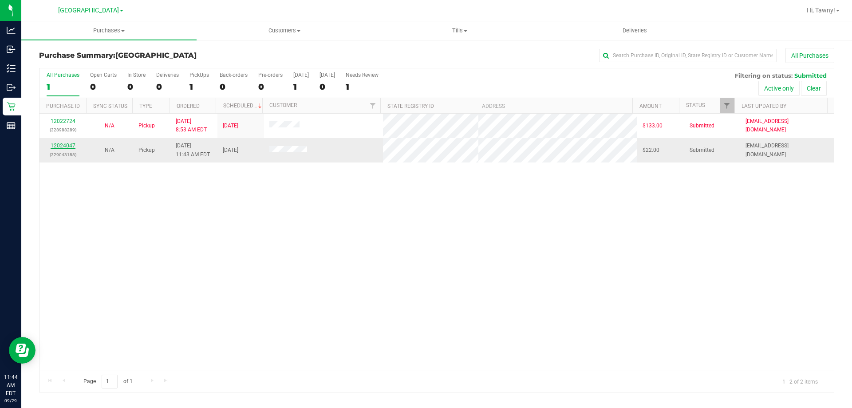
click at [65, 144] on link "12024047" at bounding box center [63, 146] width 25 height 6
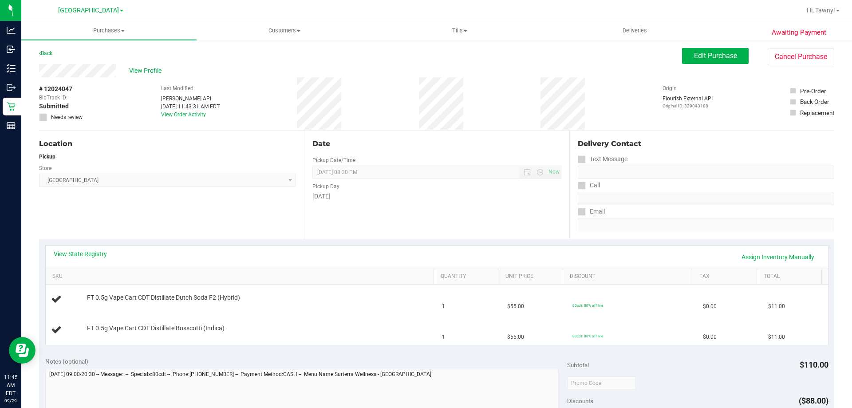
click at [89, 247] on div "View State Registry Assign Inventory Manually" at bounding box center [437, 257] width 783 height 23
click at [88, 252] on link "View State Registry" at bounding box center [80, 254] width 53 height 9
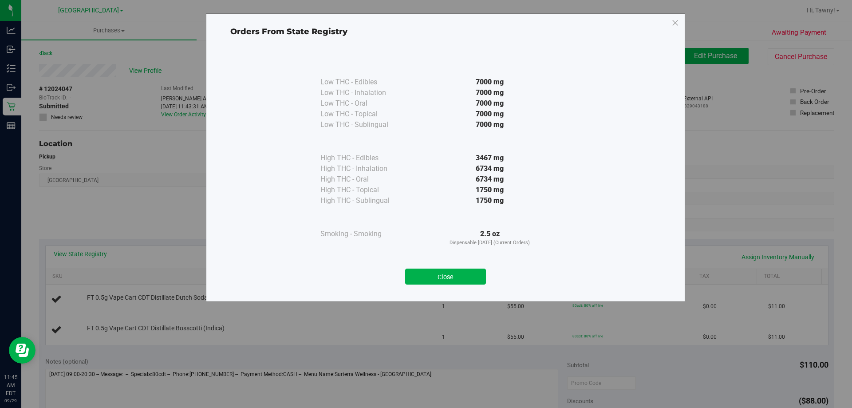
click at [470, 286] on div "Close" at bounding box center [445, 274] width 417 height 36
click at [432, 271] on button "Close" at bounding box center [445, 277] width 81 height 16
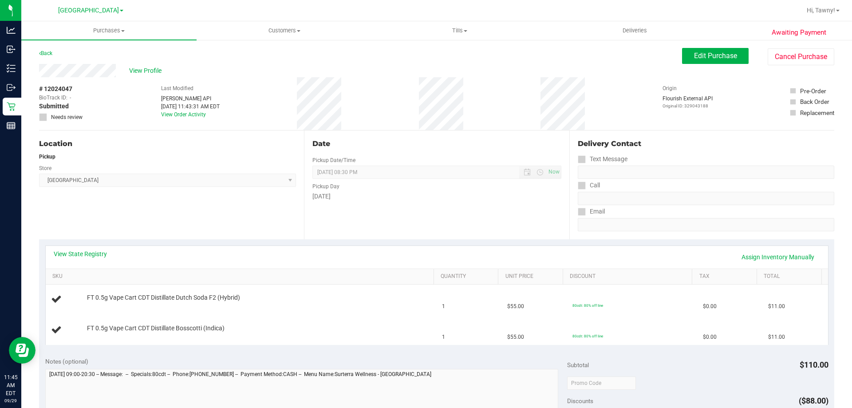
click at [197, 224] on div "Location Pickup Store North Palm Beach WC Select Store Bonita Springs WC Boynto…" at bounding box center [171, 185] width 265 height 109
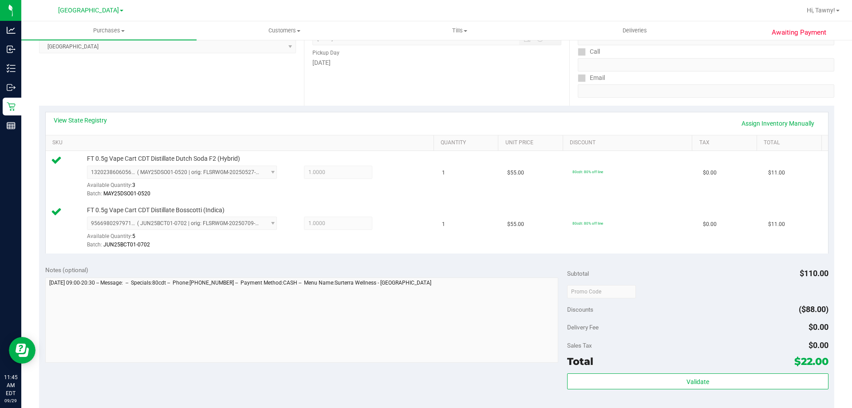
scroll to position [178, 0]
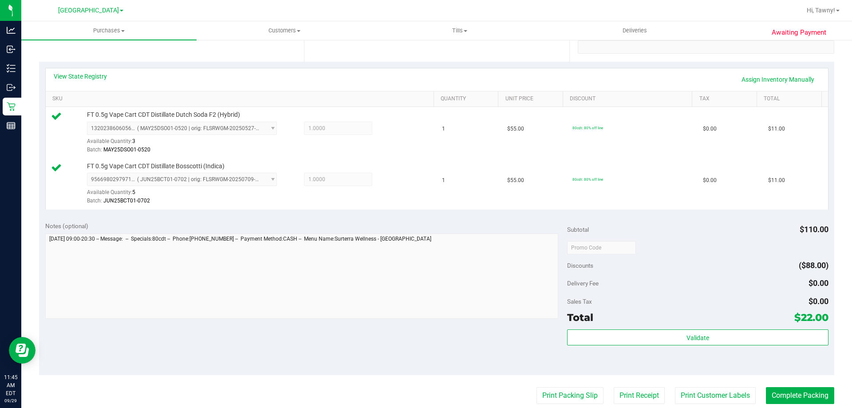
click at [669, 349] on div "Validate" at bounding box center [697, 349] width 261 height 40
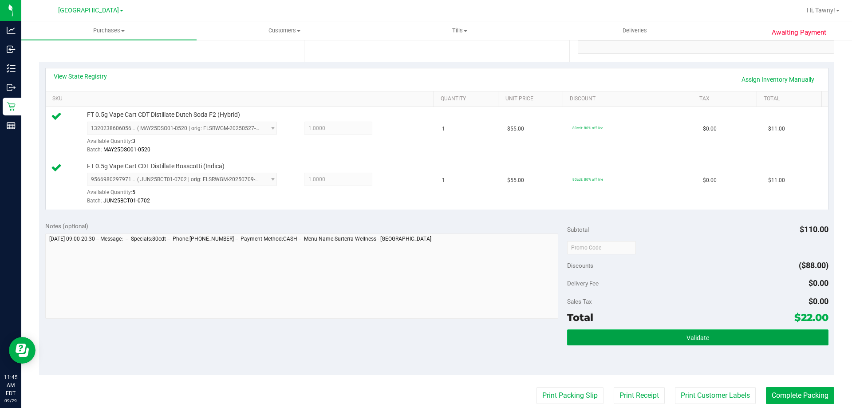
click at [666, 341] on button "Validate" at bounding box center [697, 337] width 261 height 16
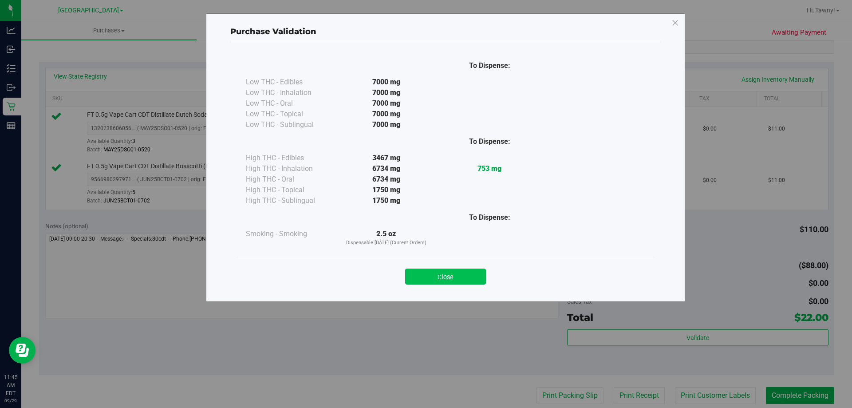
click at [445, 280] on button "Close" at bounding box center [445, 277] width 81 height 16
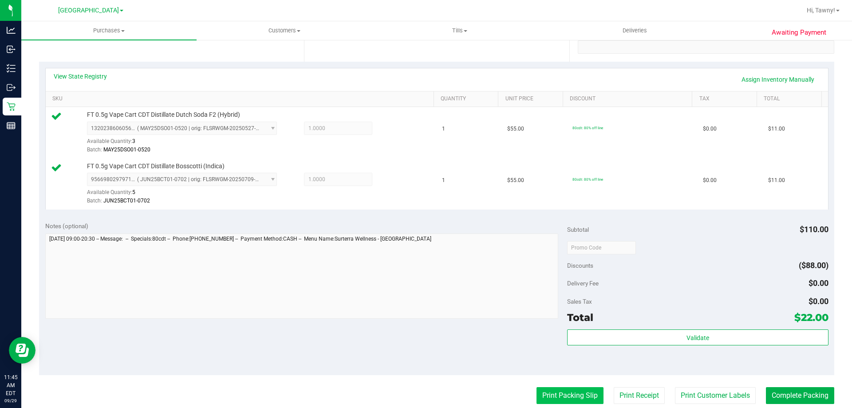
click at [565, 404] on button "Print Packing Slip" at bounding box center [570, 395] width 67 height 17
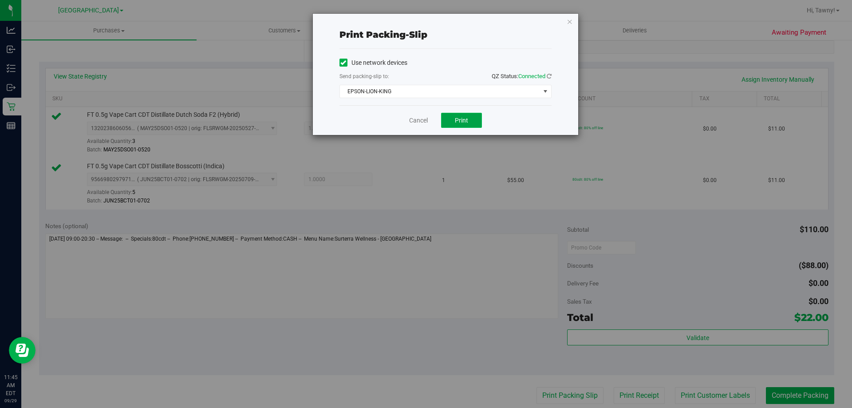
click at [457, 122] on span "Print" at bounding box center [461, 120] width 13 height 7
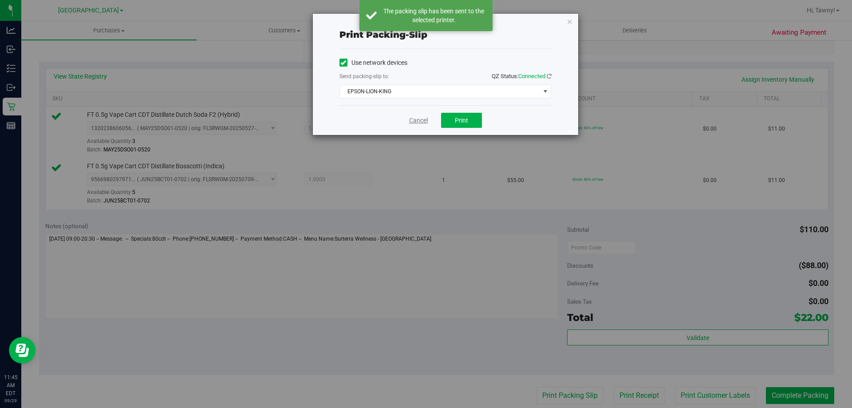
click at [424, 118] on link "Cancel" at bounding box center [418, 120] width 19 height 9
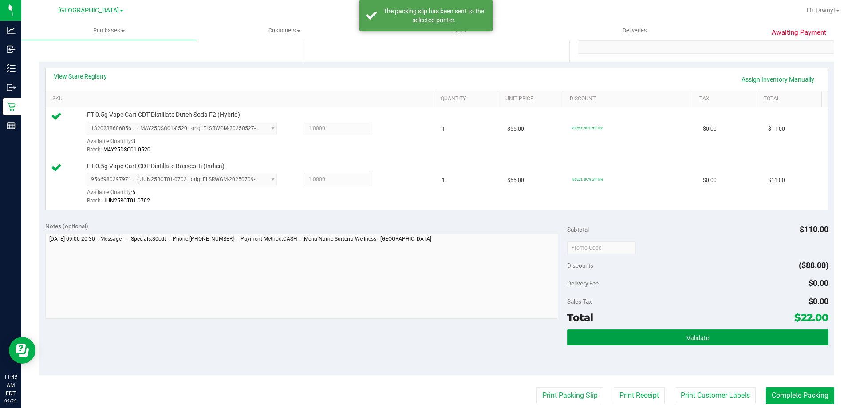
click at [690, 337] on span "Validate" at bounding box center [698, 337] width 23 height 7
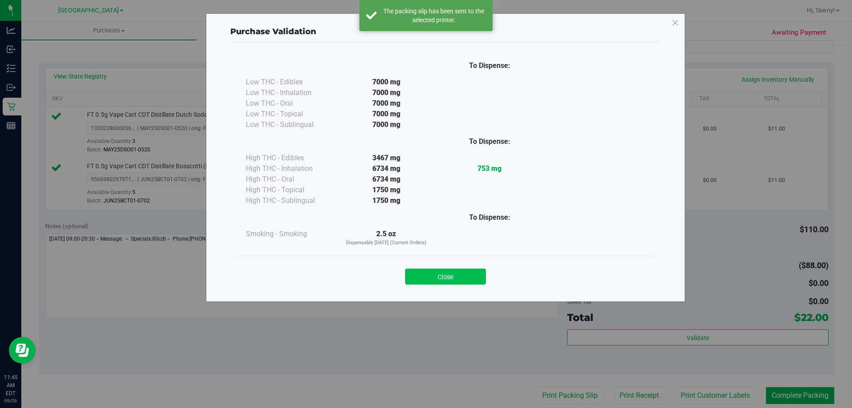
click at [425, 271] on button "Close" at bounding box center [445, 277] width 81 height 16
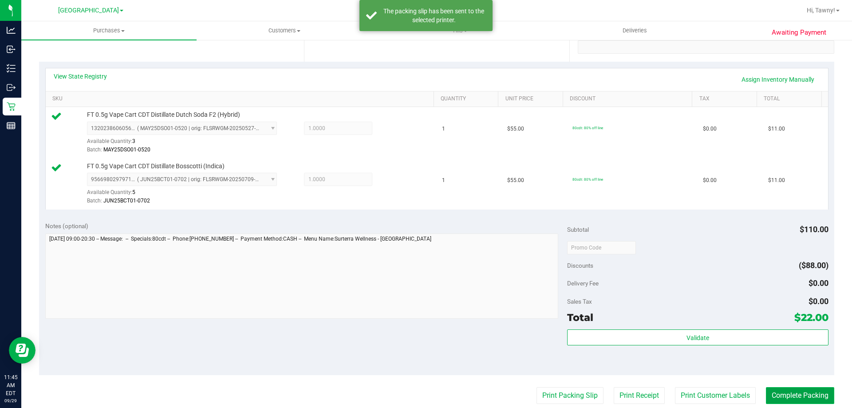
click at [789, 396] on button "Complete Packing" at bounding box center [800, 395] width 68 height 17
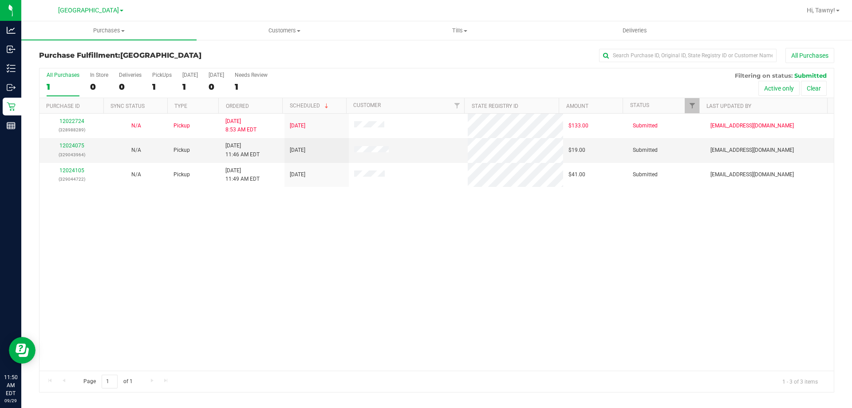
click at [236, 220] on div "12022724 (328988289) N/A Pickup 9/29/2025 8:53 AM EDT 9/29/2025 $133.00 Submitt…" at bounding box center [437, 242] width 795 height 257
click at [62, 143] on link "12024075" at bounding box center [71, 146] width 25 height 6
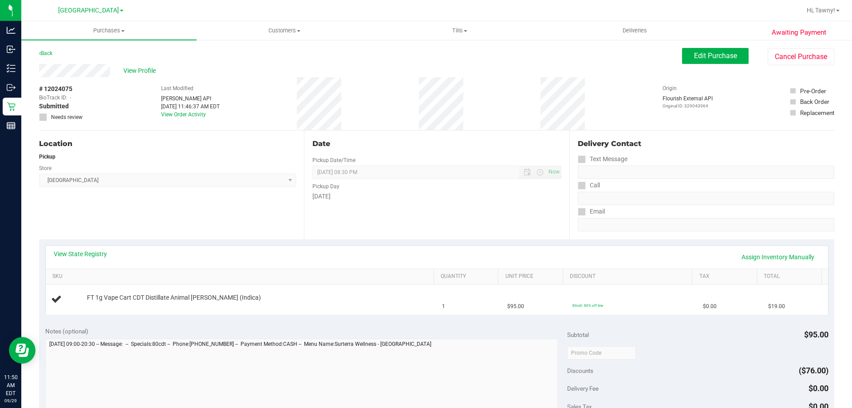
click at [96, 258] on div "View State Registry Assign Inventory Manually" at bounding box center [437, 257] width 767 height 15
click at [102, 258] on div "View State Registry Assign Inventory Manually" at bounding box center [437, 257] width 767 height 15
click at [100, 254] on link "View State Registry" at bounding box center [80, 254] width 53 height 9
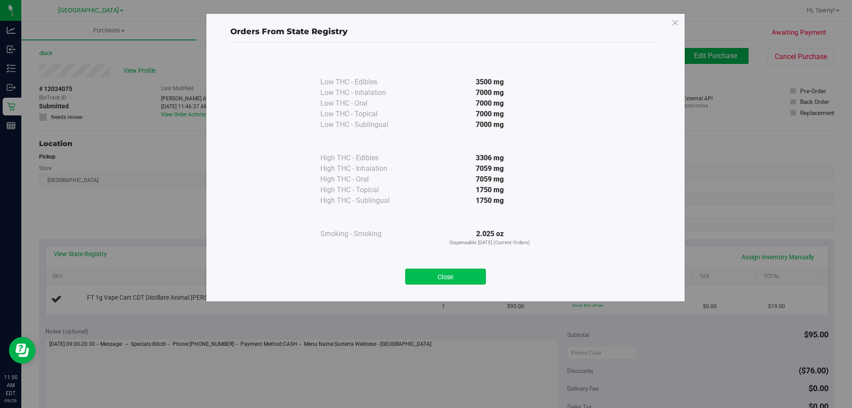
click at [476, 272] on button "Close" at bounding box center [445, 277] width 81 height 16
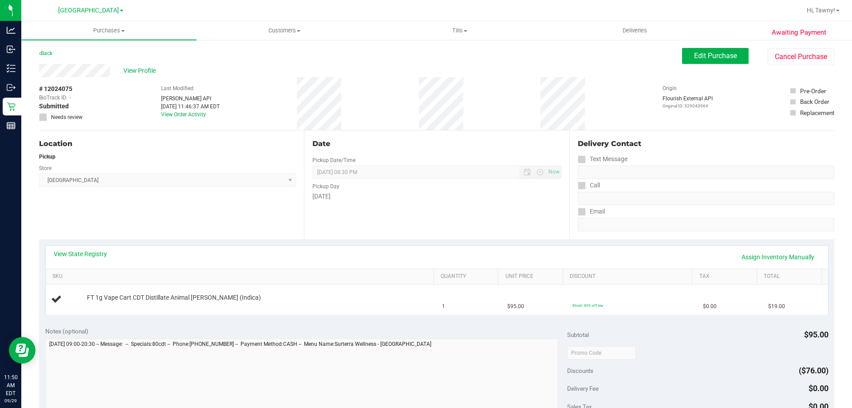
click at [539, 215] on div "Date Pickup Date/Time 09/29/2025 Now 09/29/2025 08:30 PM Now Pickup Day Monday" at bounding box center [436, 185] width 265 height 109
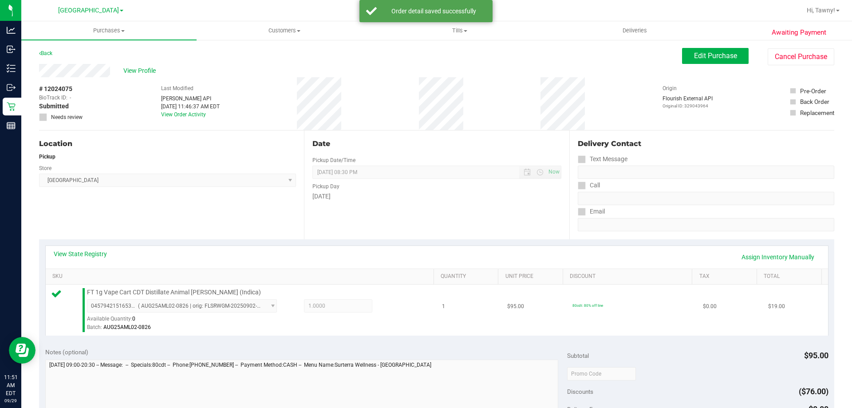
click at [198, 292] on span "FT 1g Vape Cart CDT Distillate Animal [PERSON_NAME] (Indica)" at bounding box center [174, 292] width 174 height 8
copy span "Larry"
click at [196, 290] on span "FT 1g Vape Cart CDT Distillate Animal [PERSON_NAME] (Indica)" at bounding box center [174, 292] width 174 height 8
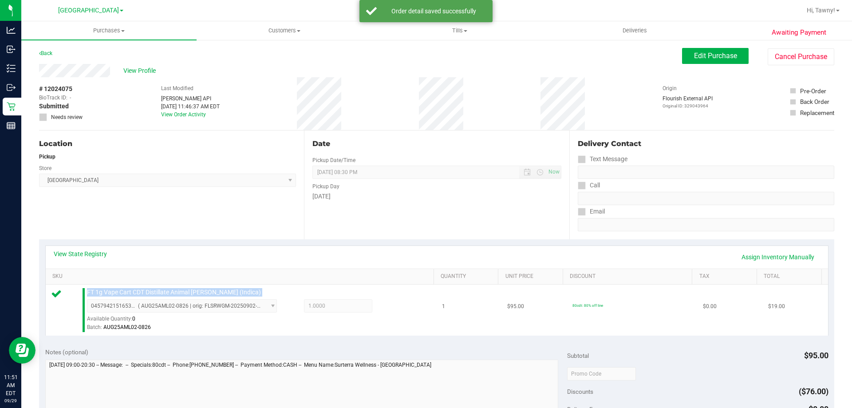
click at [196, 290] on span "FT 1g Vape Cart CDT Distillate Animal [PERSON_NAME] (Indica)" at bounding box center [174, 292] width 174 height 8
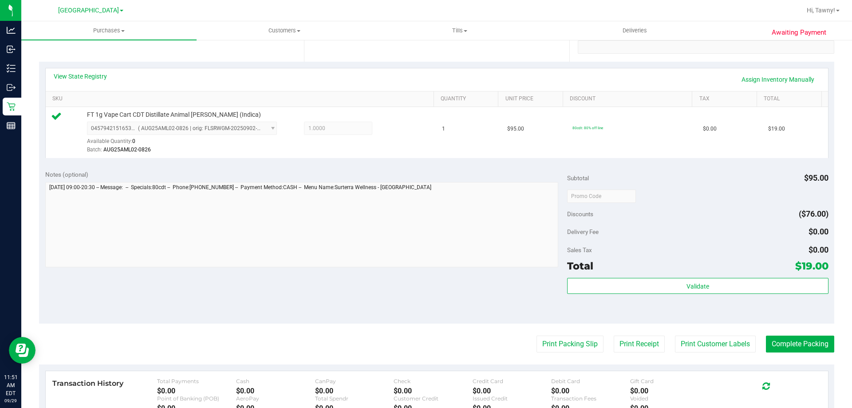
click at [677, 234] on div "Delivery Fee $0.00" at bounding box center [697, 232] width 261 height 16
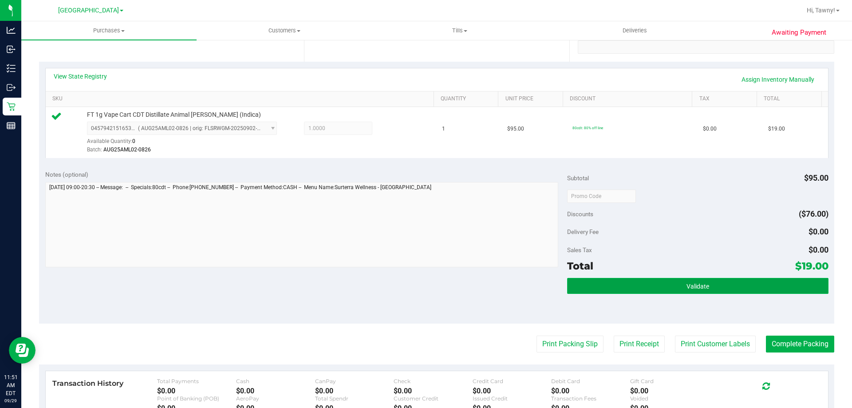
click at [674, 278] on button "Validate" at bounding box center [697, 286] width 261 height 16
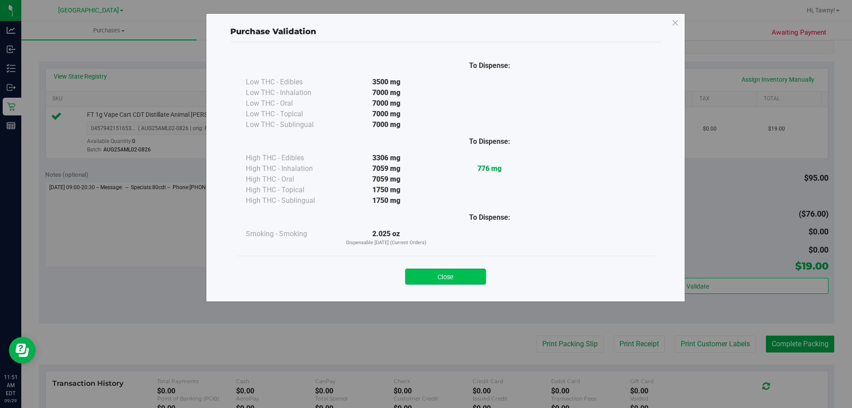
click at [429, 272] on button "Close" at bounding box center [445, 277] width 81 height 16
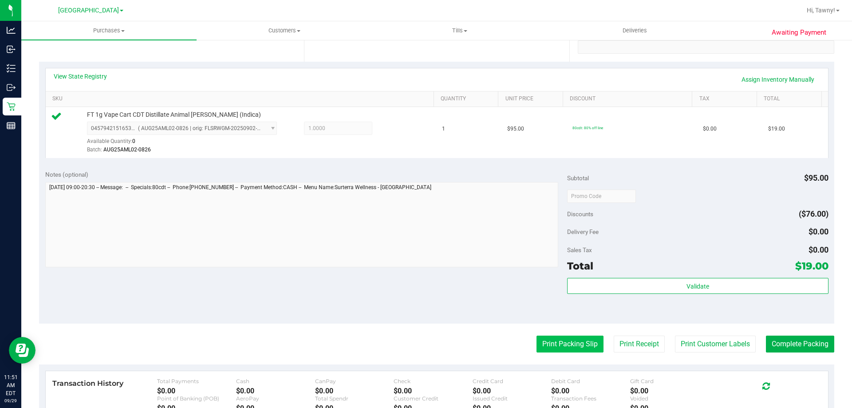
click at [560, 345] on button "Print Packing Slip" at bounding box center [570, 344] width 67 height 17
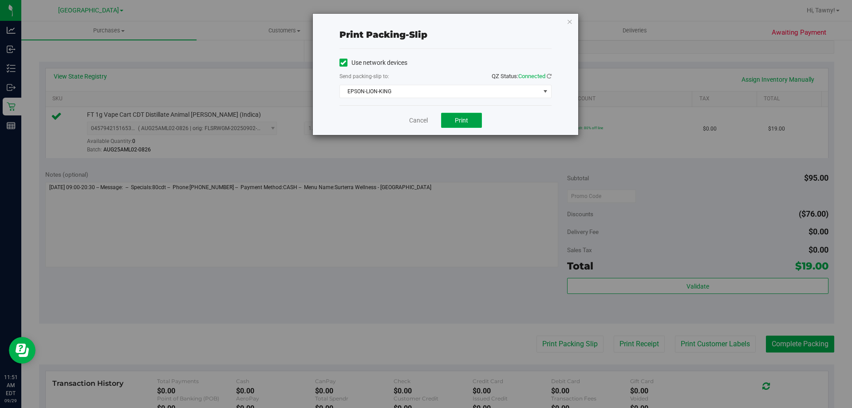
click at [461, 121] on span "Print" at bounding box center [461, 120] width 13 height 7
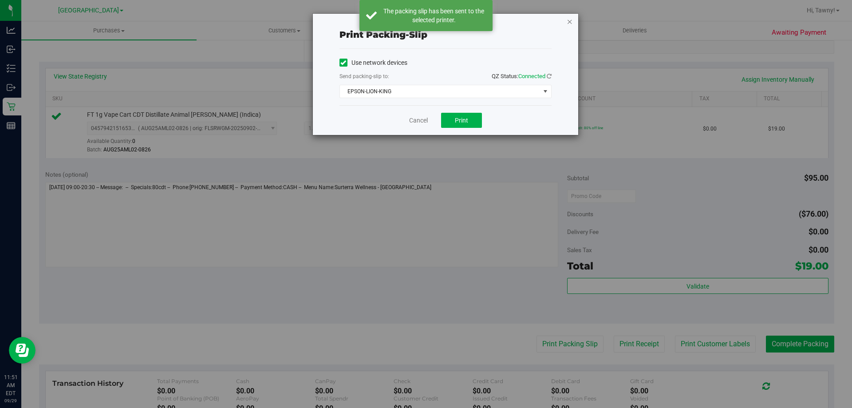
click at [570, 19] on icon "button" at bounding box center [570, 21] width 6 height 11
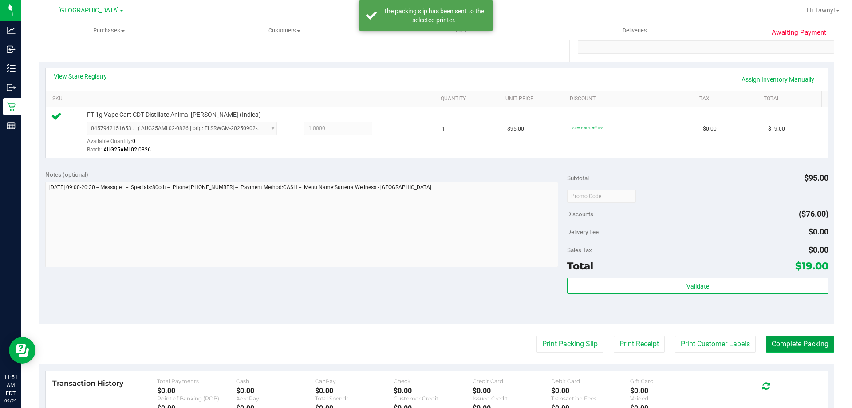
click at [785, 341] on button "Complete Packing" at bounding box center [800, 344] width 68 height 17
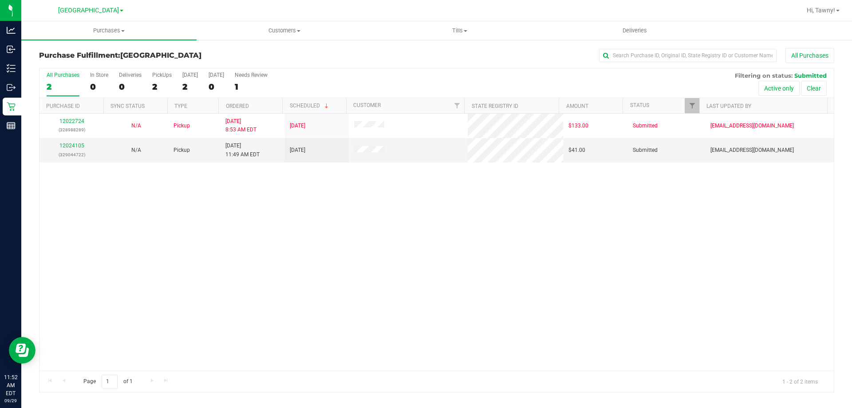
click at [203, 195] on div "12022724 (328988289) N/A Pickup 9/29/2025 8:53 AM EDT 9/29/2025 $133.00 Submitt…" at bounding box center [437, 242] width 795 height 257
click at [67, 144] on link "12024105" at bounding box center [71, 146] width 25 height 6
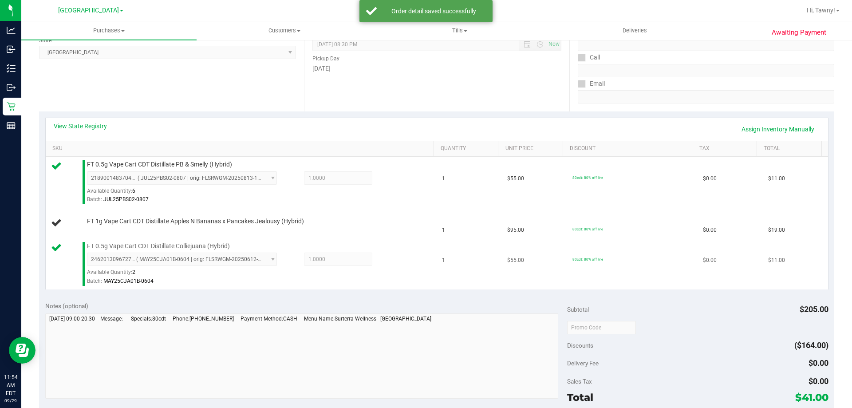
scroll to position [133, 0]
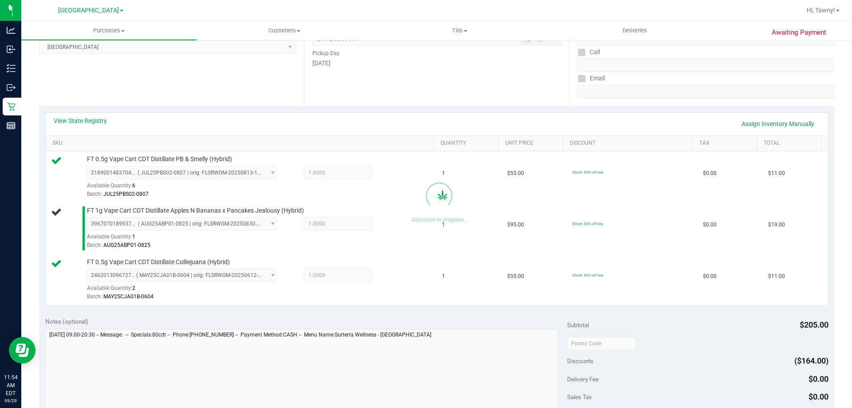
click at [228, 217] on span "3967070189937262 ( AUG25ABP01-0825 | orig: FLSRWGM-20250830-666 ) 3967070189937…" at bounding box center [182, 223] width 190 height 13
click at [235, 211] on span "FT 1g Vape Cart CDT Distillate Apples N Bananas x Pancakes Jealousy (Hybrid)" at bounding box center [195, 210] width 217 height 8
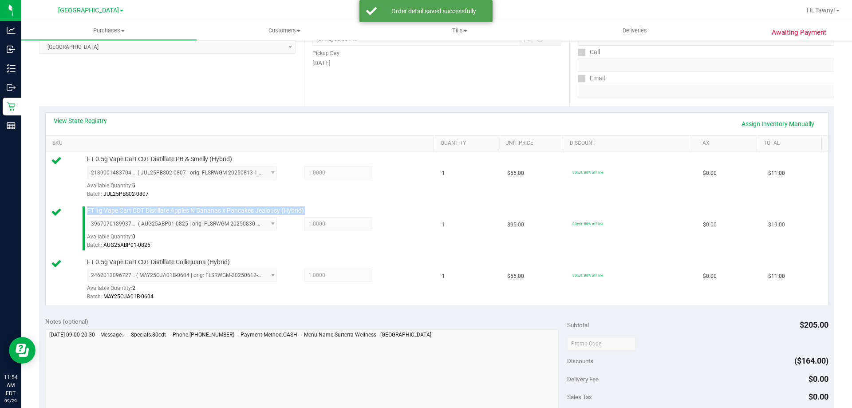
click at [235, 211] on span "FT 1g Vape Cart CDT Distillate Apples N Bananas x Pancakes Jealousy (Hybrid)" at bounding box center [195, 210] width 217 height 8
copy div "FT 1g Vape Cart CDT Distillate Apples N Bananas x Pancakes Jealousy (Hybrid)"
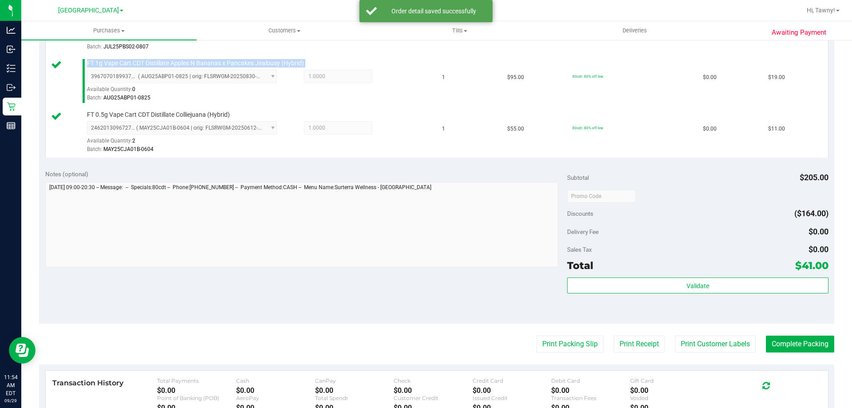
scroll to position [355, 0]
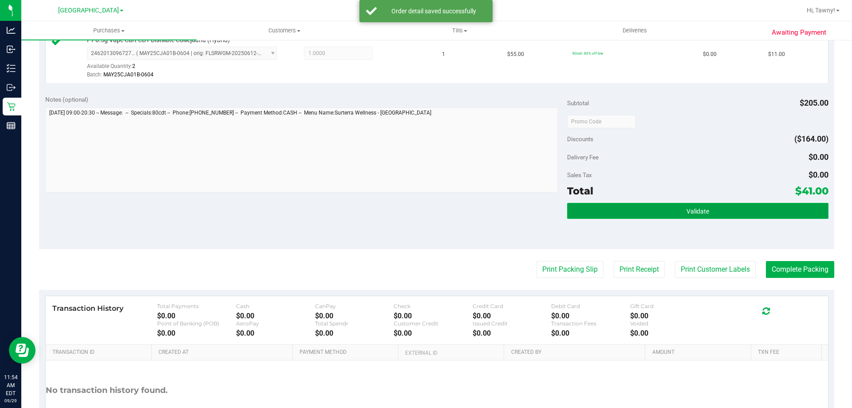
click at [705, 212] on button "Validate" at bounding box center [697, 211] width 261 height 16
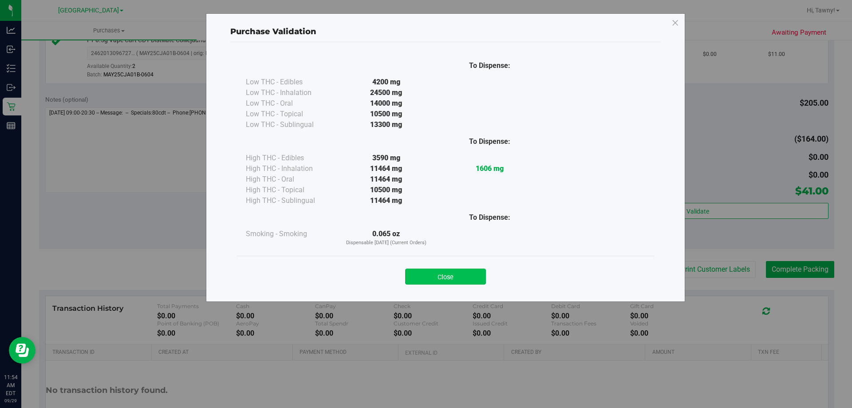
click at [468, 274] on button "Close" at bounding box center [445, 277] width 81 height 16
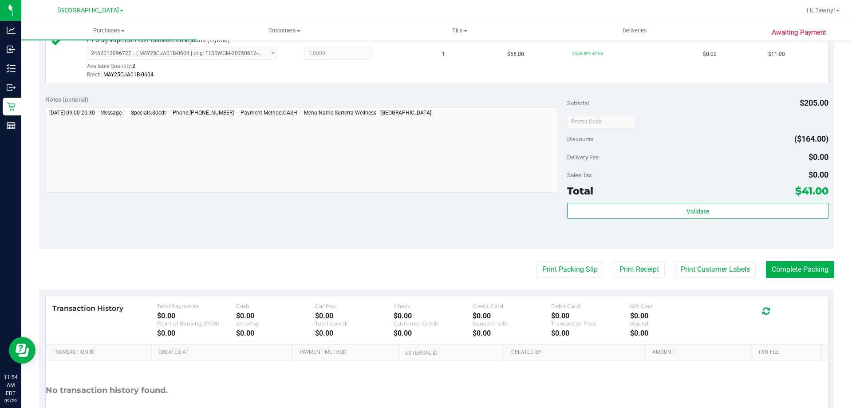
click at [562, 259] on purchase-details "Back Edit Purchase Cancel Purchase View Profile # 12024105 BioTrack ID: - Submi…" at bounding box center [437, 74] width 796 height 763
click at [550, 265] on button "Print Packing Slip" at bounding box center [570, 269] width 67 height 17
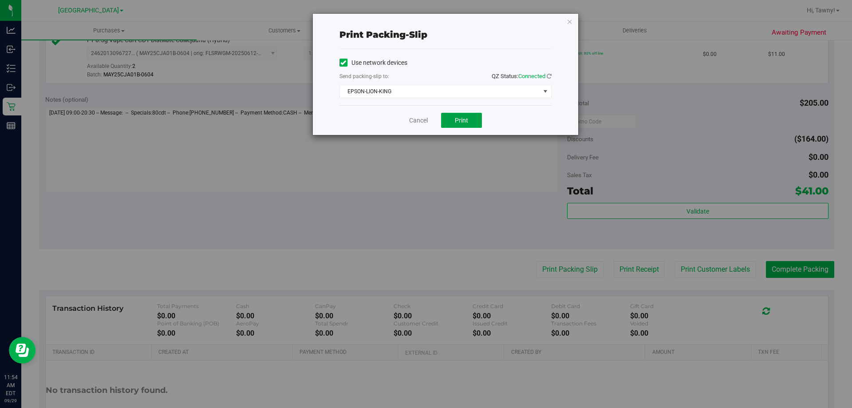
drag, startPoint x: 455, startPoint y: 115, endPoint x: 523, endPoint y: 120, distance: 68.5
click at [456, 115] on button "Print" at bounding box center [461, 120] width 41 height 15
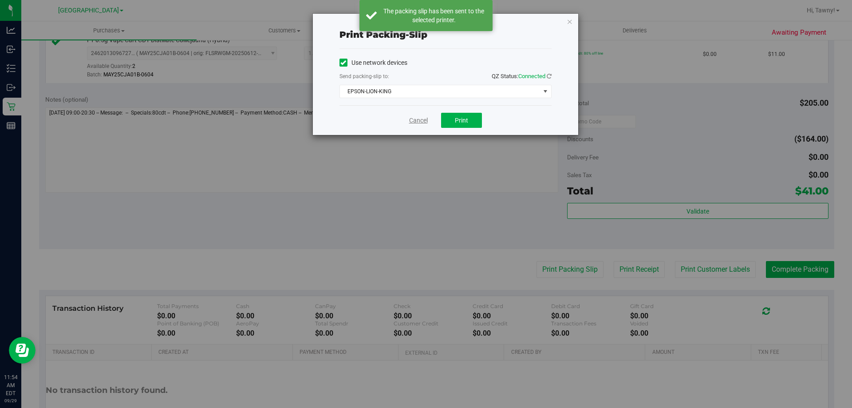
click at [419, 119] on link "Cancel" at bounding box center [418, 120] width 19 height 9
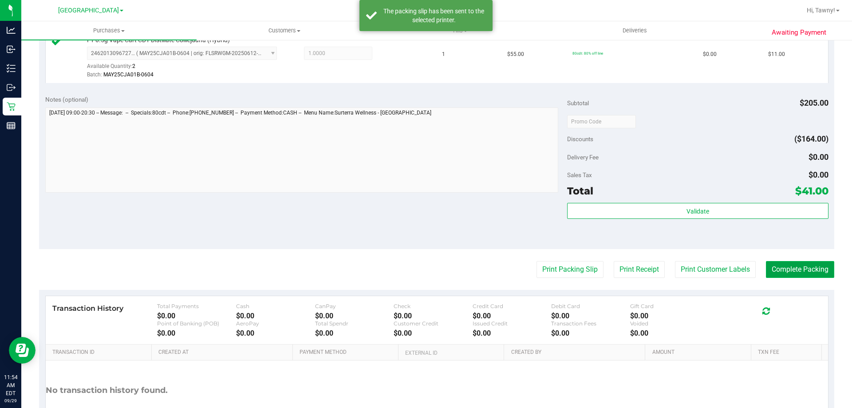
click at [791, 271] on button "Complete Packing" at bounding box center [800, 269] width 68 height 17
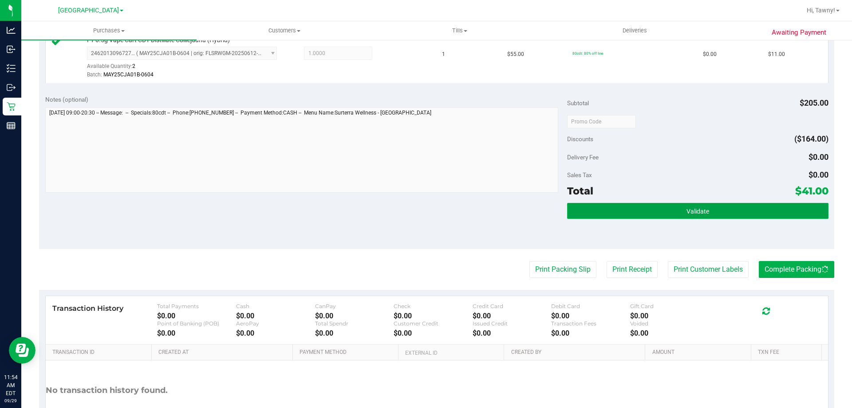
click at [767, 208] on button "Validate" at bounding box center [697, 211] width 261 height 16
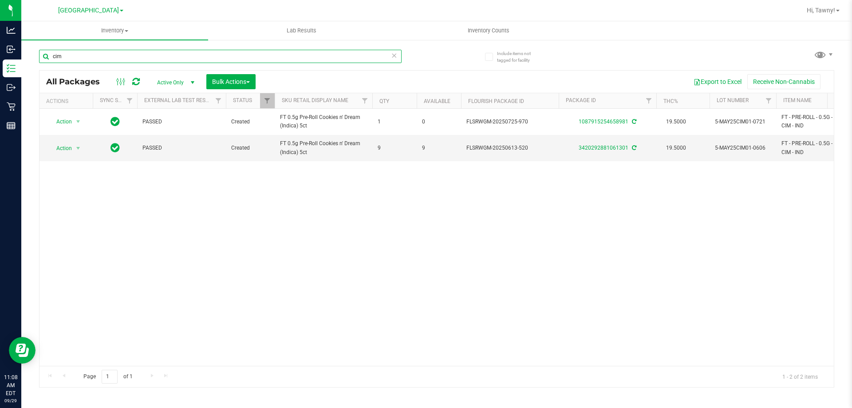
click at [115, 59] on input "cim" at bounding box center [220, 56] width 363 height 13
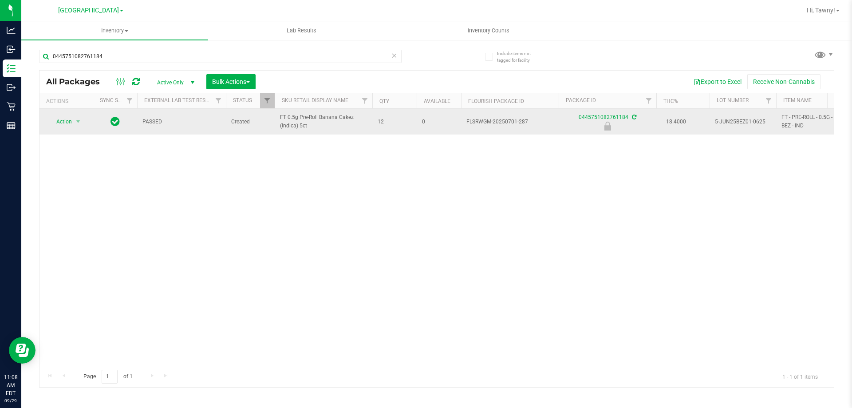
click at [304, 121] on span "FT 0.5g Pre-Roll Banana Cakez (Indica) 5ct" at bounding box center [323, 121] width 87 height 17
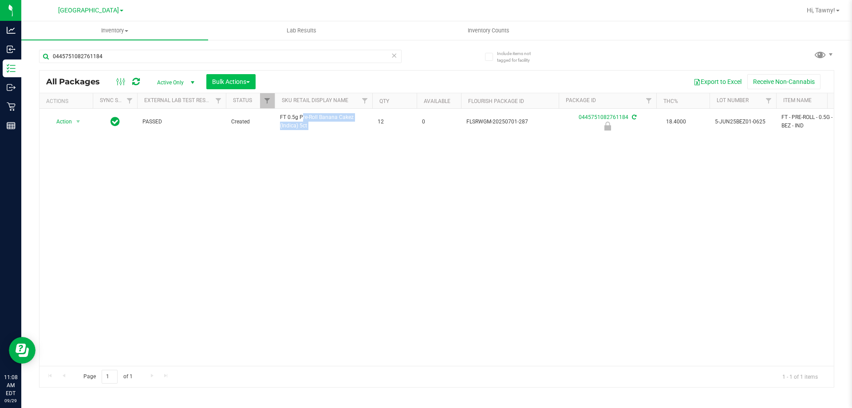
copy tr "FT 0.5g Pre-Roll Banana Cakez (Indica) 5ct"
click at [252, 57] on input "0445751082761184" at bounding box center [220, 56] width 363 height 13
paste input "FT 0.5g Pre-Roll Banana Cakez (Indica) 5ct"
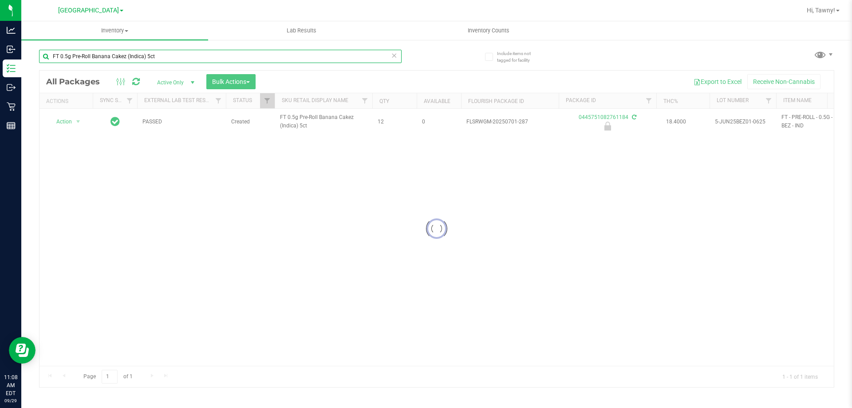
type input "FT 0.5g Pre-Roll Banana Cakez (Indica) 5ct"
click at [72, 120] on div at bounding box center [437, 229] width 795 height 317
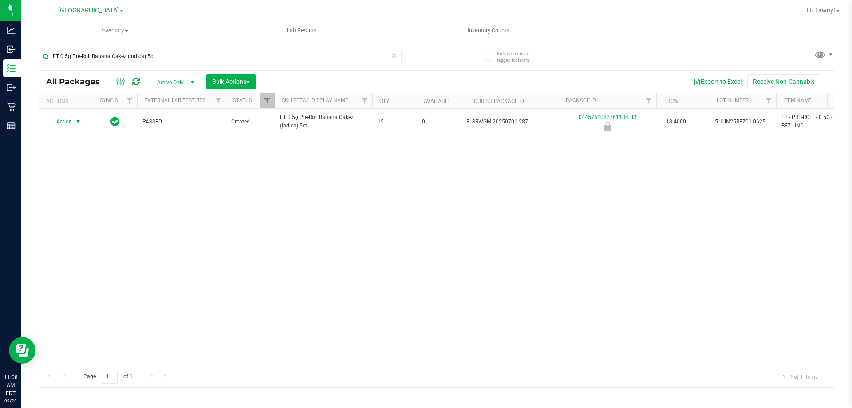
click at [73, 123] on span "select" at bounding box center [78, 121] width 11 height 12
click at [80, 221] on li "Unlock package" at bounding box center [77, 227] width 57 height 13
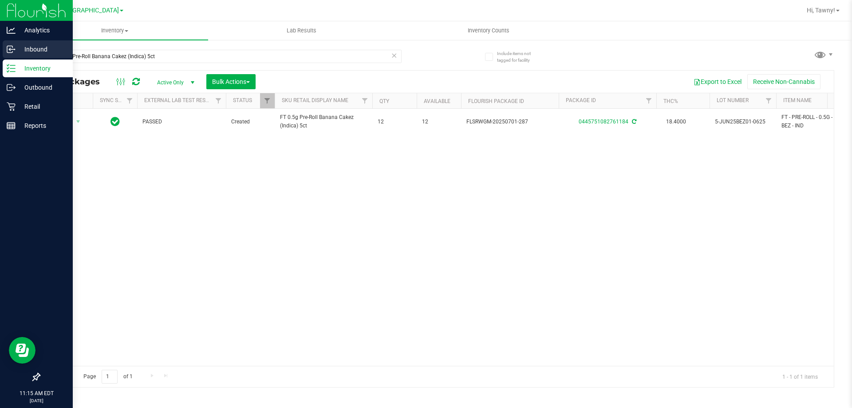
click at [10, 44] on div "Inbound" at bounding box center [38, 49] width 70 height 18
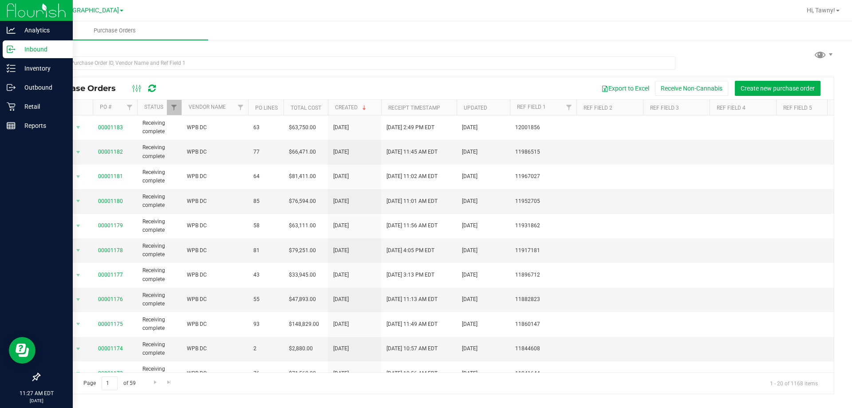
click at [24, 51] on p "Inbound" at bounding box center [42, 49] width 53 height 11
click at [6, 65] on div "Inventory" at bounding box center [38, 68] width 70 height 18
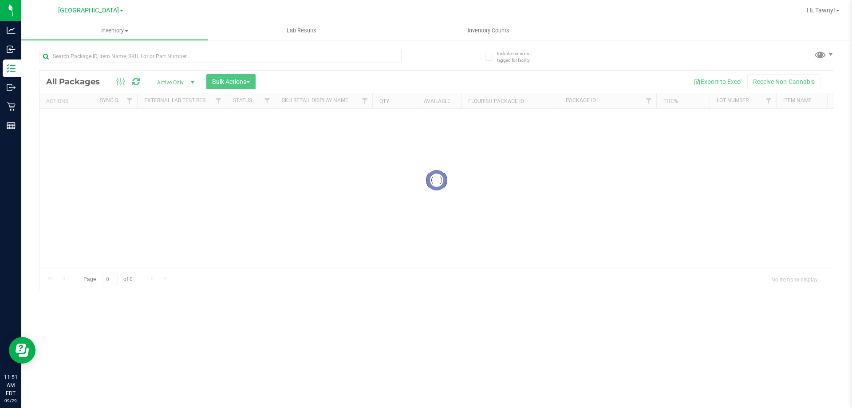
click at [209, 65] on div at bounding box center [220, 60] width 363 height 20
click at [216, 62] on input "text" at bounding box center [220, 56] width 363 height 13
paste input "FT 1g Vape Cart CDT Distillate Animal [PERSON_NAME] (Indica)"
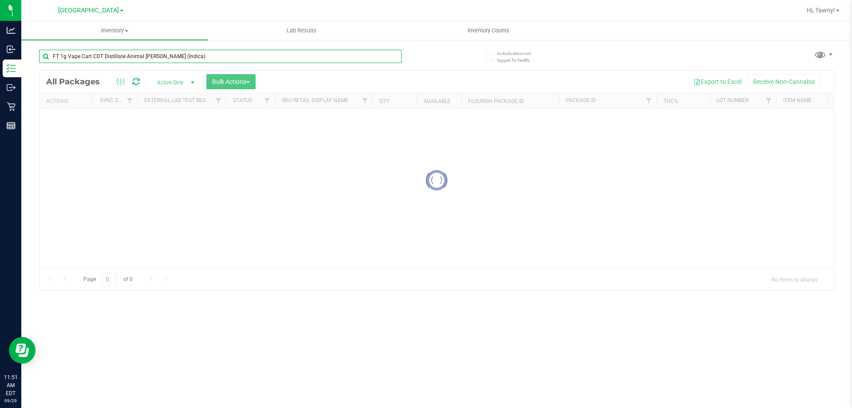
type input "FT 1g Vape Cart CDT Distillate Animal [PERSON_NAME] (Indica)"
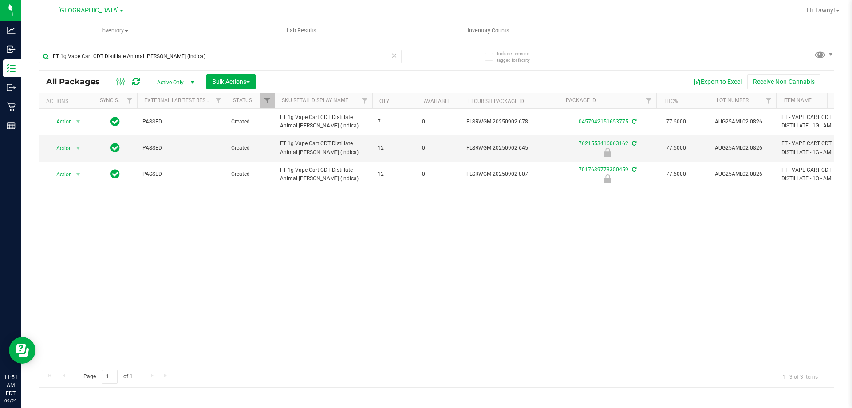
click at [208, 215] on div "Action Action Adjust qty Create package Edit attributes Global inventory Locate…" at bounding box center [437, 237] width 795 height 257
click at [68, 151] on span "Action" at bounding box center [60, 148] width 24 height 12
click at [78, 247] on li "Unlock package" at bounding box center [77, 253] width 57 height 13
click at [186, 54] on input "FT 1g Vape Cart CDT Distillate Animal [PERSON_NAME] (Indica)" at bounding box center [220, 56] width 363 height 13
click at [187, 55] on input "FT 1g Vape Cart CDT Distillate Animal [PERSON_NAME] (Indica)" at bounding box center [220, 56] width 363 height 13
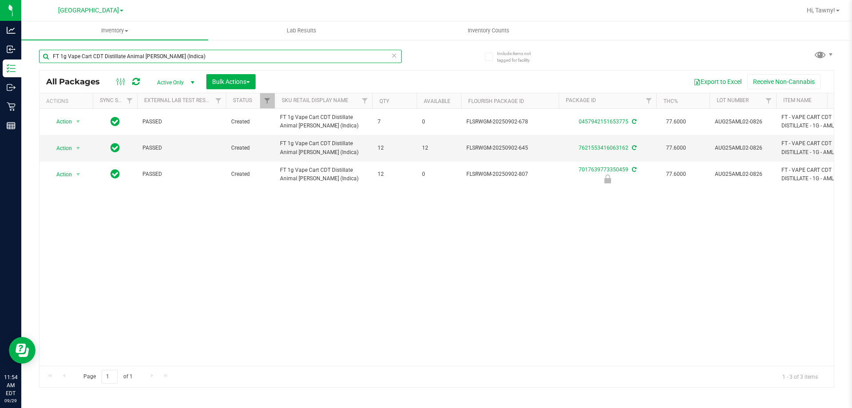
click at [187, 55] on input "FT 1g Vape Cart CDT Distillate Animal [PERSON_NAME] (Indica)" at bounding box center [220, 56] width 363 height 13
paste input "pples N Bananas x Pancakes Jealousy (Hybrid"
type input "FT 1g Vape Cart CDT Distillate Apples N Bananas x Pancakes Jealousy (Hybrid)"
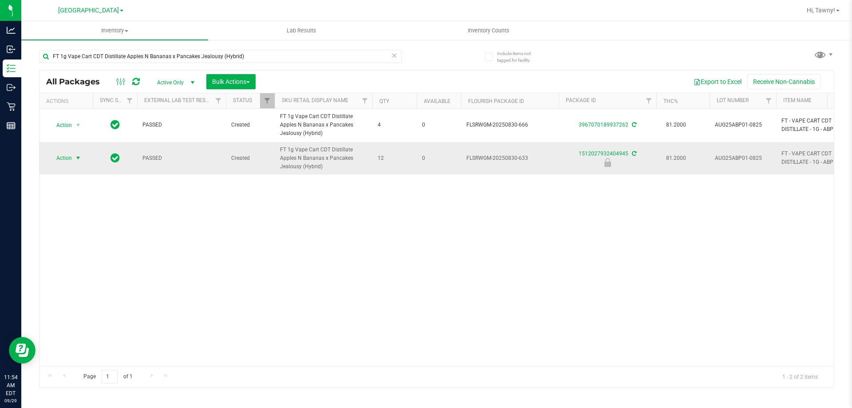
click at [79, 157] on span "select" at bounding box center [78, 158] width 7 height 7
click at [78, 257] on li "Unlock package" at bounding box center [77, 263] width 57 height 13
click at [93, 52] on input "FT 1g Vape Cart CDT Distillate Apples N Bananas x Pancakes Jealousy (Hybrid)" at bounding box center [220, 56] width 363 height 13
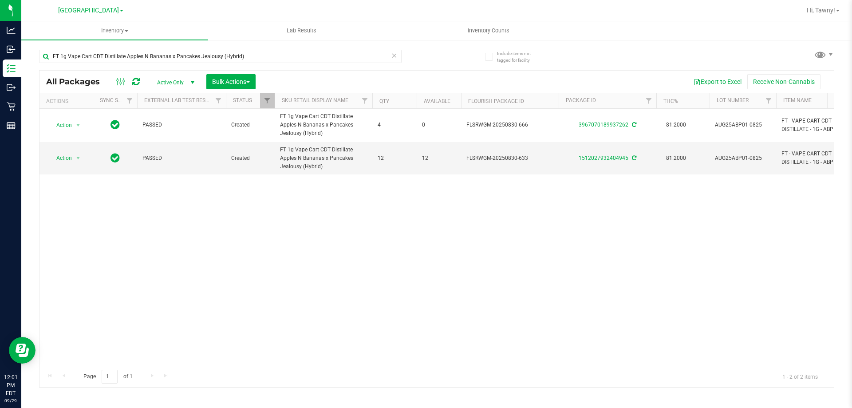
click at [396, 59] on icon at bounding box center [394, 55] width 6 height 11
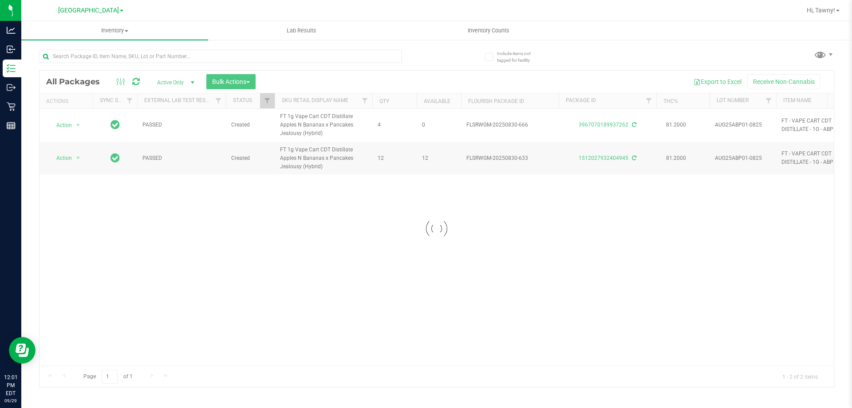
click at [384, 232] on div at bounding box center [437, 229] width 795 height 317
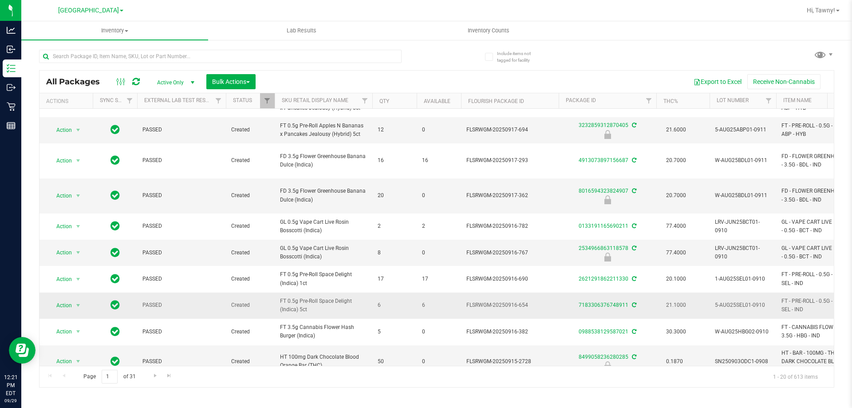
scroll to position [292, 0]
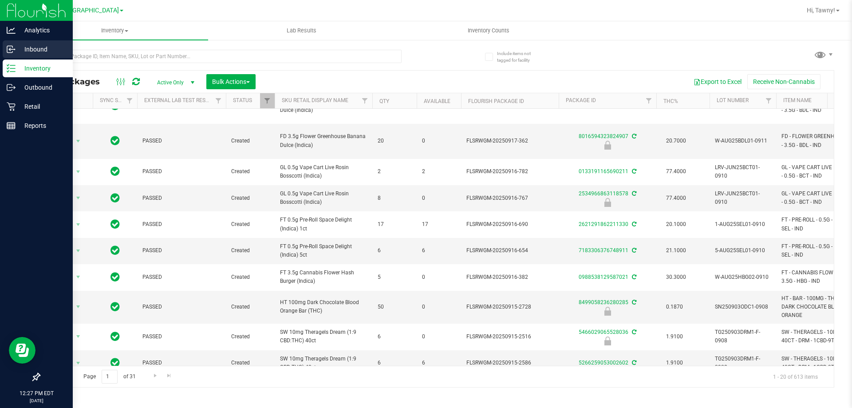
click at [15, 52] on icon at bounding box center [11, 49] width 9 height 9
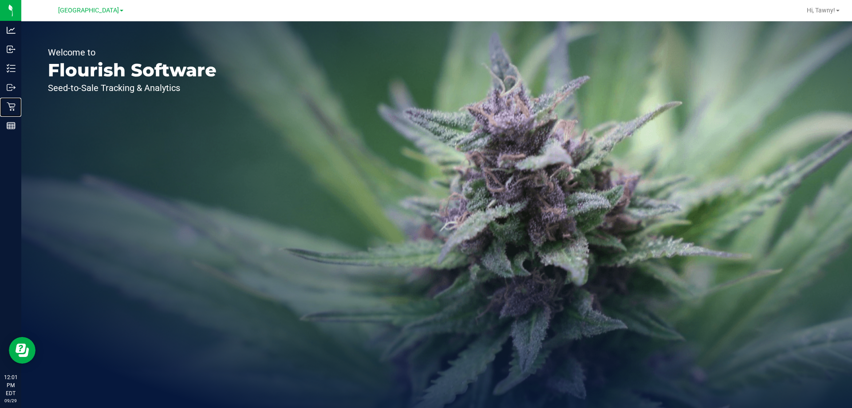
drag, startPoint x: 38, startPoint y: 107, endPoint x: 133, endPoint y: 40, distance: 116.4
click at [0, 0] on p "Retail" at bounding box center [0, 0] width 0 height 0
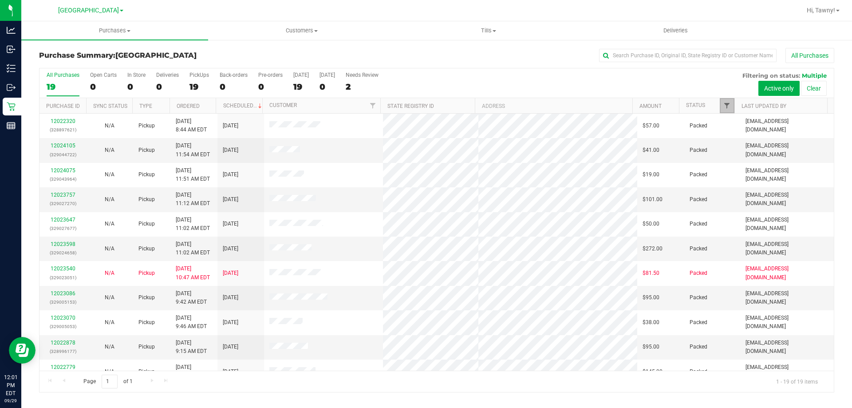
click at [724, 103] on span "Filter" at bounding box center [727, 105] width 7 height 7
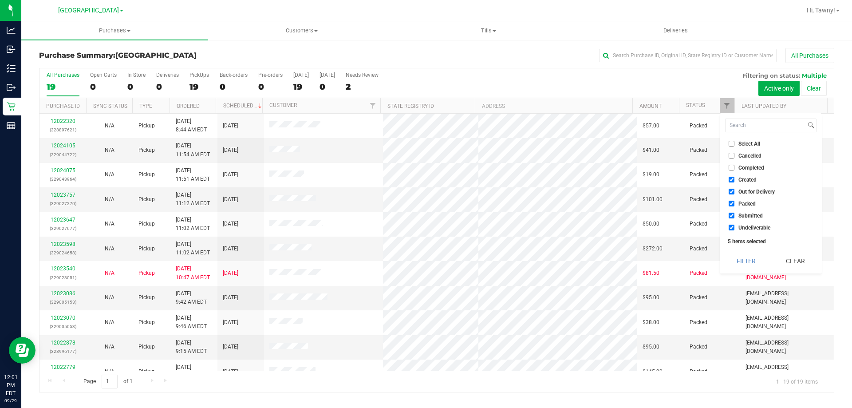
click at [749, 174] on ul "Select All Cancelled Completed Created Out for Delivery Packed Submitted Undeli…" at bounding box center [770, 185] width 91 height 93
click at [749, 177] on span "Created" at bounding box center [748, 179] width 18 height 5
click at [735, 177] on input "Created" at bounding box center [732, 180] width 6 height 6
checkbox input "false"
click at [749, 190] on span "Out for Delivery" at bounding box center [757, 191] width 36 height 5
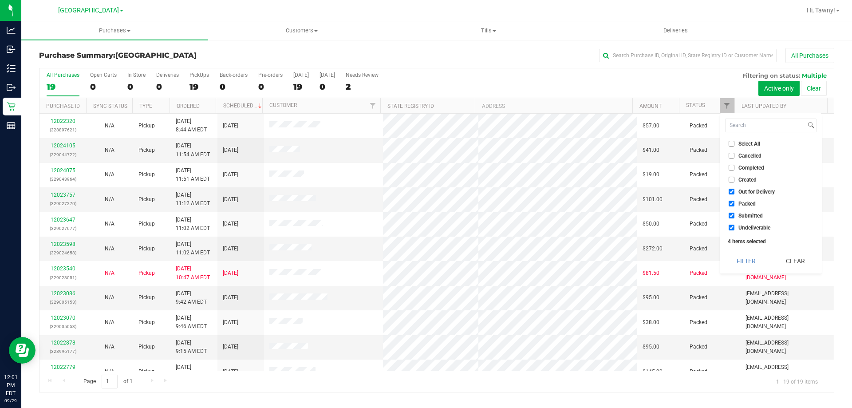
click at [735, 190] on input "Out for Delivery" at bounding box center [732, 192] width 6 height 6
checkbox input "false"
drag, startPoint x: 744, startPoint y: 203, endPoint x: 744, endPoint y: 214, distance: 11.5
click at [744, 203] on span "Packed" at bounding box center [747, 203] width 17 height 5
click at [735, 203] on input "Packed" at bounding box center [732, 204] width 6 height 6
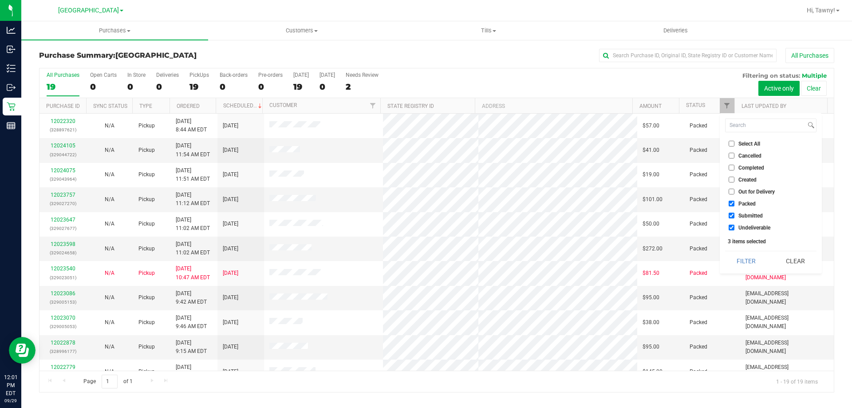
checkbox input "false"
click at [743, 227] on span "Undeliverable" at bounding box center [755, 227] width 32 height 5
click at [735, 227] on input "Undeliverable" at bounding box center [732, 228] width 6 height 6
checkbox input "false"
click at [738, 258] on button "Filter" at bounding box center [746, 261] width 43 height 20
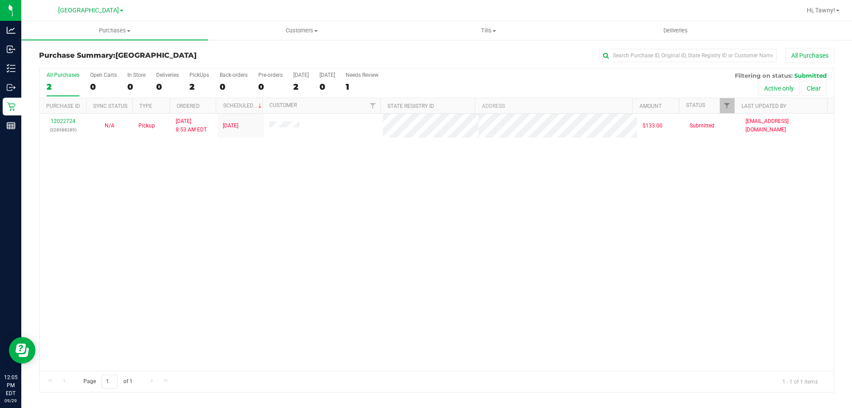
click at [456, 225] on div "12022724 (328988289) N/A Pickup [DATE] 8:53 AM EDT 9/29/2025 $133.00 Submitted …" at bounding box center [437, 242] width 795 height 257
click at [171, 244] on div "12022724 (328988289) N/A Pickup [DATE] 8:53 AM EDT 9/29/2025 $133.00 Submitted …" at bounding box center [437, 242] width 795 height 257
click at [214, 210] on div "12022724 (328988289) N/A Pickup [DATE] 8:53 AM EDT 9/29/2025 $133.00 Submitted …" at bounding box center [437, 242] width 795 height 257
drag, startPoint x: 314, startPoint y: 164, endPoint x: 319, endPoint y: 159, distance: 6.6
click at [314, 164] on div "12022724 (328988289) N/A Pickup [DATE] 8:53 AM EDT 9/29/2025 $133.00 Submitted …" at bounding box center [437, 242] width 795 height 257
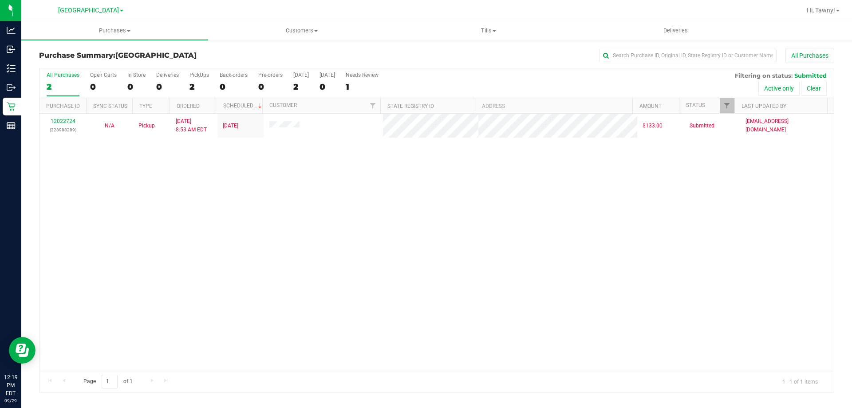
click at [262, 164] on div "12022724 (328988289) N/A Pickup [DATE] 8:53 AM EDT 9/29/2025 $133.00 Submitted …" at bounding box center [437, 242] width 795 height 257
click at [212, 181] on div "12022724 (328988289) N/A Pickup [DATE] 8:53 AM EDT 9/29/2025 $133.00 Submitted …" at bounding box center [437, 242] width 795 height 257
click at [234, 214] on div "12022724 (328988289) N/A Pickup [DATE] 8:53 AM EDT 9/29/2025 $133.00 Submitted …" at bounding box center [437, 242] width 795 height 257
click at [194, 83] on div "2" at bounding box center [200, 87] width 20 height 10
click at [0, 0] on input "PickUps 2" at bounding box center [0, 0] width 0 height 0
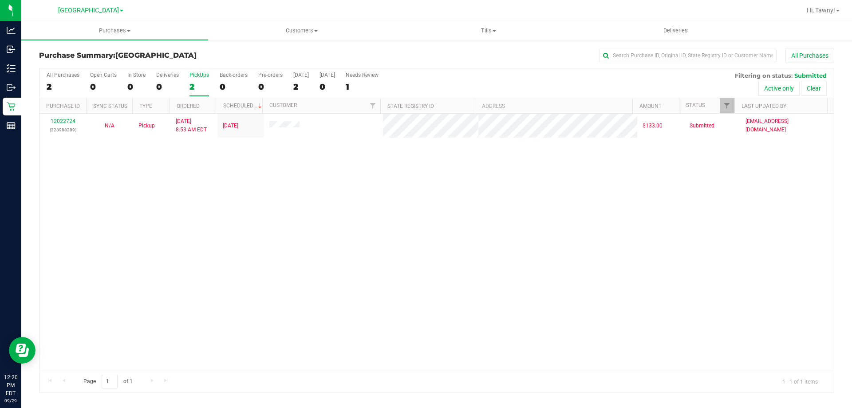
click at [242, 184] on div "12022724 (328988289) N/A Pickup [DATE] 8:53 AM EDT 9/29/2025 $133.00 Submitted …" at bounding box center [437, 242] width 795 height 257
click at [211, 196] on div "12022724 (328988289) N/A Pickup [DATE] 8:53 AM EDT 9/29/2025 $133.00 Submitted …" at bounding box center [437, 242] width 795 height 257
click at [265, 209] on div "12022724 (328988289) N/A Pickup [DATE] 8:53 AM EDT 9/29/2025 $133.00 Submitted …" at bounding box center [437, 242] width 795 height 257
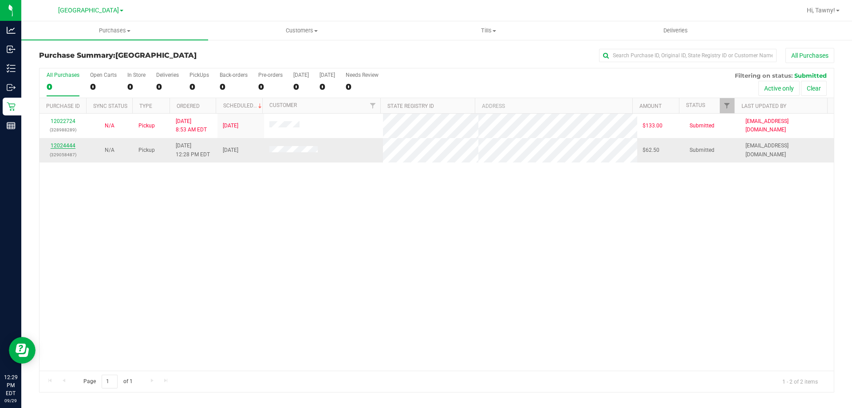
click at [68, 145] on link "12024444" at bounding box center [63, 146] width 25 height 6
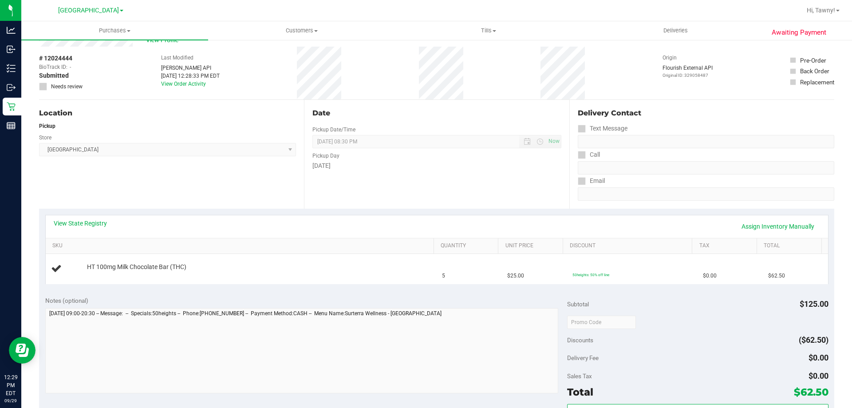
scroll to position [44, 0]
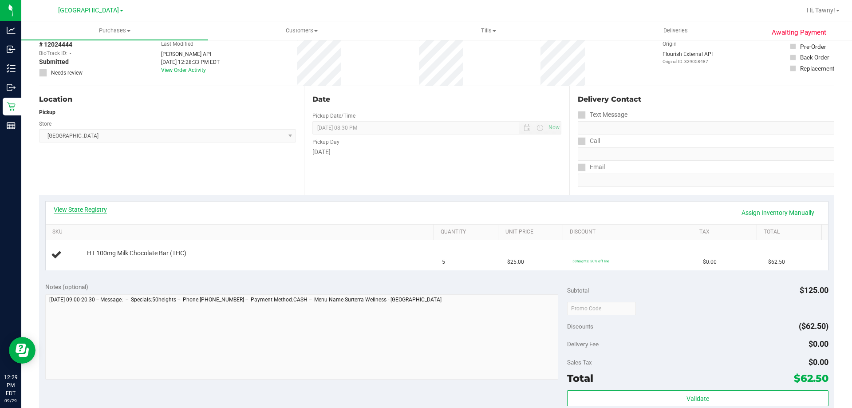
click at [105, 213] on link "View State Registry" at bounding box center [80, 209] width 53 height 9
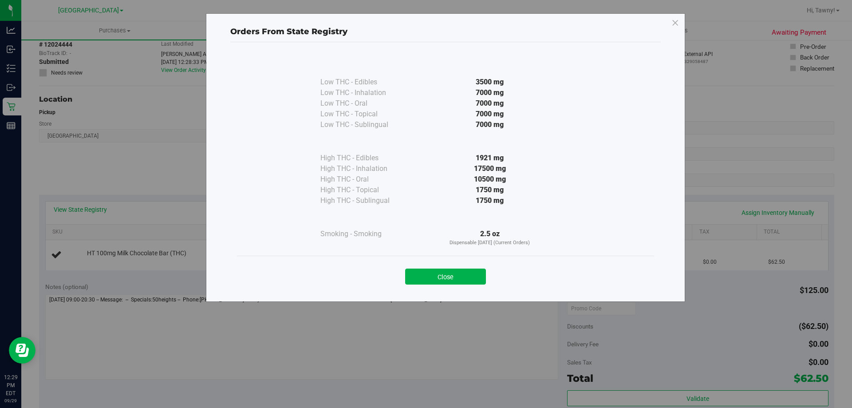
click at [487, 287] on div "Close" at bounding box center [445, 274] width 417 height 36
click at [486, 287] on div "Close" at bounding box center [445, 274] width 417 height 36
click at [482, 286] on div "Close" at bounding box center [445, 274] width 417 height 36
click at [475, 288] on div "Close" at bounding box center [445, 274] width 417 height 36
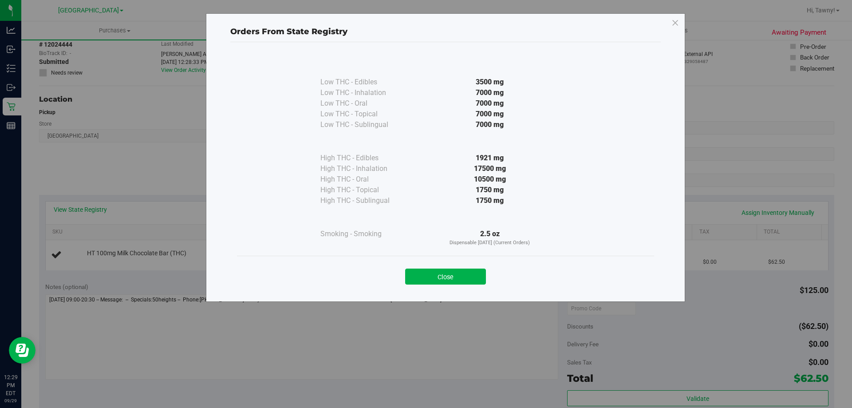
click at [467, 266] on div "Close" at bounding box center [446, 274] width 404 height 22
click at [461, 273] on button "Close" at bounding box center [445, 277] width 81 height 16
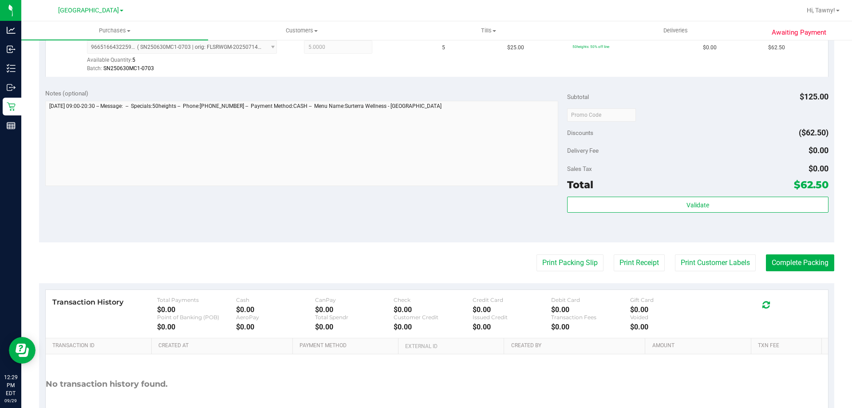
scroll to position [266, 0]
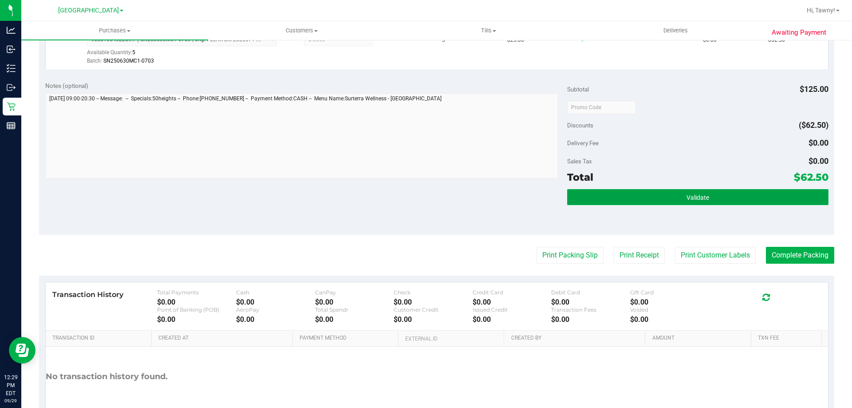
click at [687, 196] on span "Validate" at bounding box center [698, 197] width 23 height 7
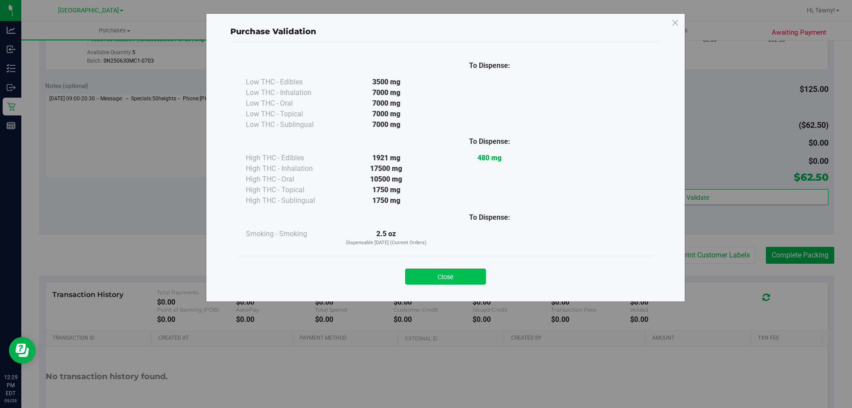
click at [463, 276] on button "Close" at bounding box center [445, 277] width 81 height 16
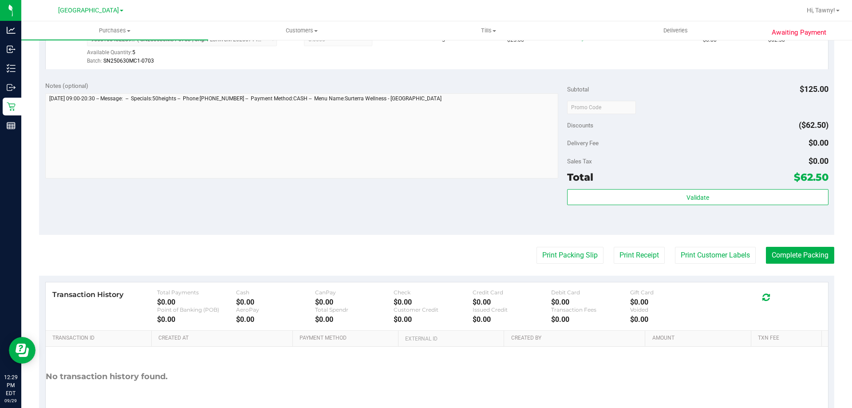
click at [539, 273] on purchase-details "Back Edit Purchase Cancel Purchase View Profile # 12024444 BioTrack ID: - Submi…" at bounding box center [437, 112] width 796 height 660
click at [543, 261] on button "Print Packing Slip" at bounding box center [570, 255] width 67 height 17
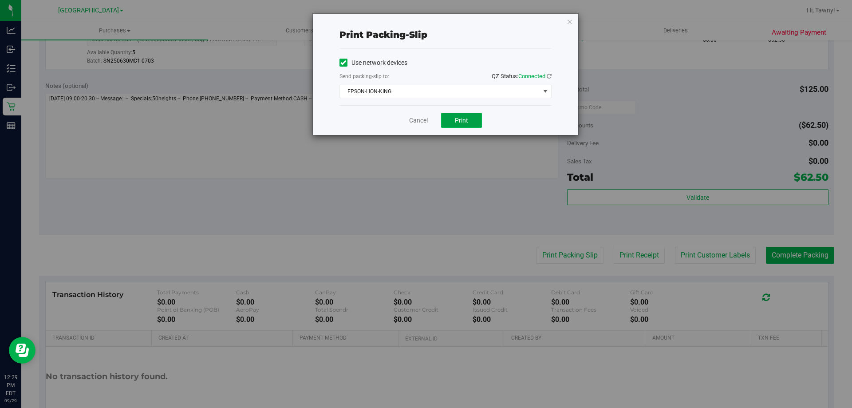
click at [451, 116] on button "Print" at bounding box center [461, 120] width 41 height 15
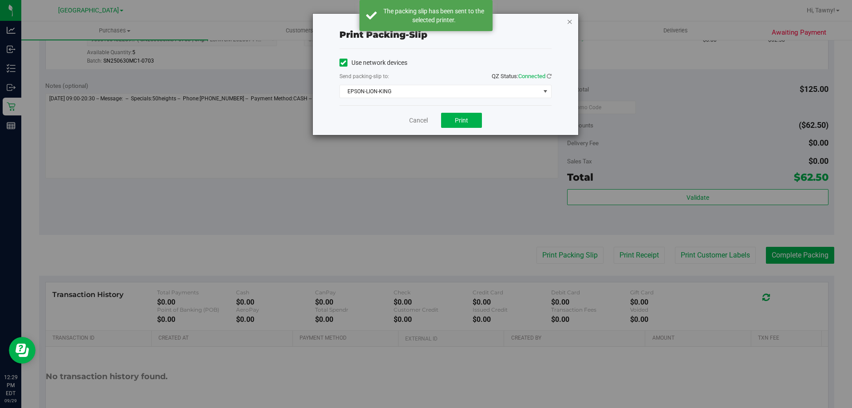
click at [568, 20] on icon "button" at bounding box center [570, 21] width 6 height 11
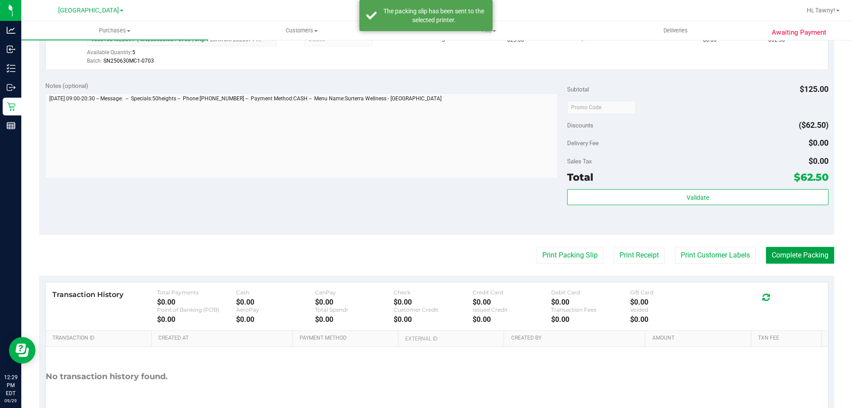
click at [807, 262] on button "Complete Packing" at bounding box center [800, 255] width 68 height 17
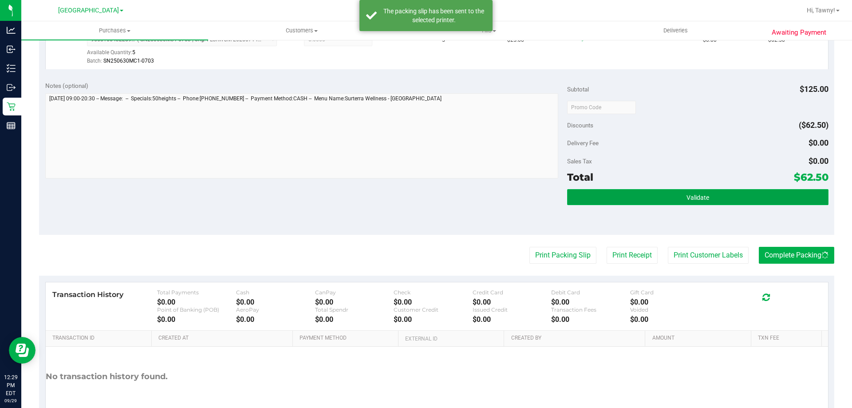
click at [727, 201] on button "Validate" at bounding box center [697, 197] width 261 height 16
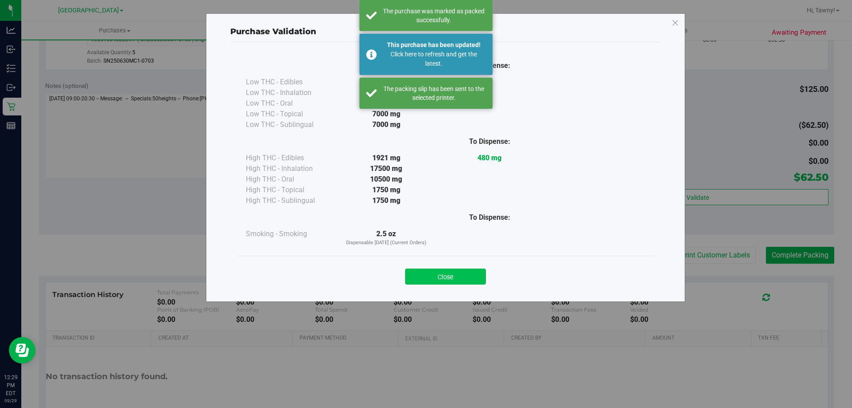
drag, startPoint x: 448, startPoint y: 267, endPoint x: 446, endPoint y: 272, distance: 5.0
click at [446, 269] on div "Close" at bounding box center [446, 274] width 404 height 22
click at [459, 281] on button "Close" at bounding box center [445, 277] width 81 height 16
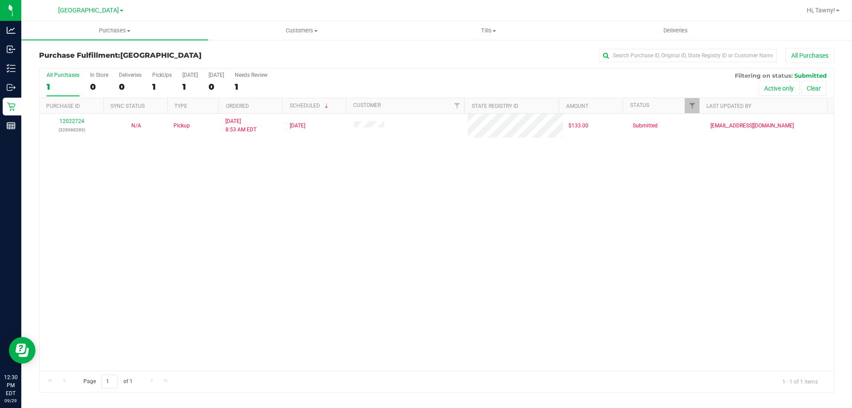
click at [207, 175] on div "12022724 (328988289) N/A Pickup [DATE] 8:53 AM EDT 9/29/2025 $133.00 Submitted …" at bounding box center [437, 242] width 795 height 257
click at [267, 170] on div "12022724 (328988289) N/A Pickup [DATE] 8:53 AM EDT 9/29/2025 $133.00 Submitted …" at bounding box center [437, 242] width 795 height 257
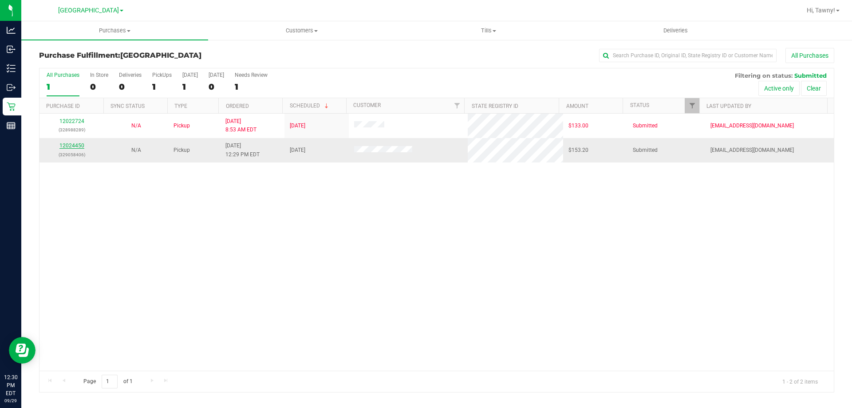
click at [67, 145] on link "12024450" at bounding box center [71, 146] width 25 height 6
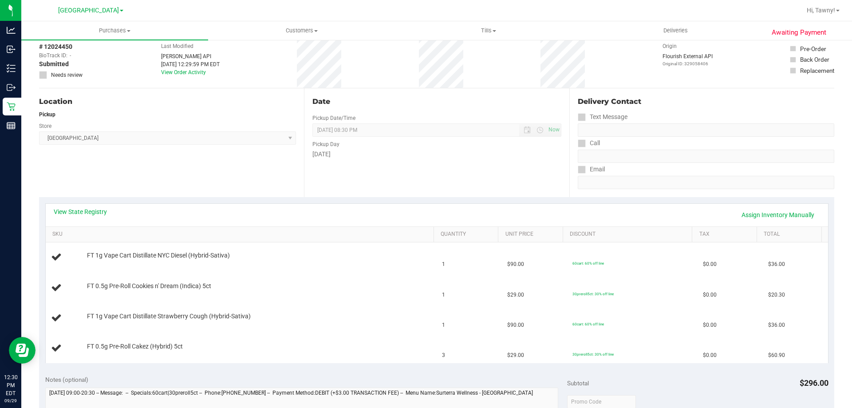
scroll to position [89, 0]
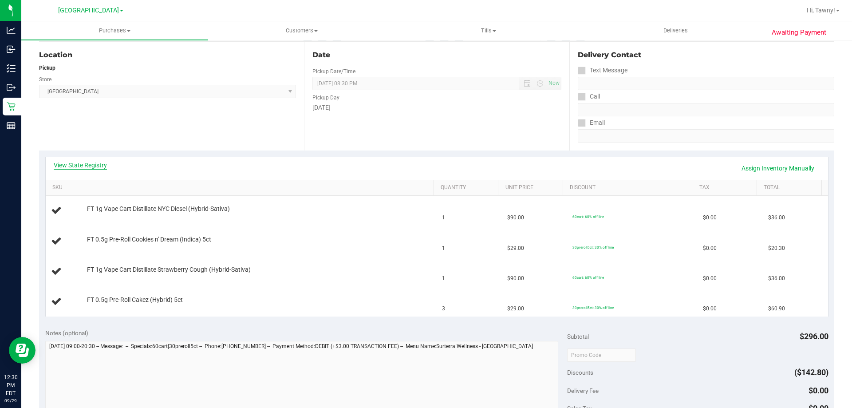
click at [91, 168] on link "View State Registry" at bounding box center [80, 165] width 53 height 9
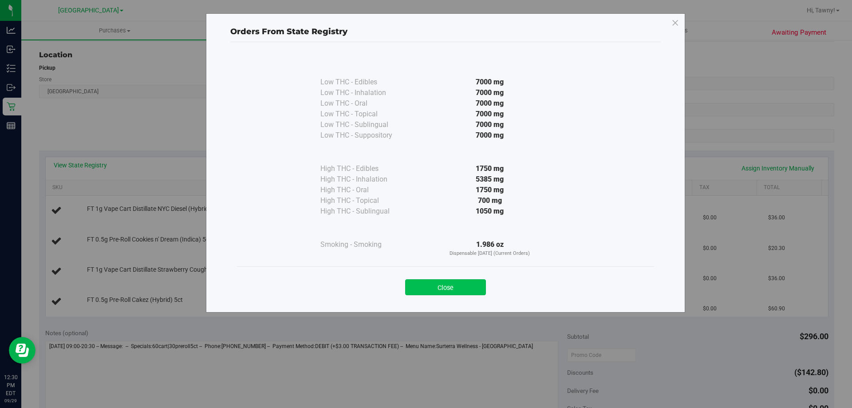
click at [467, 284] on button "Close" at bounding box center [445, 287] width 81 height 16
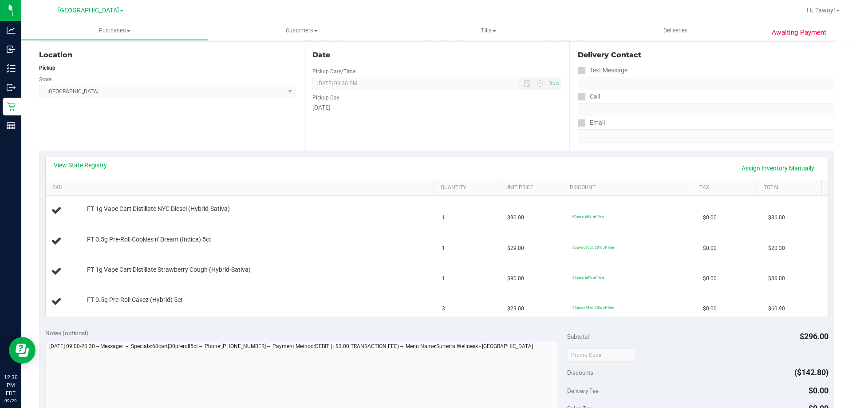
click at [183, 142] on div "Location Pickup Store [GEOGRAPHIC_DATA] WC Select Store [PERSON_NAME][GEOGRAPHI…" at bounding box center [171, 96] width 265 height 109
click at [191, 127] on div "Location Pickup Store [GEOGRAPHIC_DATA] WC Select Store [PERSON_NAME][GEOGRAPHI…" at bounding box center [171, 96] width 265 height 109
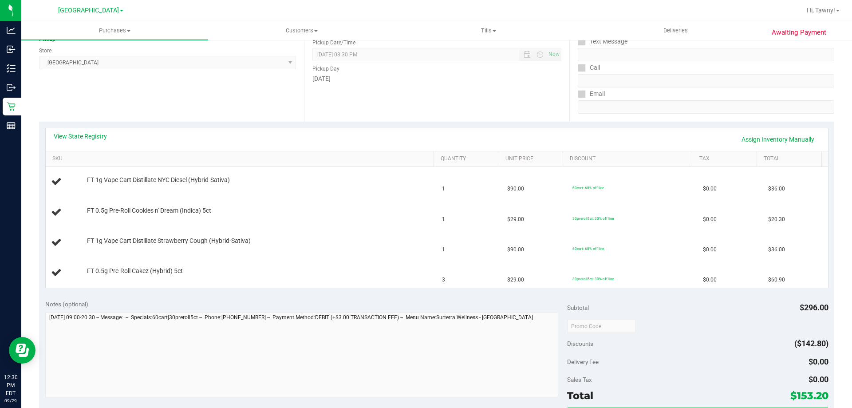
scroll to position [133, 0]
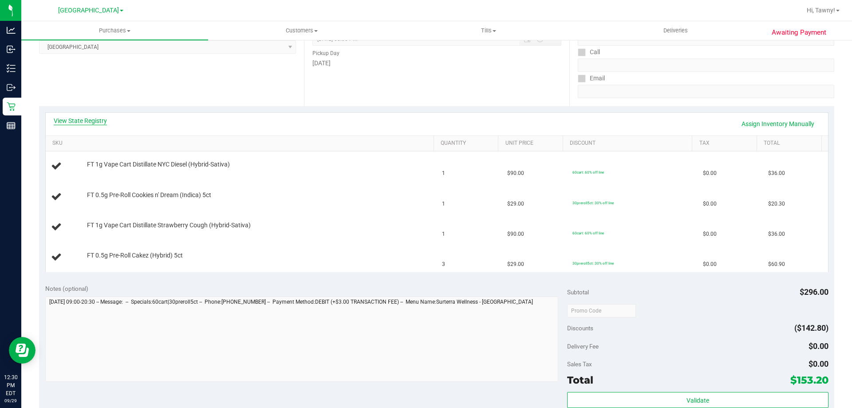
click at [97, 121] on link "View State Registry" at bounding box center [80, 120] width 53 height 9
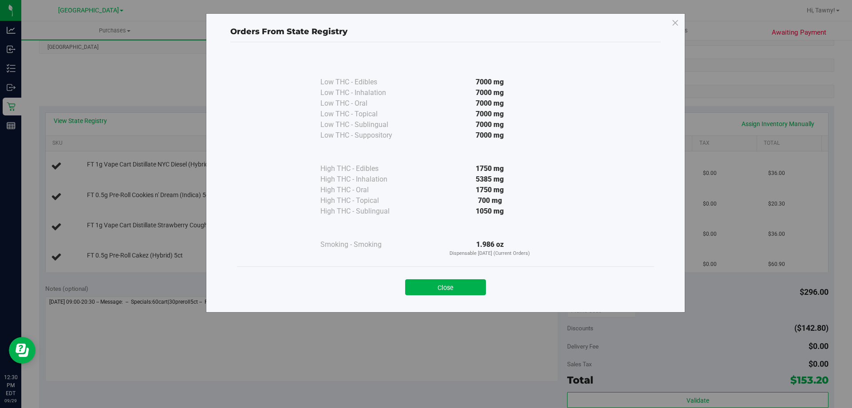
drag, startPoint x: 440, startPoint y: 278, endPoint x: 437, endPoint y: 282, distance: 5.1
click at [440, 278] on div "Close" at bounding box center [446, 284] width 404 height 22
click at [437, 283] on button "Close" at bounding box center [445, 287] width 81 height 16
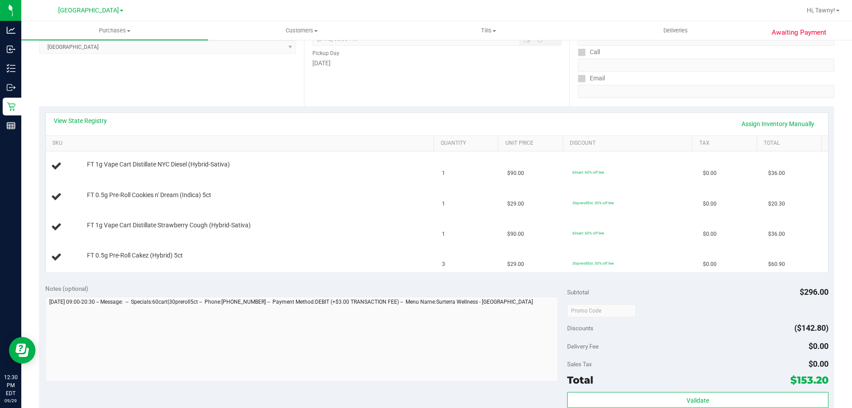
click at [219, 92] on div "Location Pickup Store [GEOGRAPHIC_DATA] WC Select Store [PERSON_NAME][GEOGRAPHI…" at bounding box center [171, 51] width 265 height 109
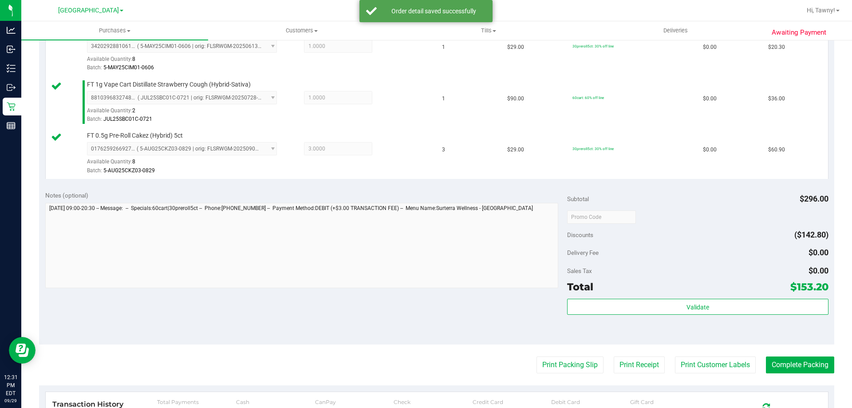
scroll to position [400, 0]
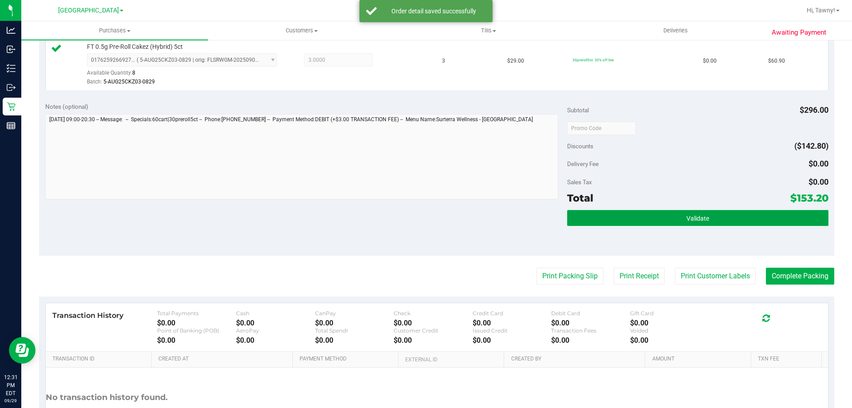
click at [662, 221] on button "Validate" at bounding box center [697, 218] width 261 height 16
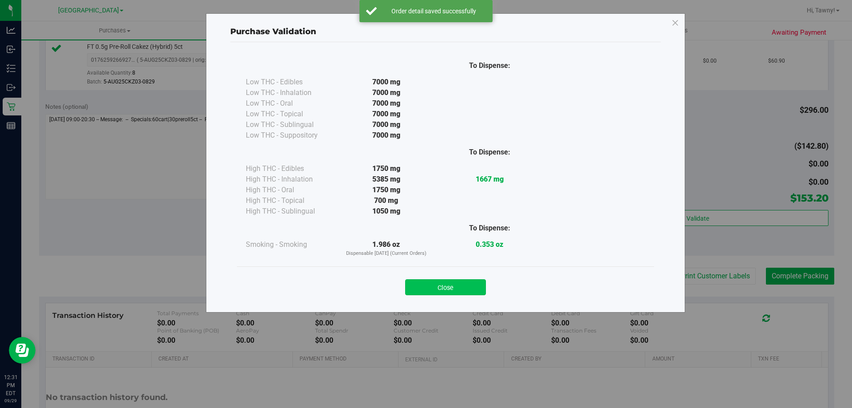
click at [450, 287] on button "Close" at bounding box center [445, 287] width 81 height 16
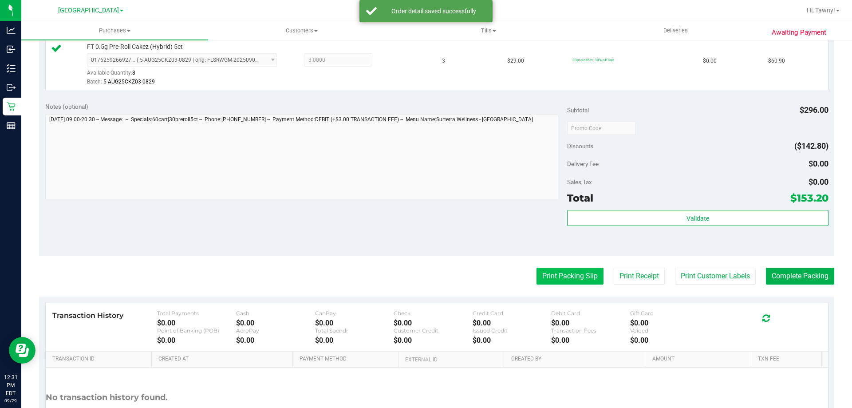
click at [556, 272] on button "Print Packing Slip" at bounding box center [570, 276] width 67 height 17
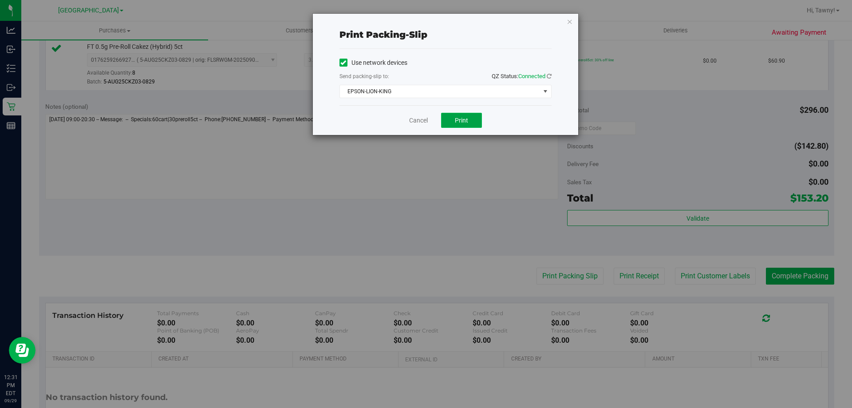
click at [458, 122] on span "Print" at bounding box center [461, 120] width 13 height 7
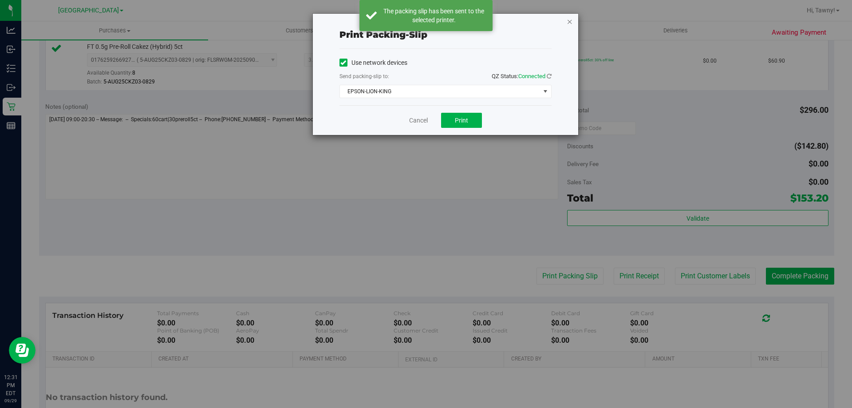
click at [570, 17] on icon "button" at bounding box center [570, 21] width 6 height 11
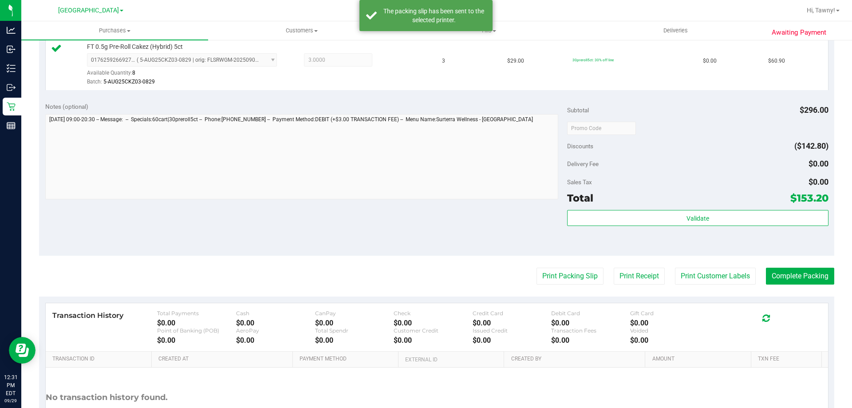
click at [781, 287] on purchase-details "Back Edit Purchase Cancel Purchase View Profile # 12024450 BioTrack ID: - Submi…" at bounding box center [437, 55] width 796 height 814
click at [789, 280] on button "Complete Packing" at bounding box center [800, 276] width 68 height 17
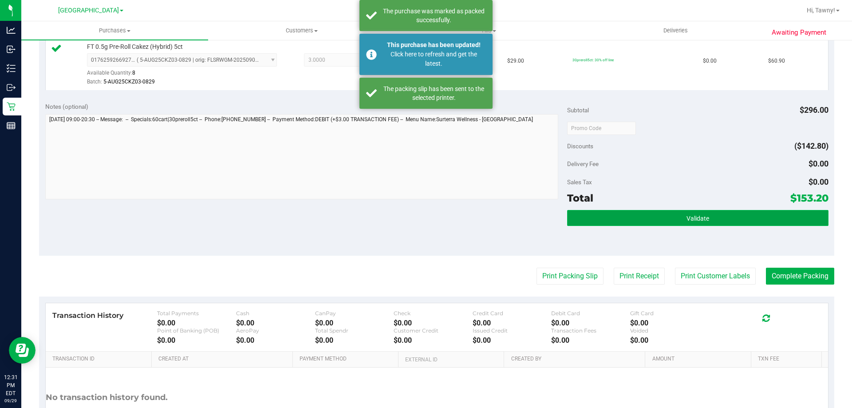
click at [622, 215] on button "Validate" at bounding box center [697, 218] width 261 height 16
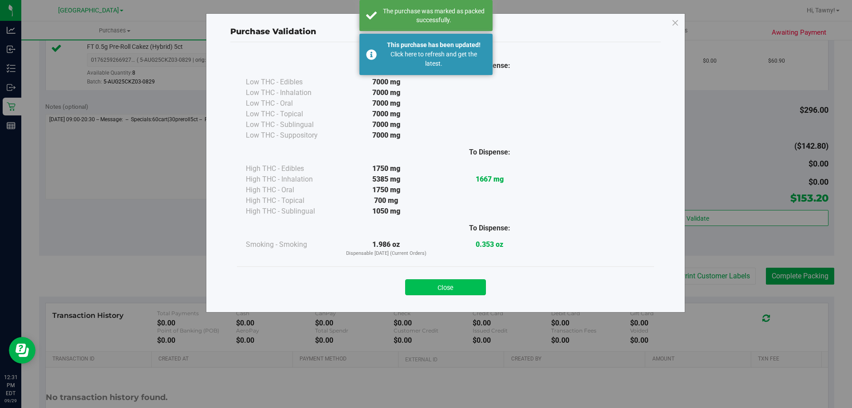
click at [444, 286] on button "Close" at bounding box center [445, 287] width 81 height 16
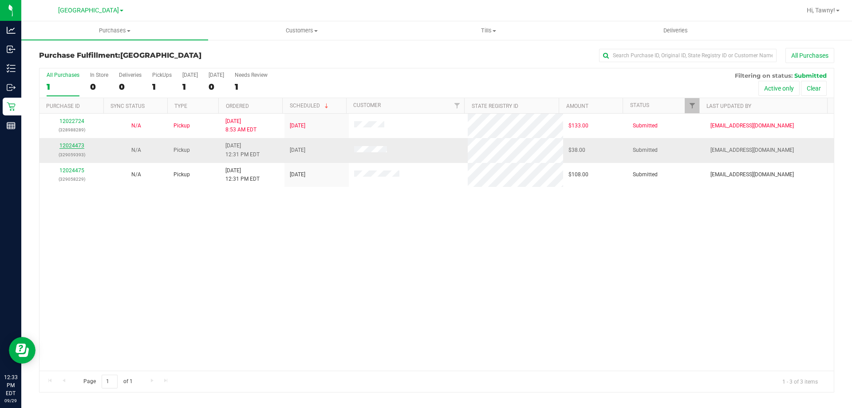
click at [67, 143] on link "12024473" at bounding box center [71, 146] width 25 height 6
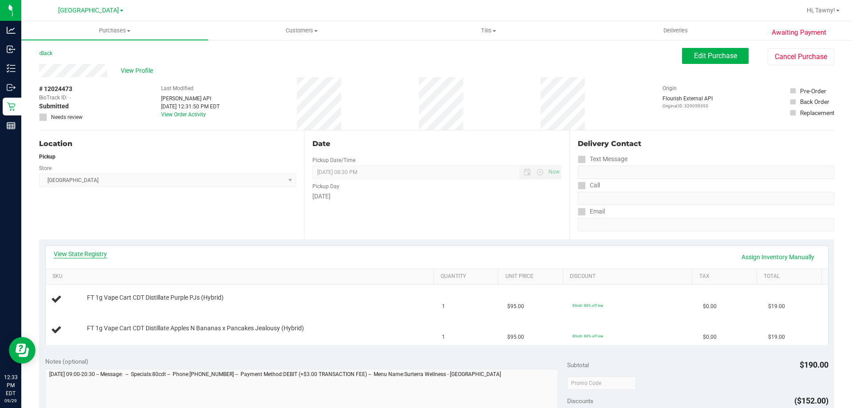
click at [66, 255] on link "View State Registry" at bounding box center [80, 254] width 53 height 9
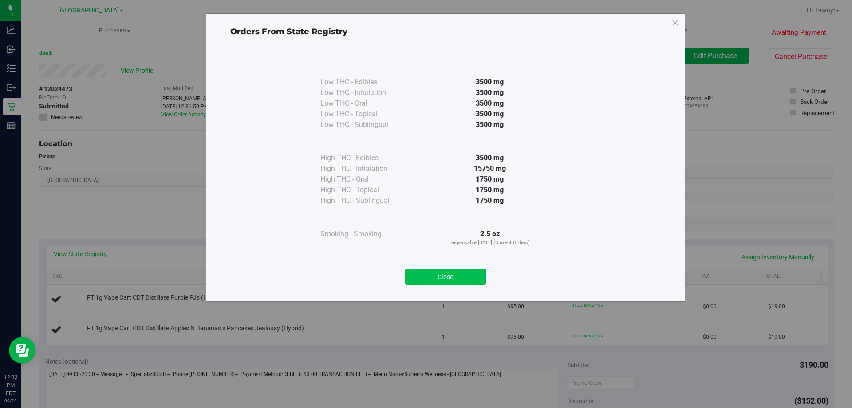
click at [475, 274] on button "Close" at bounding box center [445, 277] width 81 height 16
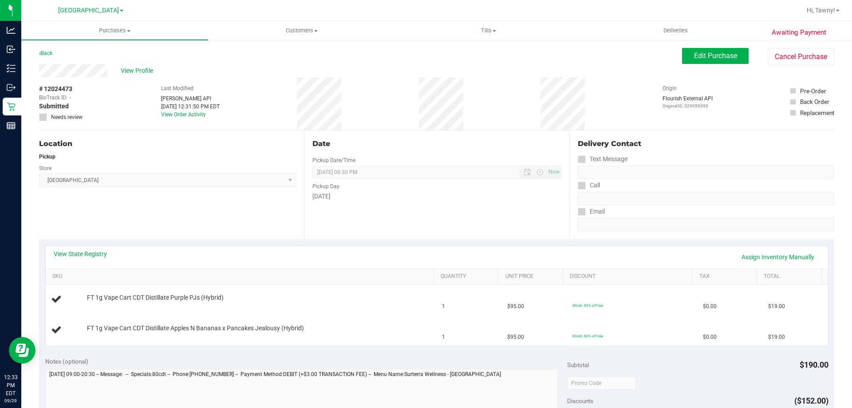
click at [479, 202] on div "Date Pickup Date/Time [DATE] Now [DATE] 08:30 PM Now Pickup Day [DATE]" at bounding box center [436, 185] width 265 height 109
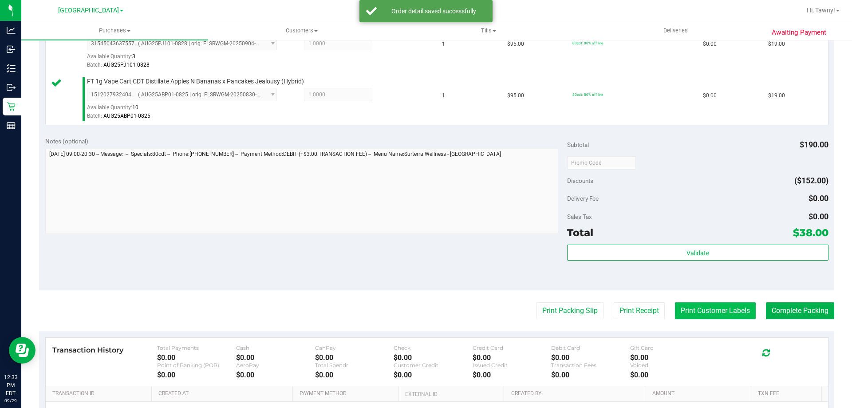
scroll to position [311, 0]
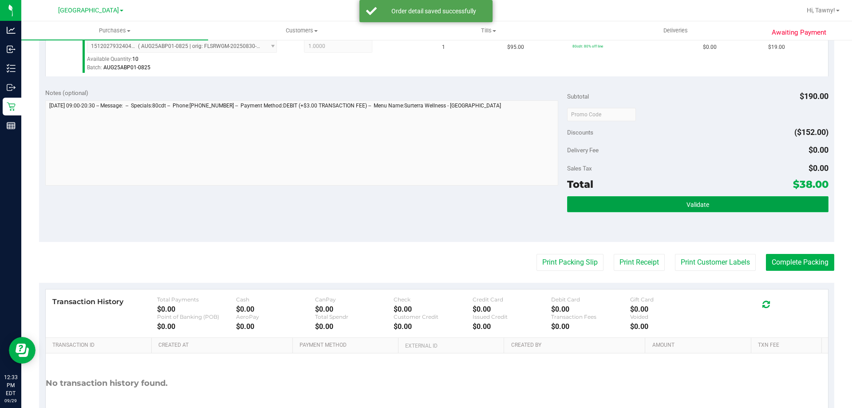
click at [712, 207] on button "Validate" at bounding box center [697, 204] width 261 height 16
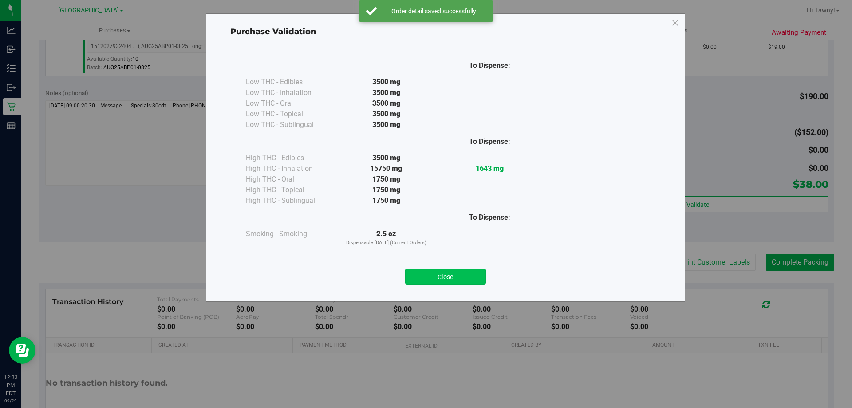
click at [482, 279] on button "Close" at bounding box center [445, 277] width 81 height 16
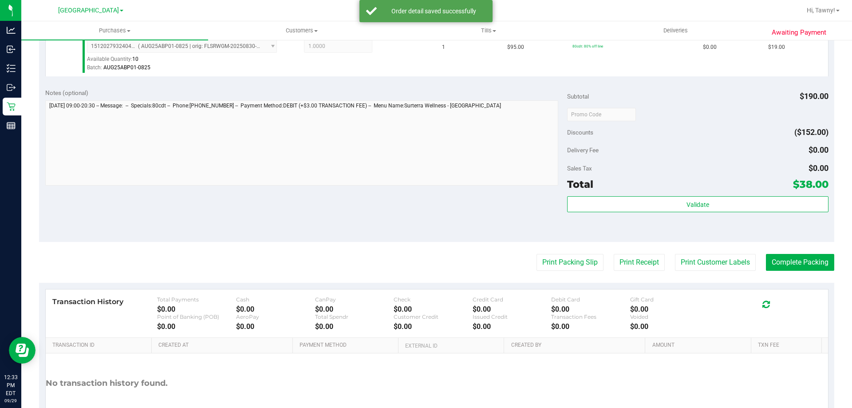
click at [562, 279] on purchase-details "Back Edit Purchase Cancel Purchase View Profile # 12024473 BioTrack ID: - Submi…" at bounding box center [437, 93] width 796 height 712
click at [570, 262] on button "Print Packing Slip" at bounding box center [570, 262] width 67 height 17
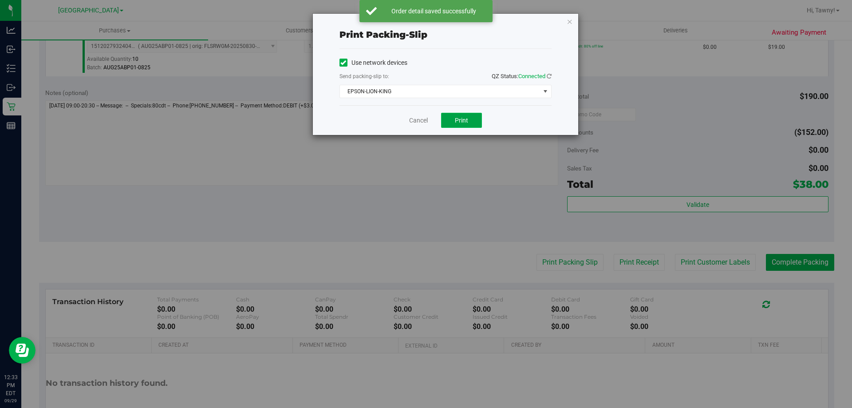
click at [453, 116] on button "Print" at bounding box center [461, 120] width 41 height 15
click at [415, 124] on link "Cancel" at bounding box center [418, 120] width 19 height 9
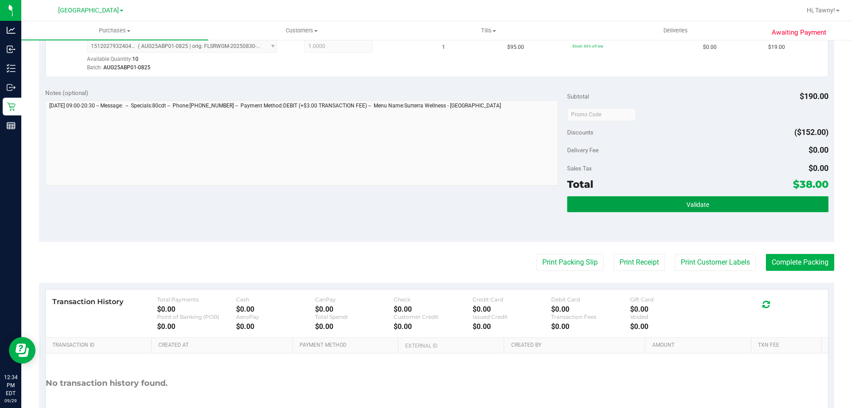
click at [676, 209] on button "Validate" at bounding box center [697, 204] width 261 height 16
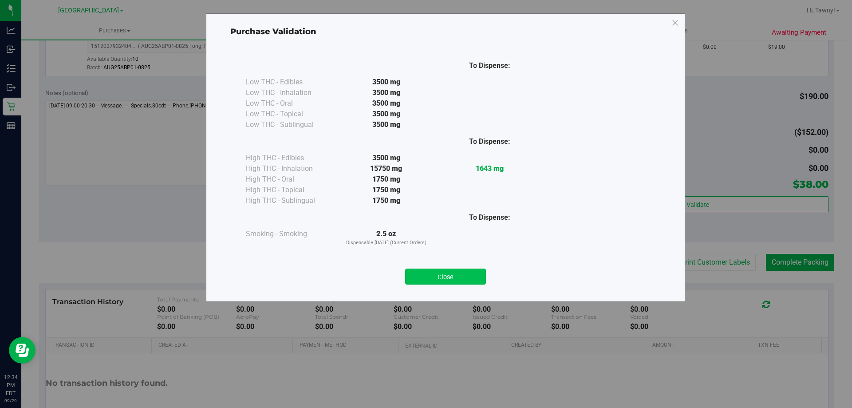
click at [447, 278] on button "Close" at bounding box center [445, 277] width 81 height 16
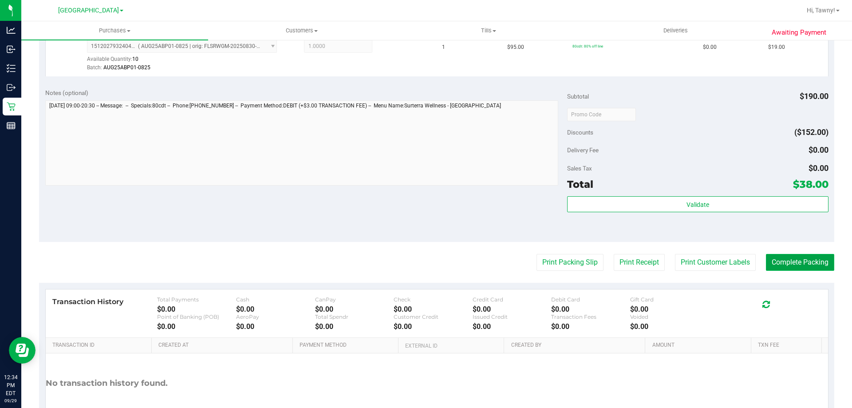
click at [800, 268] on button "Complete Packing" at bounding box center [800, 262] width 68 height 17
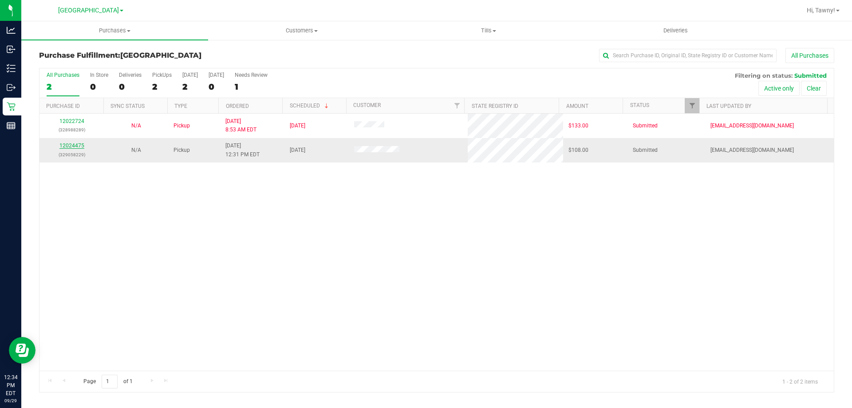
click at [79, 148] on link "12024475" at bounding box center [71, 146] width 25 height 6
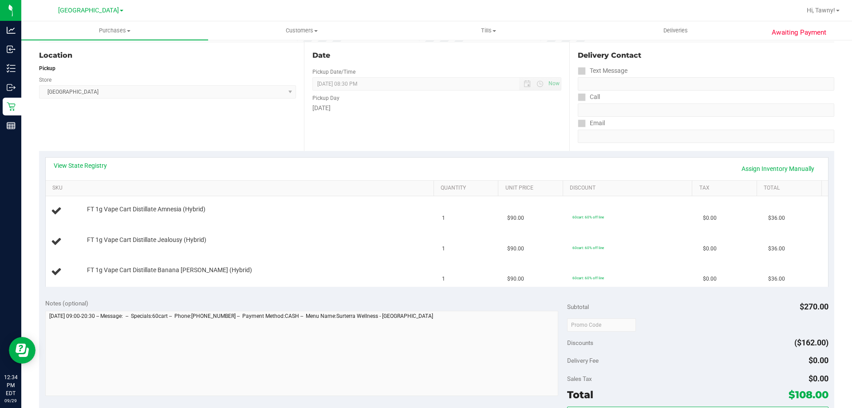
scroll to position [89, 0]
click at [91, 158] on div "View State Registry Assign Inventory Manually" at bounding box center [437, 168] width 783 height 23
click at [94, 160] on div "View State Registry Assign Inventory Manually" at bounding box center [437, 168] width 783 height 23
click at [91, 163] on link "View State Registry" at bounding box center [80, 165] width 53 height 9
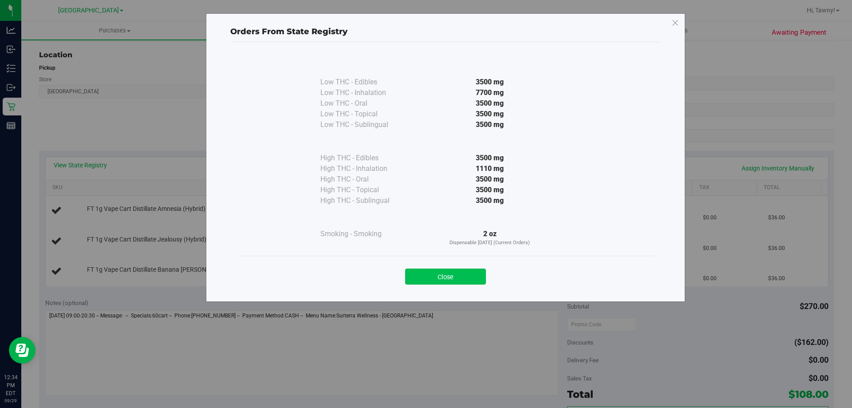
click at [440, 276] on button "Close" at bounding box center [445, 277] width 81 height 16
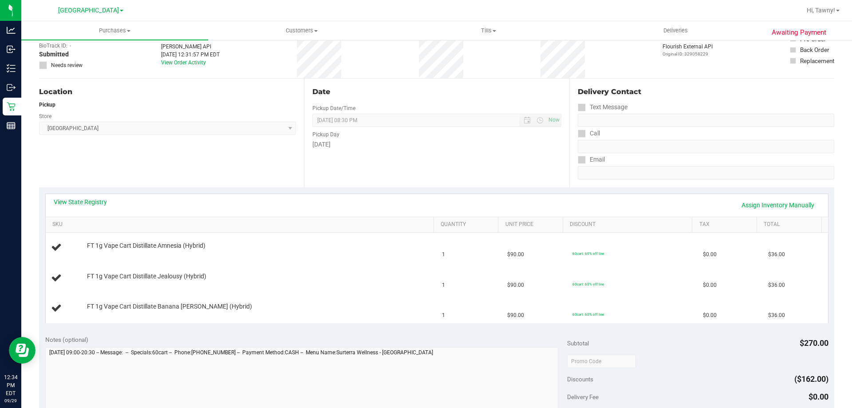
scroll to position [0, 0]
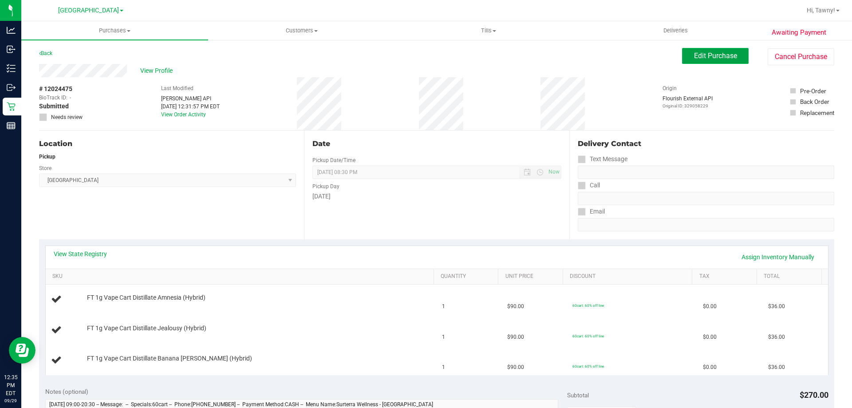
click at [694, 57] on span "Edit Purchase" at bounding box center [715, 56] width 43 height 8
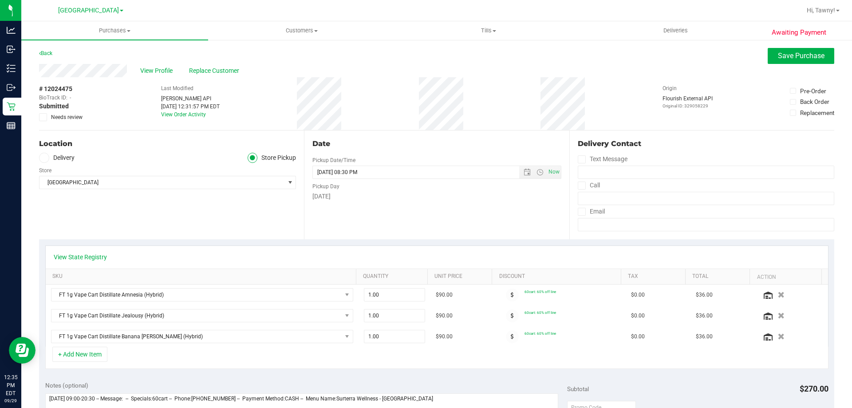
click at [44, 117] on icon at bounding box center [43, 117] width 6 height 0
click at [0, 0] on input "Needs review" at bounding box center [0, 0] width 0 height 0
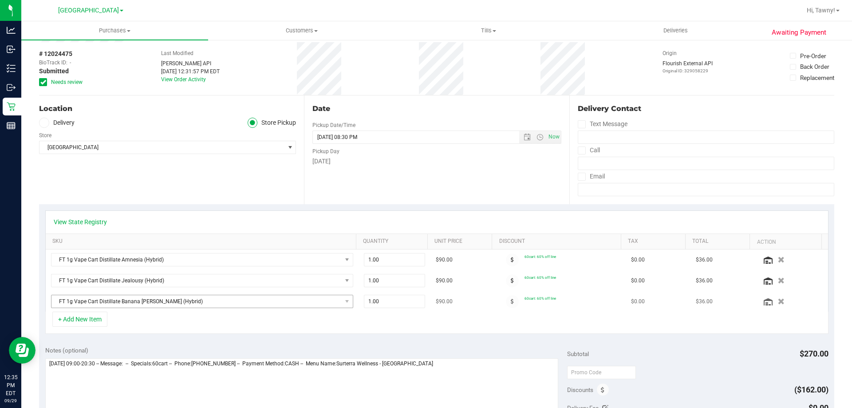
scroll to position [89, 0]
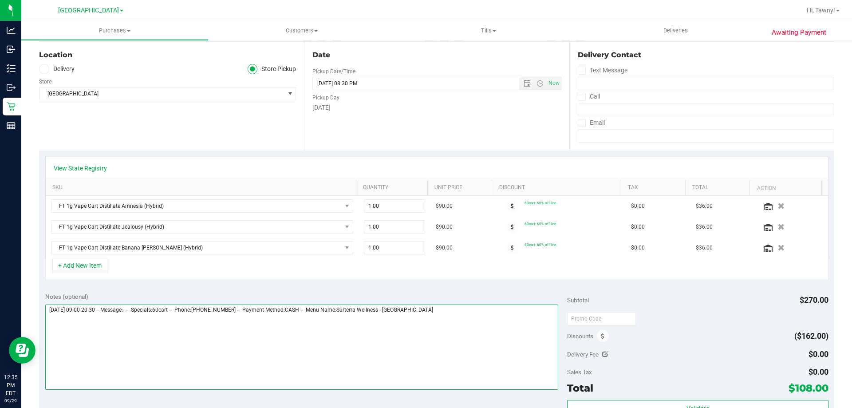
click at [503, 331] on textarea at bounding box center [302, 347] width 514 height 85
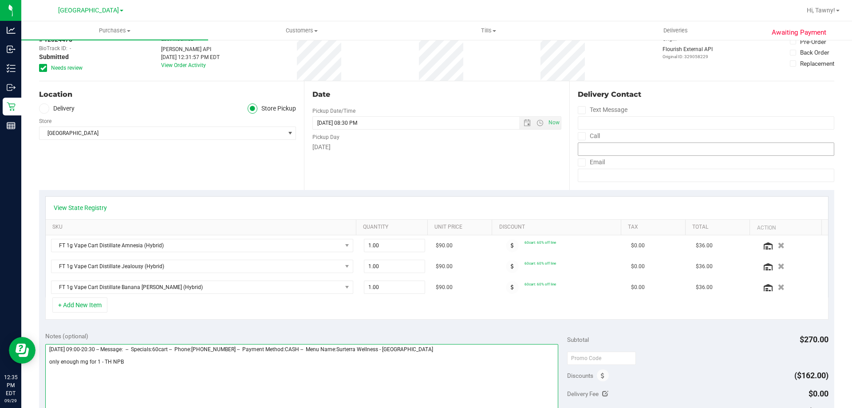
scroll to position [0, 0]
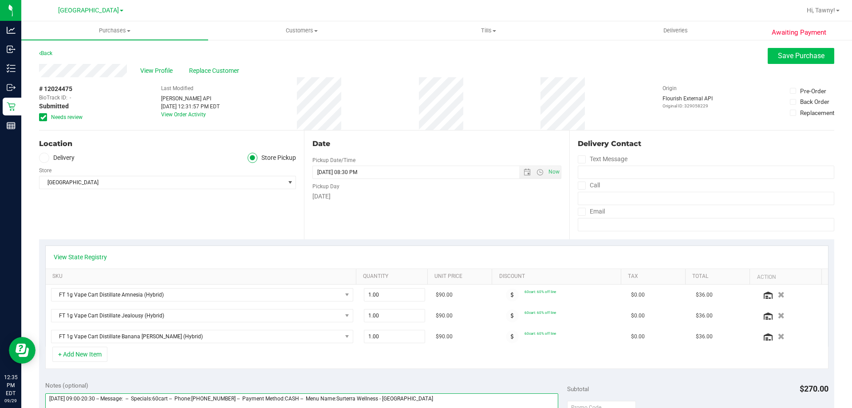
type textarea "[DATE] 09:00-20:30 -- Message: -- Specials:60cart -- Phone:[PHONE_NUMBER] -- Pa…"
click at [794, 63] on purchase-details "Back Save Purchase View Profile Replace Customer # 12024475 BioTrack ID: - Subm…" at bounding box center [437, 395] width 796 height 694
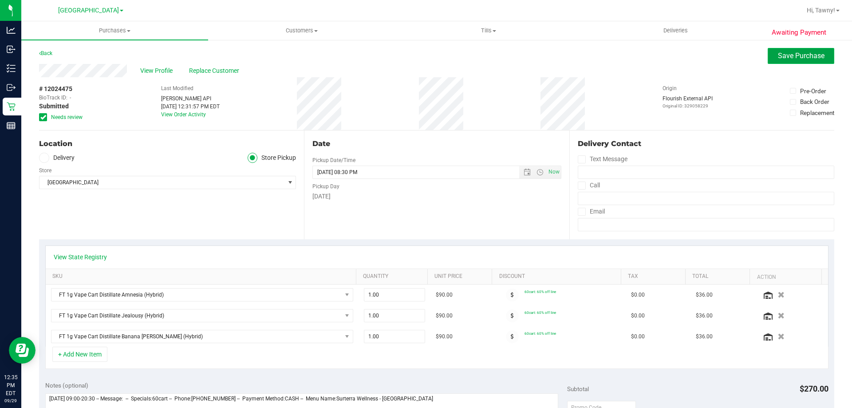
click at [793, 57] on span "Save Purchase" at bounding box center [801, 56] width 47 height 8
click at [100, 258] on link "View State Registry" at bounding box center [80, 257] width 53 height 9
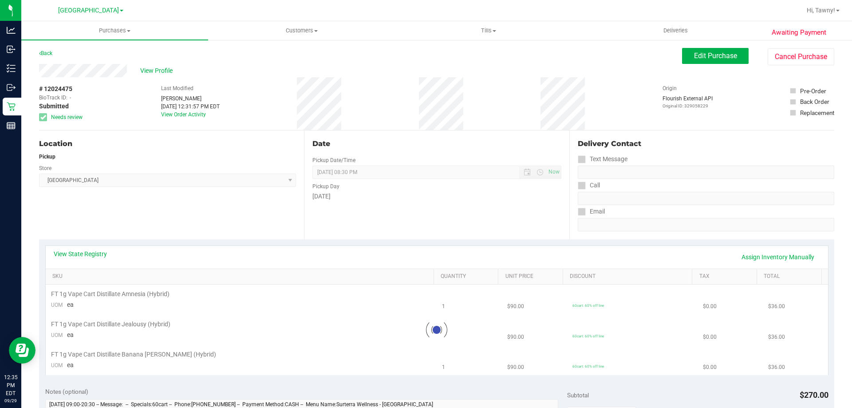
click at [136, 220] on div "Location Pickup Store [GEOGRAPHIC_DATA] WC Select Store [PERSON_NAME][GEOGRAPHI…" at bounding box center [171, 185] width 265 height 109
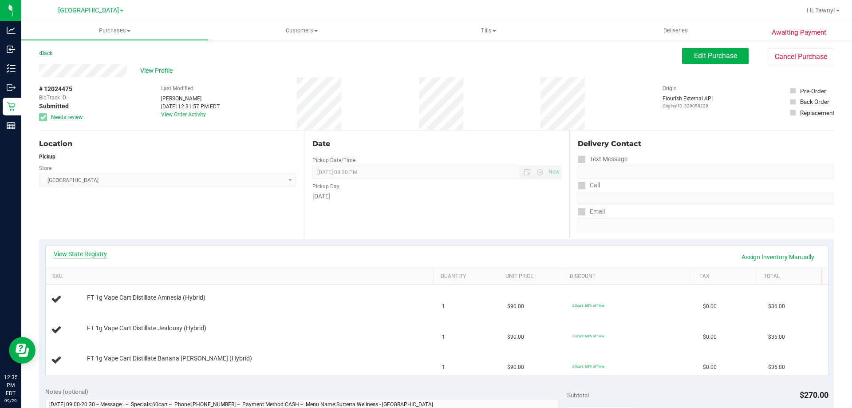
click at [89, 253] on link "View State Registry" at bounding box center [80, 254] width 53 height 9
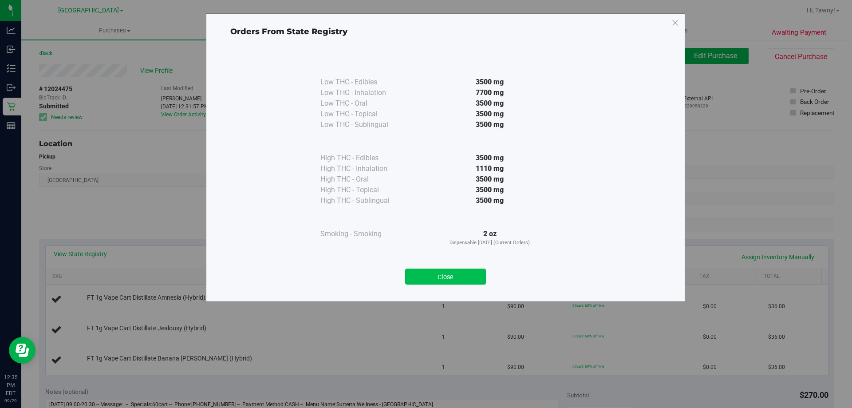
click at [445, 275] on button "Close" at bounding box center [445, 277] width 81 height 16
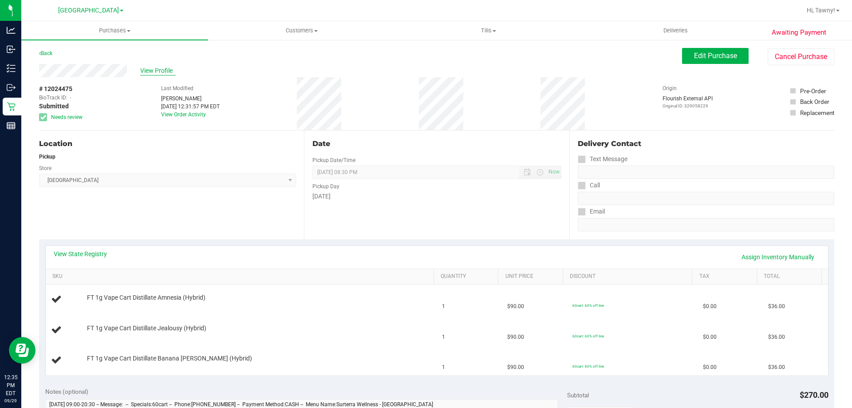
click at [165, 72] on span "View Profile" at bounding box center [158, 70] width 36 height 9
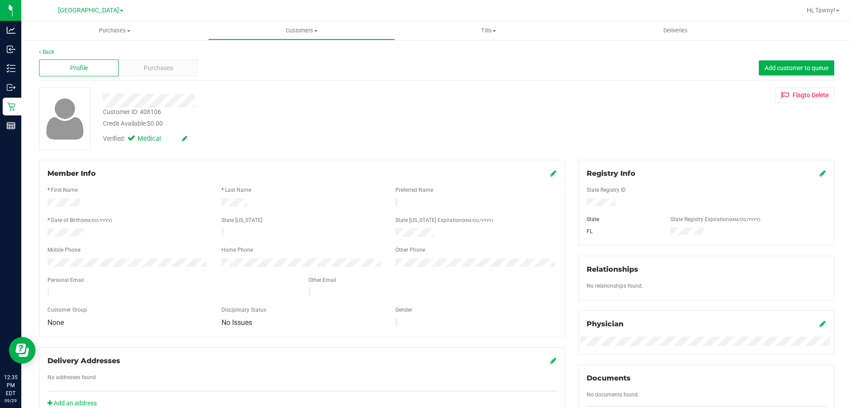
click at [146, 112] on div "Customer ID: 408106" at bounding box center [132, 111] width 58 height 9
copy div "408106"
click at [158, 50] on div "Back" at bounding box center [437, 52] width 796 height 8
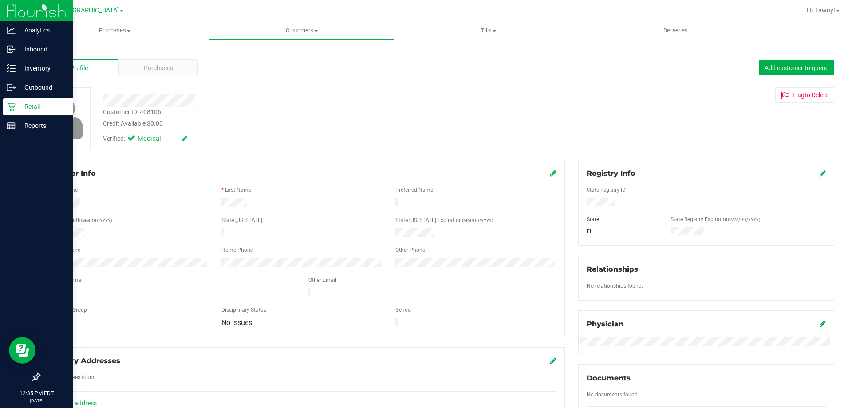
click at [11, 106] on icon at bounding box center [11, 106] width 9 height 9
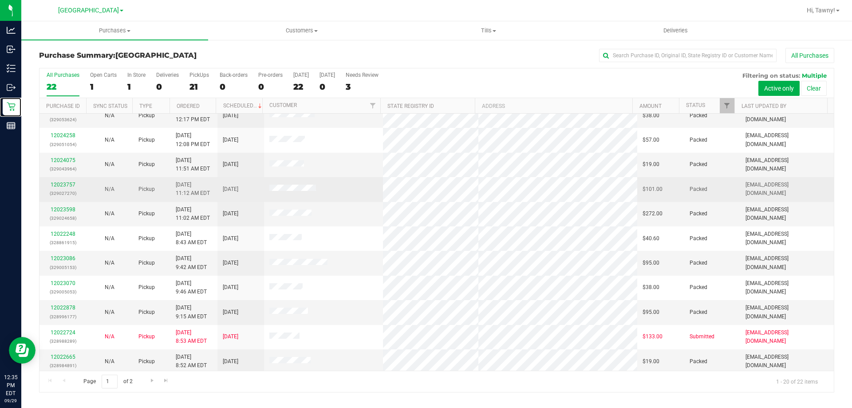
scroll to position [234, 0]
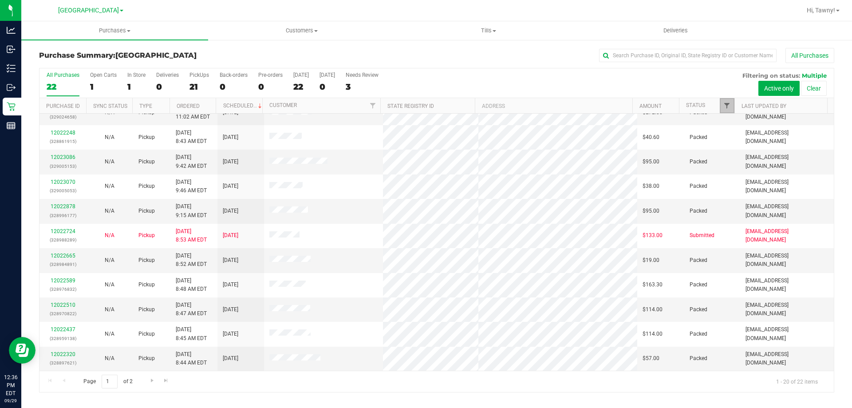
click at [727, 107] on span "Filter" at bounding box center [727, 105] width 7 height 7
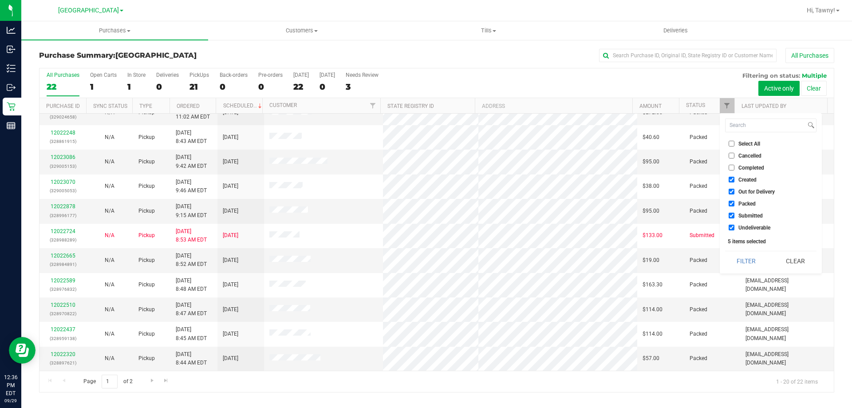
click at [749, 181] on span "Created" at bounding box center [748, 179] width 18 height 5
click at [735, 181] on input "Created" at bounding box center [732, 180] width 6 height 6
checkbox input "false"
click at [745, 190] on span "Out for Delivery" at bounding box center [757, 191] width 36 height 5
click at [735, 190] on input "Out for Delivery" at bounding box center [732, 192] width 6 height 6
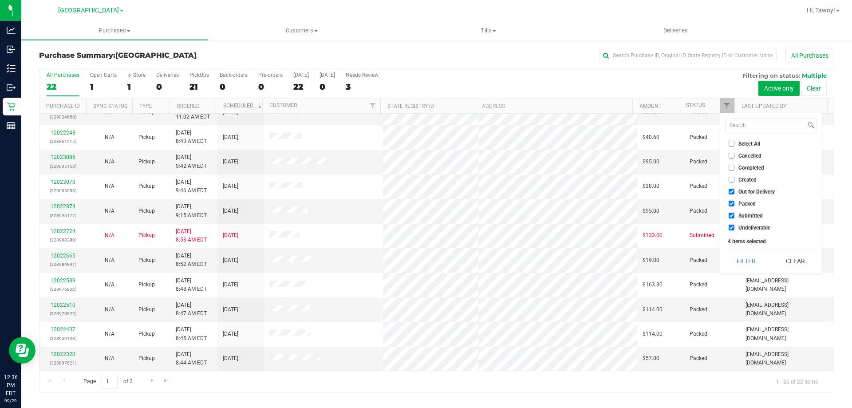
checkbox input "false"
click at [743, 203] on span "Packed" at bounding box center [747, 203] width 17 height 5
click at [735, 203] on input "Packed" at bounding box center [732, 204] width 6 height 6
checkbox input "false"
click at [747, 228] on span "Undeliverable" at bounding box center [755, 227] width 32 height 5
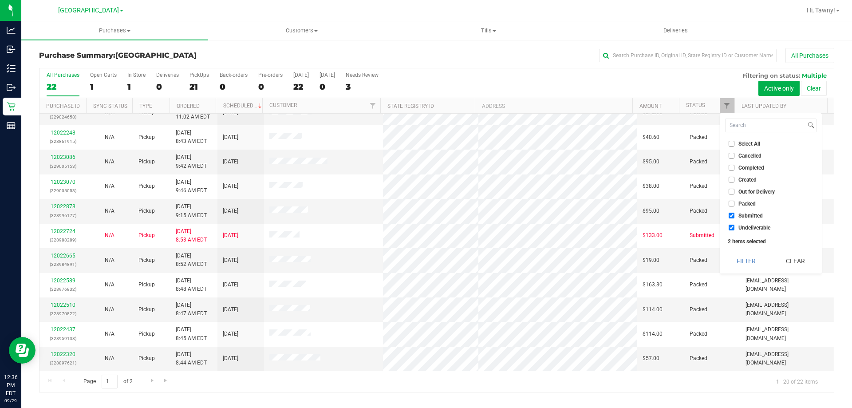
click at [735, 228] on input "Undeliverable" at bounding box center [732, 228] width 6 height 6
checkbox input "false"
click at [747, 254] on button "Filter" at bounding box center [746, 261] width 43 height 20
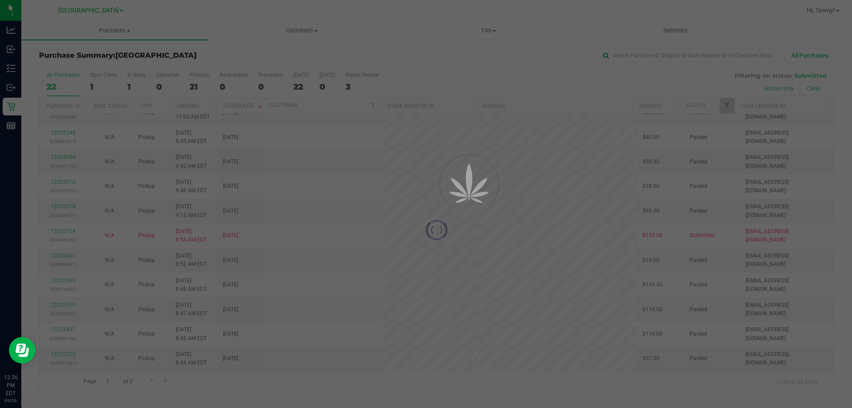
scroll to position [0, 0]
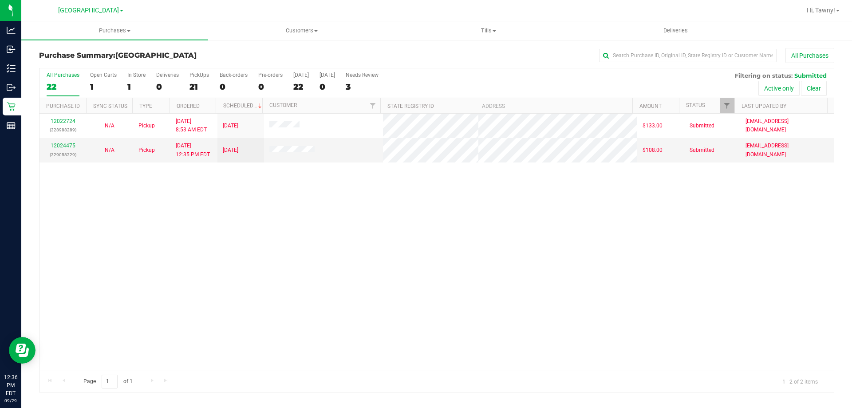
click at [214, 238] on div "12022724 (328988289) N/A Pickup 9/29/2025 8:53 AM EDT 9/29/2025 $133.00 Submitt…" at bounding box center [437, 242] width 795 height 257
click at [248, 188] on div "12022724 (328988289) N/A Pickup 9/29/2025 8:53 AM EDT 9/29/2025 $133.00 Submitt…" at bounding box center [437, 242] width 795 height 257
drag, startPoint x: 112, startPoint y: 259, endPoint x: 137, endPoint y: 213, distance: 52.2
click at [112, 259] on div "12022724 (328988289) N/A Pickup 9/29/2025 8:53 AM EDT 9/29/2025 $133.00 Submitt…" at bounding box center [437, 242] width 795 height 257
click at [223, 193] on div "12022724 (328988289) N/A Pickup 9/29/2025 8:53 AM EDT 9/29/2025 $133.00 Submitt…" at bounding box center [437, 242] width 795 height 257
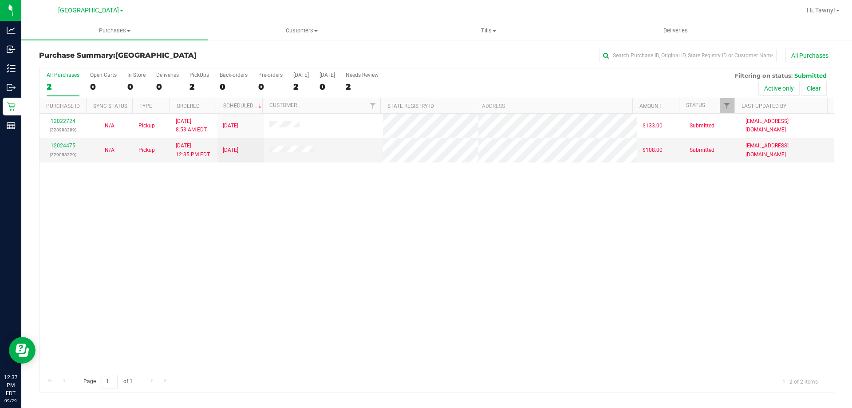
click at [402, 188] on div "12022724 (328988289) N/A Pickup 9/29/2025 8:53 AM EDT 9/29/2025 $133.00 Submitt…" at bounding box center [437, 242] width 795 height 257
click at [86, 241] on div "12022724 (328988289) N/A Pickup 9/29/2025 8:53 AM EDT 9/29/2025 $133.00 Submitt…" at bounding box center [437, 242] width 795 height 257
click at [66, 147] on link "12024475" at bounding box center [63, 146] width 25 height 6
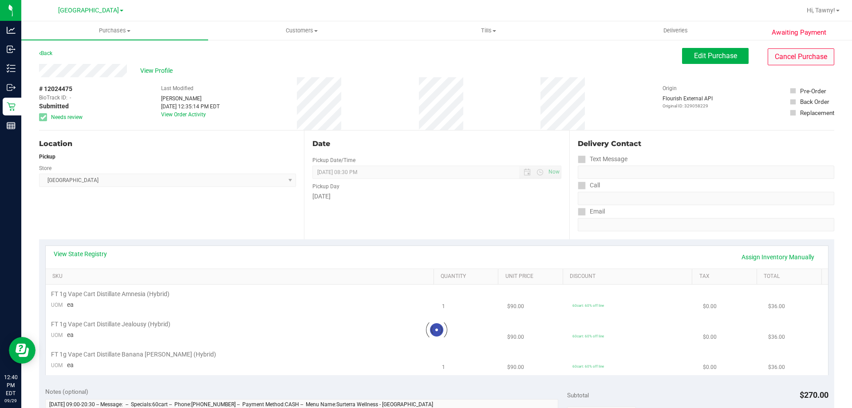
drag, startPoint x: 783, startPoint y: 47, endPoint x: 786, endPoint y: 51, distance: 4.7
click at [784, 47] on div "Awaiting Payment Back Edit Purchase Cancel Purchase View Profile # 12024475 Bio…" at bounding box center [436, 402] width 831 height 726
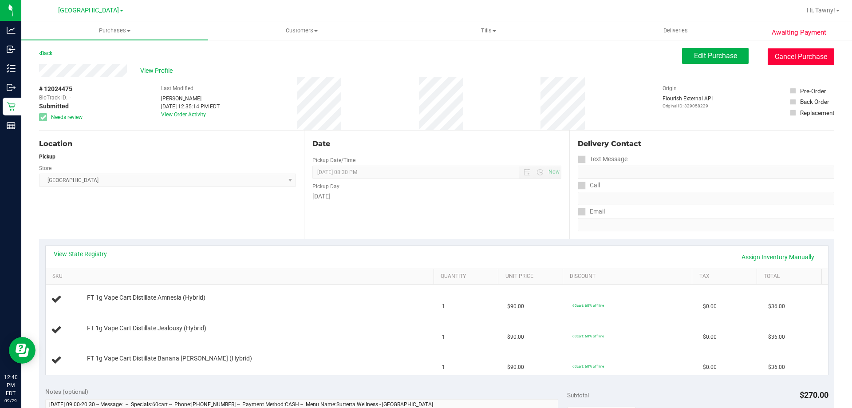
click at [787, 54] on button "Cancel Purchase" at bounding box center [801, 56] width 67 height 17
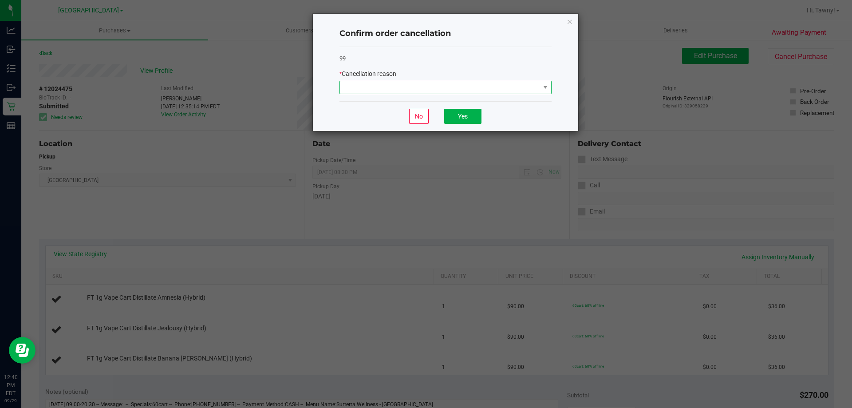
click at [435, 92] on span at bounding box center [440, 87] width 200 height 12
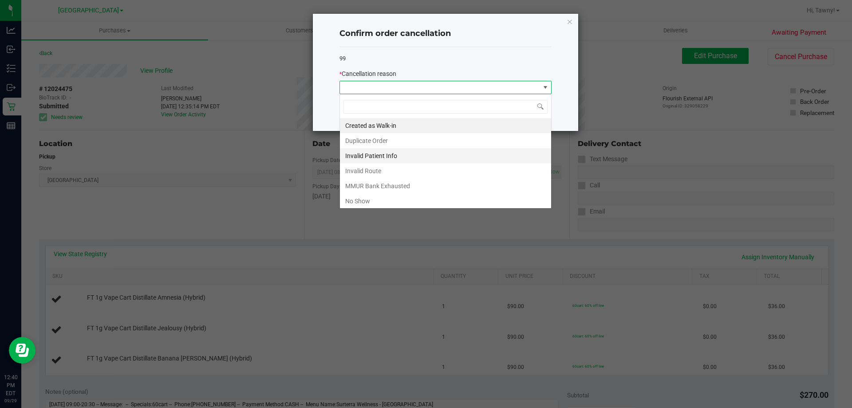
scroll to position [13, 212]
click at [399, 189] on li "MMUR Bank Exhausted" at bounding box center [445, 185] width 211 height 15
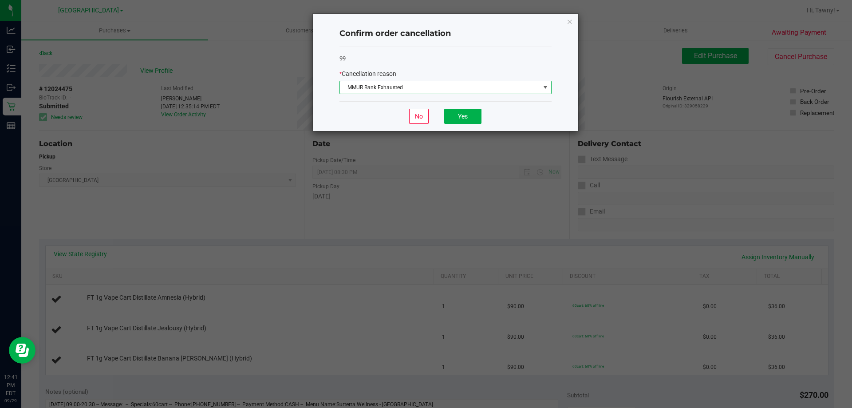
click at [445, 105] on div "No Yes" at bounding box center [446, 116] width 212 height 30
click at [450, 106] on div "No Yes" at bounding box center [446, 116] width 212 height 30
click at [445, 115] on div "No Yes" at bounding box center [446, 116] width 212 height 30
click at [445, 114] on button "Yes" at bounding box center [462, 116] width 37 height 15
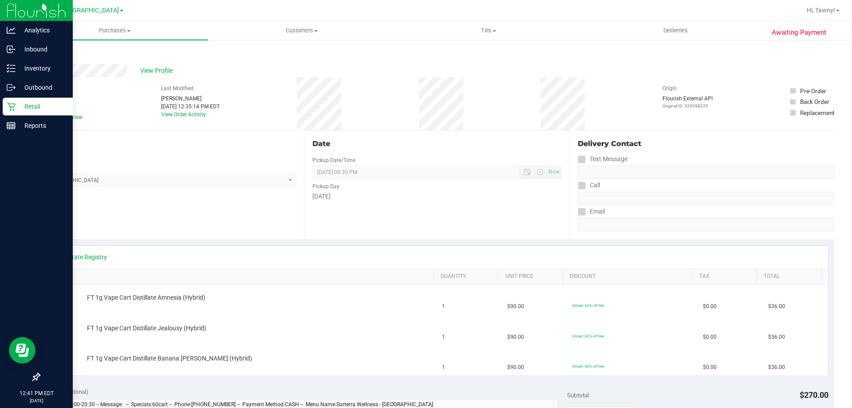
click at [23, 105] on p "Retail" at bounding box center [42, 106] width 53 height 11
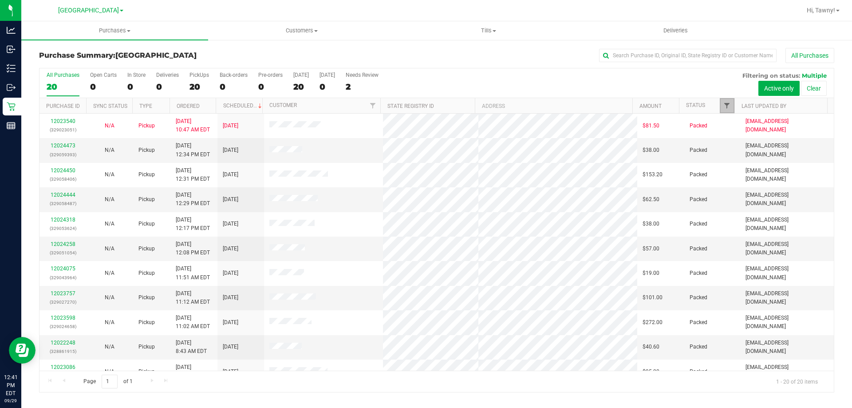
click at [729, 107] on span "Filter" at bounding box center [727, 105] width 7 height 7
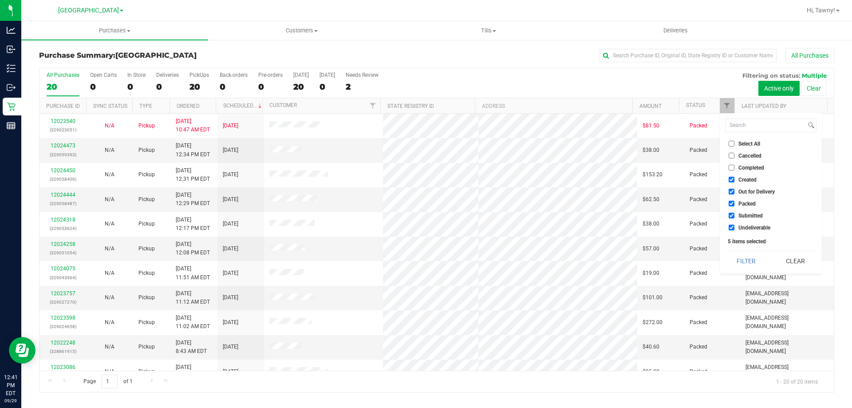
click at [741, 178] on span "Created" at bounding box center [748, 179] width 18 height 5
click at [735, 178] on input "Created" at bounding box center [732, 180] width 6 height 6
checkbox input "false"
click at [736, 192] on label "Out for Delivery" at bounding box center [752, 192] width 46 height 6
click at [735, 192] on input "Out for Delivery" at bounding box center [732, 192] width 6 height 6
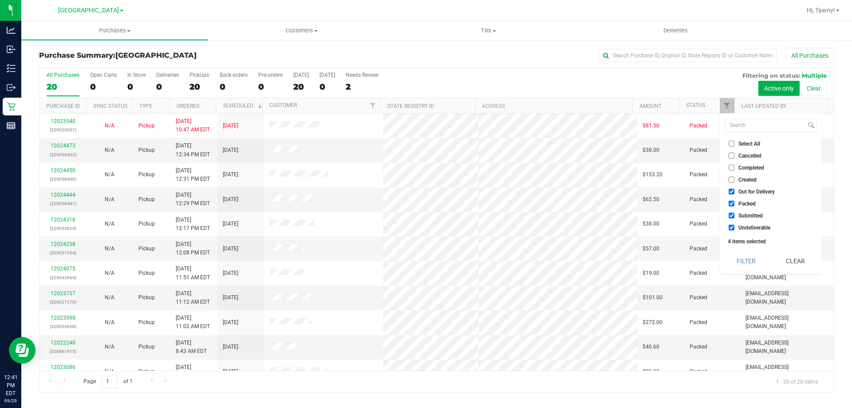
checkbox input "false"
click at [736, 204] on label "Packed" at bounding box center [742, 204] width 27 height 6
click at [735, 204] on input "Packed" at bounding box center [732, 204] width 6 height 6
checkbox input "false"
click at [732, 233] on div "Select All Cancelled Completed Created Out for Delivery Packed Submitted Undeli…" at bounding box center [771, 193] width 102 height 160
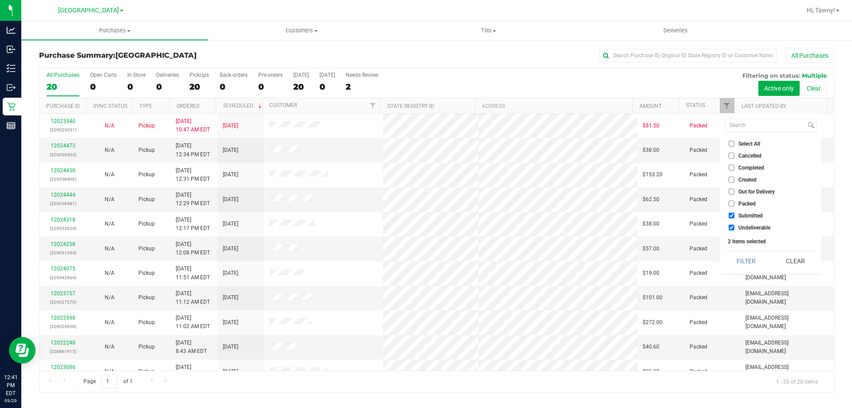
click at [741, 229] on span "Undeliverable" at bounding box center [755, 227] width 32 height 5
click at [735, 229] on input "Undeliverable" at bounding box center [732, 228] width 6 height 6
checkbox input "false"
click at [743, 262] on button "Filter" at bounding box center [746, 261] width 43 height 20
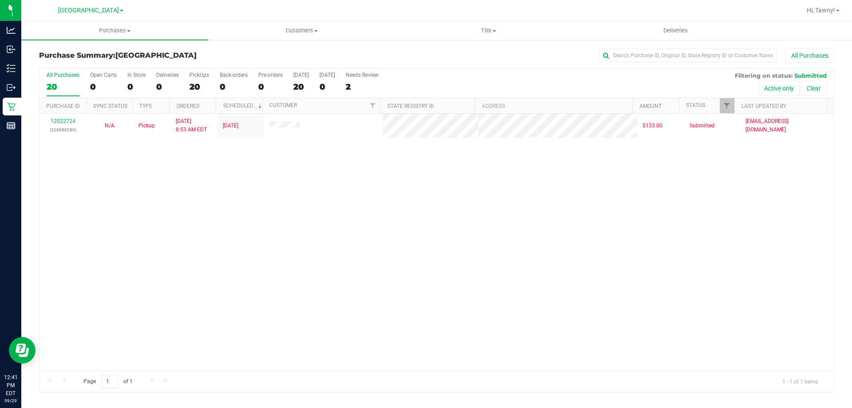
click at [248, 257] on div "12022724 (328988289) N/A Pickup 9/29/2025 8:53 AM EDT 9/29/2025 $133.00 Submitt…" at bounding box center [437, 242] width 795 height 257
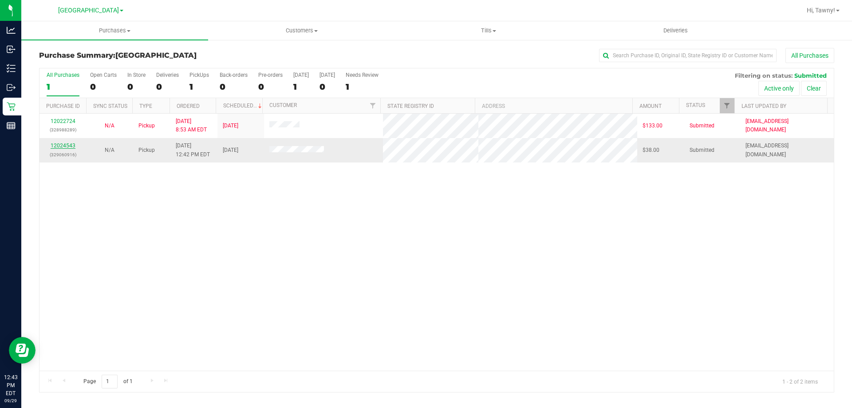
click at [72, 145] on link "12024543" at bounding box center [63, 146] width 25 height 6
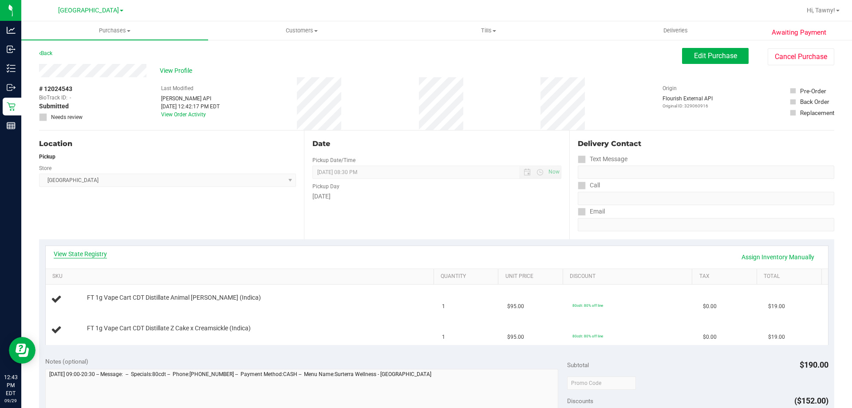
click at [89, 251] on link "View State Registry" at bounding box center [80, 254] width 53 height 9
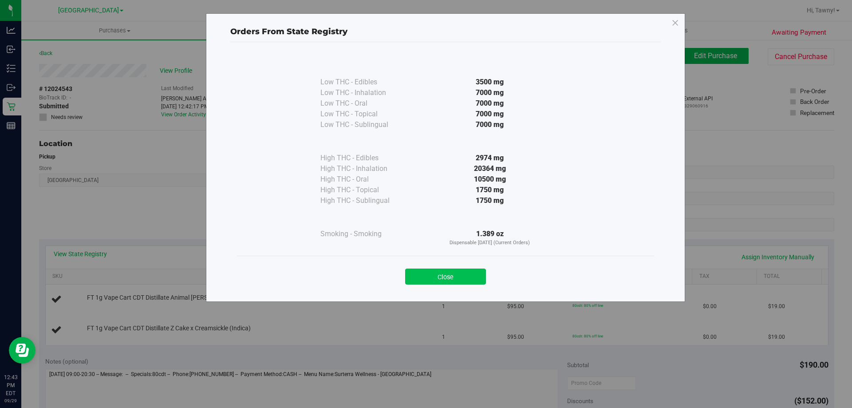
click at [462, 278] on button "Close" at bounding box center [445, 277] width 81 height 16
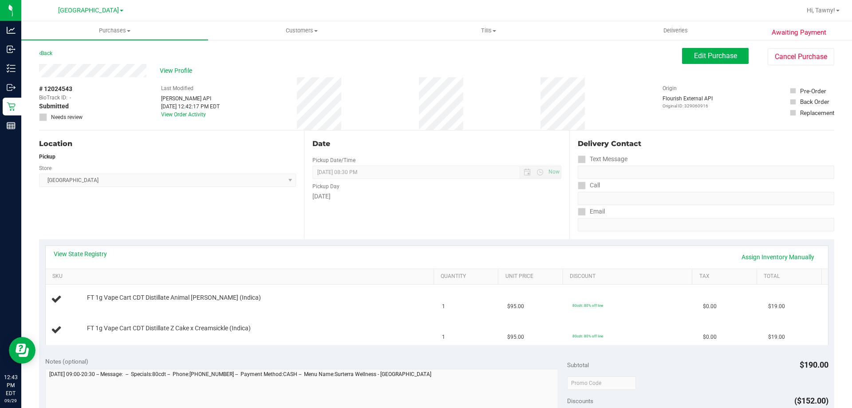
click at [483, 239] on div "View State Registry Assign Inventory Manually SKU Quantity Unit Price Discount …" at bounding box center [437, 294] width 796 height 111
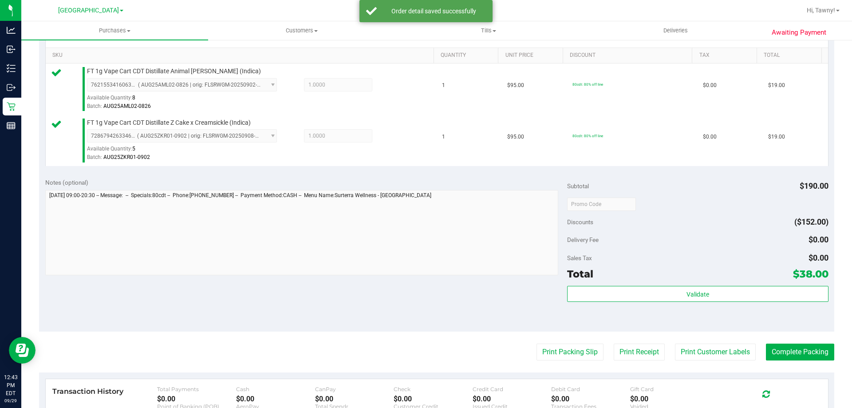
scroll to position [311, 0]
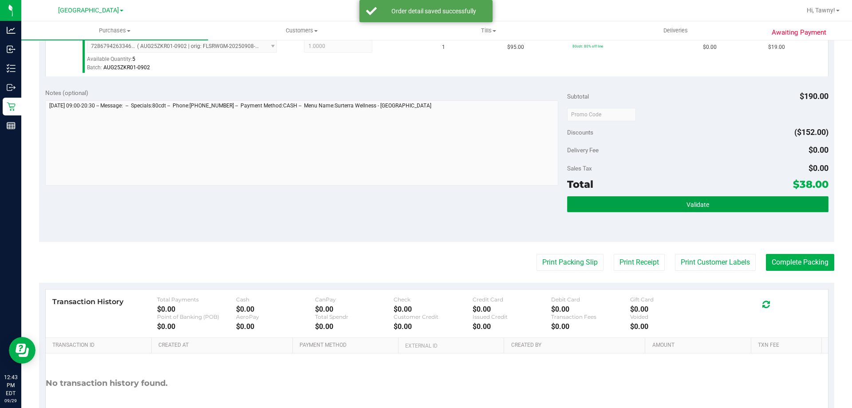
click at [682, 212] on button "Validate" at bounding box center [697, 204] width 261 height 16
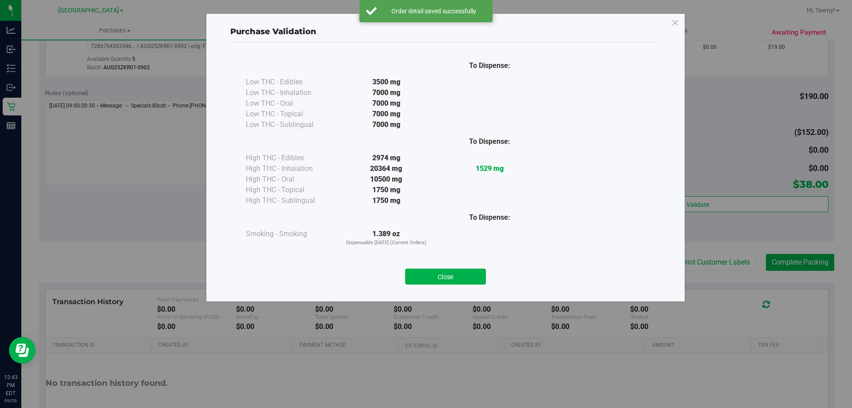
drag, startPoint x: 476, startPoint y: 270, endPoint x: 521, endPoint y: 266, distance: 45.1
click at [476, 270] on button "Close" at bounding box center [445, 277] width 81 height 16
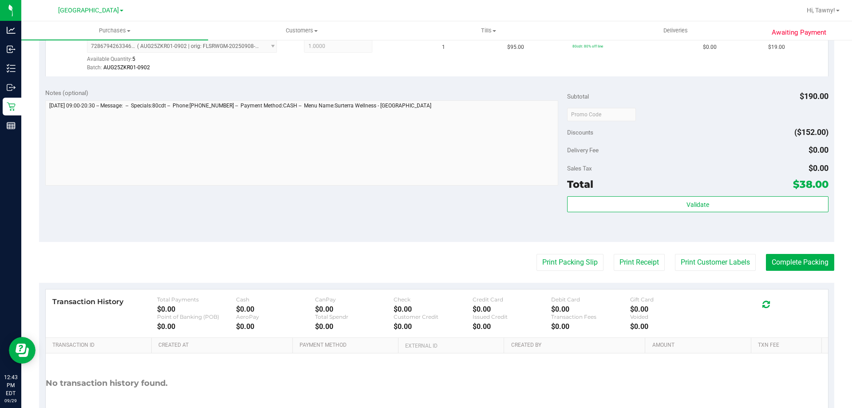
click at [556, 253] on purchase-details "Back Edit Purchase Cancel Purchase View Profile # 12024543 BioTrack ID: - Submi…" at bounding box center [437, 93] width 796 height 712
click at [545, 257] on purchase-details "Back Edit Purchase Cancel Purchase View Profile # 12024543 BioTrack ID: - Submi…" at bounding box center [437, 93] width 796 height 712
click at [543, 257] on button "Print Packing Slip" at bounding box center [570, 262] width 67 height 17
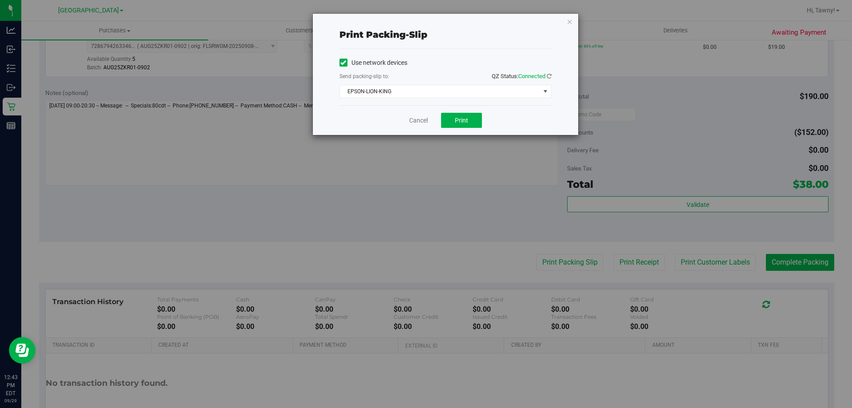
drag, startPoint x: 461, startPoint y: 109, endPoint x: 469, endPoint y: 148, distance: 39.4
click at [460, 109] on div "Cancel Print" at bounding box center [446, 120] width 212 height 30
click at [463, 199] on div "Print packing-slip Use network devices Send packing-slip to: QZ Status: Connect…" at bounding box center [429, 204] width 859 height 408
click at [454, 111] on div "Cancel Print" at bounding box center [446, 120] width 212 height 30
click at [463, 123] on span "Print" at bounding box center [461, 120] width 13 height 7
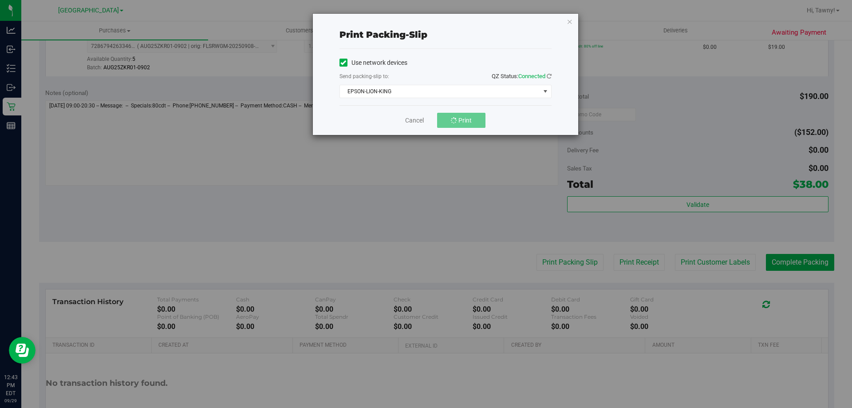
click at [503, 202] on div "Print packing-slip Use network devices Send packing-slip to: QZ Status: Connect…" at bounding box center [429, 204] width 859 height 408
click at [423, 123] on link "Cancel" at bounding box center [418, 120] width 19 height 9
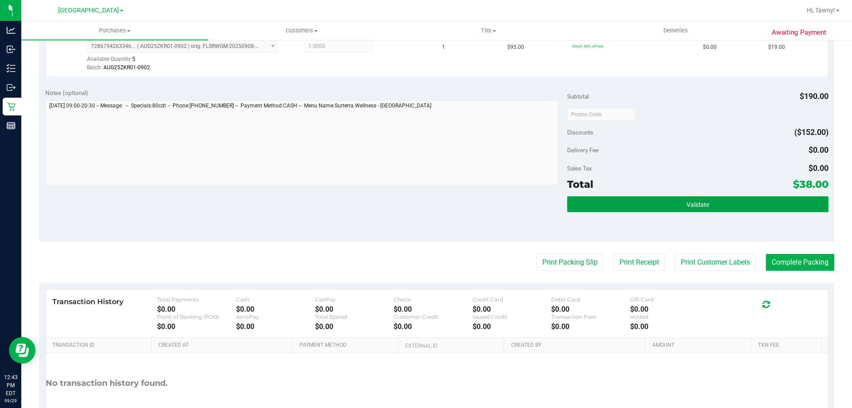
click at [674, 211] on button "Validate" at bounding box center [697, 204] width 261 height 16
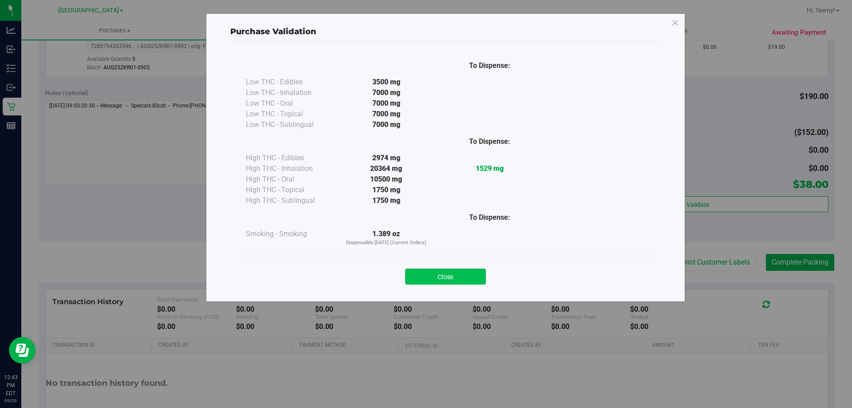
click at [447, 278] on button "Close" at bounding box center [445, 277] width 81 height 16
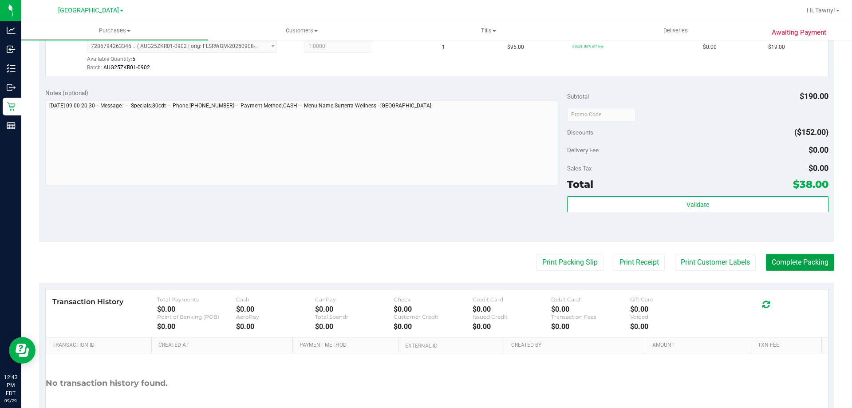
click at [780, 269] on button "Complete Packing" at bounding box center [800, 262] width 68 height 17
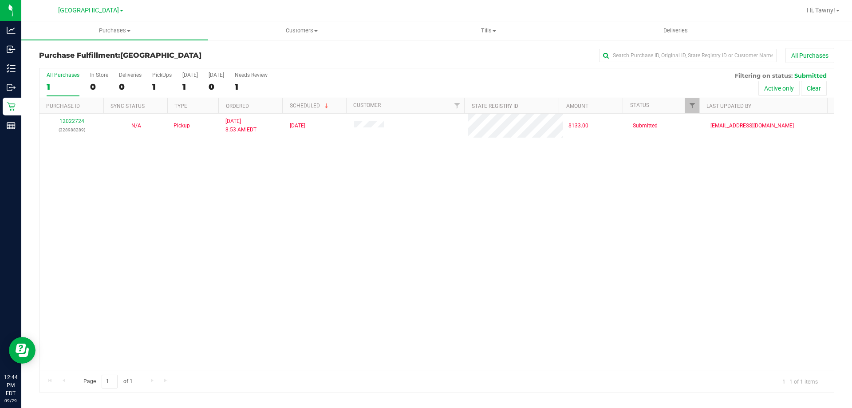
click at [267, 199] on div "12022724 (328988289) N/A Pickup 9/29/2025 8:53 AM EDT 9/29/2025 $133.00 Submitt…" at bounding box center [437, 242] width 795 height 257
click at [193, 173] on div "12022724 (328988289) N/A Pickup 9/29/2025 8:53 AM EDT 9/29/2025 $133.00 Submitt…" at bounding box center [437, 242] width 795 height 257
drag, startPoint x: 268, startPoint y: 271, endPoint x: 224, endPoint y: 198, distance: 85.3
click at [267, 267] on div "12022724 (328988289) N/A Pickup 9/29/2025 8:53 AM EDT 9/29/2025 $133.00 Submitt…" at bounding box center [437, 242] width 795 height 257
click at [365, 222] on div "12022724 (328988289) N/A Pickup 9/29/2025 8:53 AM EDT 9/29/2025 $133.00 Submitt…" at bounding box center [437, 242] width 795 height 257
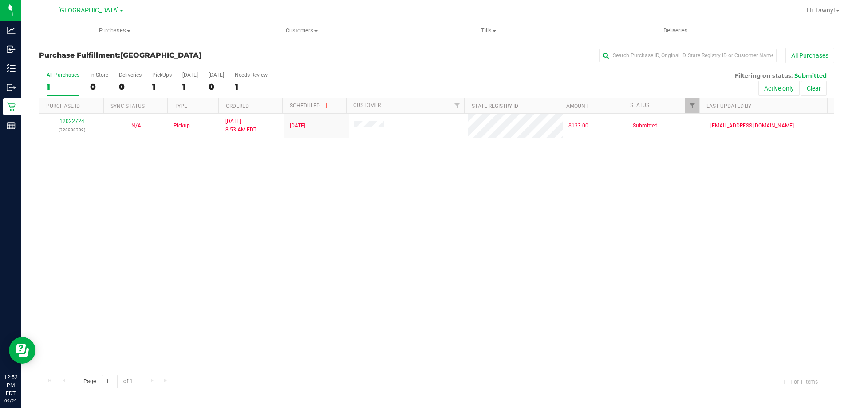
click at [290, 198] on div "12022724 (328988289) N/A Pickup 9/29/2025 8:53 AM EDT 9/29/2025 $133.00 Submitt…" at bounding box center [437, 242] width 795 height 257
click at [296, 180] on div "12022724 (328988289) N/A Pickup 9/29/2025 8:53 AM EDT 9/29/2025 $133.00 Submitt…" at bounding box center [437, 242] width 795 height 257
click at [280, 204] on div "12022724 (328988289) N/A Pickup 9/29/2025 8:53 AM EDT 9/29/2025 $133.00 Submitt…" at bounding box center [437, 242] width 795 height 257
click at [239, 228] on div "12022724 (328988289) N/A Pickup 9/29/2025 8:53 AM EDT 9/29/2025 $133.00 Submitt…" at bounding box center [437, 242] width 795 height 257
click at [308, 232] on div "12022724 (328988289) N/A Pickup 9/29/2025 8:53 AM EDT 9/29/2025 $133.00 Submitt…" at bounding box center [437, 242] width 795 height 257
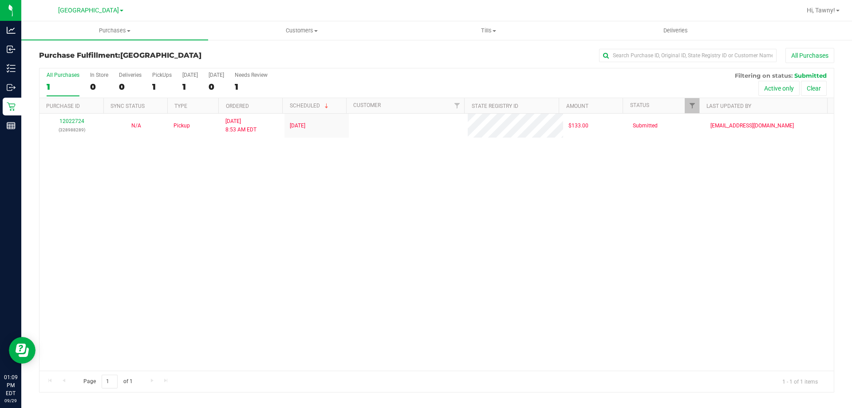
click at [182, 145] on div "12022724 (328988289) N/A Pickup 9/29/2025 8:53 AM EDT 9/29/2025 $133.00 Submitt…" at bounding box center [437, 242] width 795 height 257
click at [246, 224] on div "12022724 (328988289) N/A Pickup 9/29/2025 8:53 AM EDT 9/29/2025 $133.00 Submitt…" at bounding box center [437, 242] width 795 height 257
click at [339, 262] on div "12022724 (328988289) N/A Pickup 9/29/2025 8:53 AM EDT 9/29/2025 $133.00 Submitt…" at bounding box center [437, 242] width 795 height 257
click at [318, 245] on div "12022724 (328988289) N/A Pickup 9/29/2025 8:53 AM EDT 9/29/2025 $133.00 Submitt…" at bounding box center [437, 242] width 795 height 257
click at [231, 198] on div "12022724 (328988289) N/A Pickup 9/29/2025 8:53 AM EDT 9/29/2025 $133.00 Submitt…" at bounding box center [437, 242] width 795 height 257
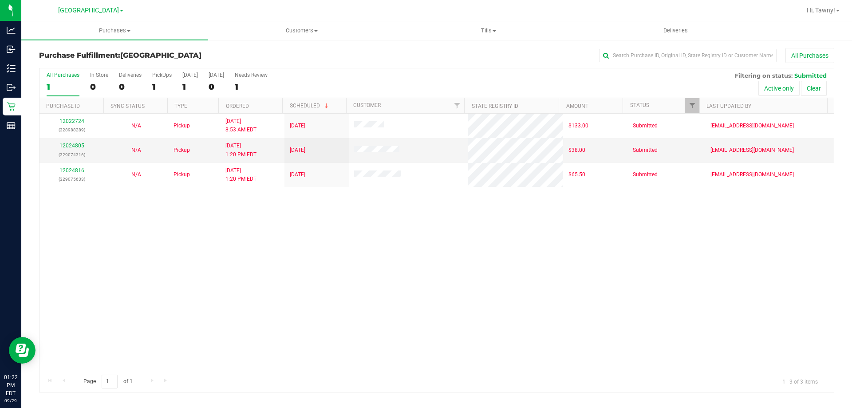
drag, startPoint x: 287, startPoint y: 244, endPoint x: 282, endPoint y: 259, distance: 15.4
click at [281, 256] on div "12022724 (328988289) N/A Pickup 9/29/2025 8:53 AM EDT 9/29/2025 $133.00 Submitt…" at bounding box center [437, 242] width 795 height 257
click at [144, 254] on div "12022724 (328988289) N/A Pickup 9/29/2025 8:53 AM EDT 9/29/2025 $133.00 Submitt…" at bounding box center [437, 242] width 795 height 257
click at [285, 275] on div "12022724 (328988289) N/A Pickup 9/29/2025 8:53 AM EDT 9/29/2025 $133.00 Submitt…" at bounding box center [437, 242] width 795 height 257
click at [359, 309] on div at bounding box center [437, 230] width 795 height 324
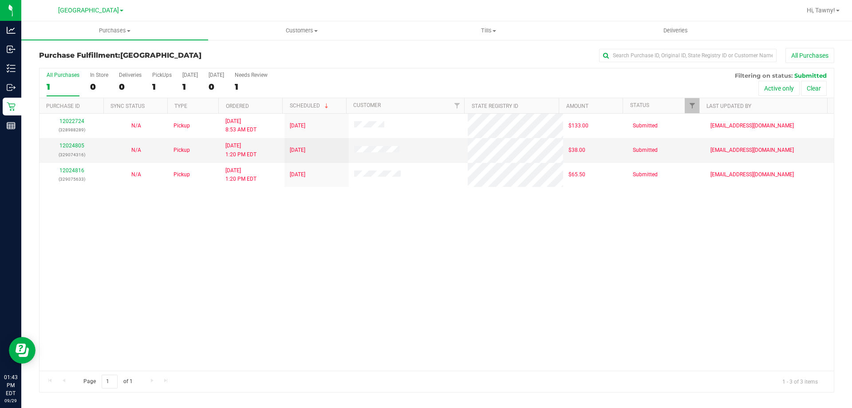
click at [246, 220] on div "12022724 (328988289) N/A Pickup 9/29/2025 8:53 AM EDT 9/29/2025 $133.00 Submitt…" at bounding box center [437, 242] width 795 height 257
click at [226, 277] on div "12022724 (328988289) N/A Pickup 9/29/2025 8:53 AM EDT 9/29/2025 $133.00 Submitt…" at bounding box center [437, 242] width 795 height 257
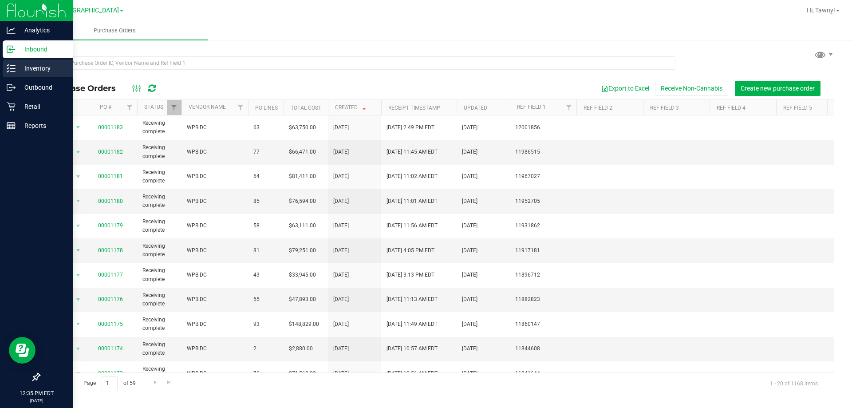
click at [25, 67] on p "Inventory" at bounding box center [42, 68] width 53 height 11
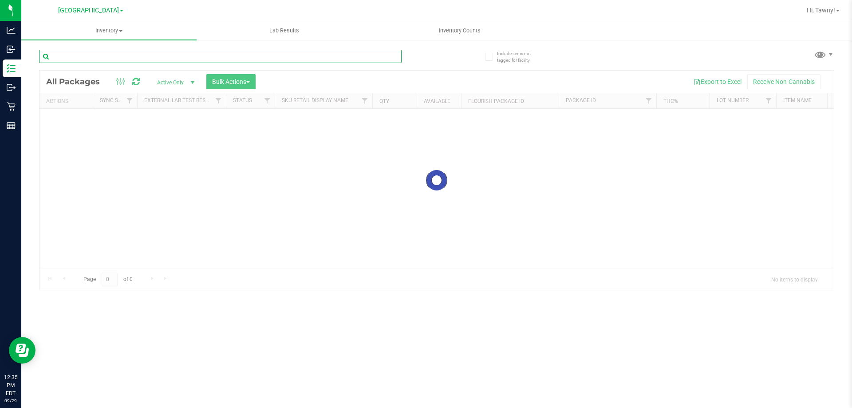
click at [153, 55] on input "text" at bounding box center [220, 56] width 363 height 13
type input "arr"
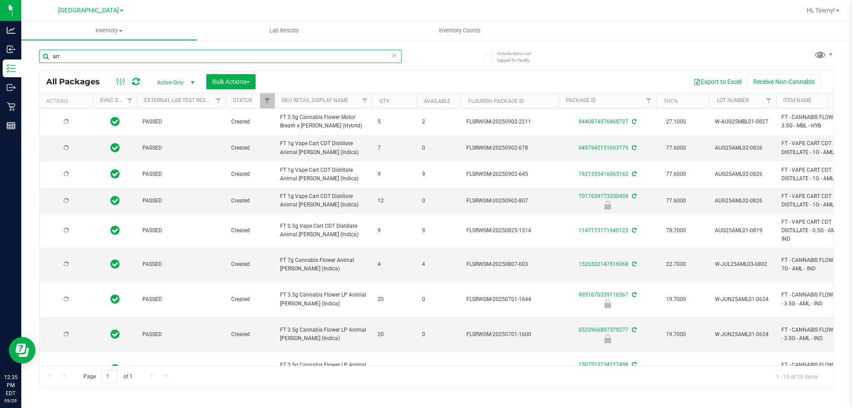
drag, startPoint x: 138, startPoint y: 56, endPoint x: 61, endPoint y: 56, distance: 76.4
click at [61, 56] on input "arr" at bounding box center [220, 56] width 363 height 13
drag, startPoint x: 73, startPoint y: 54, endPoint x: 29, endPoint y: 54, distance: 44.4
click at [29, 54] on div "Include items not tagged for facility arr All Packages Active Only Active Only …" at bounding box center [436, 174] width 831 height 271
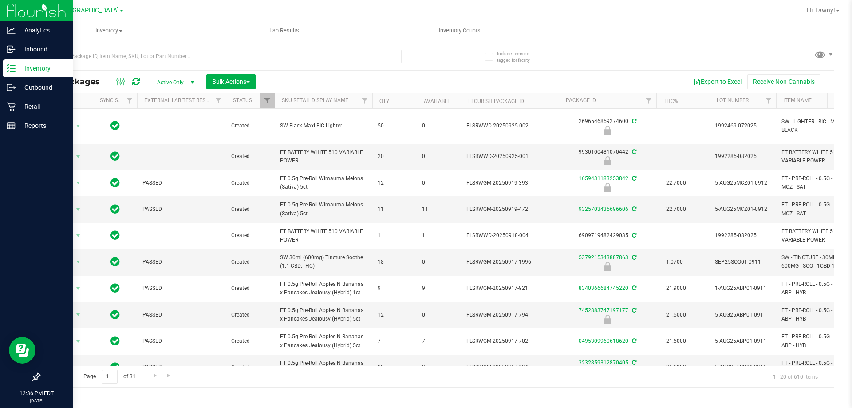
click at [17, 69] on p "Inventory" at bounding box center [42, 68] width 53 height 11
click at [12, 42] on div "Inbound" at bounding box center [38, 49] width 70 height 18
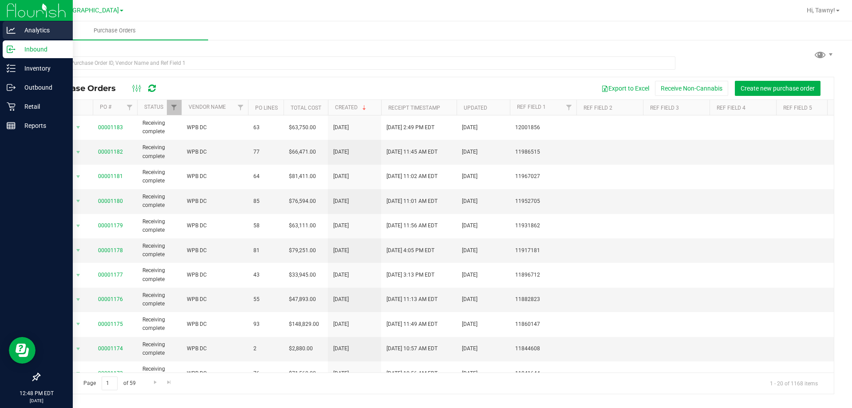
click at [41, 28] on p "Analytics" at bounding box center [42, 30] width 53 height 11
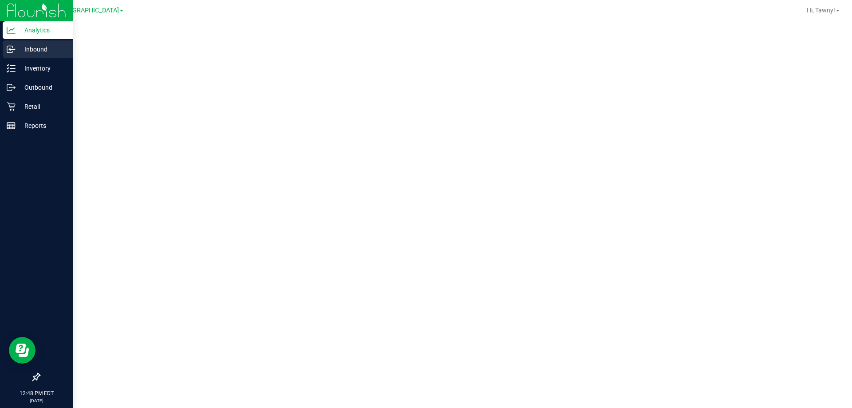
drag, startPoint x: 35, startPoint y: 48, endPoint x: 41, endPoint y: 49, distance: 6.2
click at [36, 49] on p "Inbound" at bounding box center [42, 49] width 53 height 11
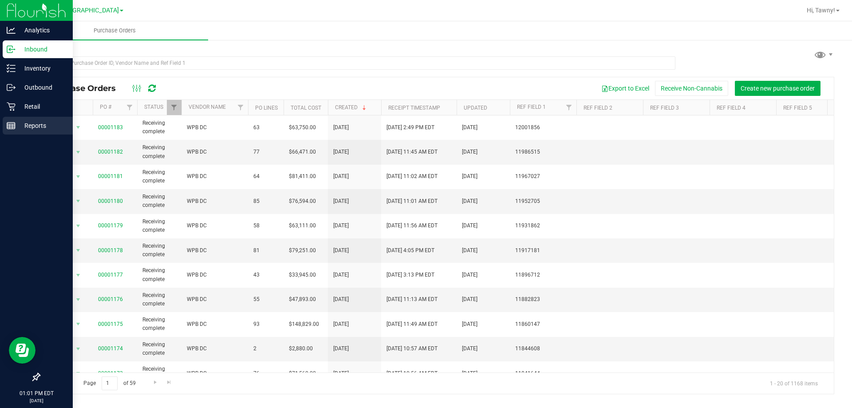
click at [14, 127] on icon at bounding box center [11, 125] width 9 height 9
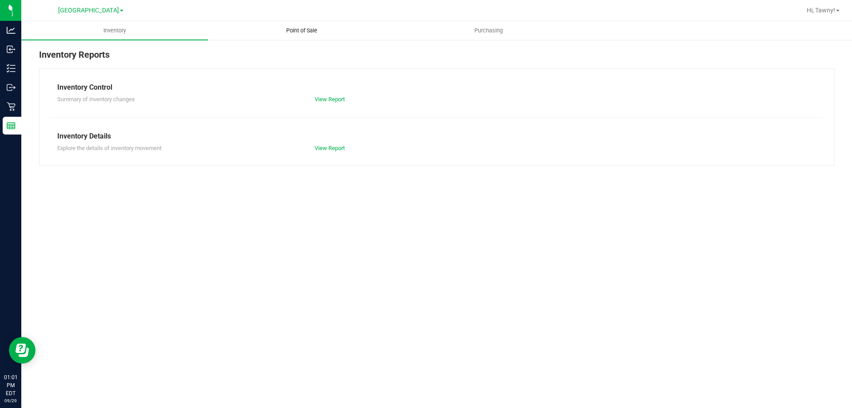
click at [307, 37] on uib-tab-heading "Point of Sale" at bounding box center [302, 31] width 186 height 18
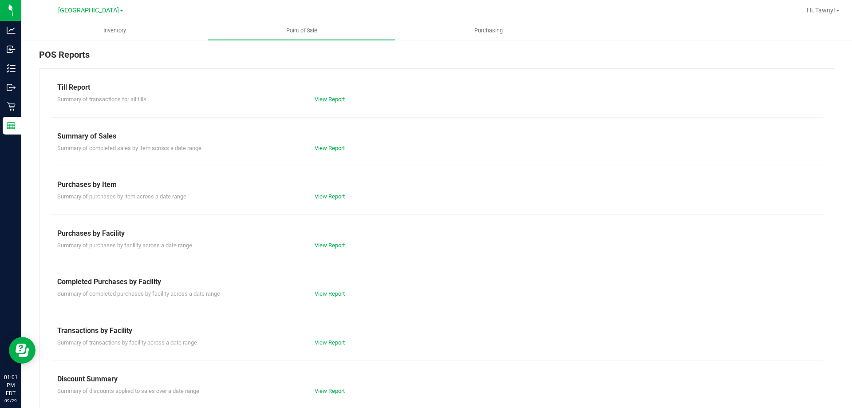
click at [323, 96] on div "View Report" at bounding box center [437, 99] width 258 height 9
click at [323, 97] on link "View Report" at bounding box center [330, 99] width 30 height 7
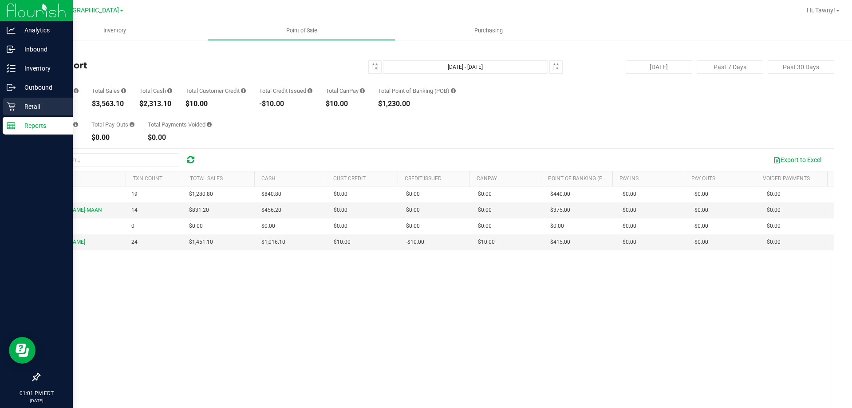
click at [20, 101] on div "Retail" at bounding box center [38, 107] width 70 height 18
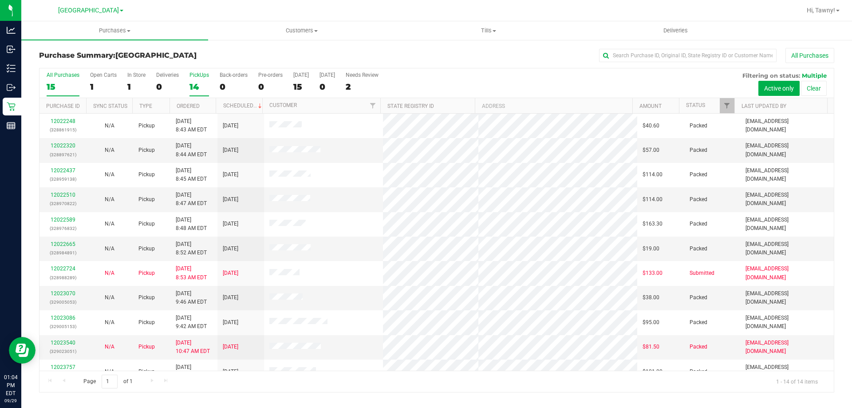
click at [195, 85] on div "14" at bounding box center [200, 87] width 20 height 10
click at [0, 0] on input "PickUps 14" at bounding box center [0, 0] width 0 height 0
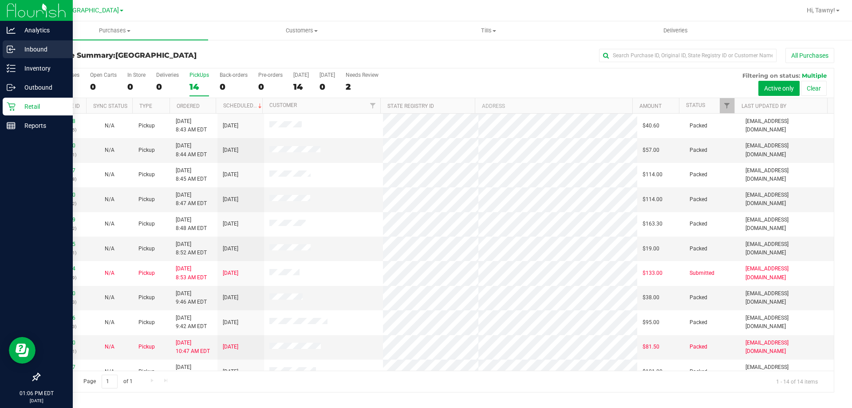
click at [8, 52] on icon at bounding box center [11, 49] width 9 height 9
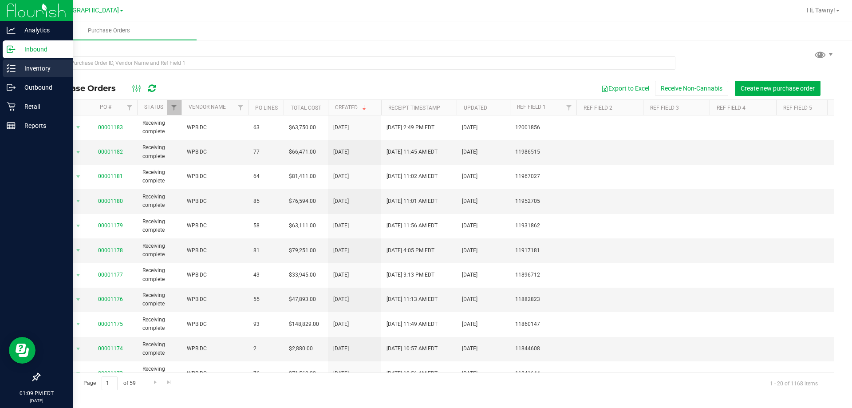
click at [12, 71] on line at bounding box center [12, 71] width 5 height 0
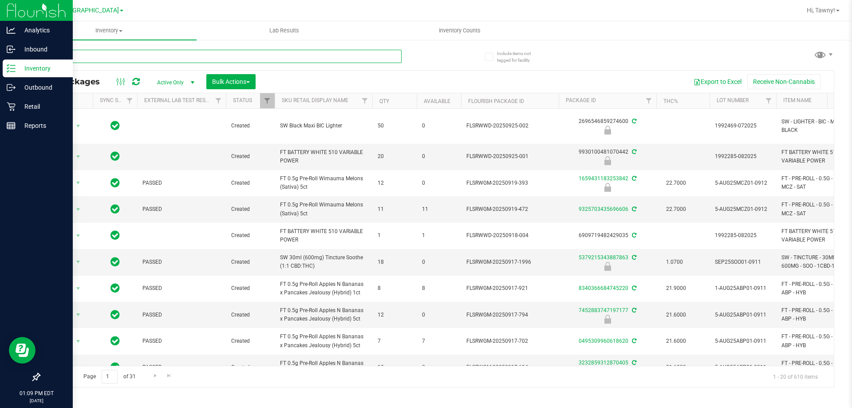
click at [129, 55] on input "text" at bounding box center [220, 56] width 363 height 13
type input "pkt"
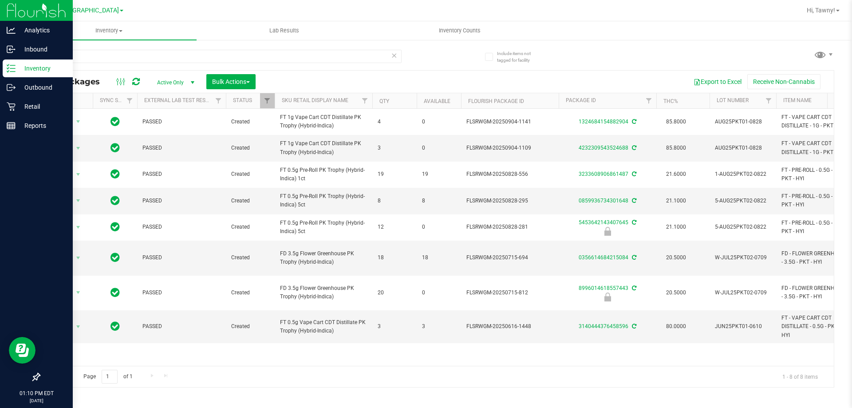
click at [184, 386] on div "Page 1 of 1 1 - 8 of 8 items" at bounding box center [437, 376] width 795 height 21
click at [44, 47] on p "Inbound" at bounding box center [42, 49] width 53 height 11
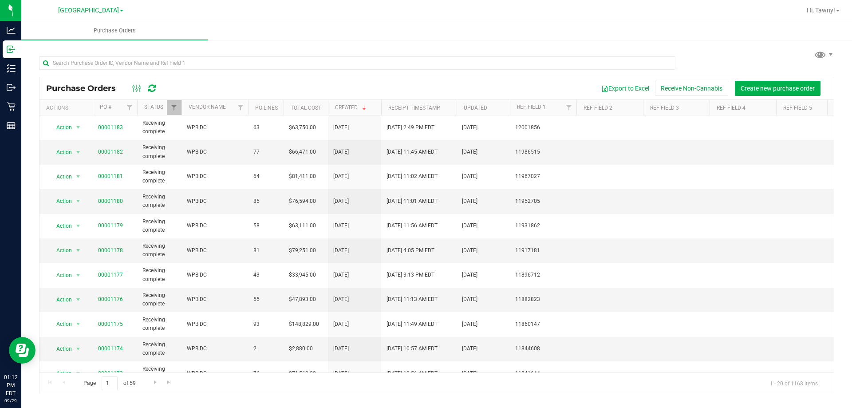
click at [222, 386] on div "Page 1 of 59 1 - 20 of 1168 items" at bounding box center [437, 383] width 795 height 21
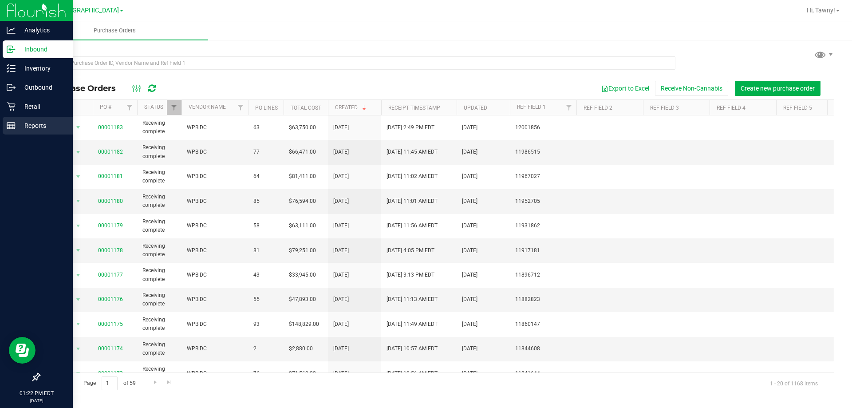
click at [30, 122] on p "Reports" at bounding box center [42, 125] width 53 height 11
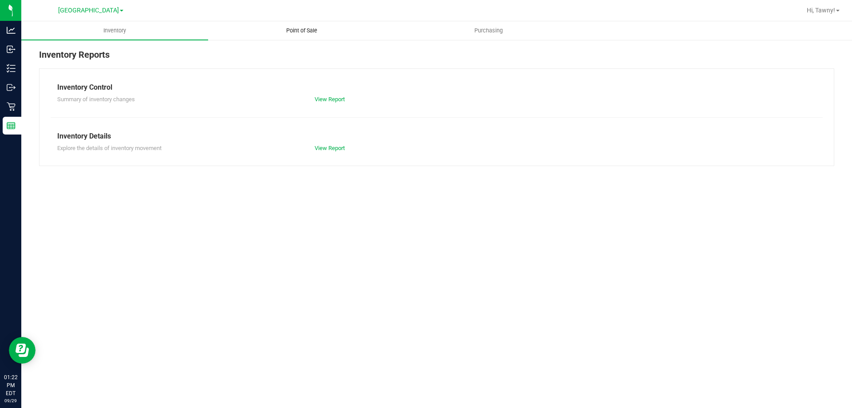
click at [297, 28] on span "Point of Sale" at bounding box center [301, 31] width 55 height 8
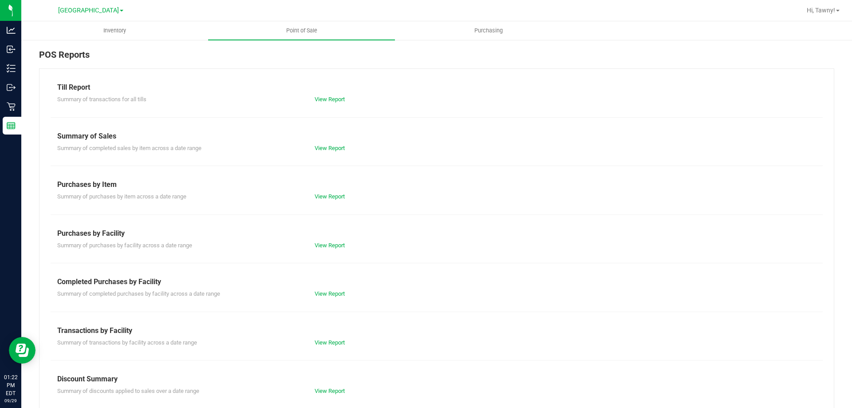
click at [339, 288] on div "Summary of completed purchases by facility across a date range View Report" at bounding box center [437, 292] width 773 height 11
click at [334, 296] on link "View Report" at bounding box center [330, 293] width 30 height 7
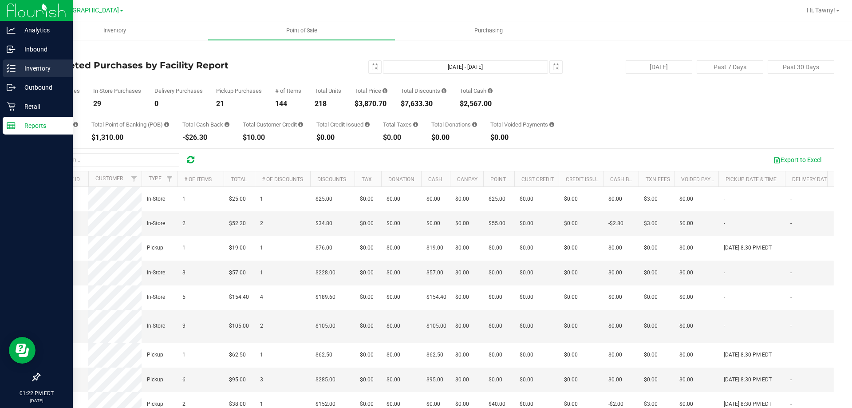
click at [32, 70] on p "Inventory" at bounding box center [42, 68] width 53 height 11
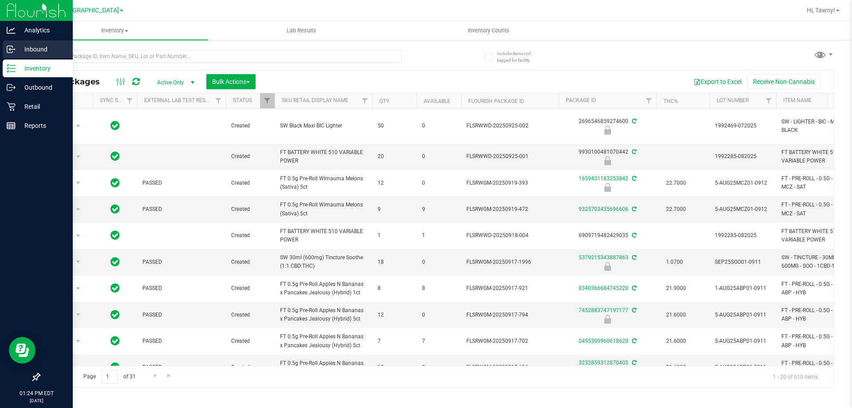
click at [32, 50] on p "Inbound" at bounding box center [42, 49] width 53 height 11
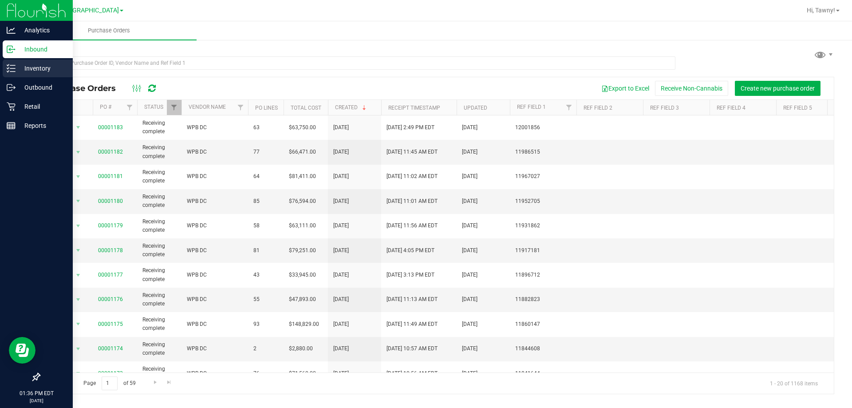
click at [11, 67] on icon at bounding box center [11, 68] width 9 height 9
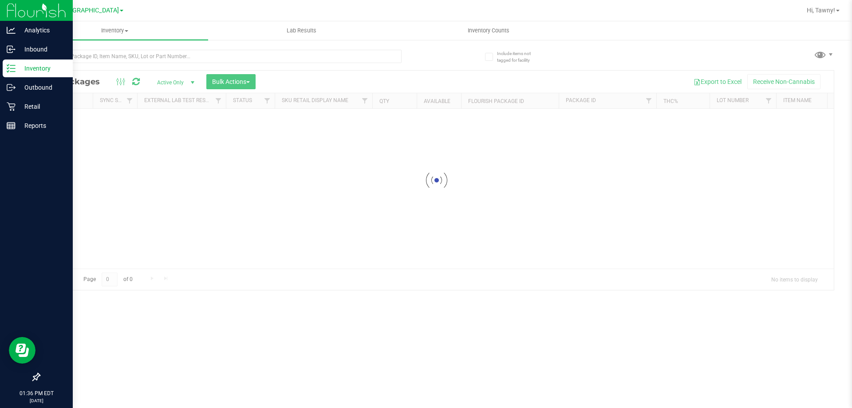
click at [188, 63] on div at bounding box center [220, 60] width 363 height 20
click at [205, 59] on input "text" at bounding box center [220, 56] width 363 height 13
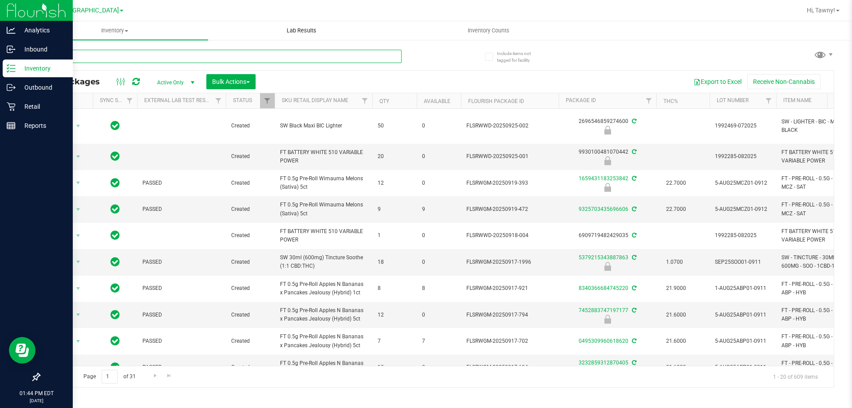
type input "mbl"
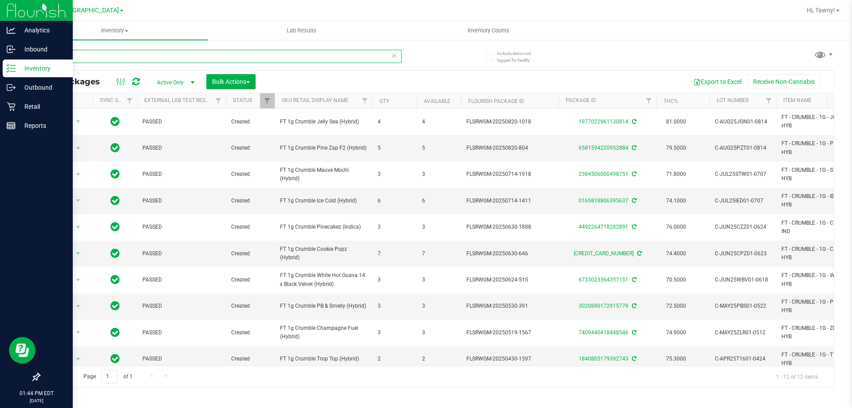
click at [136, 59] on input "mbl" at bounding box center [220, 56] width 363 height 13
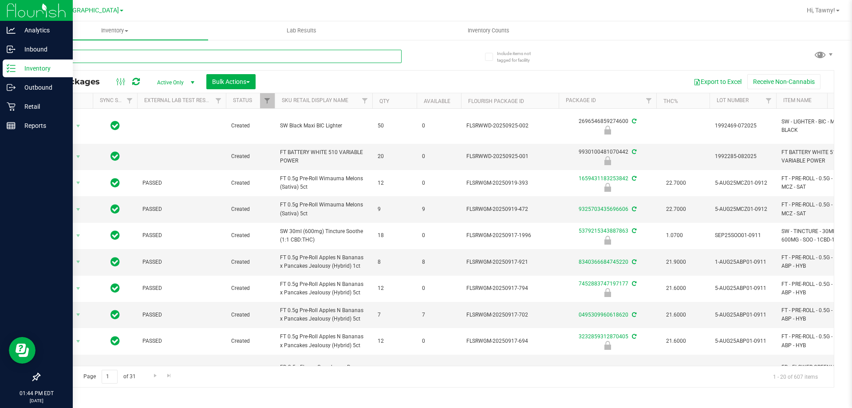
type input "pbs"
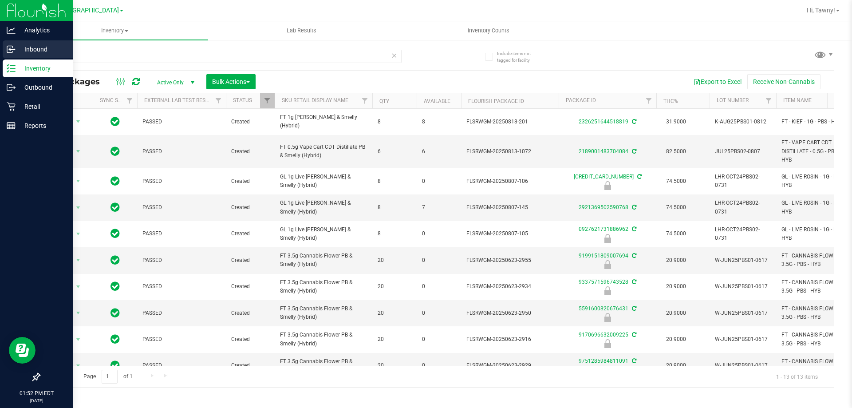
click at [17, 48] on p "Inbound" at bounding box center [42, 49] width 53 height 11
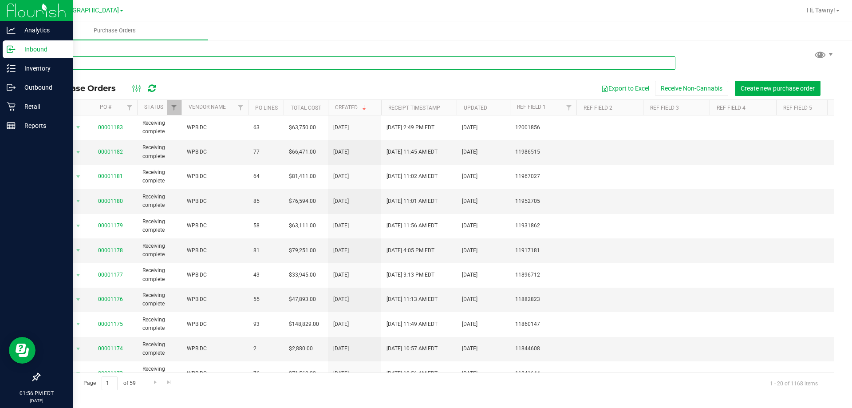
click at [115, 67] on input "text" at bounding box center [357, 62] width 637 height 13
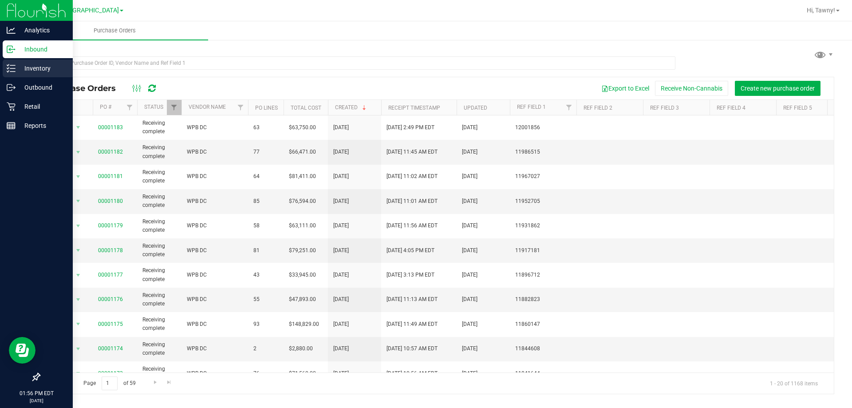
click at [7, 67] on icon at bounding box center [11, 68] width 9 height 9
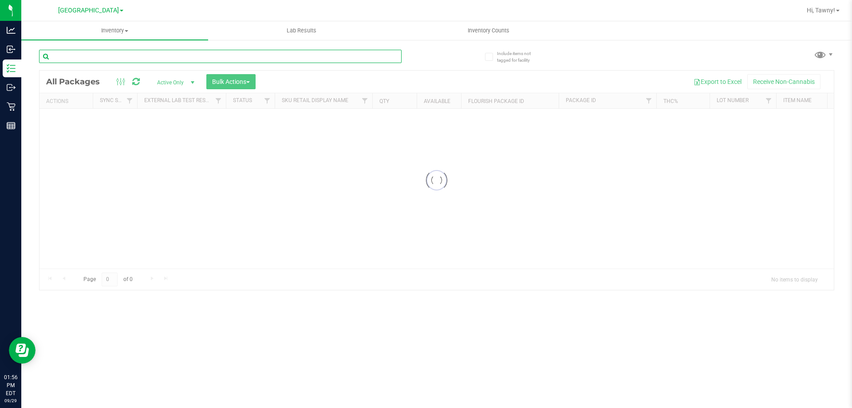
click at [179, 59] on input "text" at bounding box center [220, 56] width 363 height 13
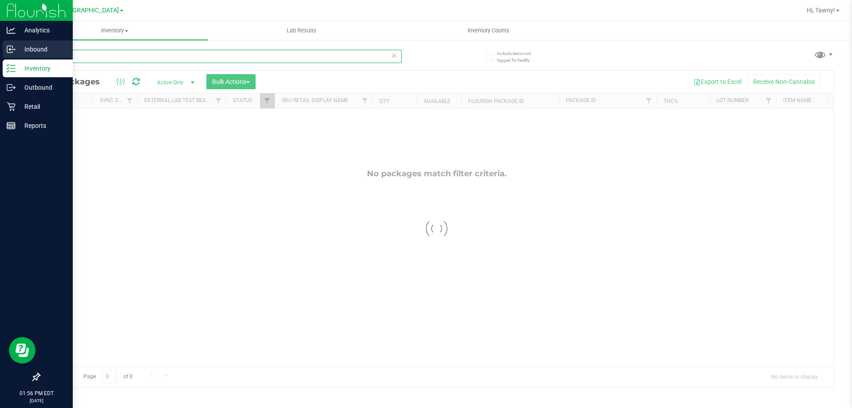
type input "queso"
click at [10, 52] on icon at bounding box center [9, 49] width 5 height 7
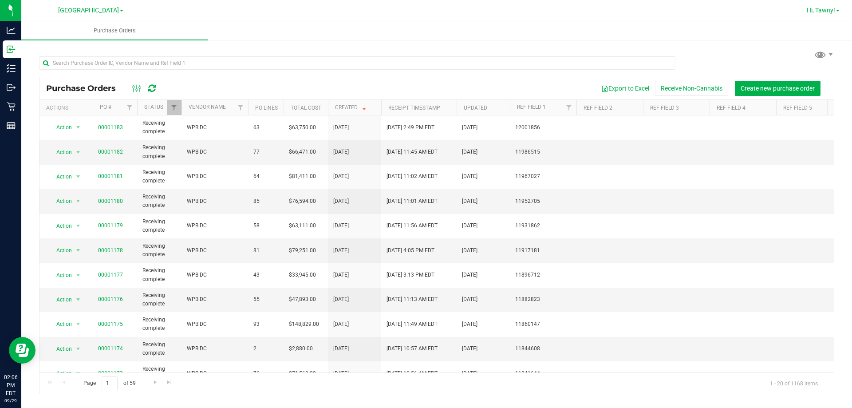
click at [832, 14] on link "Hi, Tawny!" at bounding box center [824, 10] width 40 height 9
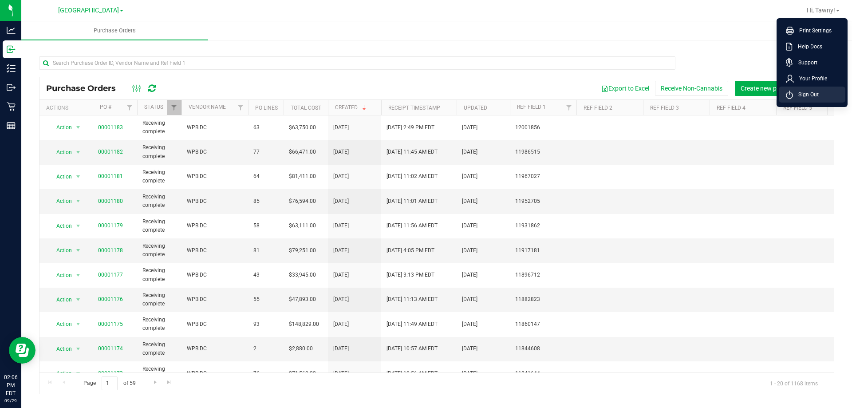
click at [787, 89] on li "Sign Out" at bounding box center [812, 95] width 67 height 16
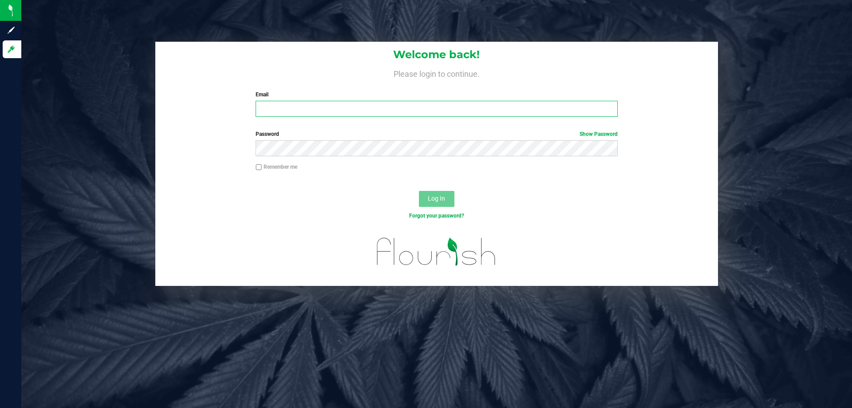
click at [324, 109] on input "Email" at bounding box center [437, 109] width 362 height 16
type input "[EMAIL_ADDRESS][DOMAIN_NAME]"
click at [419, 191] on button "Log In" at bounding box center [437, 199] width 36 height 16
